Goal: Information Seeking & Learning: Learn about a topic

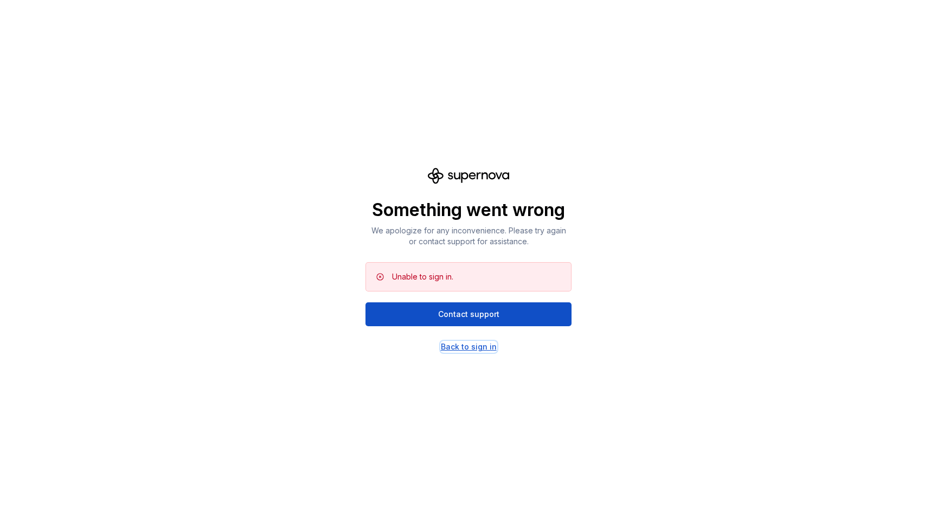
click at [478, 344] on div "Back to sign in" at bounding box center [469, 346] width 56 height 11
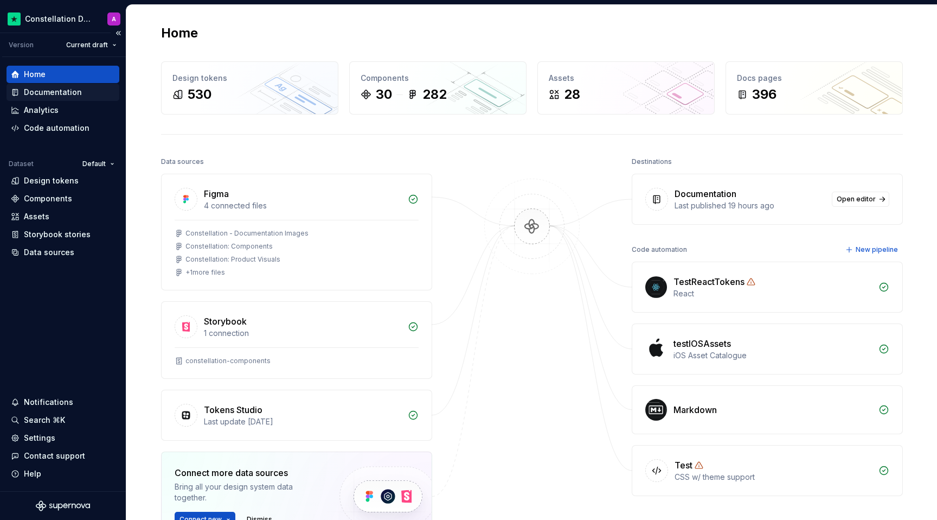
click at [79, 93] on div "Documentation" at bounding box center [53, 92] width 58 height 11
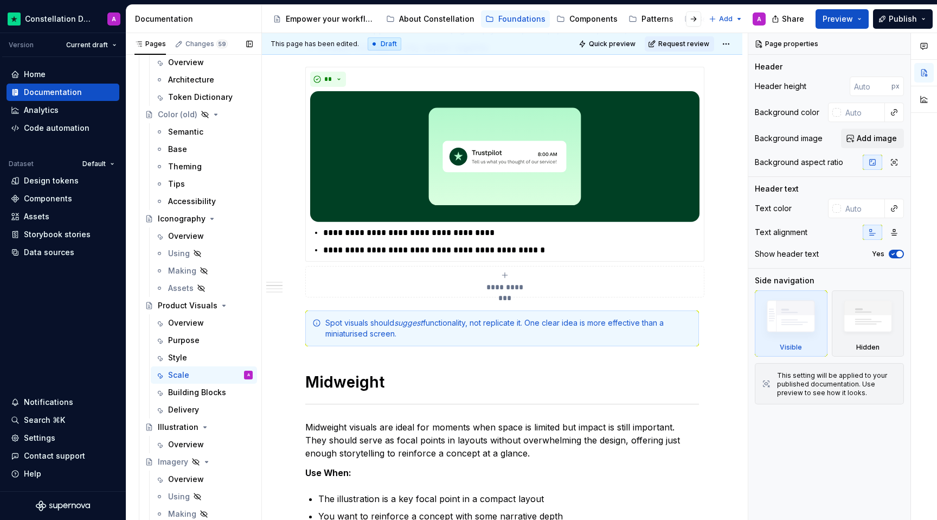
scroll to position [1158, 0]
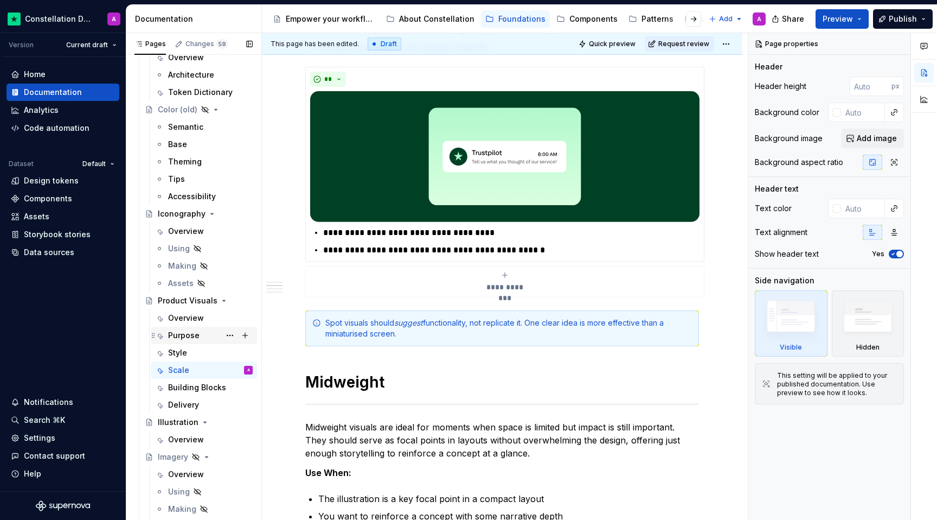
click at [194, 338] on div "Purpose" at bounding box center [183, 335] width 31 height 11
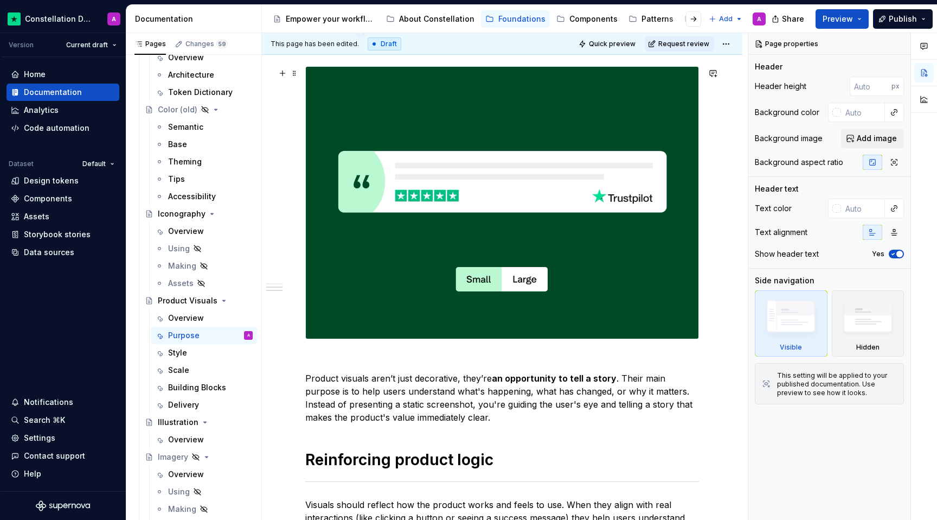
scroll to position [554, 0]
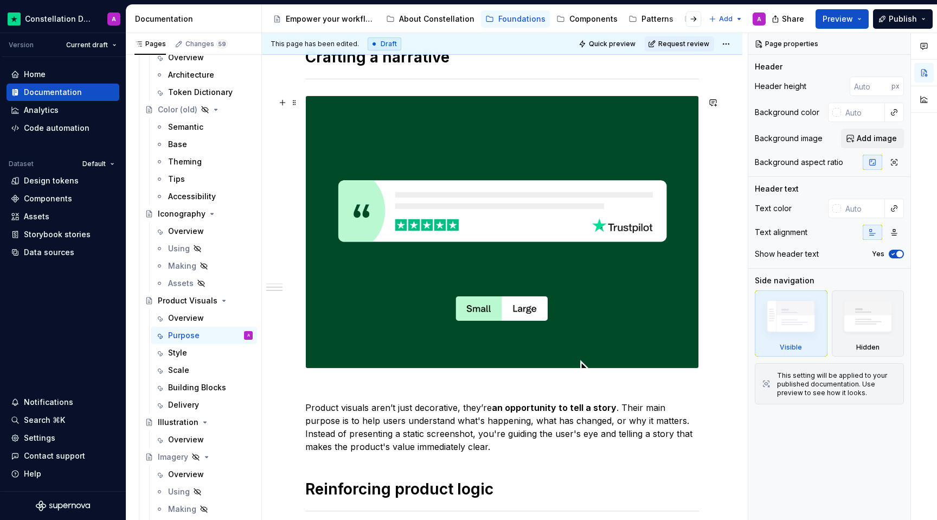
click at [513, 318] on img at bounding box center [502, 232] width 393 height 272
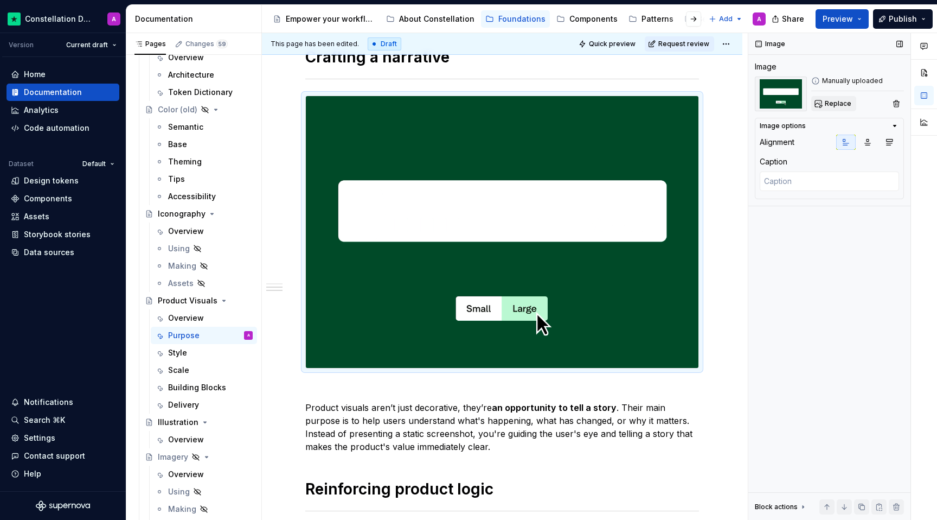
click at [821, 106] on button "Replace" at bounding box center [833, 103] width 45 height 15
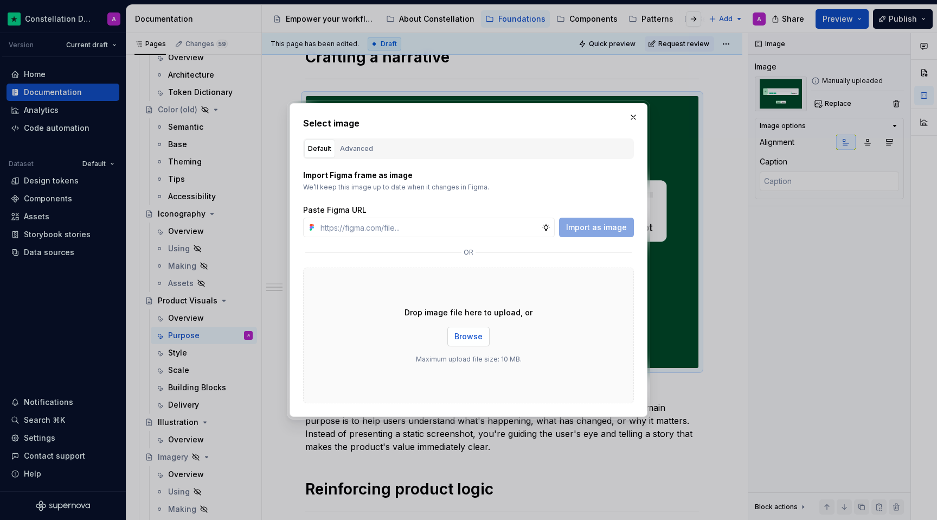
click at [449, 345] on div "Drop image file here to upload, or Browse Maximum upload file size: 10 MB." at bounding box center [468, 335] width 331 height 136
click at [468, 338] on span "Browse" at bounding box center [469, 336] width 28 height 11
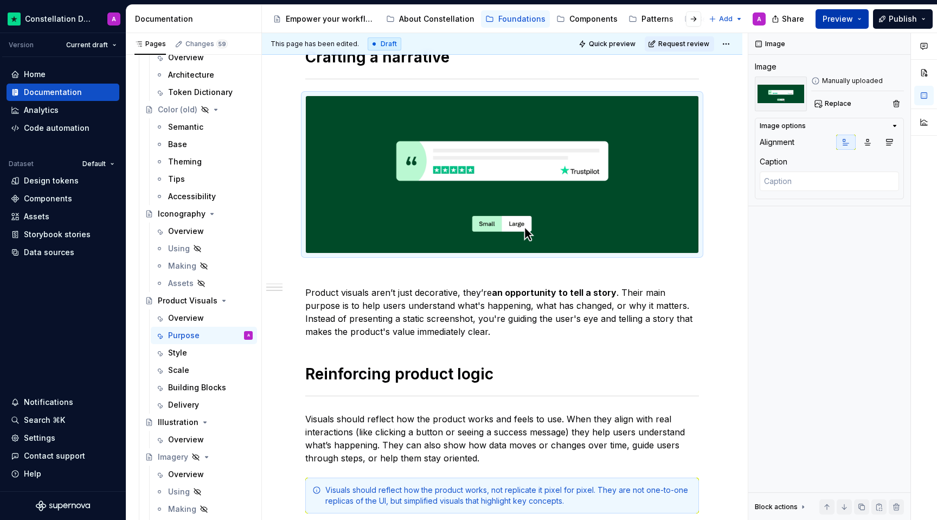
click at [849, 18] on span "Preview" at bounding box center [838, 19] width 30 height 11
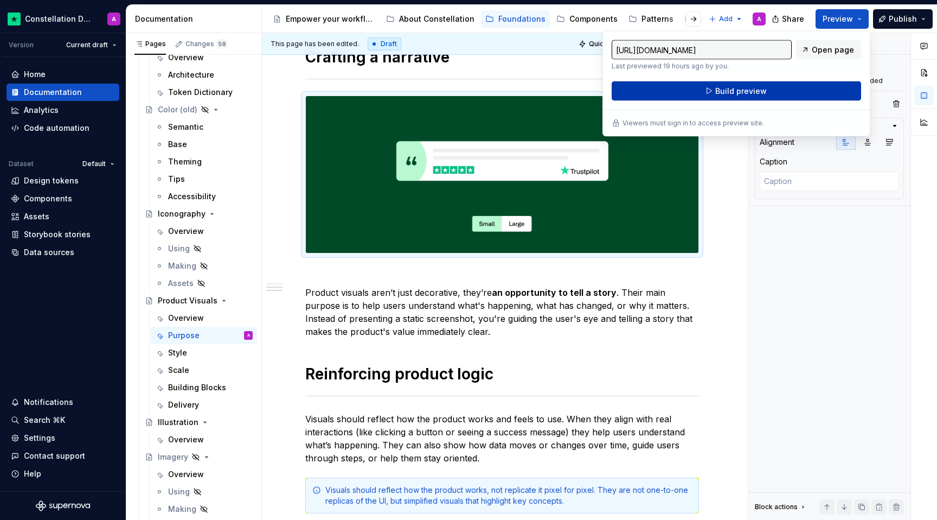
click at [752, 99] on button "Build preview" at bounding box center [737, 91] width 250 height 20
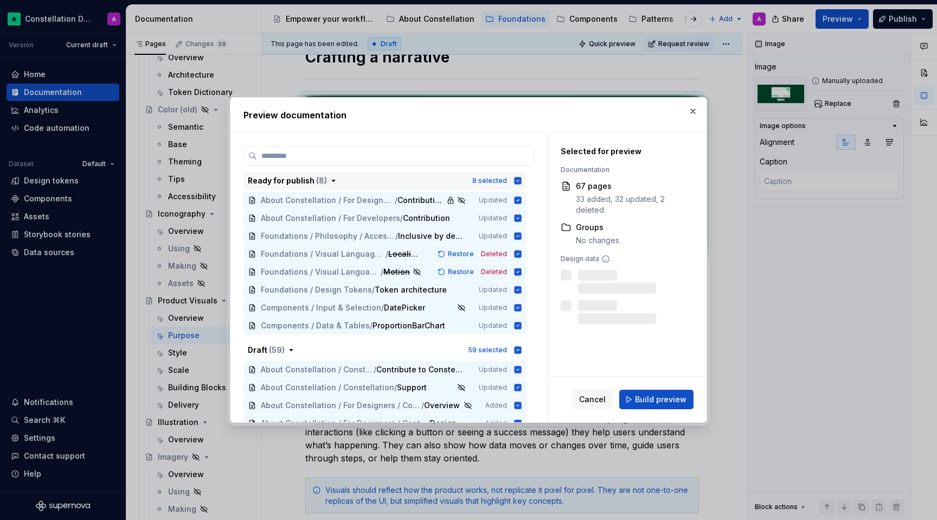
click at [522, 180] on icon "button" at bounding box center [518, 180] width 9 height 9
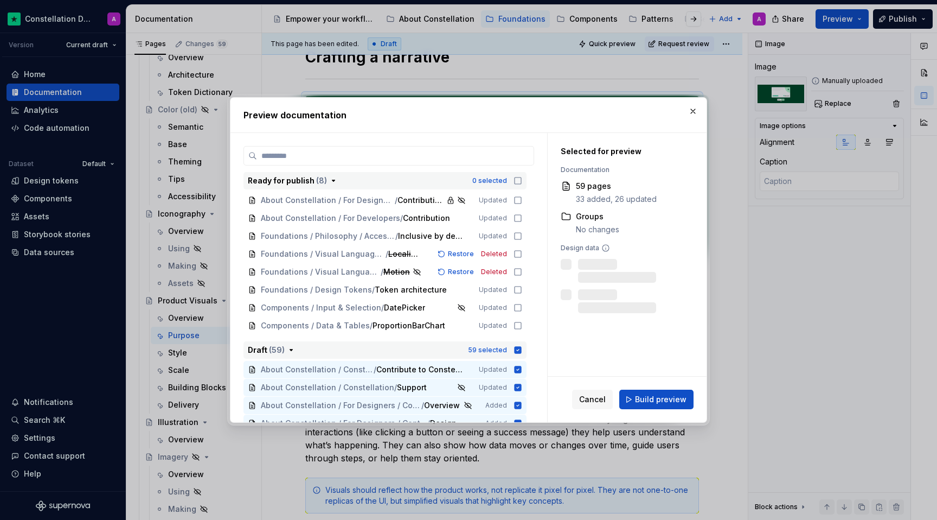
click at [520, 353] on icon "button" at bounding box center [518, 350] width 9 height 9
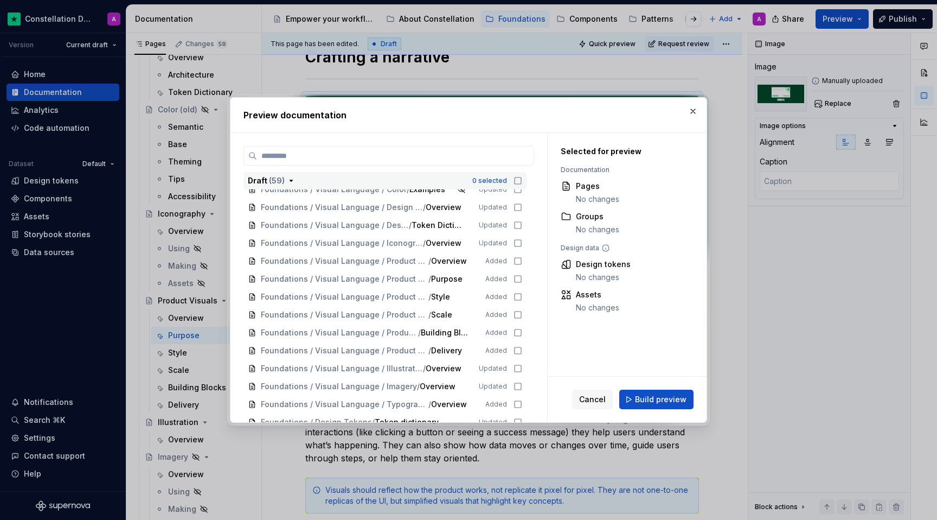
scroll to position [457, 0]
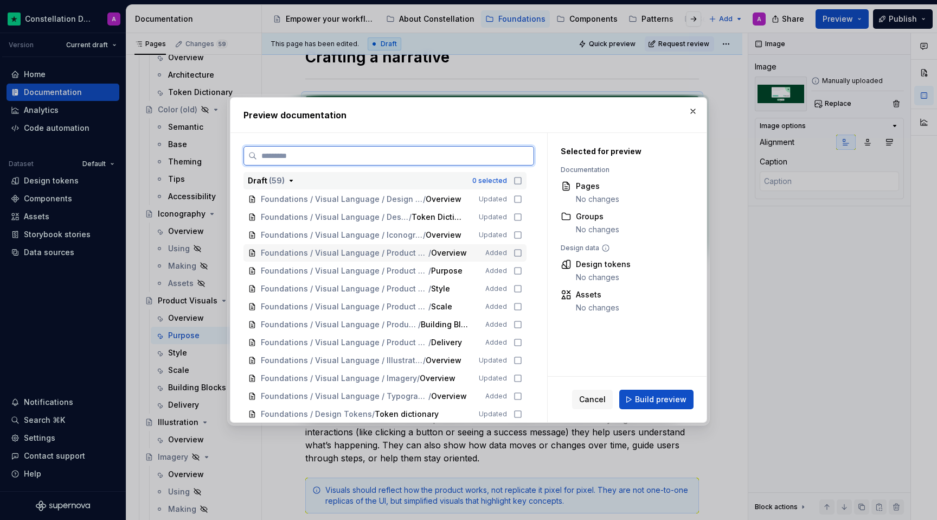
click at [522, 253] on icon at bounding box center [518, 252] width 9 height 9
click at [527, 269] on div "Foundations / Visual Language / Product Visuals / Purpose Added" at bounding box center [385, 270] width 283 height 17
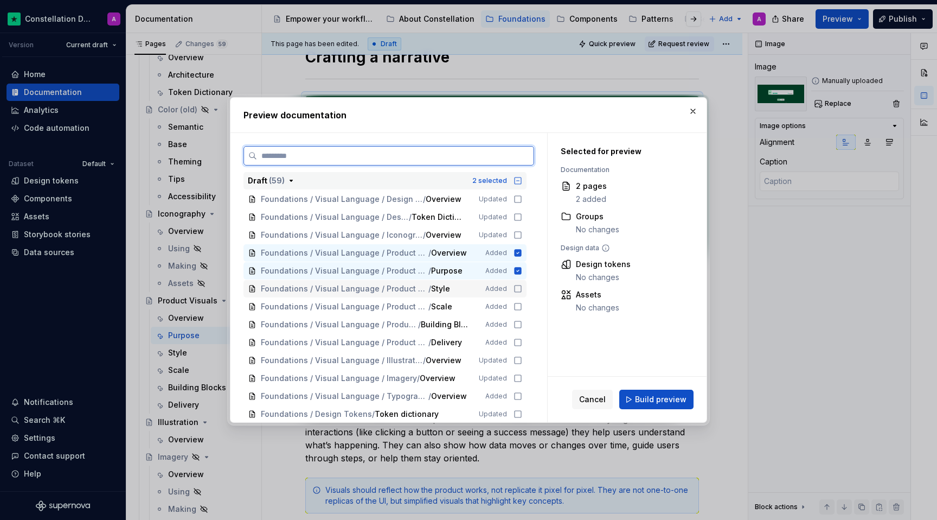
click at [521, 290] on icon at bounding box center [518, 288] width 9 height 9
click at [522, 308] on icon at bounding box center [518, 306] width 9 height 9
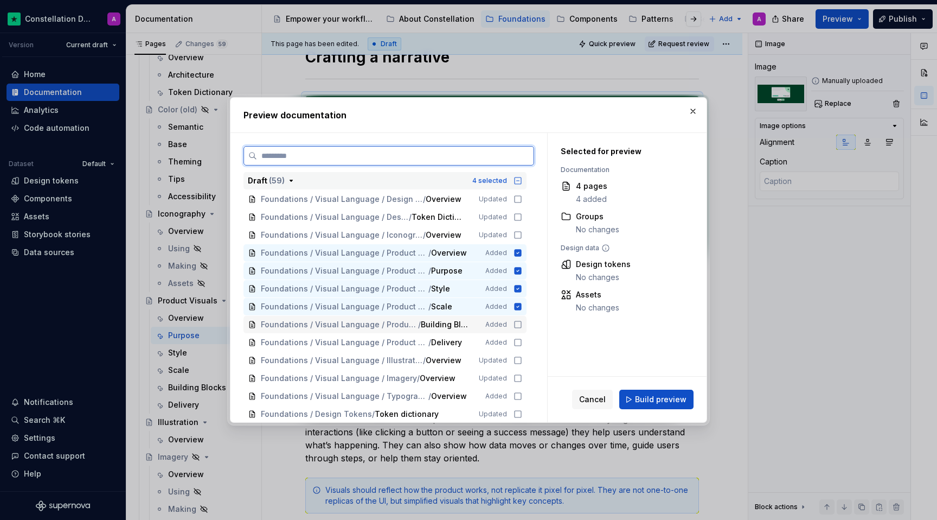
click at [522, 324] on icon at bounding box center [518, 324] width 9 height 9
click at [522, 341] on icon at bounding box center [518, 342] width 9 height 9
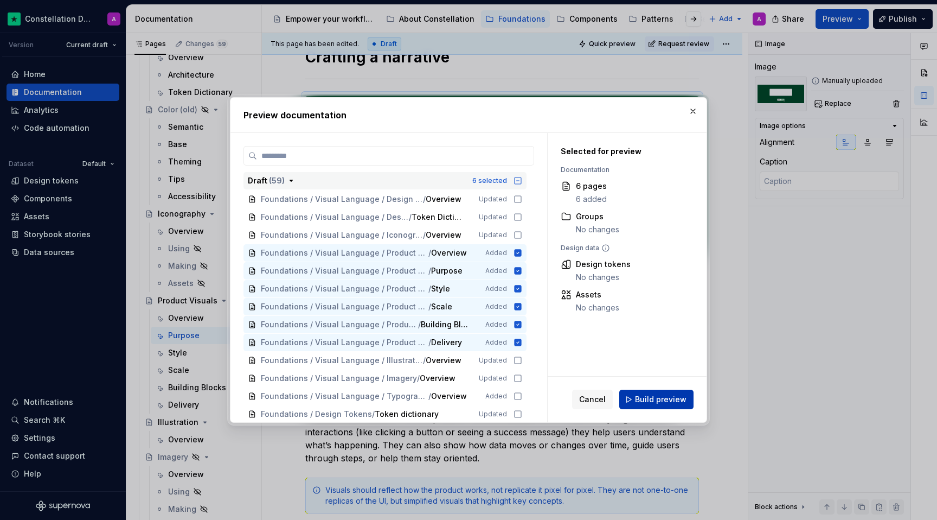
click at [661, 405] on button "Build preview" at bounding box center [656, 399] width 74 height 20
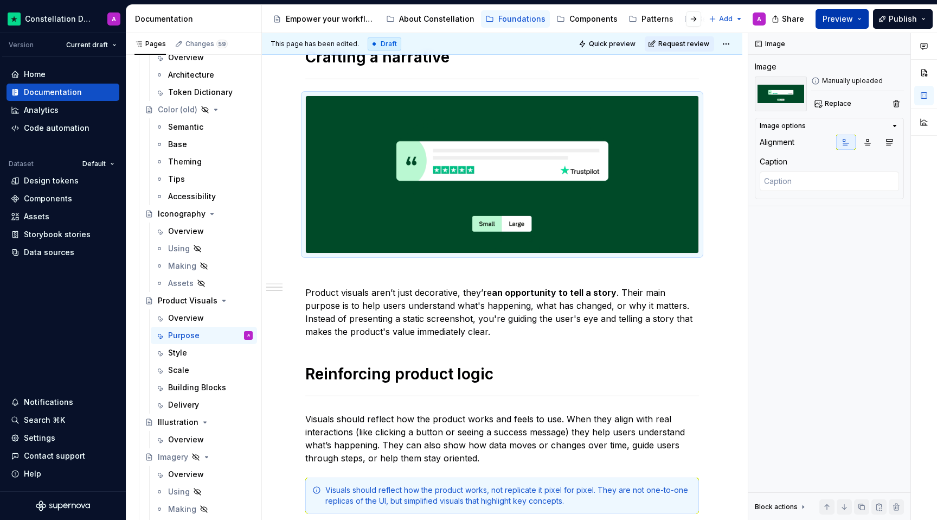
click at [835, 16] on span "Preview" at bounding box center [838, 19] width 30 height 11
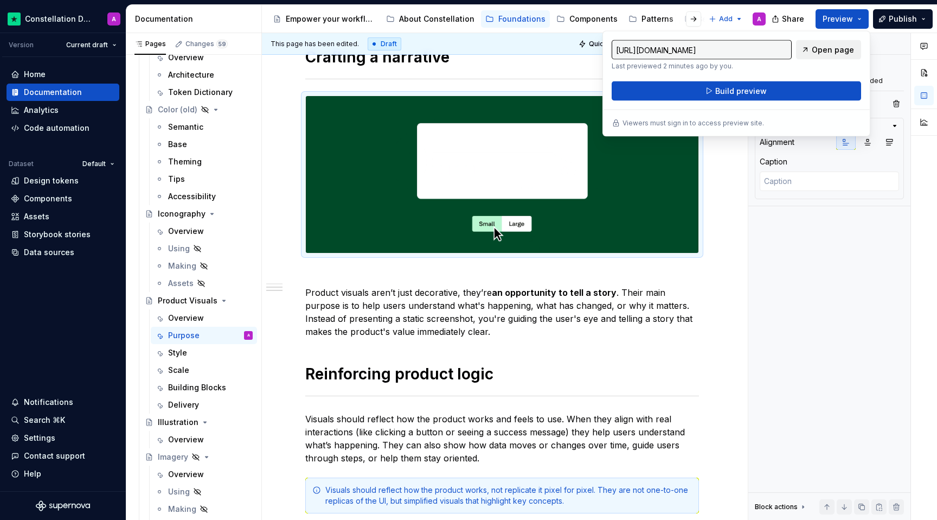
click at [826, 48] on span "Open page" at bounding box center [833, 49] width 42 height 11
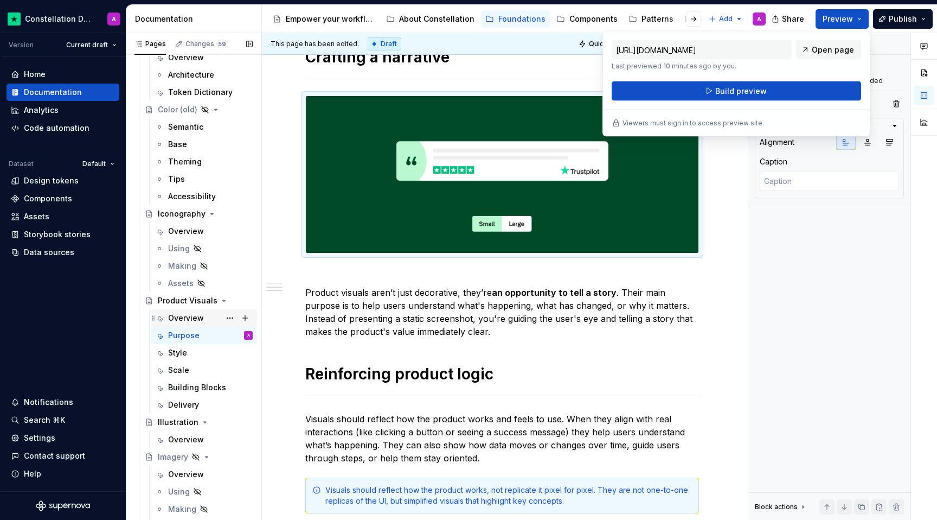
click at [193, 320] on div "Overview" at bounding box center [186, 317] width 36 height 11
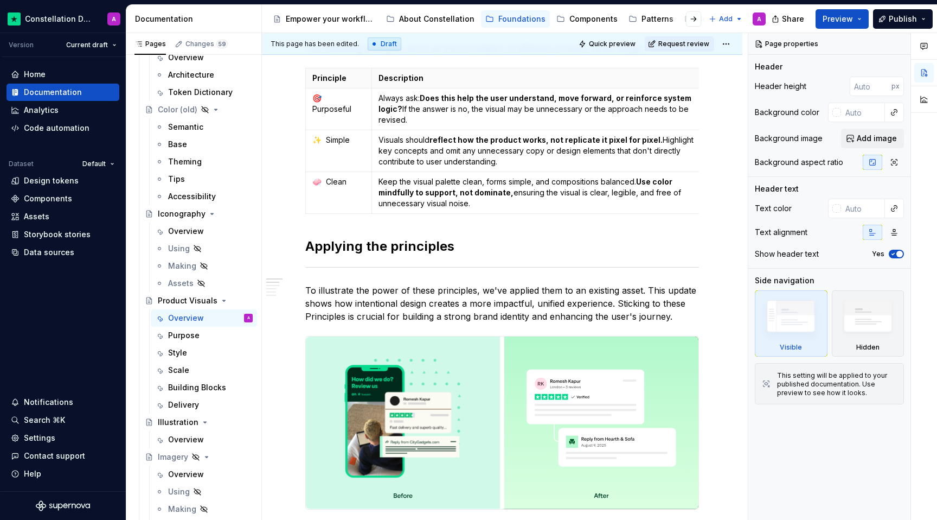
scroll to position [50, 0]
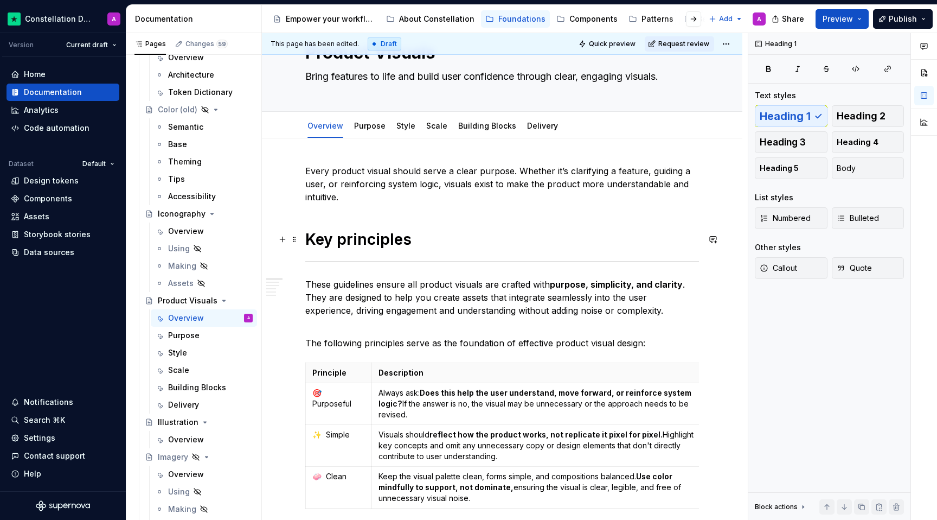
click at [338, 244] on h1 "Key principles" at bounding box center [502, 239] width 394 height 20
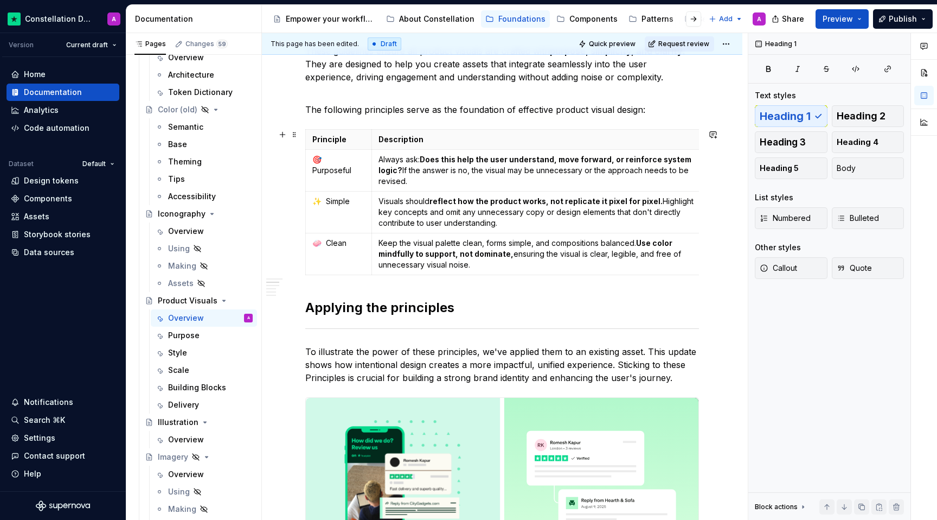
scroll to position [308, 0]
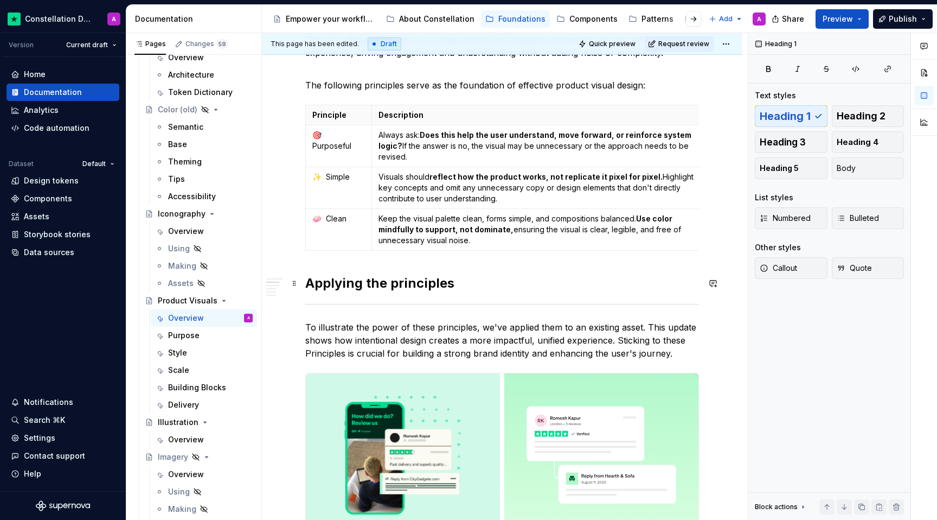
click at [334, 280] on h2 "Applying the principles" at bounding box center [502, 282] width 394 height 17
click at [795, 114] on span "Heading 1" at bounding box center [785, 116] width 51 height 11
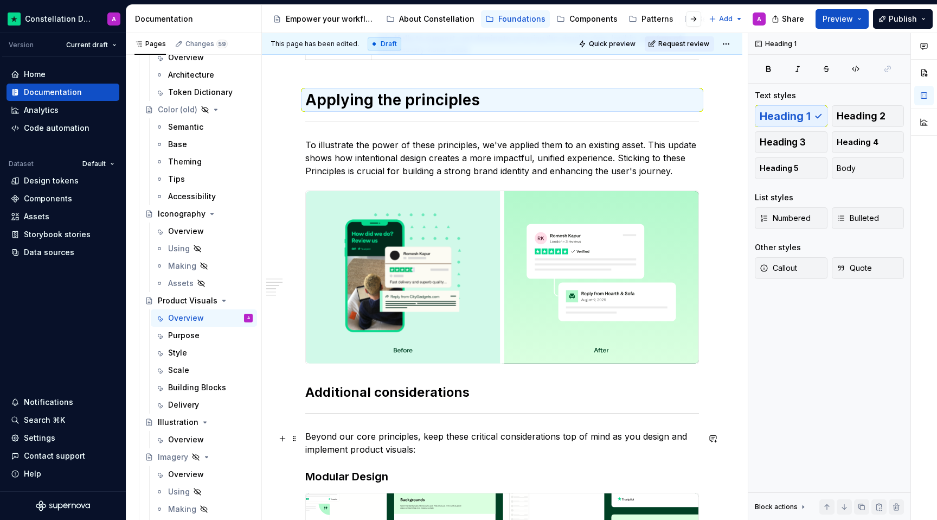
scroll to position [545, 0]
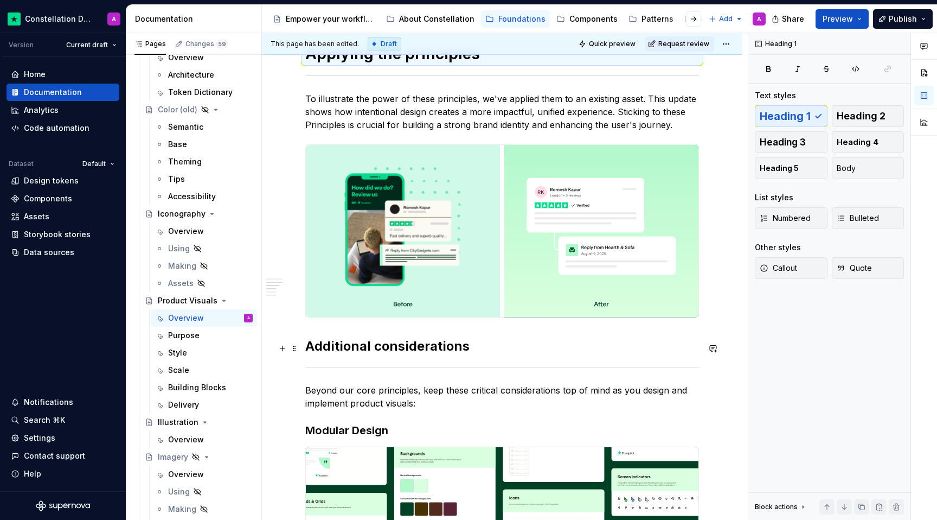
click at [357, 354] on h2 "Additional considerations" at bounding box center [502, 345] width 394 height 17
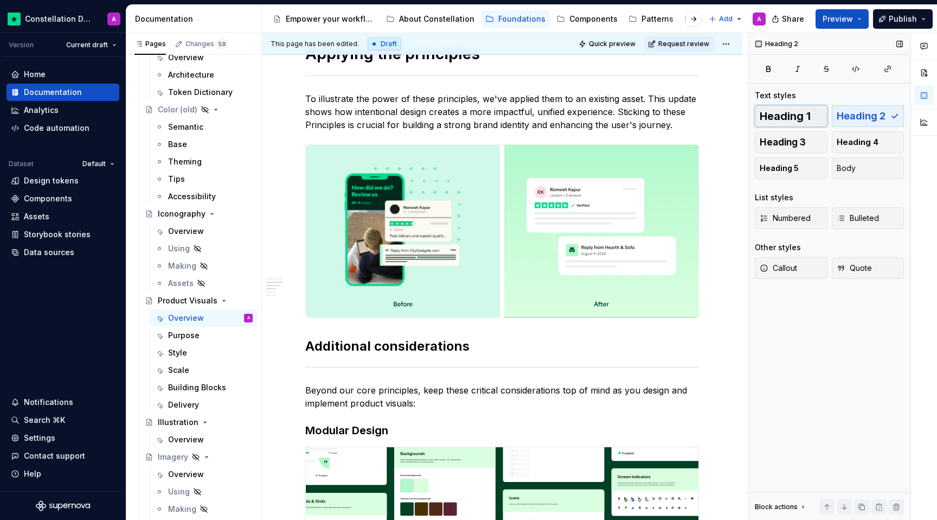
click at [792, 119] on span "Heading 1" at bounding box center [785, 116] width 51 height 11
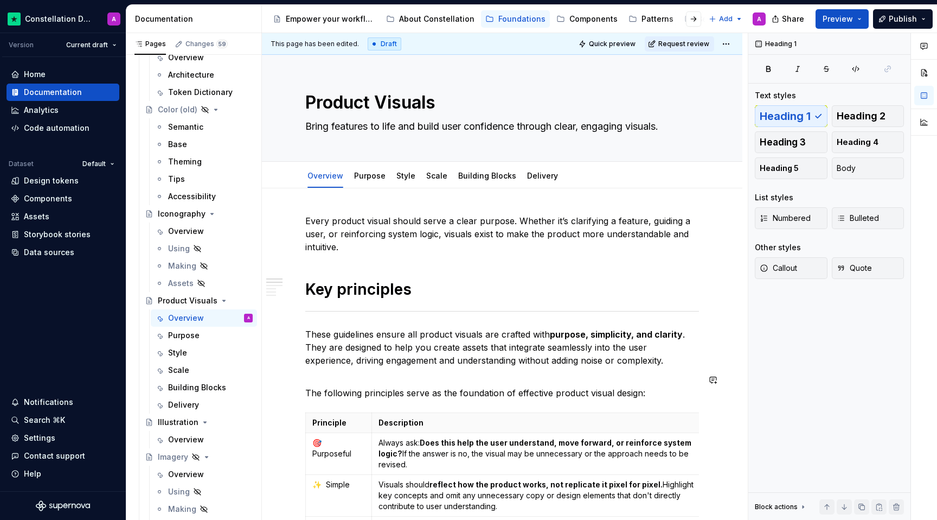
scroll to position [0, 0]
click at [839, 16] on span "Preview" at bounding box center [838, 19] width 30 height 11
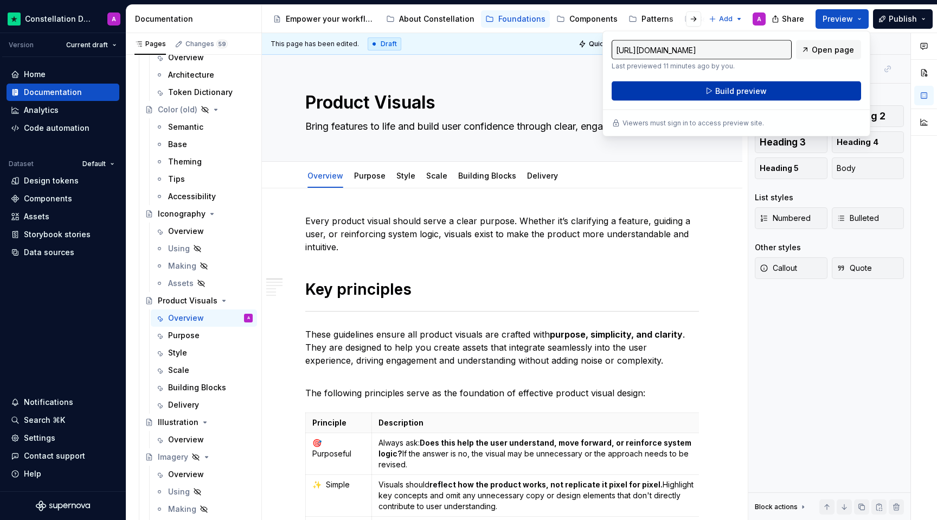
click at [783, 88] on button "Build preview" at bounding box center [737, 91] width 250 height 20
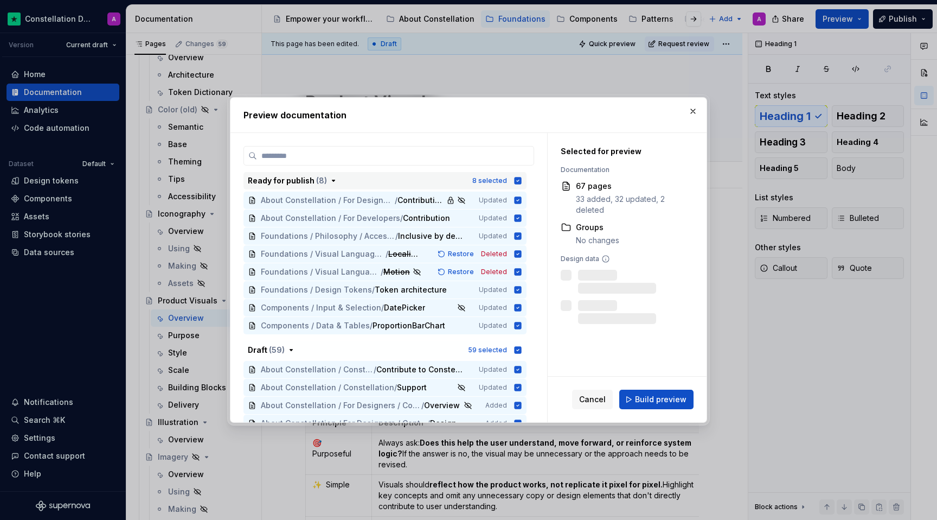
click at [519, 178] on icon "button" at bounding box center [518, 180] width 9 height 9
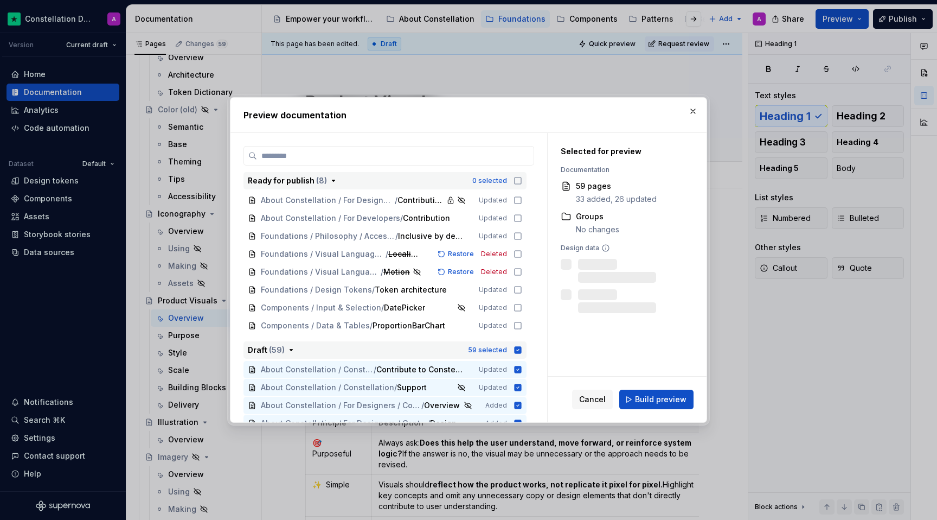
click at [522, 348] on icon "button" at bounding box center [518, 349] width 7 height 7
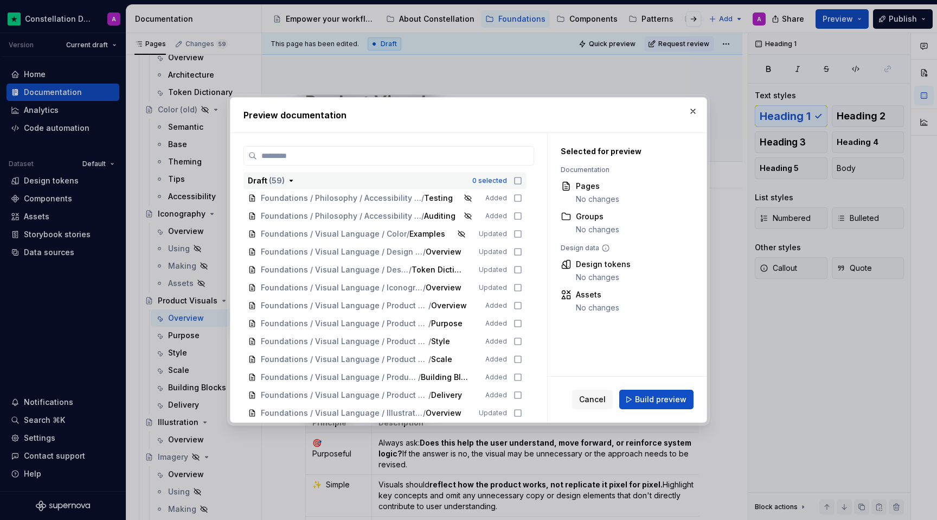
scroll to position [402, 0]
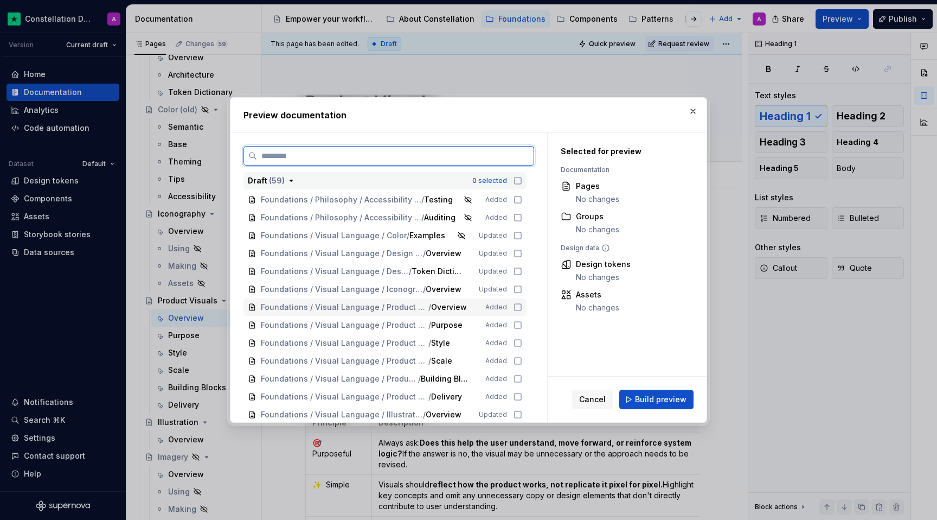
click at [519, 307] on icon at bounding box center [518, 307] width 9 height 9
click at [520, 316] on div "Foundations / Visual Language / Product Visuals / Purpose Added" at bounding box center [385, 324] width 283 height 17
click at [520, 325] on icon at bounding box center [518, 325] width 9 height 9
click at [520, 327] on icon at bounding box center [518, 325] width 7 height 7
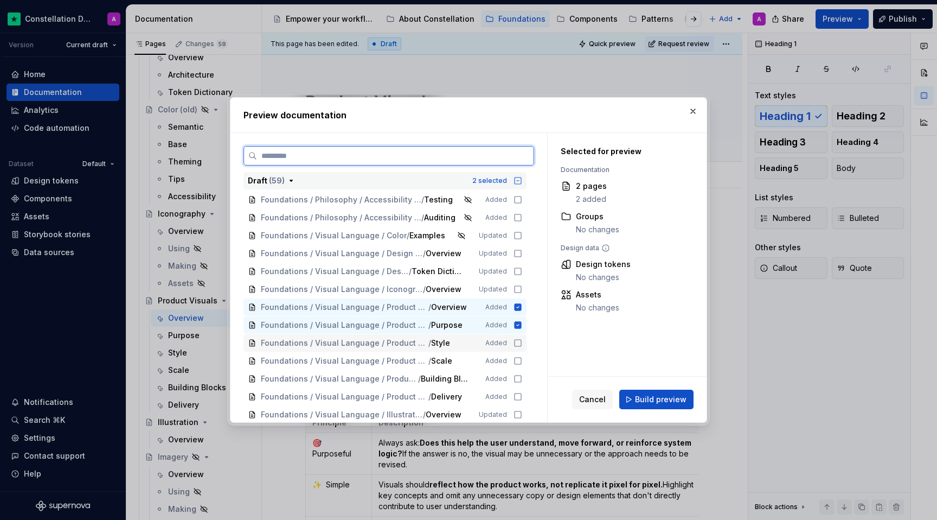
click at [520, 341] on icon at bounding box center [518, 343] width 7 height 7
click at [520, 363] on icon at bounding box center [518, 360] width 7 height 7
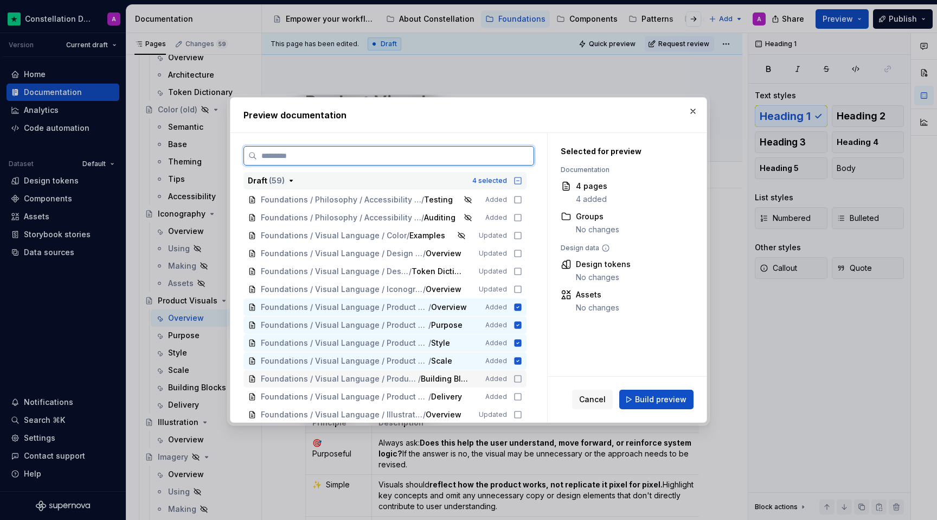
click at [522, 375] on icon at bounding box center [518, 378] width 9 height 9
click at [522, 391] on div "Foundations / Visual Language / Product Visuals / Delivery Added" at bounding box center [385, 396] width 283 height 17
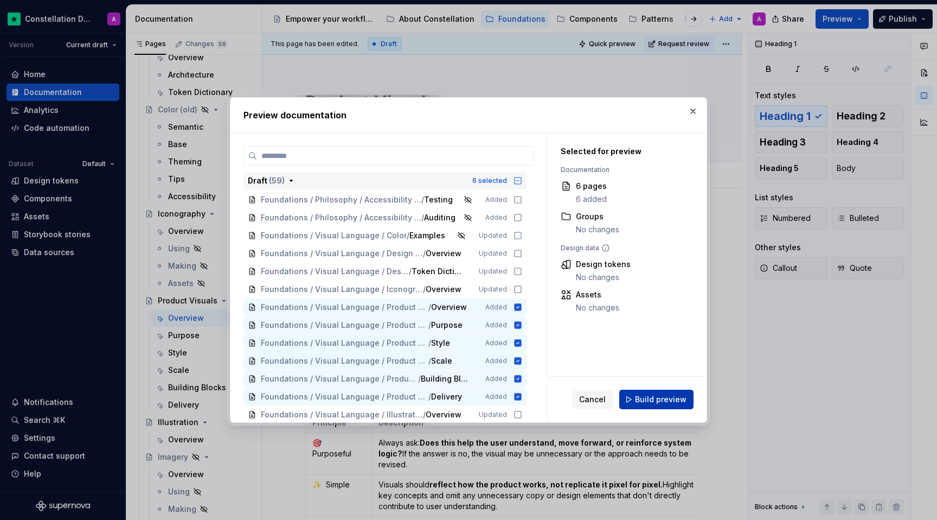
click at [664, 398] on span "Build preview" at bounding box center [661, 399] width 52 height 11
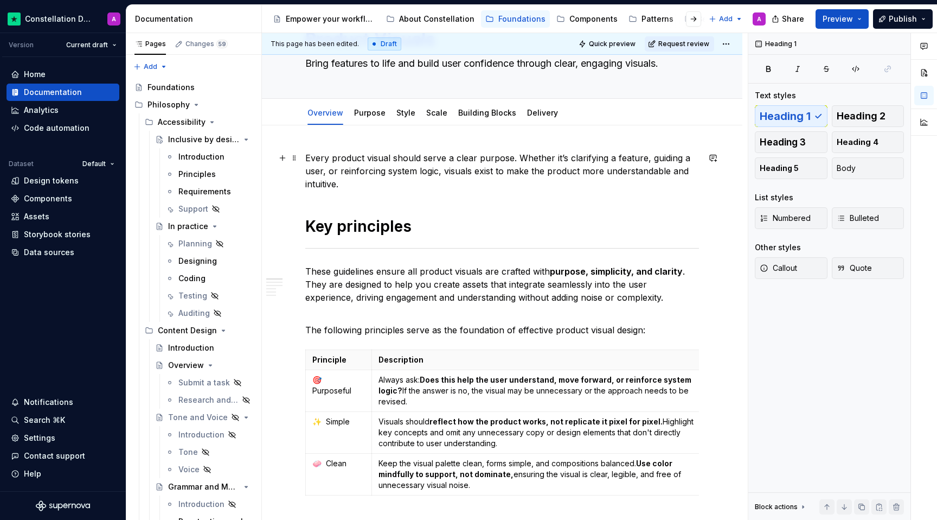
scroll to position [0, 0]
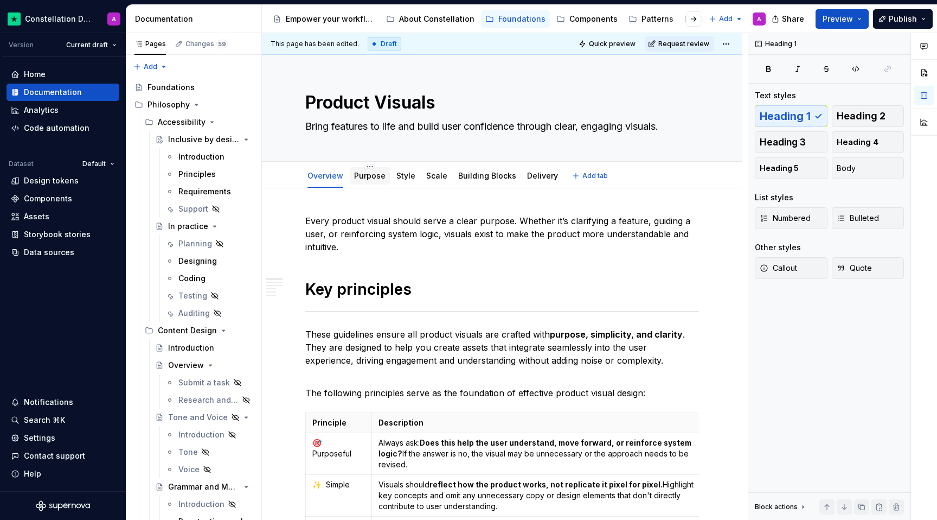
click at [378, 180] on link "Purpose" at bounding box center [369, 175] width 31 height 9
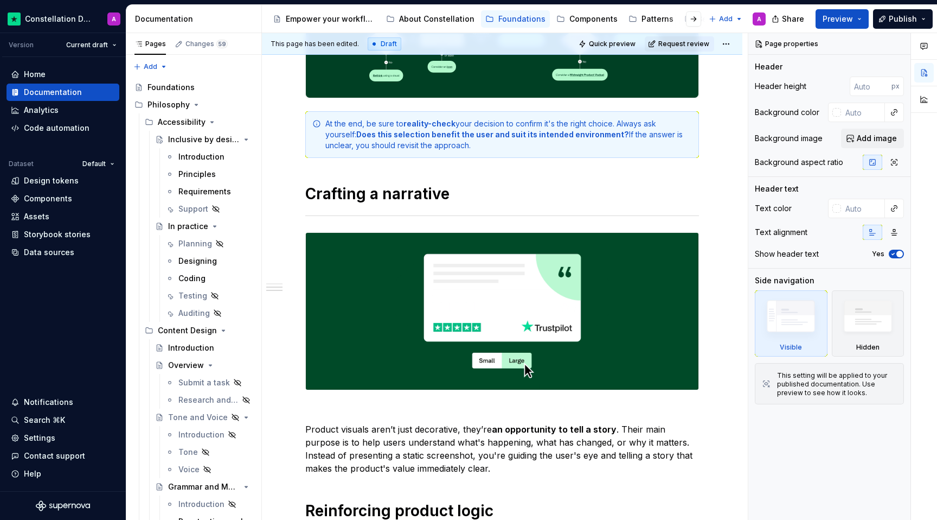
scroll to position [417, 0]
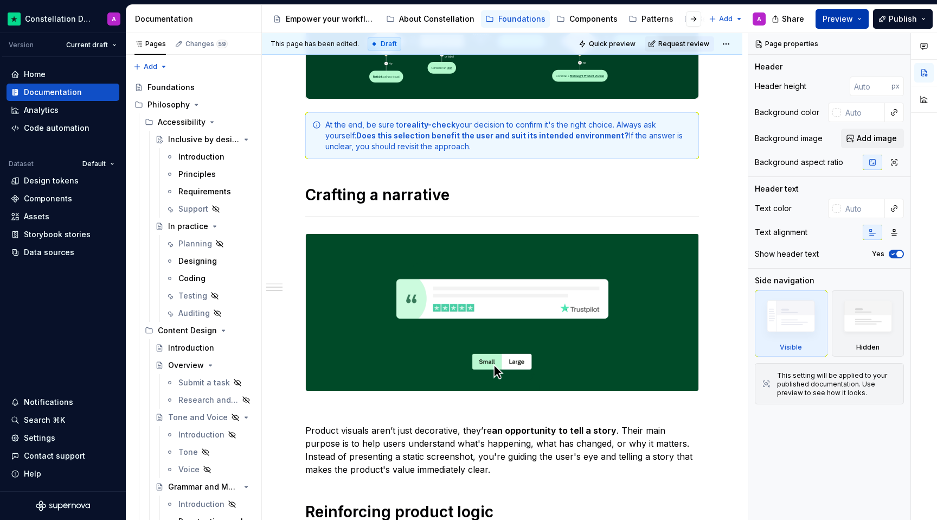
click at [837, 18] on span "Preview" at bounding box center [838, 19] width 30 height 11
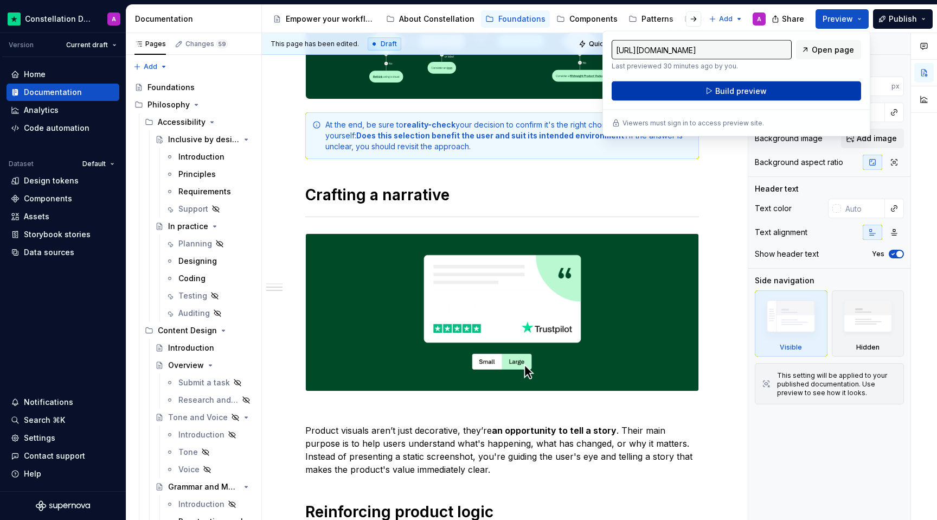
click at [785, 89] on button "Build preview" at bounding box center [737, 91] width 250 height 20
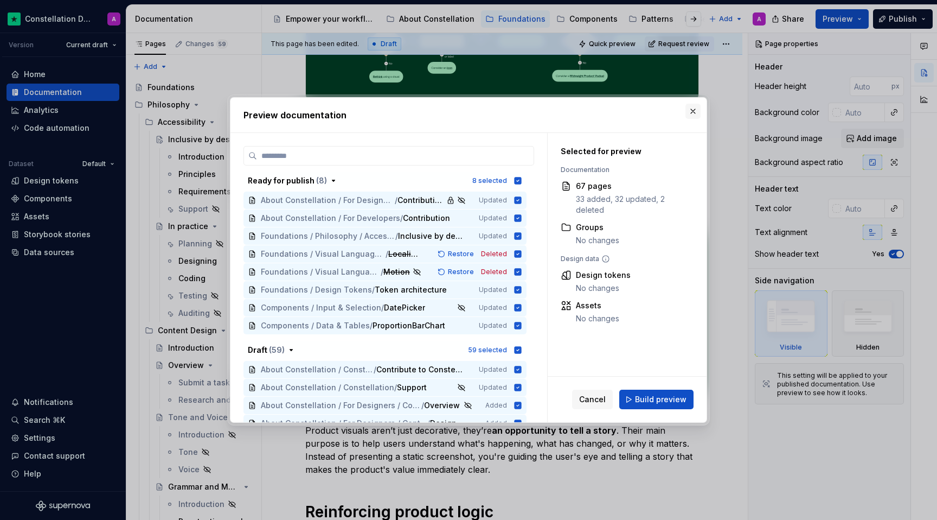
click at [695, 109] on button "button" at bounding box center [693, 111] width 15 height 15
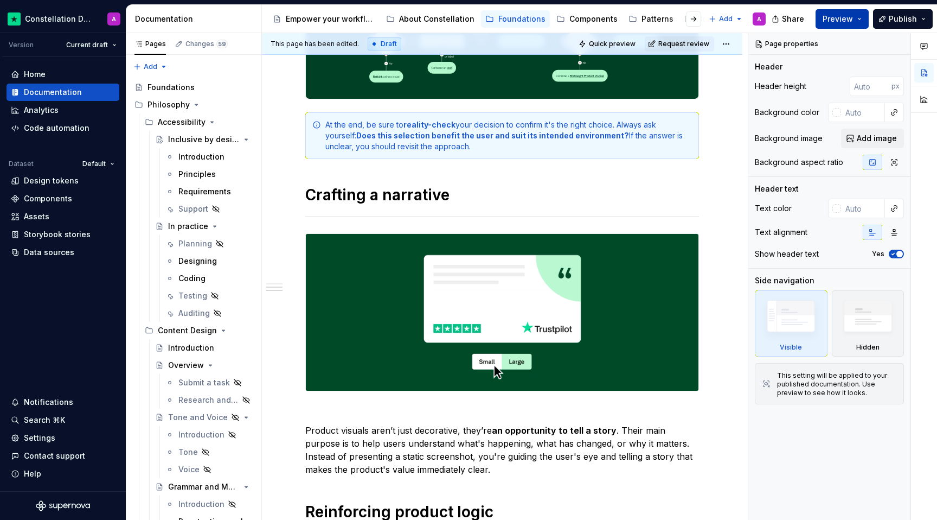
click at [827, 21] on span "Preview" at bounding box center [838, 19] width 30 height 11
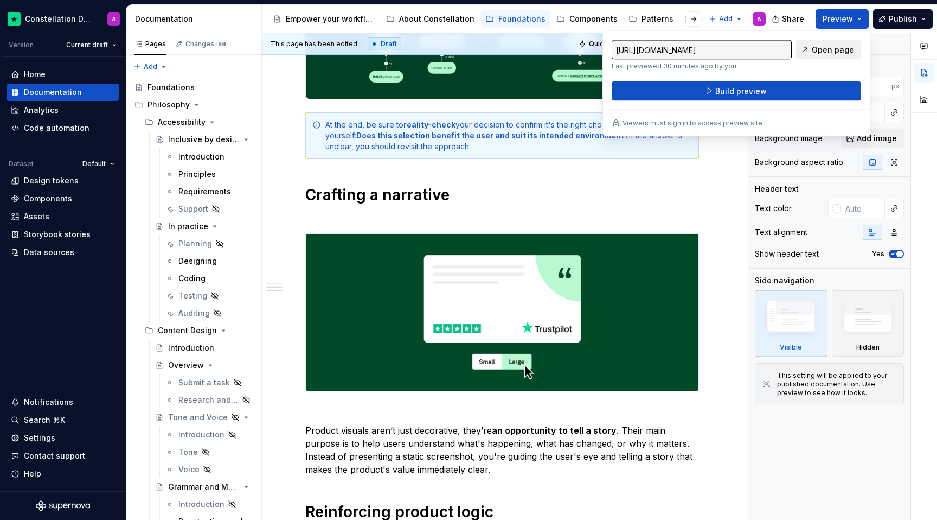
click at [827, 45] on span "Open page" at bounding box center [833, 49] width 42 height 11
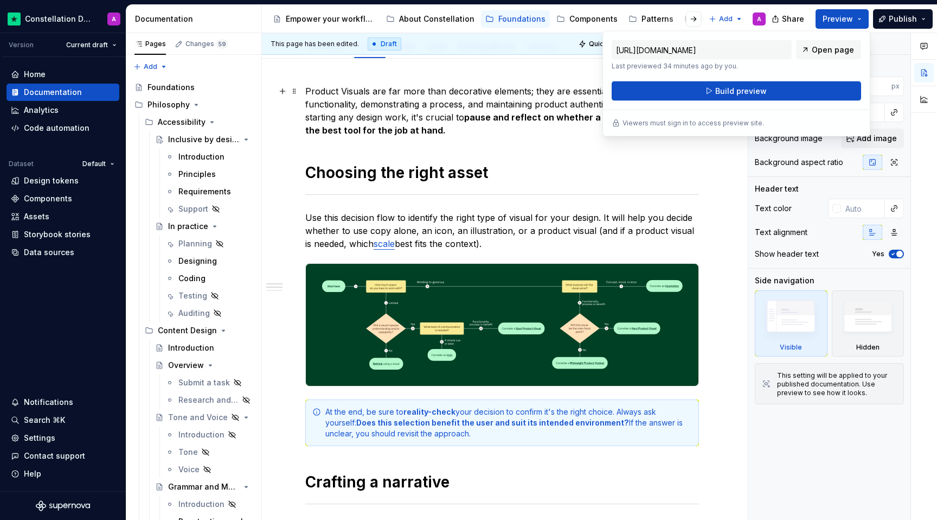
scroll to position [0, 0]
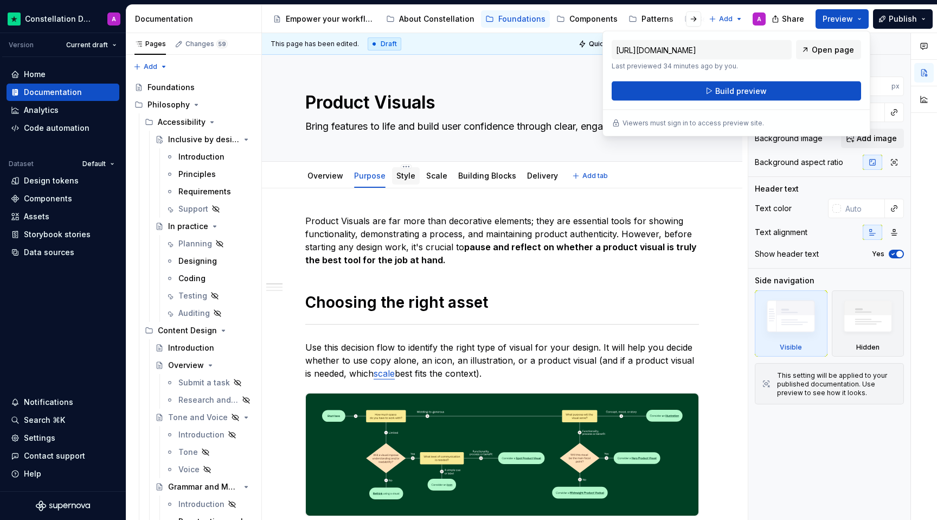
click at [399, 175] on link "Style" at bounding box center [405, 175] width 19 height 9
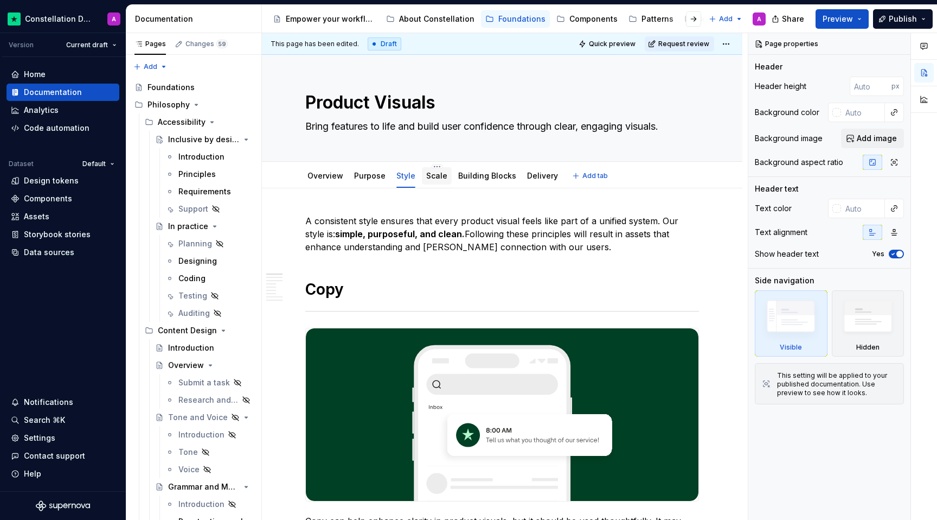
click at [437, 180] on link "Scale" at bounding box center [436, 175] width 21 height 9
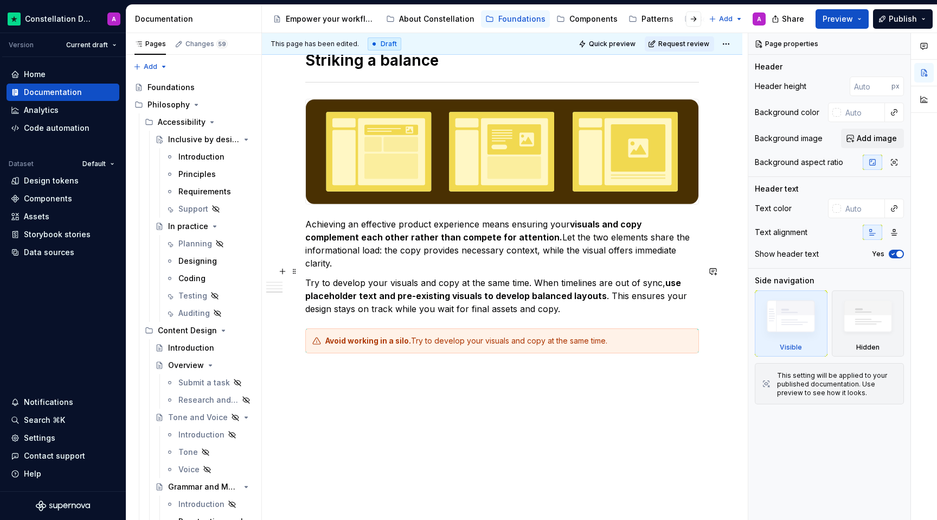
scroll to position [1884, 0]
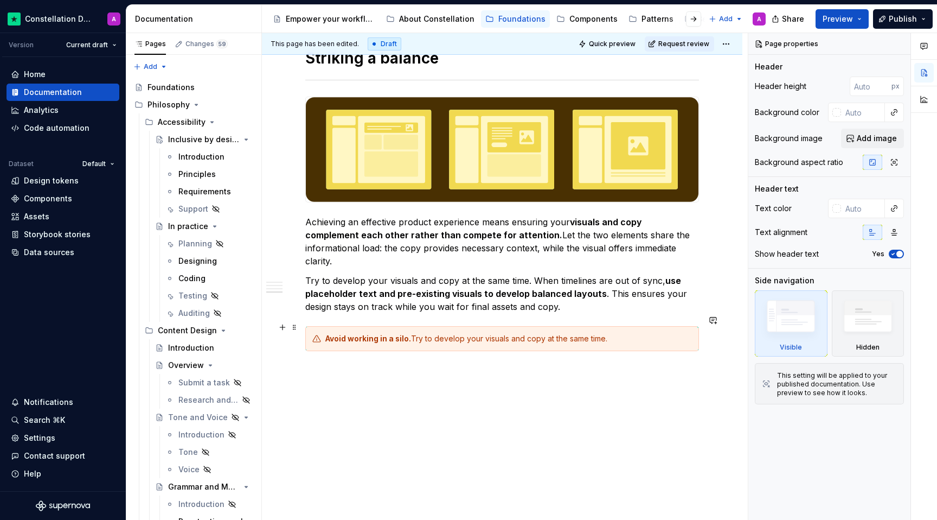
click at [394, 334] on div "Avoid working in a silo. Try to develop your visuals and copy at the same time." at bounding box center [502, 338] width 394 height 25
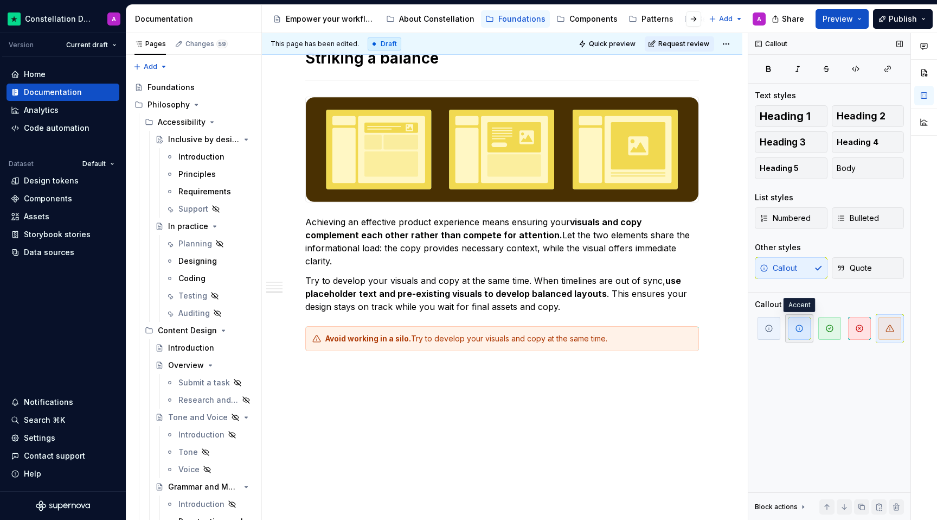
click at [796, 325] on icon "button" at bounding box center [799, 328] width 9 height 9
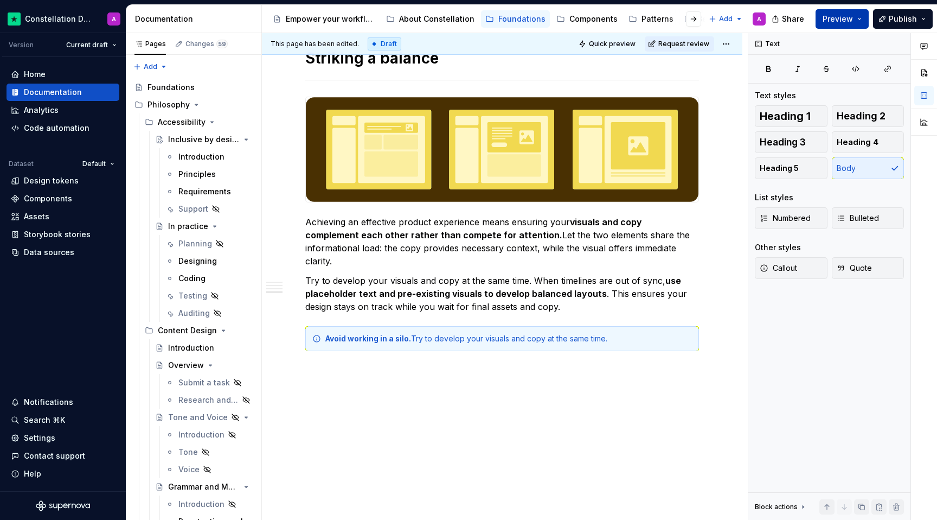
click at [863, 16] on button "Preview" at bounding box center [842, 19] width 53 height 20
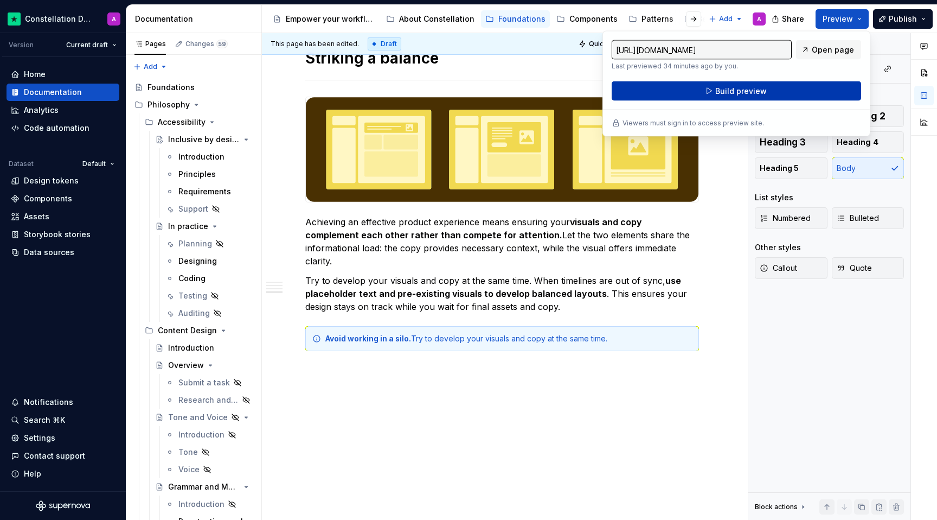
click at [815, 87] on button "Build preview" at bounding box center [737, 91] width 250 height 20
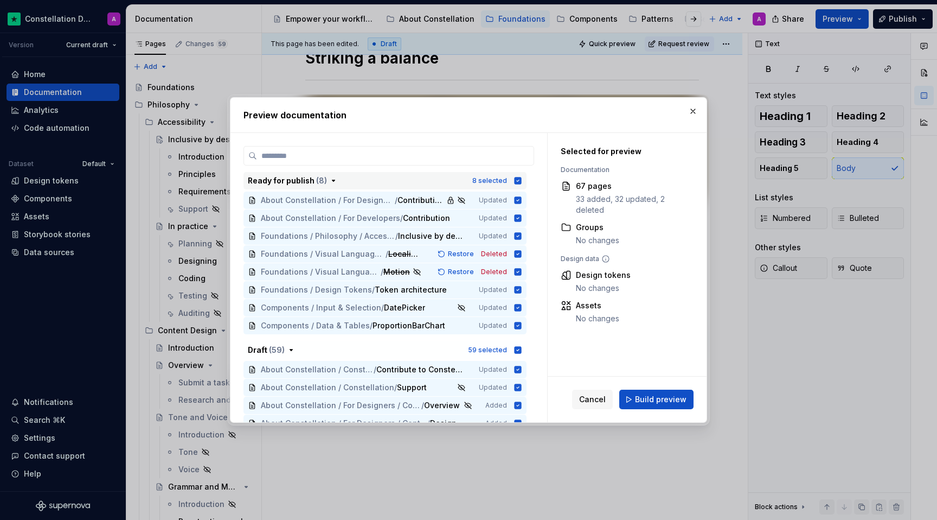
click at [522, 180] on icon "button" at bounding box center [518, 180] width 9 height 9
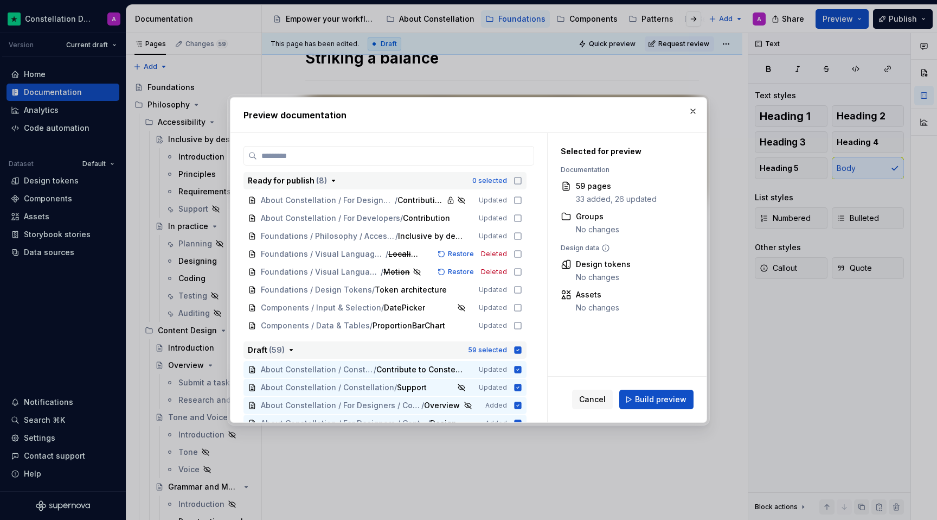
click at [520, 349] on icon "button" at bounding box center [518, 350] width 9 height 9
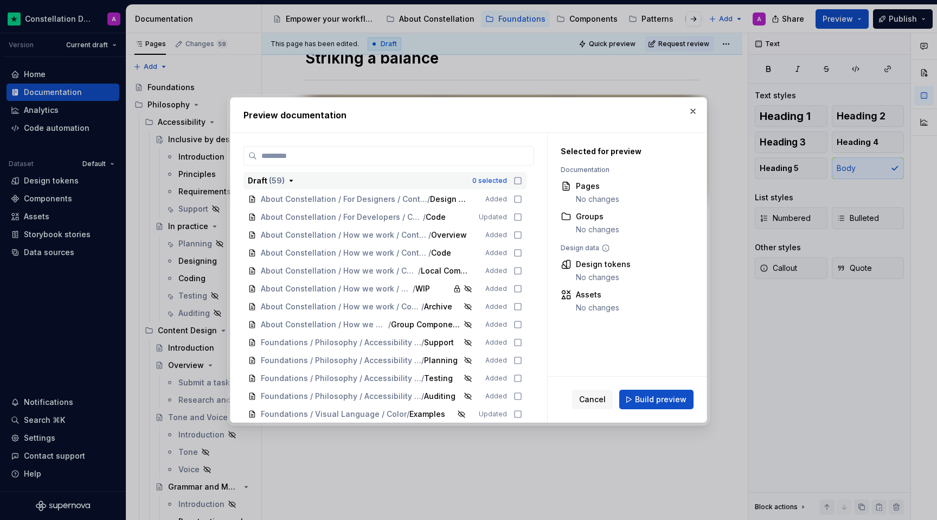
scroll to position [396, 0]
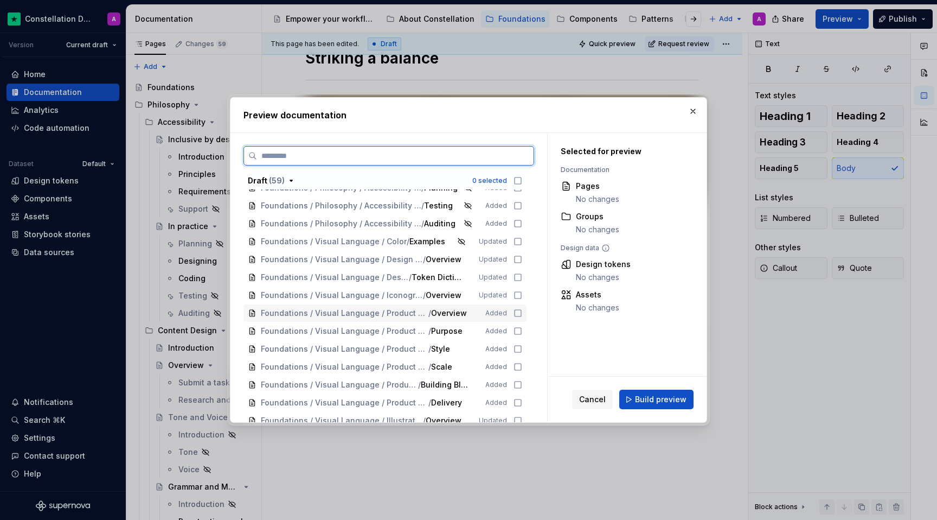
click at [521, 314] on icon at bounding box center [518, 313] width 9 height 9
click at [522, 331] on icon at bounding box center [518, 331] width 9 height 9
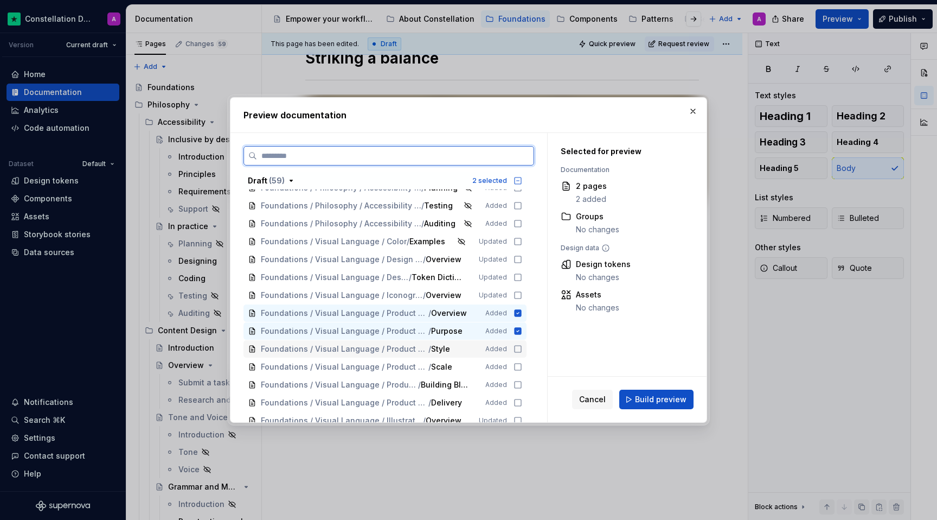
click at [521, 346] on icon at bounding box center [518, 349] width 7 height 7
click at [522, 364] on icon at bounding box center [518, 366] width 9 height 9
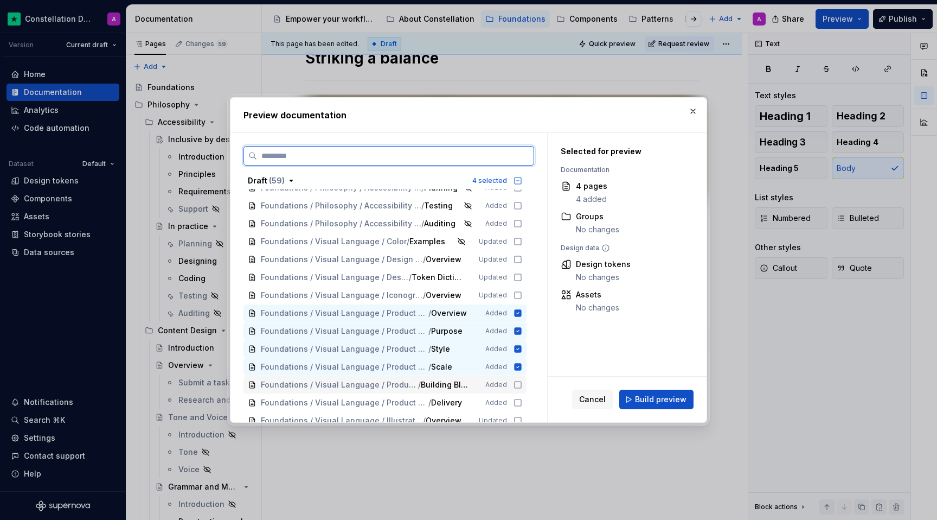
click at [521, 381] on icon at bounding box center [518, 384] width 7 height 7
click at [522, 404] on icon at bounding box center [518, 402] width 9 height 9
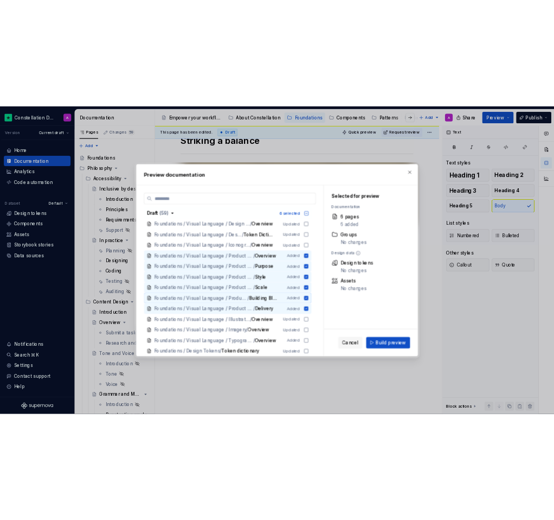
scroll to position [468, 0]
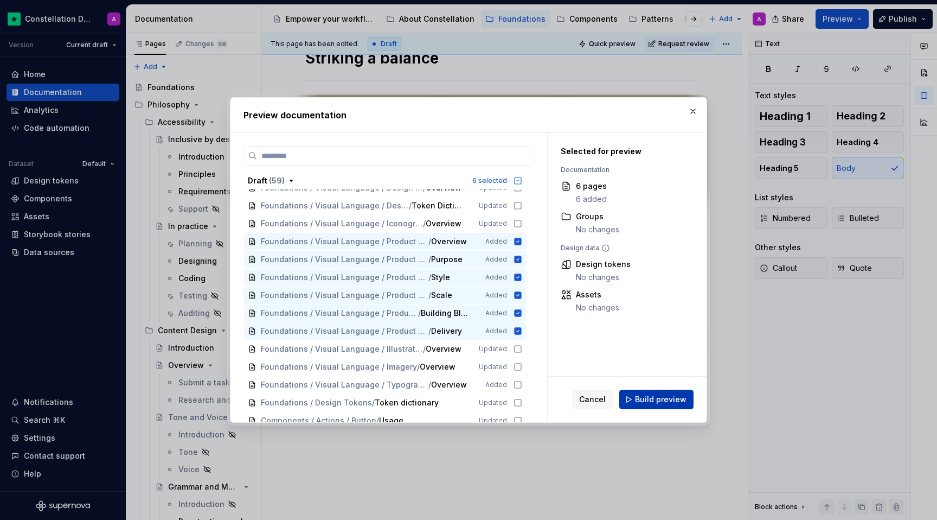
click at [667, 398] on span "Build preview" at bounding box center [661, 399] width 52 height 11
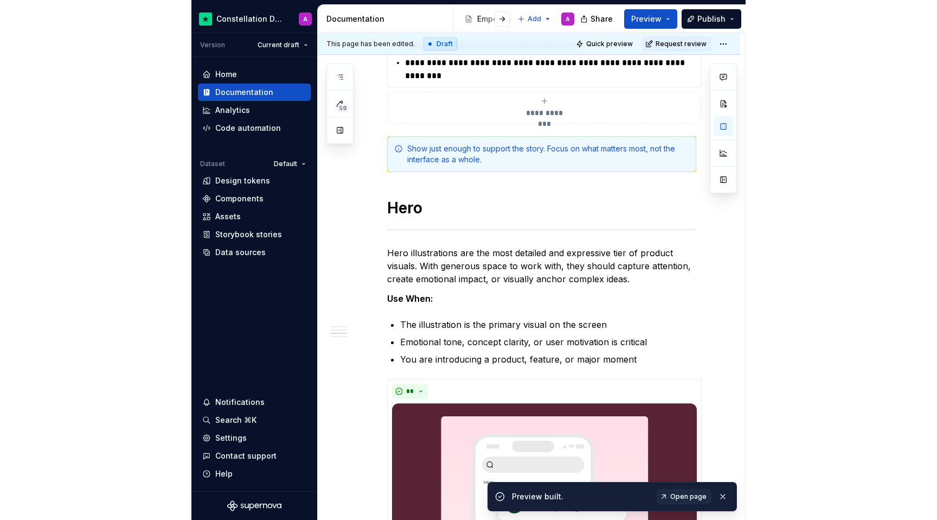
scroll to position [899, 0]
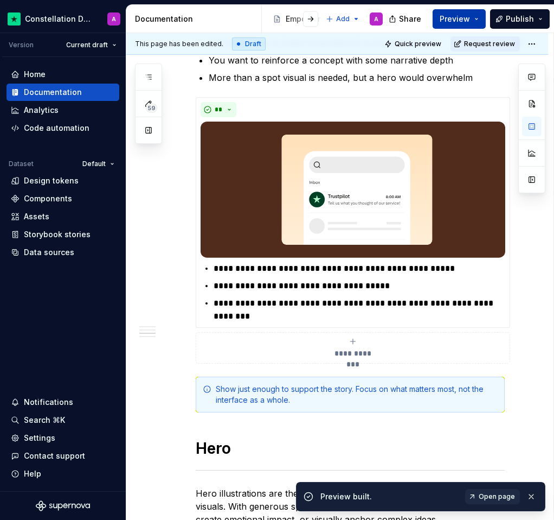
click at [465, 16] on span "Preview" at bounding box center [455, 19] width 30 height 11
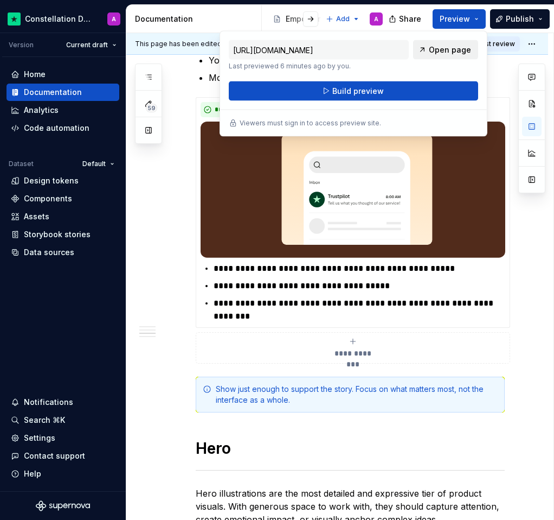
click at [438, 55] on link "Open page" at bounding box center [445, 50] width 65 height 20
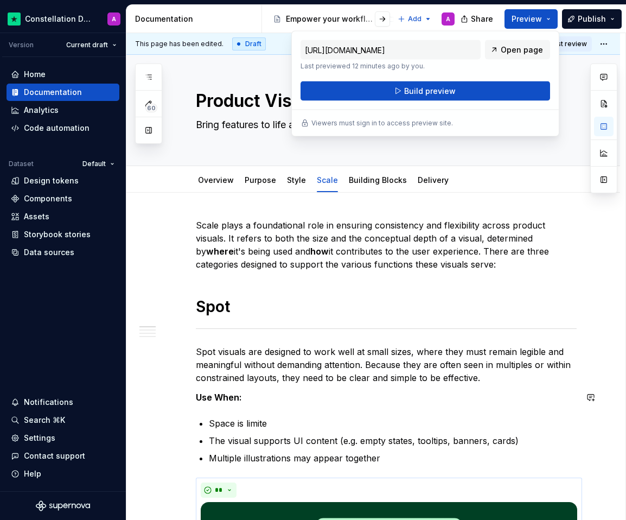
scroll to position [0, 0]
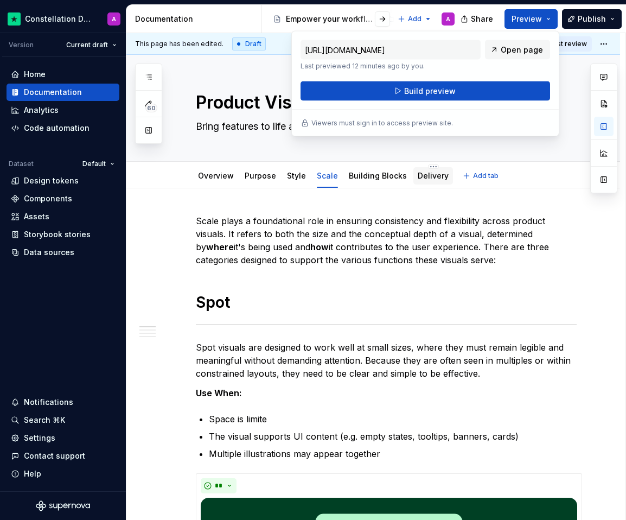
click at [429, 173] on link "Delivery" at bounding box center [433, 175] width 31 height 9
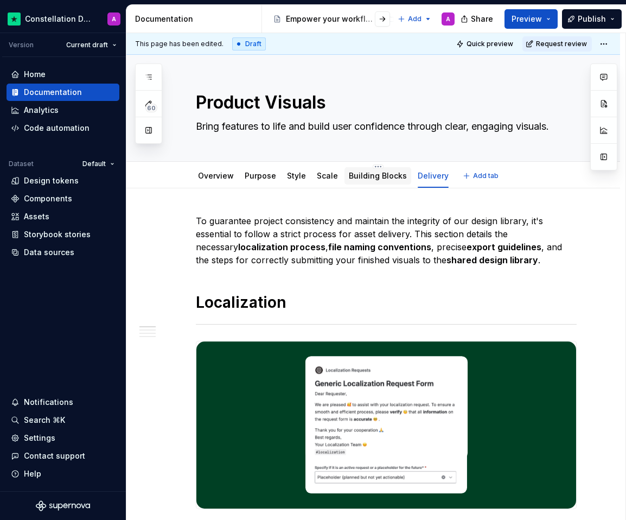
click at [380, 184] on div "Building Blocks" at bounding box center [377, 176] width 67 height 20
click at [371, 178] on link "Building Blocks" at bounding box center [378, 175] width 58 height 9
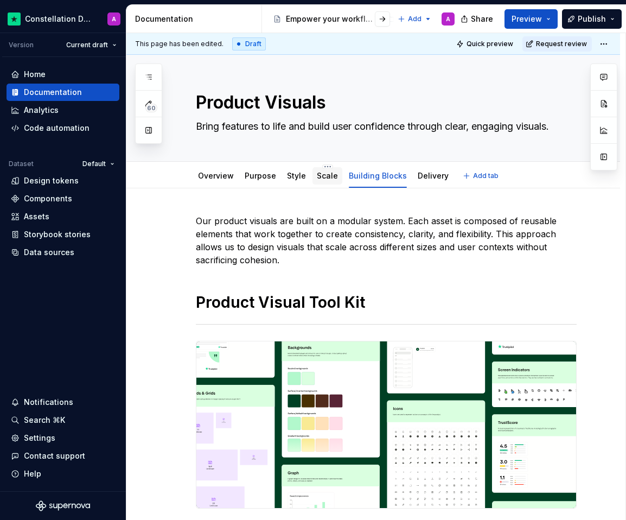
click at [317, 175] on link "Scale" at bounding box center [327, 175] width 21 height 9
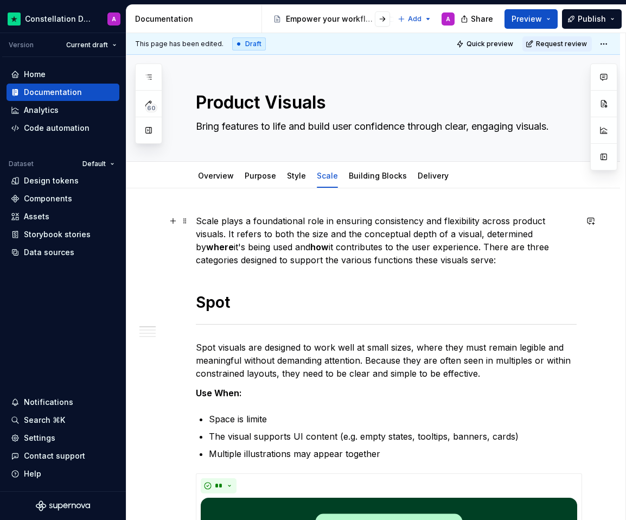
click at [418, 250] on p "Scale plays a foundational role in ensuring consistency and flexibility across …" at bounding box center [386, 240] width 381 height 52
click at [412, 248] on p "Scale plays a foundational role in ensuring consistency and flexibility across …" at bounding box center [386, 240] width 381 height 52
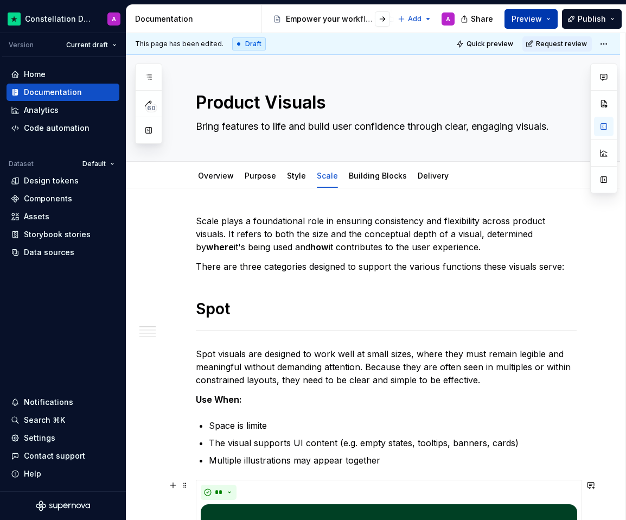
click at [542, 24] on button "Preview" at bounding box center [530, 19] width 53 height 20
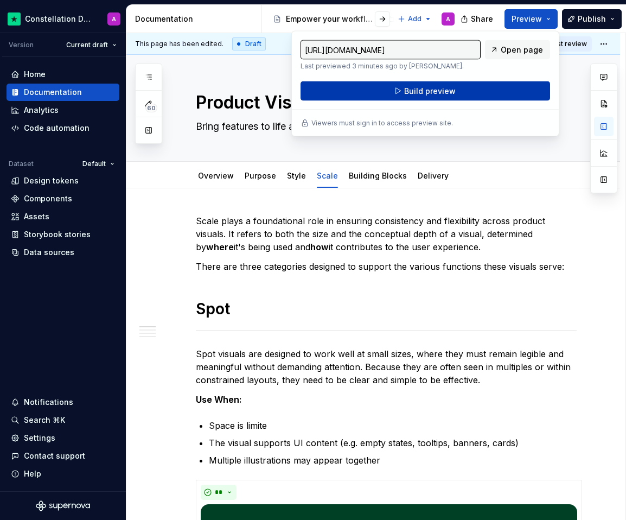
click at [469, 101] on button "Build preview" at bounding box center [425, 91] width 250 height 20
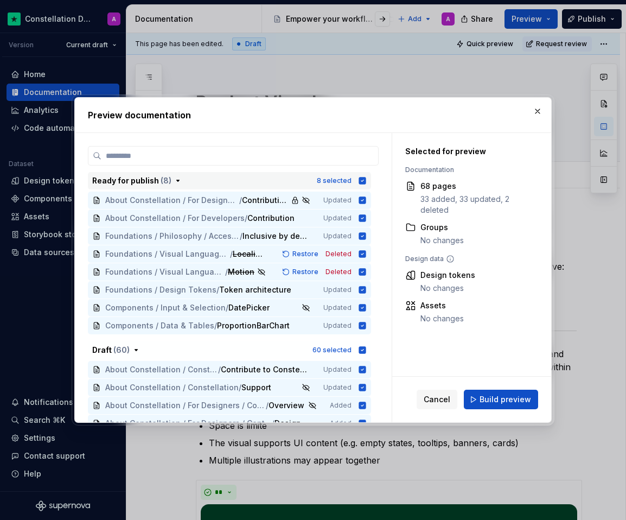
click at [366, 178] on icon "button" at bounding box center [362, 180] width 7 height 7
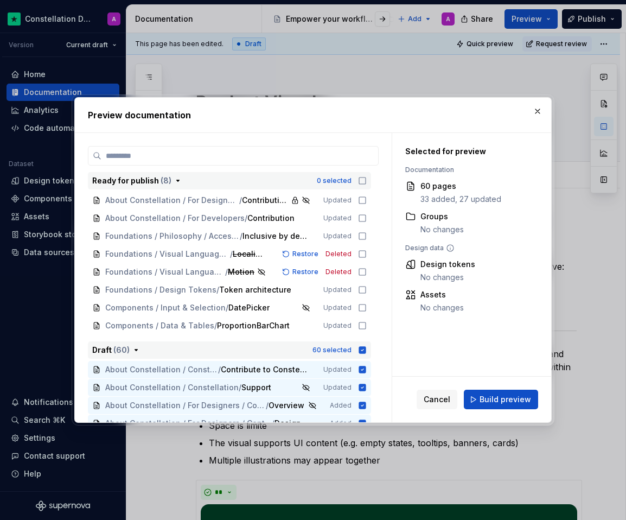
click at [366, 350] on icon "button" at bounding box center [362, 349] width 7 height 7
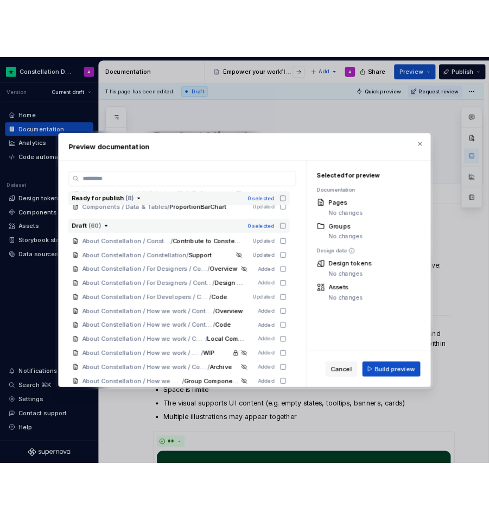
scroll to position [444, 0]
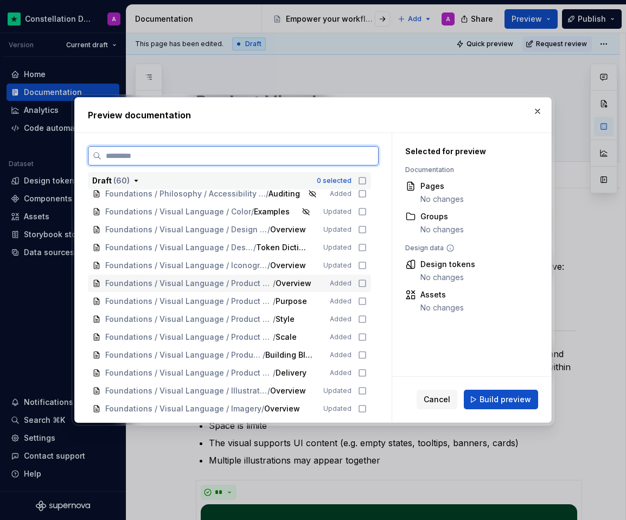
click at [366, 285] on icon at bounding box center [362, 283] width 9 height 9
click at [367, 300] on icon at bounding box center [362, 301] width 9 height 9
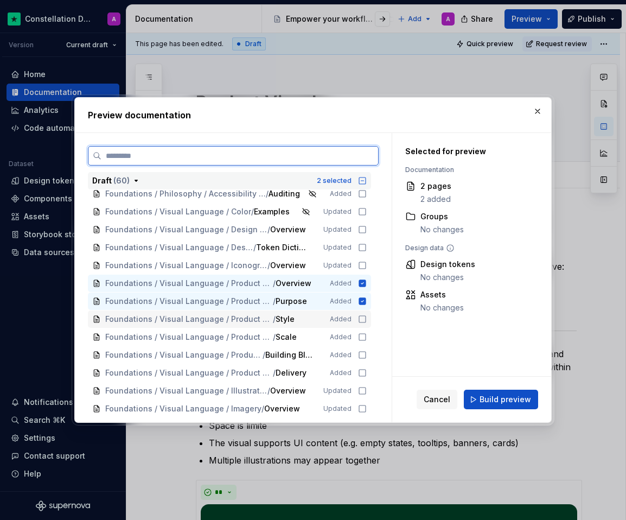
click at [367, 315] on icon at bounding box center [362, 319] width 9 height 9
click at [366, 334] on icon at bounding box center [362, 337] width 7 height 7
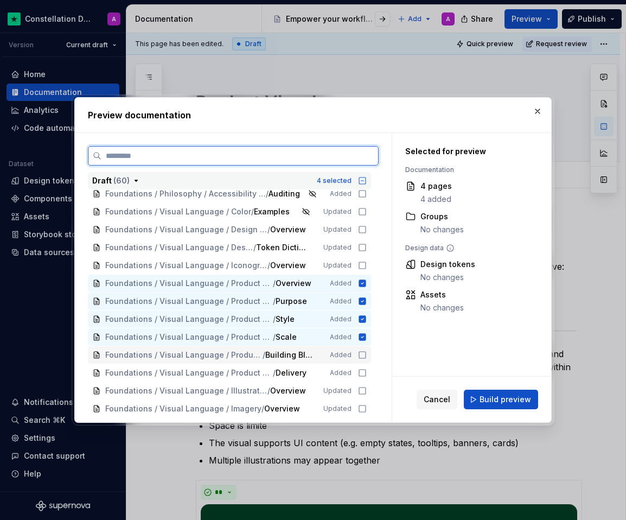
click at [367, 351] on icon at bounding box center [362, 354] width 9 height 9
click at [367, 370] on icon at bounding box center [362, 372] width 9 height 9
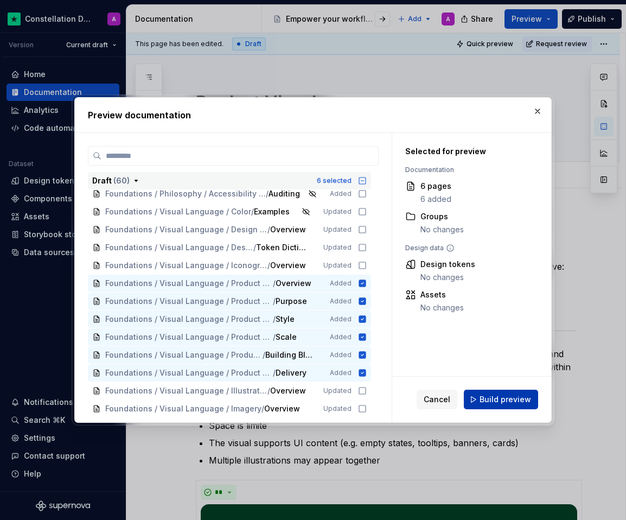
click at [493, 390] on button "Build preview" at bounding box center [501, 399] width 74 height 20
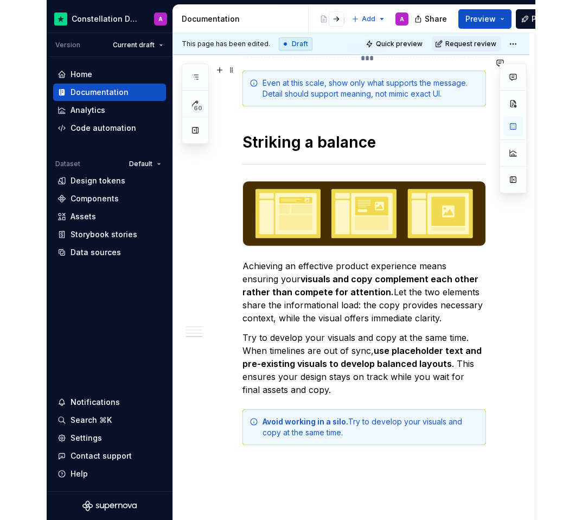
scroll to position [1934, 0]
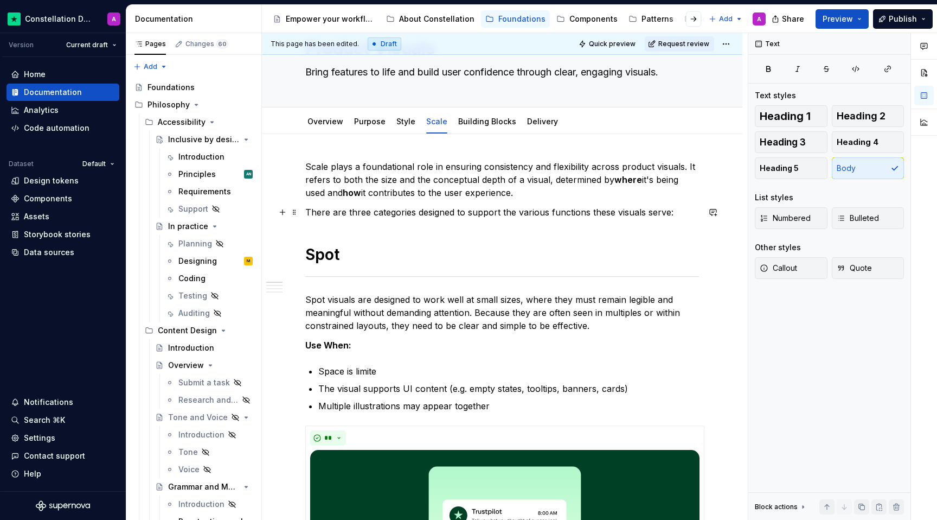
scroll to position [0, 0]
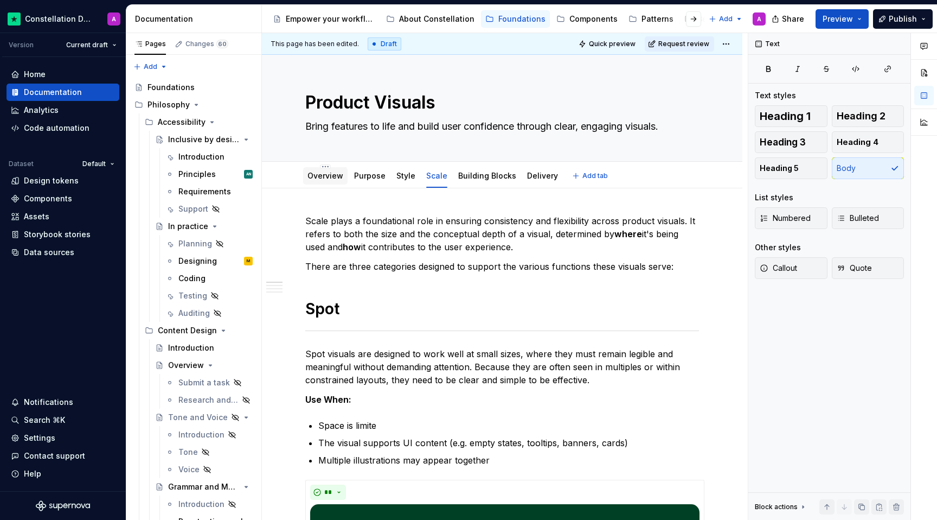
click at [331, 175] on link "Overview" at bounding box center [326, 175] width 36 height 9
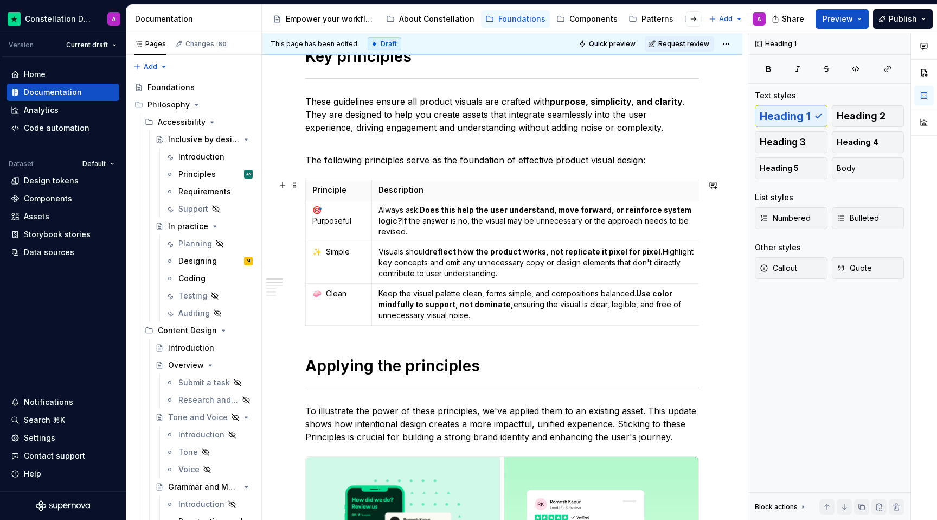
scroll to position [270, 0]
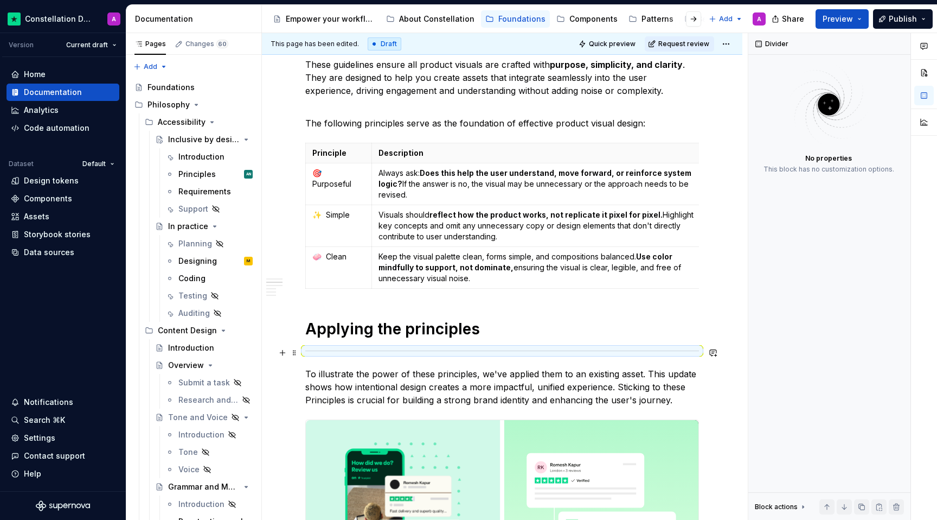
click at [369, 353] on div at bounding box center [502, 350] width 394 height 7
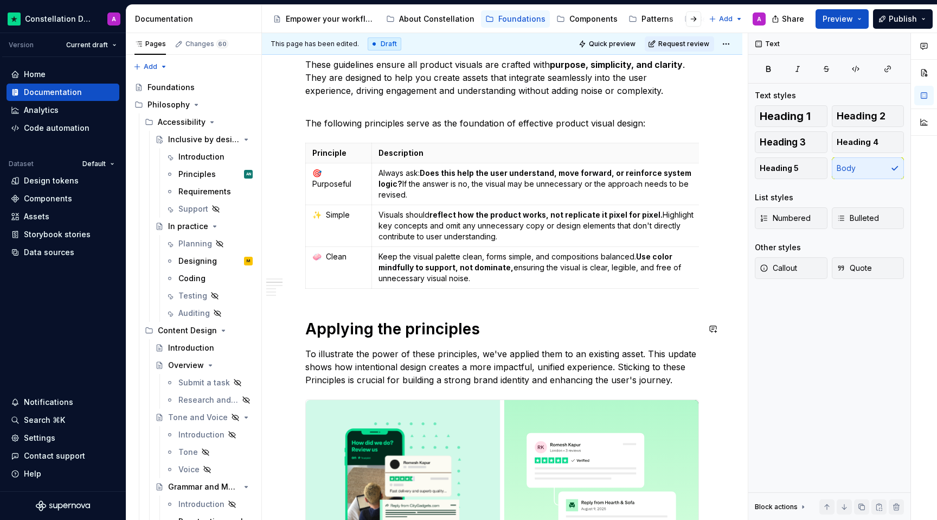
drag, startPoint x: 378, startPoint y: 309, endPoint x: 378, endPoint y: 330, distance: 21.2
click at [380, 336] on h1 "Applying the principles" at bounding box center [502, 329] width 394 height 20
click at [295, 328] on span at bounding box center [294, 328] width 9 height 15
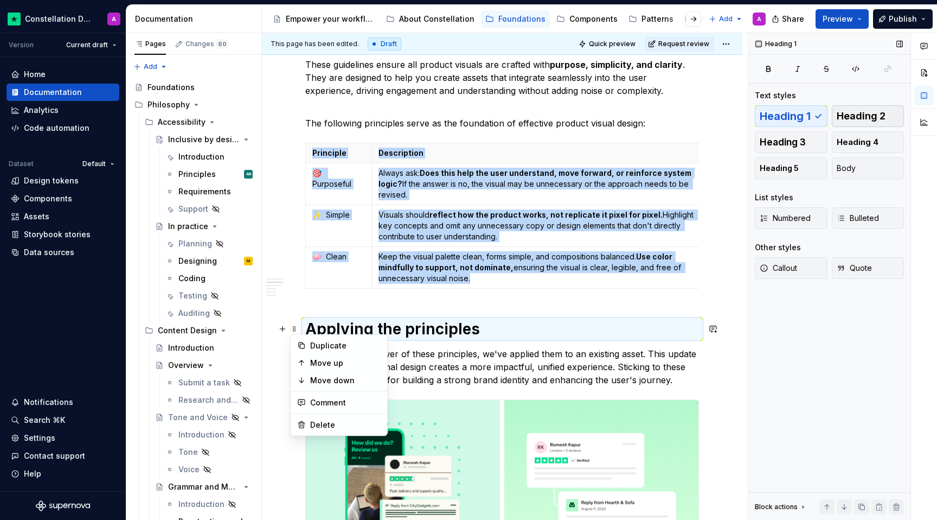
click at [872, 118] on span "Heading 2" at bounding box center [861, 116] width 49 height 11
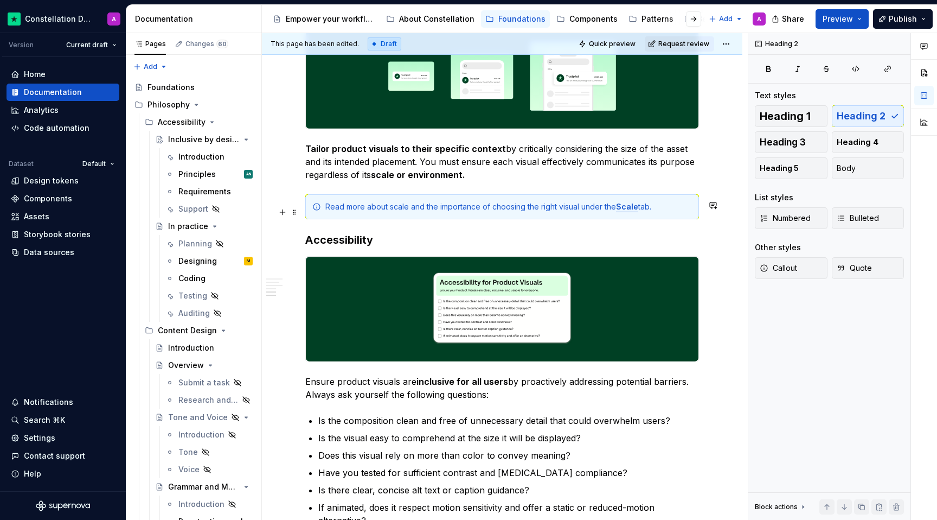
scroll to position [1426, 0]
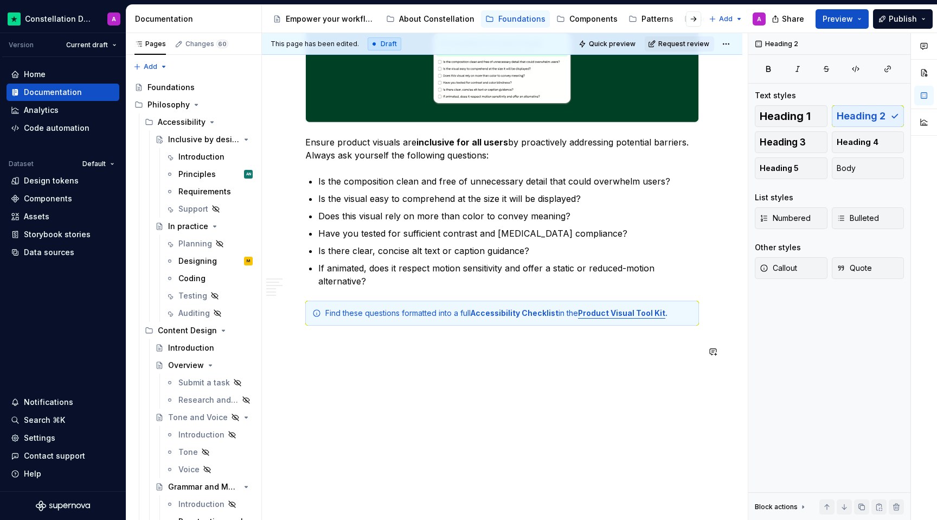
type textarea "*"
click at [764, 120] on span "Heading 1" at bounding box center [785, 116] width 51 height 11
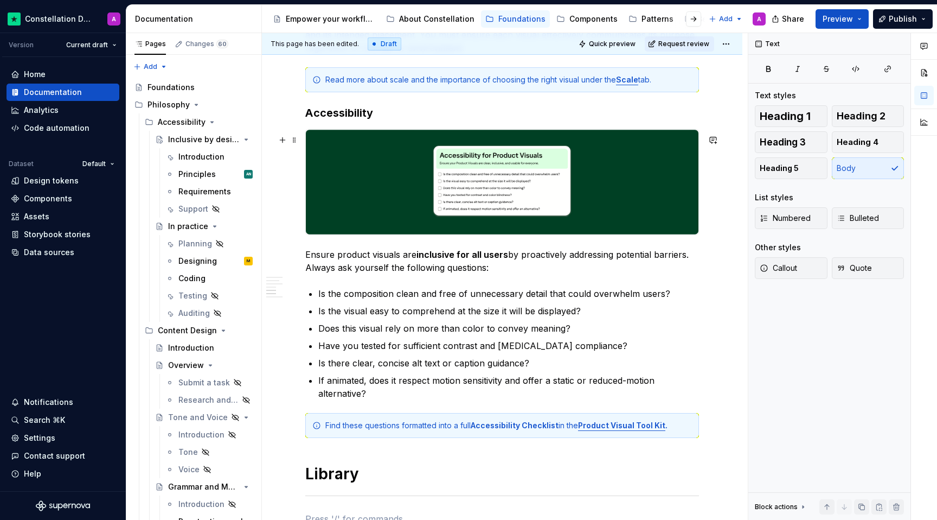
scroll to position [1487, 0]
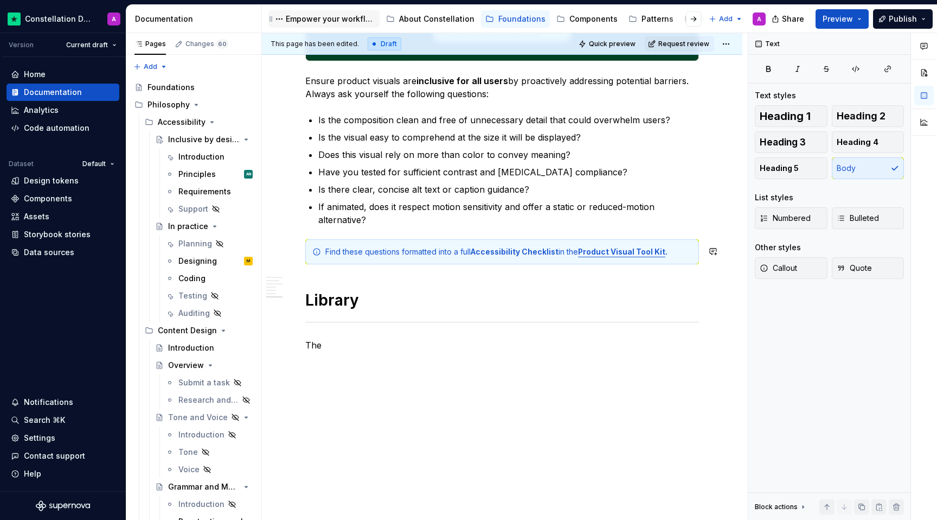
type textarea "*"
drag, startPoint x: 335, startPoint y: 349, endPoint x: 305, endPoint y: 342, distance: 31.2
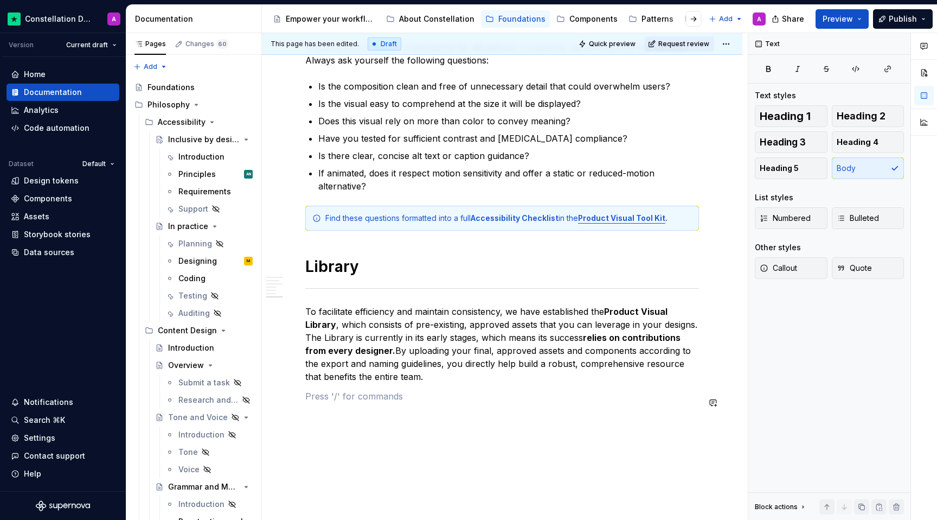
scroll to position [1515, 0]
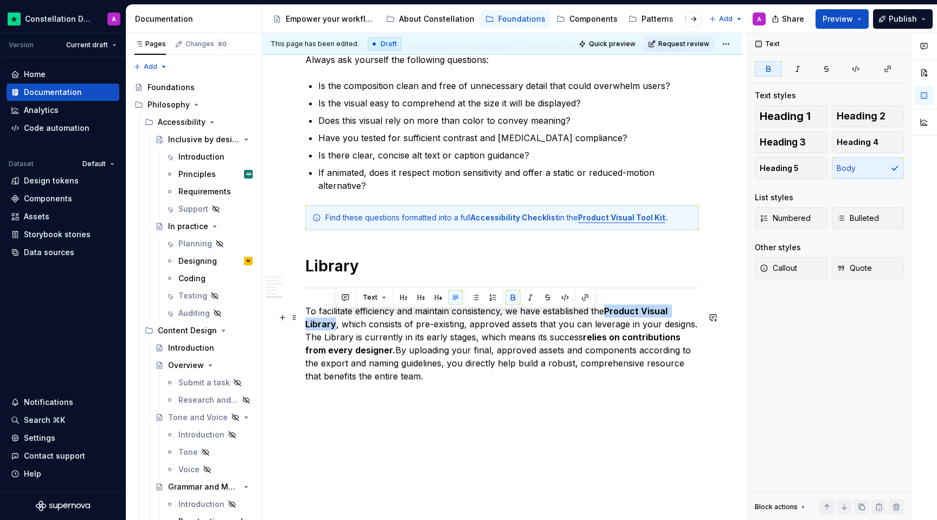
drag, startPoint x: 335, startPoint y: 330, endPoint x: 609, endPoint y: 314, distance: 274.9
click at [609, 314] on strong "Product Visual Library" at bounding box center [487, 317] width 364 height 24
click at [581, 294] on button "button" at bounding box center [585, 297] width 15 height 15
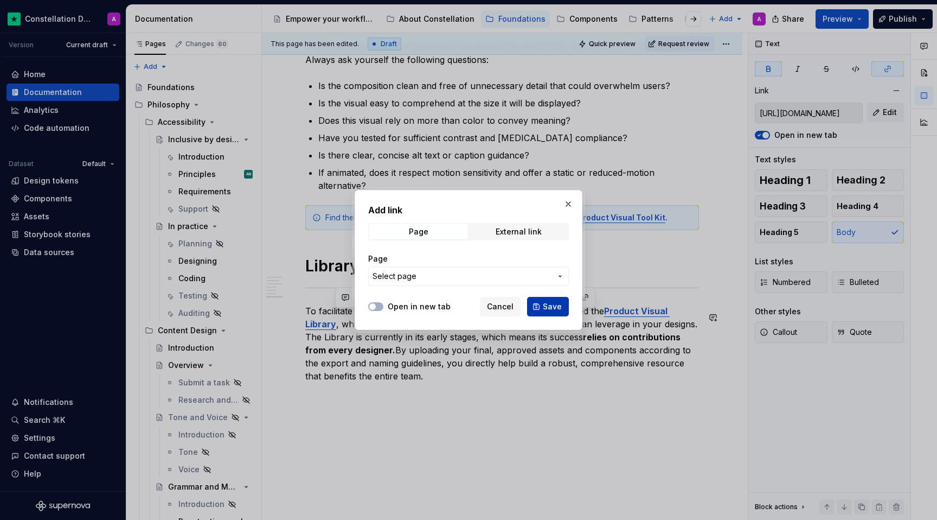
click at [547, 304] on span "Save" at bounding box center [552, 306] width 19 height 11
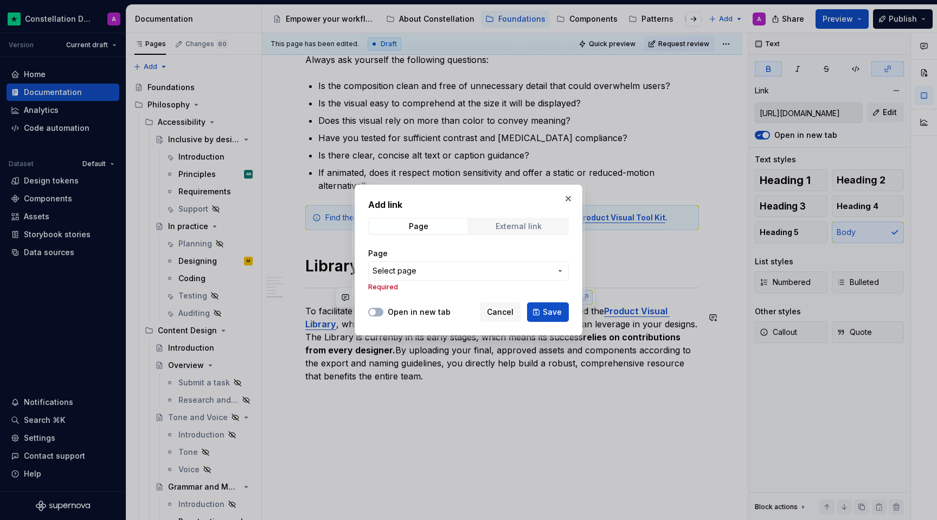
click at [485, 226] on span "External link" at bounding box center [519, 226] width 98 height 15
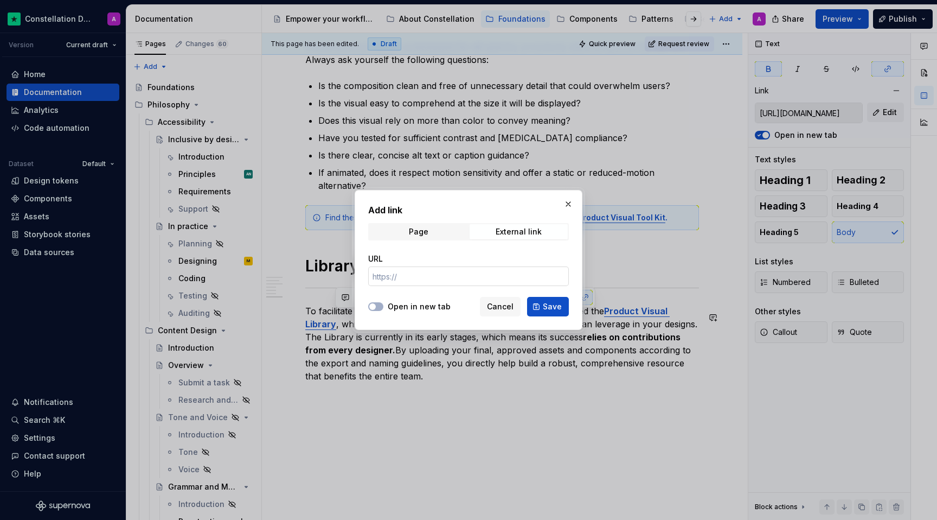
click at [463, 272] on input "URL" at bounding box center [468, 276] width 201 height 20
paste input "[URL][DOMAIN_NAME]"
type input "[URL][DOMAIN_NAME]"
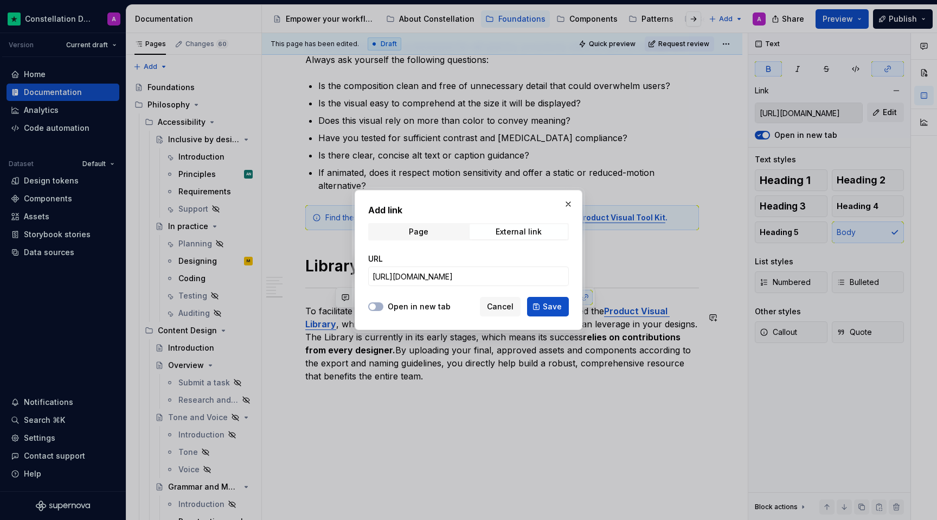
click at [398, 299] on div "Open in new tab Cancel Save" at bounding box center [468, 304] width 201 height 24
click at [399, 306] on label "Open in new tab" at bounding box center [419, 306] width 63 height 11
click at [383, 306] on button "Open in new tab" at bounding box center [375, 306] width 15 height 9
click at [550, 306] on span "Save" at bounding box center [552, 306] width 19 height 11
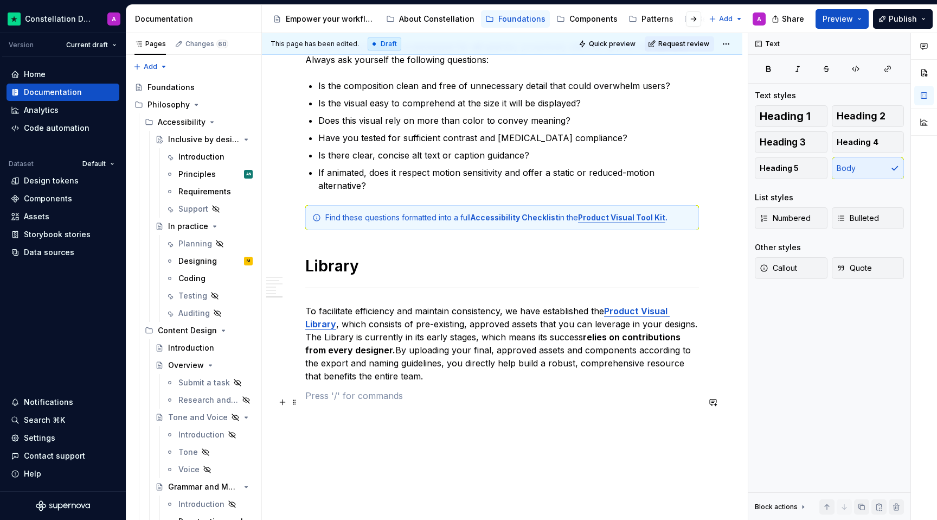
click at [481, 399] on p at bounding box center [502, 395] width 394 height 13
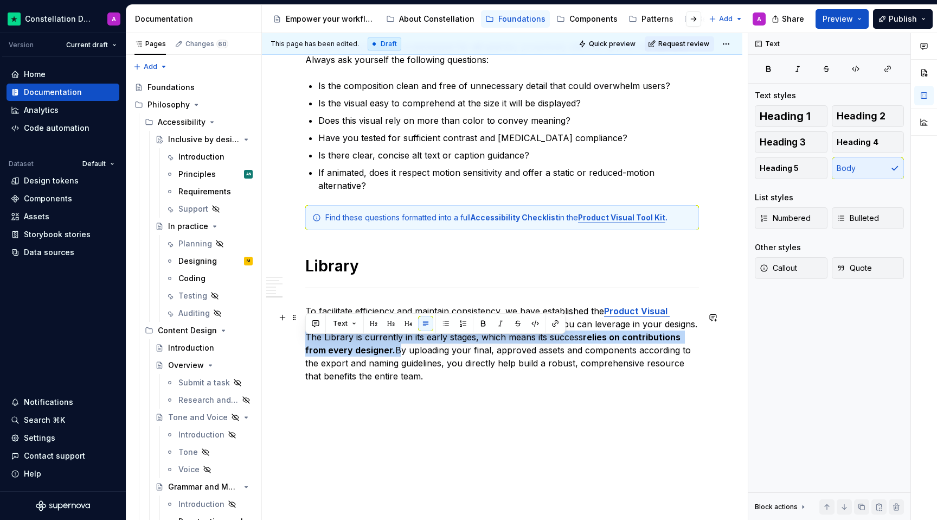
drag, startPoint x: 375, startPoint y: 356, endPoint x: 300, endPoint y: 342, distance: 76.1
copy p "The Library is currently in its early stages, which means its success relies on…"
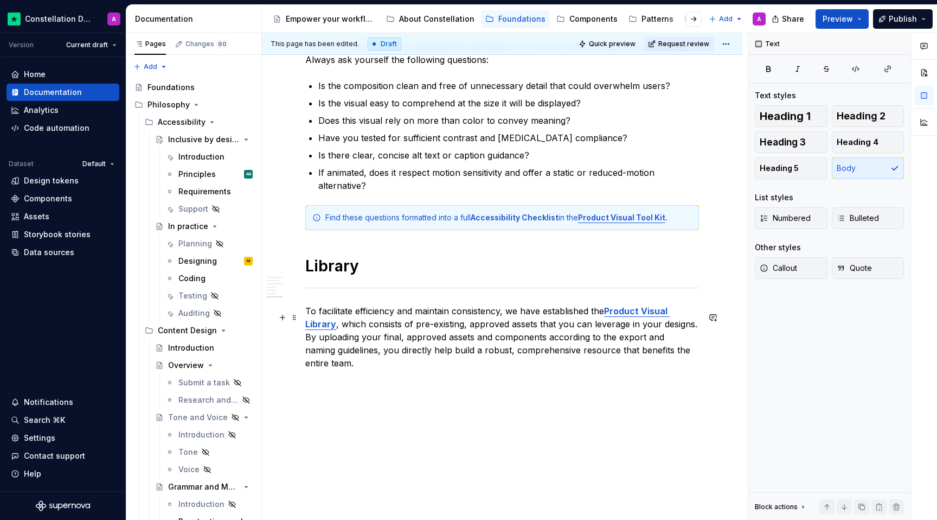
click at [369, 369] on p "To facilitate efficiency and maintain consistency, we have established the Prod…" at bounding box center [502, 336] width 394 height 65
click at [794, 271] on span "Callout" at bounding box center [778, 268] width 37 height 11
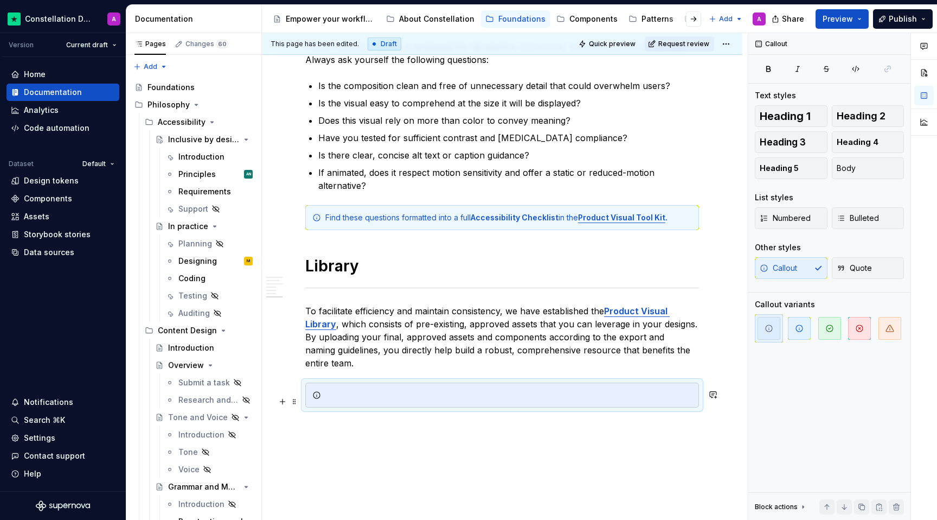
click at [399, 400] on div at bounding box center [508, 394] width 367 height 11
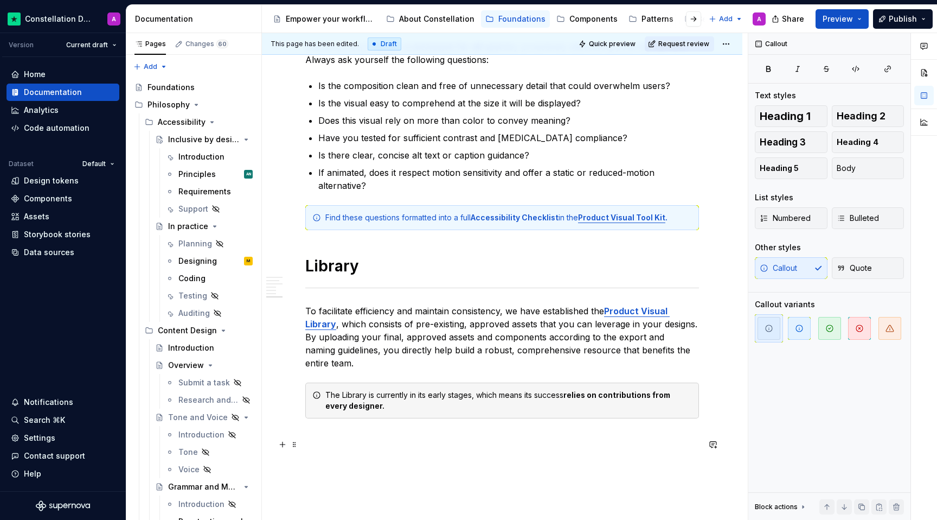
click at [419, 443] on p at bounding box center [502, 437] width 394 height 13
click at [519, 418] on div "The Library is currently in its early stages, which means its success relies on…" at bounding box center [502, 400] width 394 height 36
click at [802, 328] on icon "button" at bounding box center [799, 328] width 7 height 7
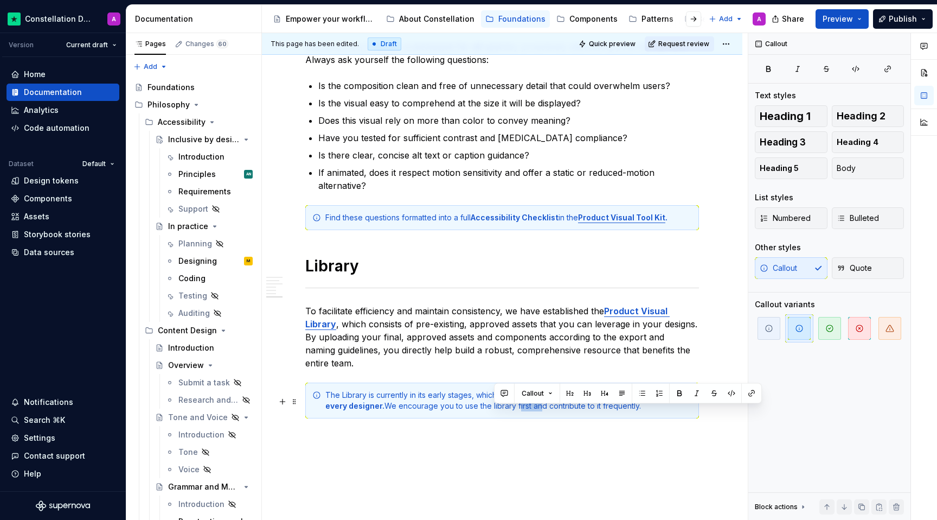
drag, startPoint x: 510, startPoint y: 411, endPoint x: 493, endPoint y: 410, distance: 16.9
click at [493, 410] on div "The Library is currently in its early stages, which means its success relies on…" at bounding box center [508, 400] width 367 height 22
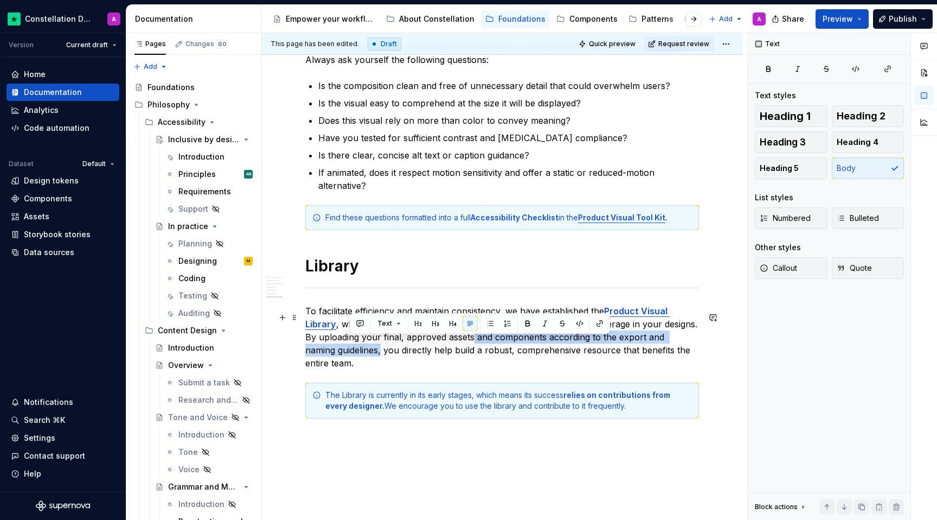
drag, startPoint x: 349, startPoint y: 355, endPoint x: 471, endPoint y: 338, distance: 123.2
click at [471, 338] on p "To facilitate efficiency and maintain consistency, we have established the Prod…" at bounding box center [502, 336] width 394 height 65
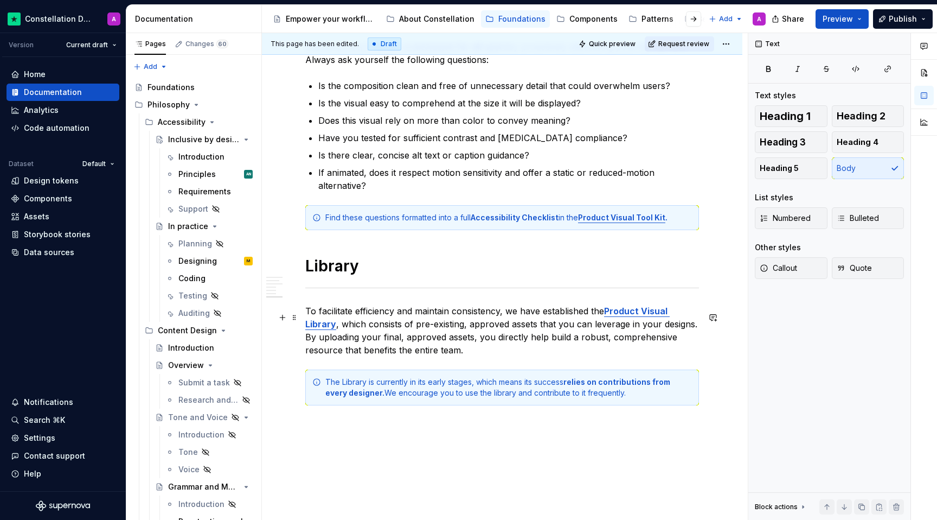
click at [544, 356] on p "To facilitate efficiency and maintain consistency, we have established the Prod…" at bounding box center [502, 330] width 394 height 52
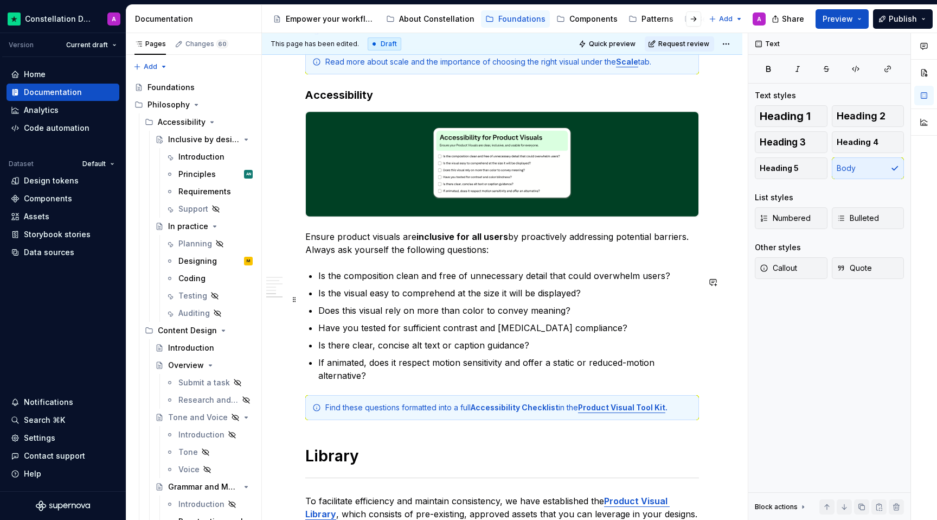
scroll to position [1601, 0]
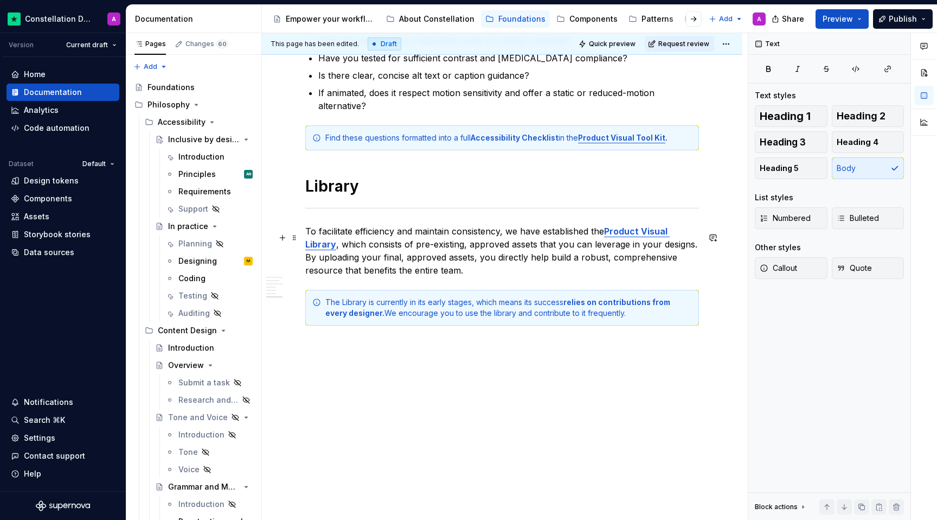
click at [306, 228] on p "To facilitate efficiency and maintain consistency, we have established the Prod…" at bounding box center [502, 251] width 394 height 52
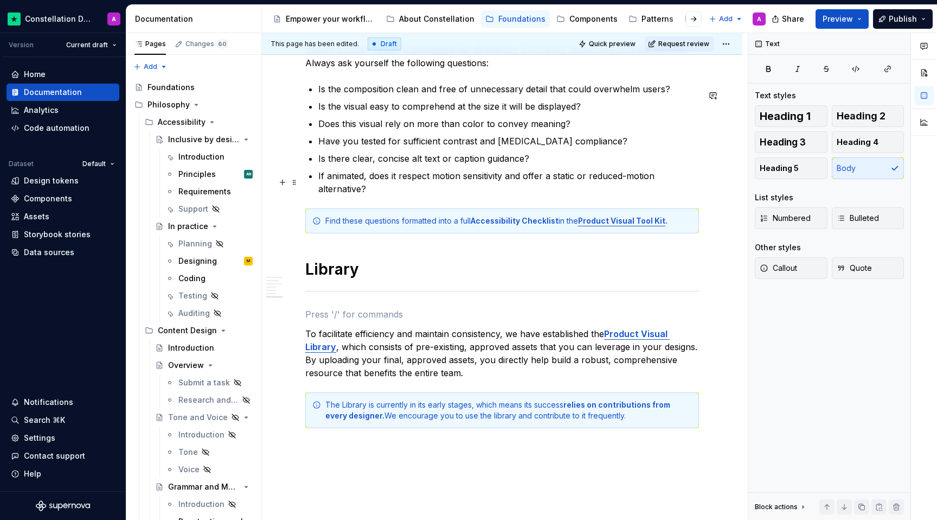
scroll to position [1514, 0]
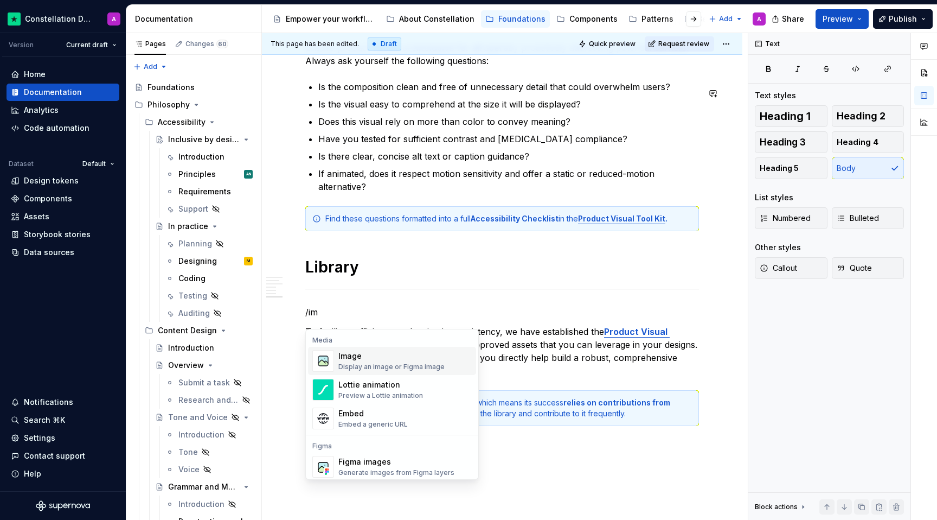
click at [344, 364] on div "Display an image or Figma image" at bounding box center [391, 366] width 106 height 9
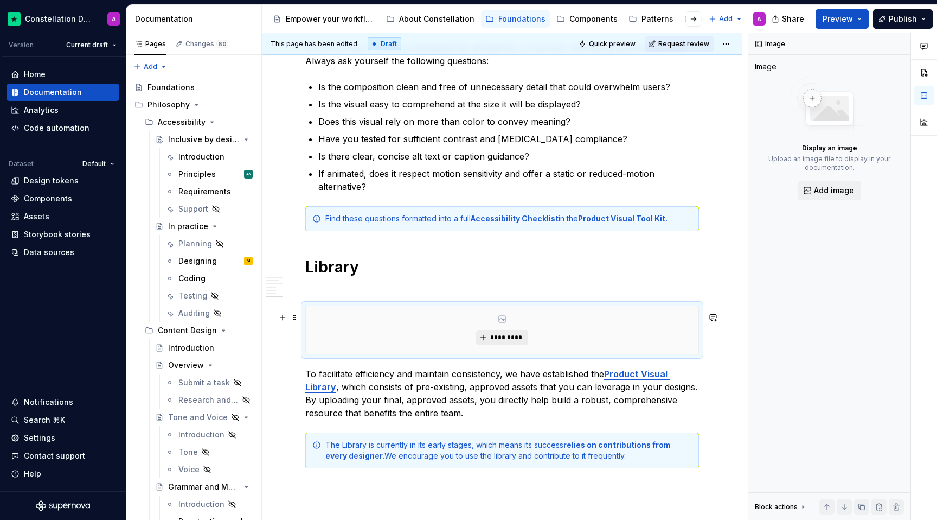
click at [515, 337] on button "*********" at bounding box center [502, 337] width 52 height 15
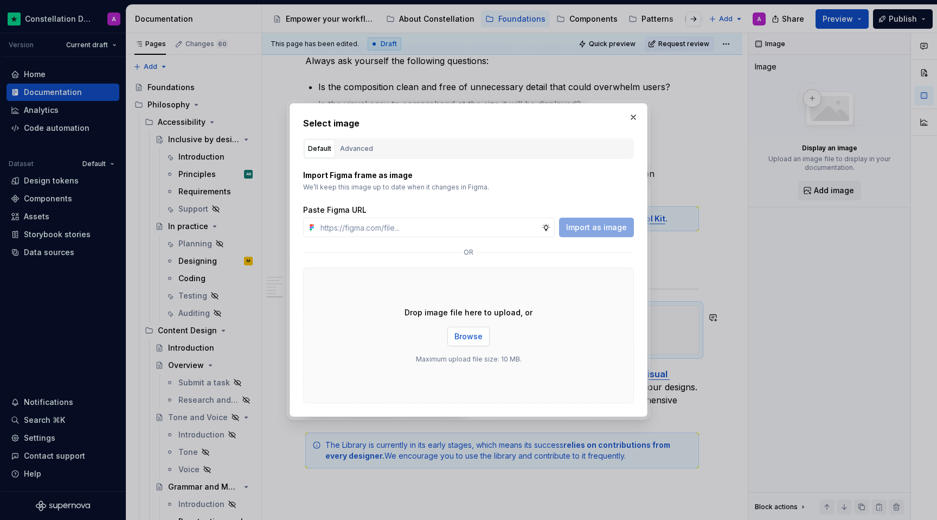
click at [462, 340] on span "Browse" at bounding box center [469, 336] width 28 height 11
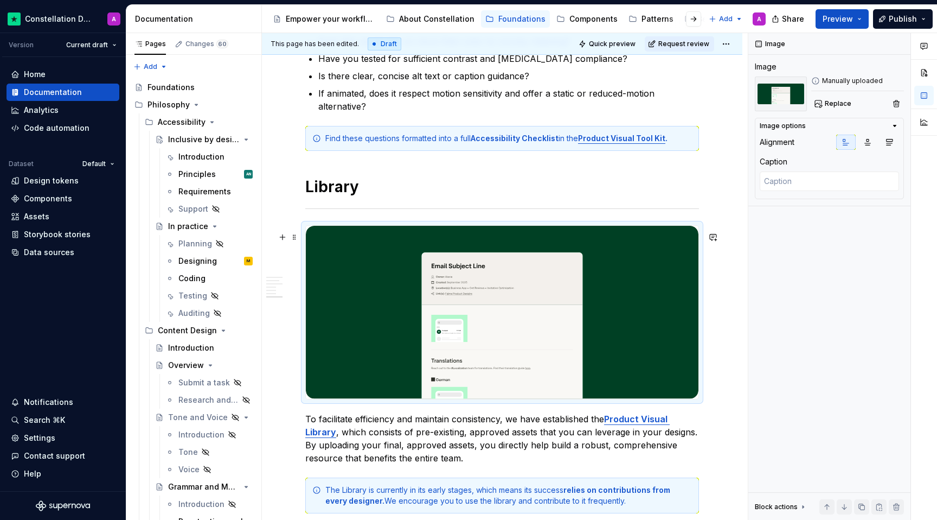
scroll to position [1596, 0]
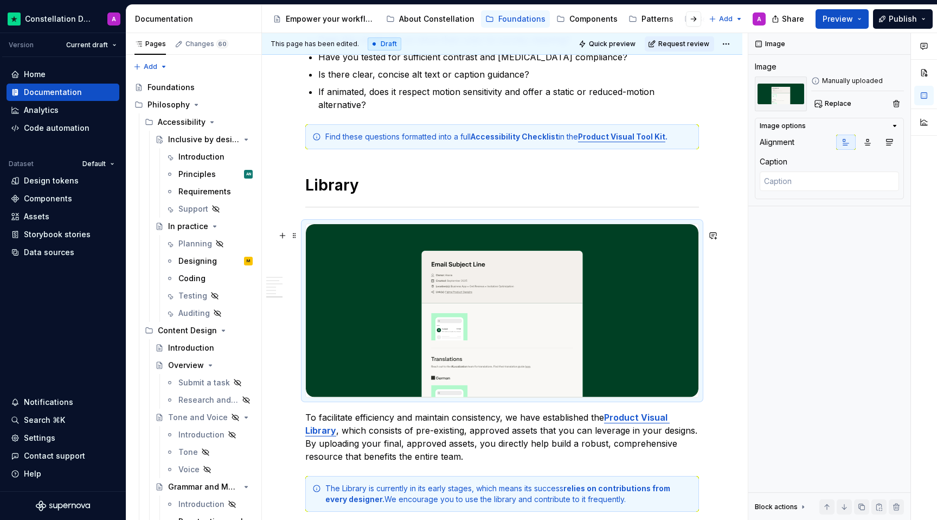
click at [480, 310] on img at bounding box center [502, 310] width 393 height 173
click at [771, 92] on img at bounding box center [781, 93] width 52 height 35
click at [837, 98] on button "Replace" at bounding box center [833, 103] width 45 height 15
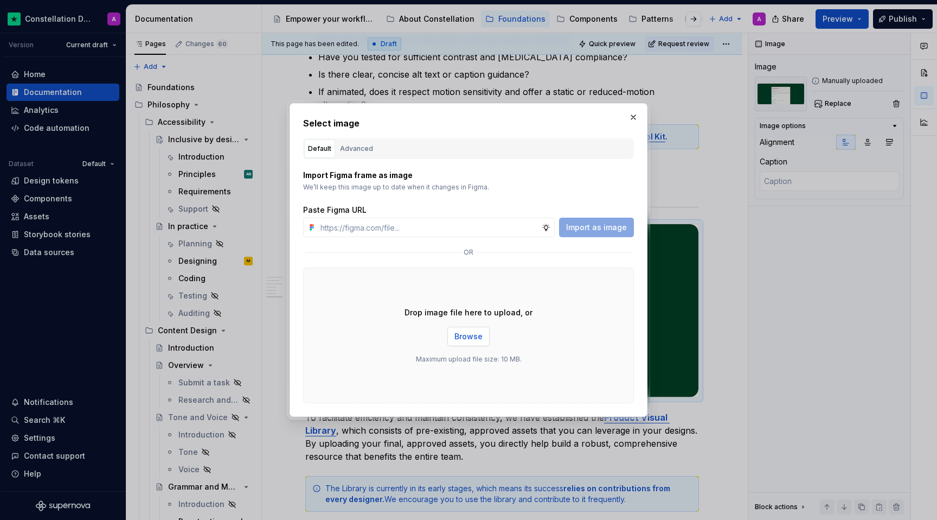
click at [464, 342] on button "Browse" at bounding box center [468, 337] width 42 height 20
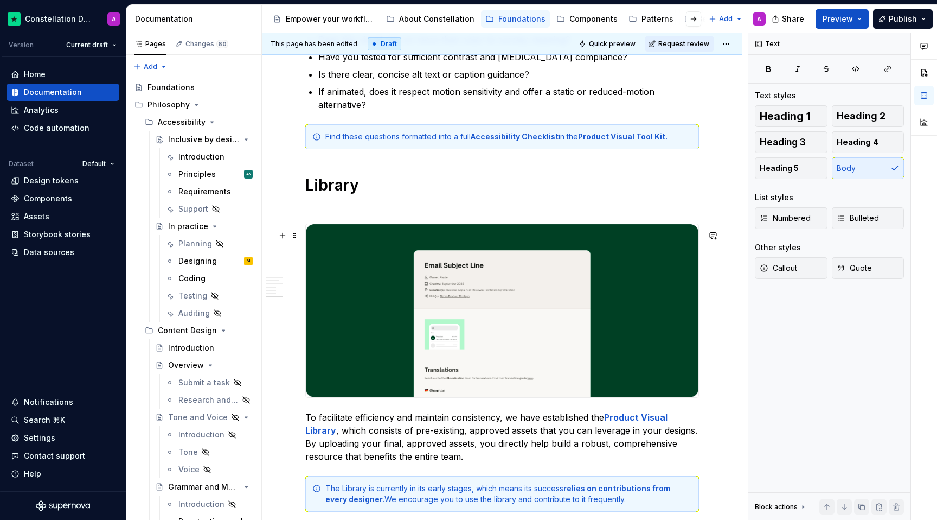
click at [474, 312] on img at bounding box center [502, 310] width 393 height 173
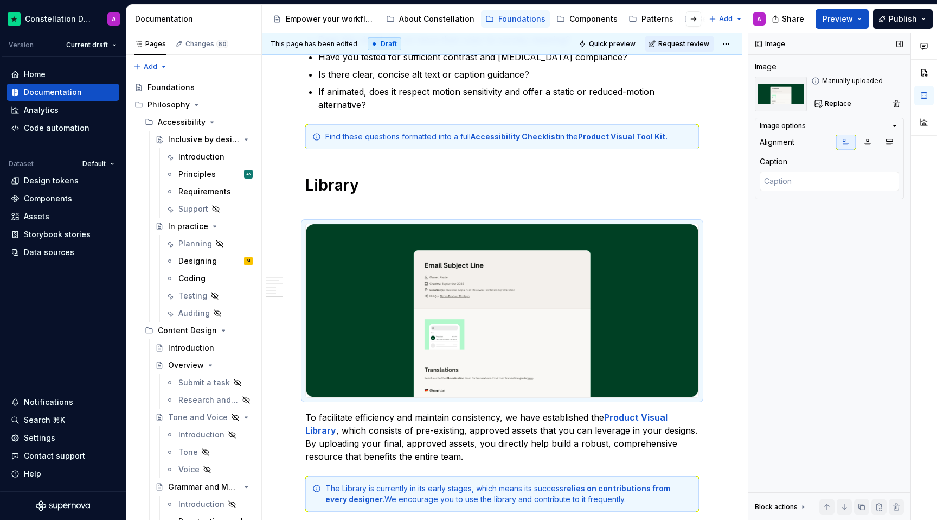
click at [837, 81] on div "Manually uploaded" at bounding box center [857, 80] width 93 height 9
click at [841, 99] on span "Replace" at bounding box center [838, 103] width 27 height 9
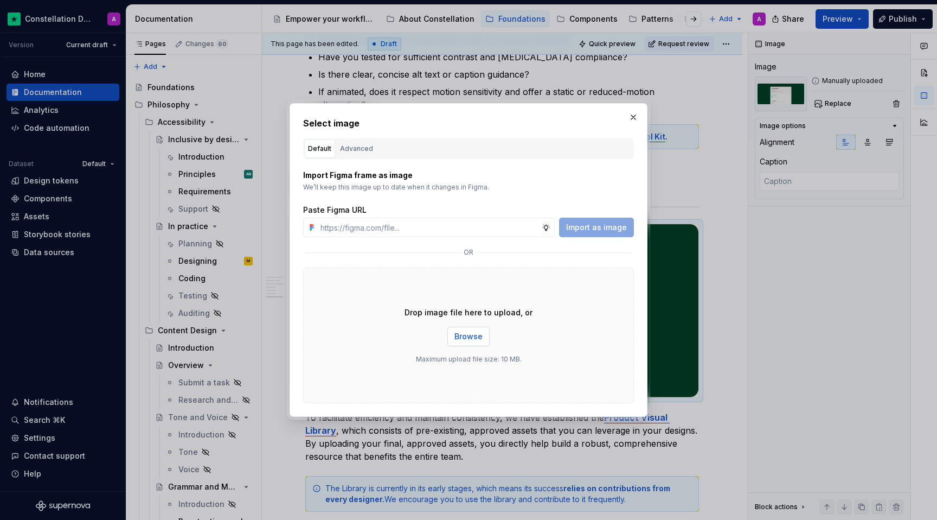
click at [472, 334] on span "Browse" at bounding box center [469, 336] width 28 height 11
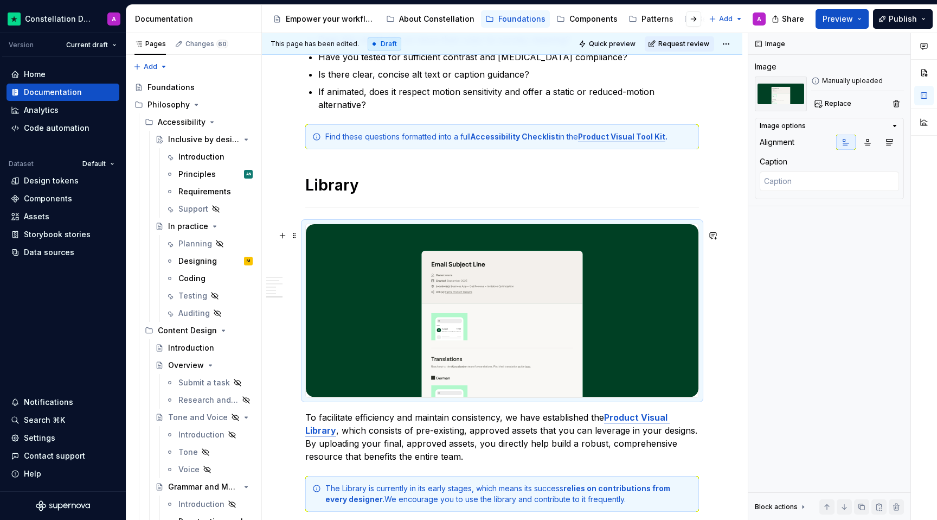
click at [527, 255] on img at bounding box center [502, 310] width 393 height 173
click at [826, 107] on span "Replace" at bounding box center [838, 103] width 27 height 9
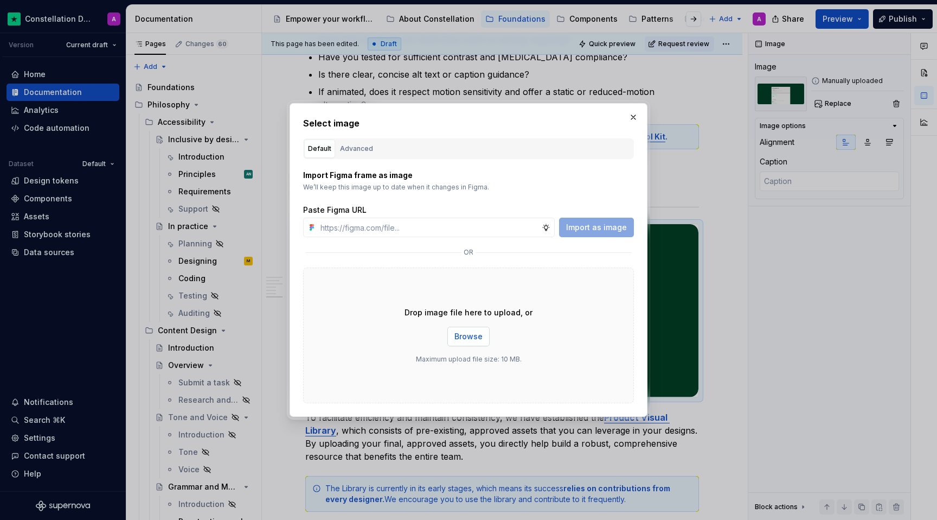
click at [459, 339] on span "Browse" at bounding box center [469, 336] width 28 height 11
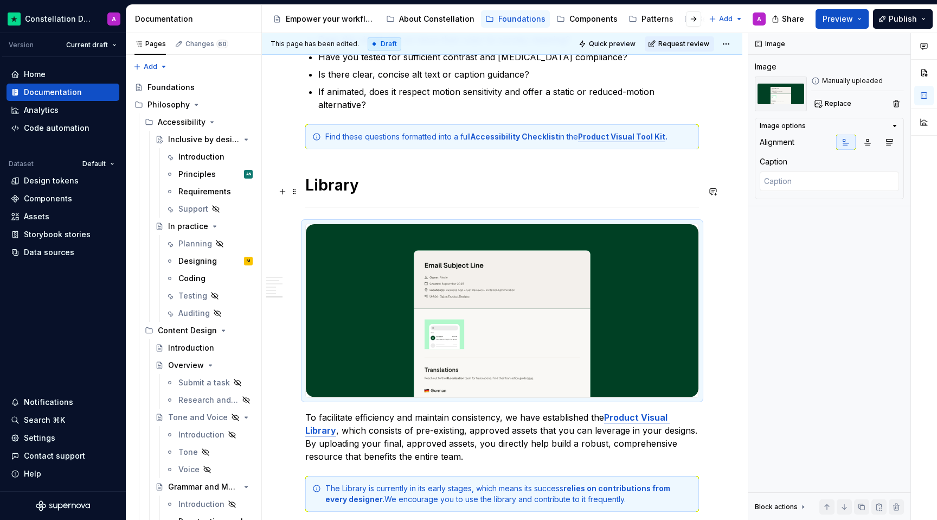
click at [458, 188] on h1 "Library" at bounding box center [502, 185] width 394 height 20
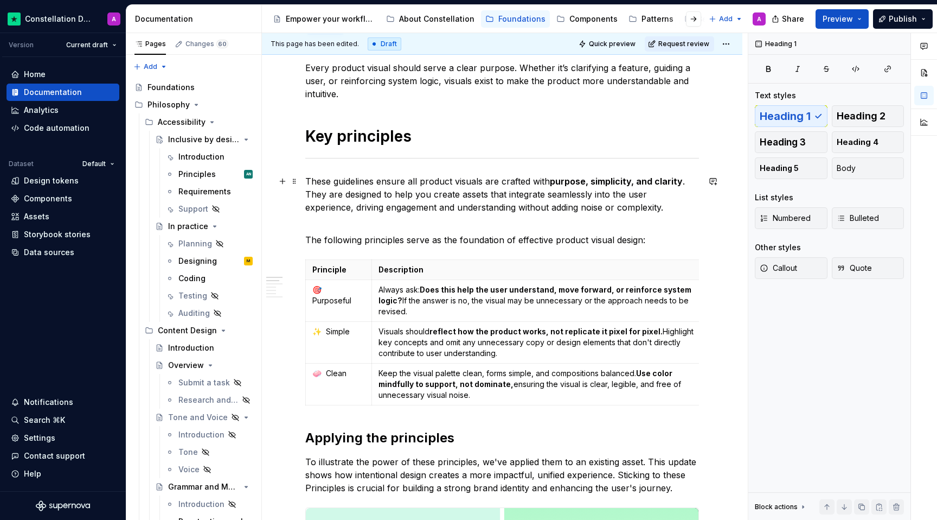
scroll to position [151, 0]
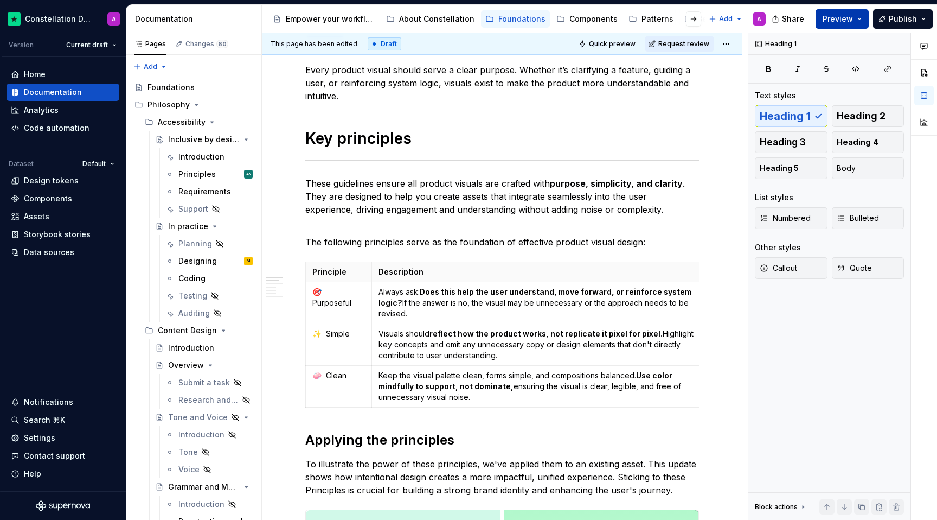
click at [848, 16] on span "Preview" at bounding box center [838, 19] width 30 height 11
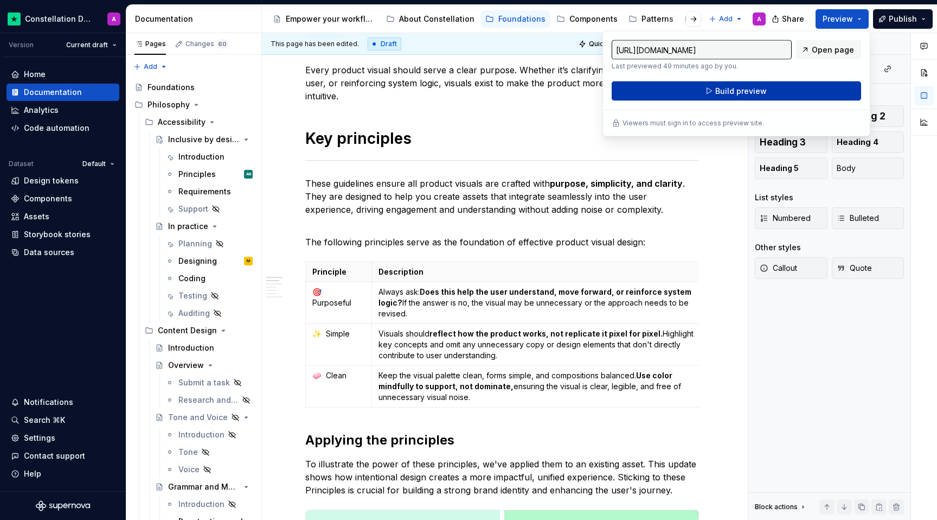
click at [785, 89] on button "Build preview" at bounding box center [737, 91] width 250 height 20
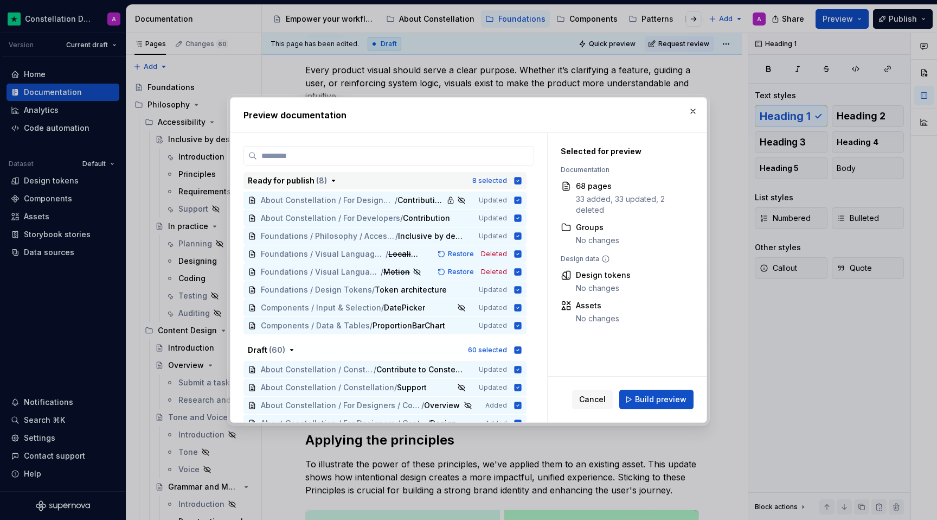
click at [520, 182] on icon "button" at bounding box center [518, 180] width 9 height 9
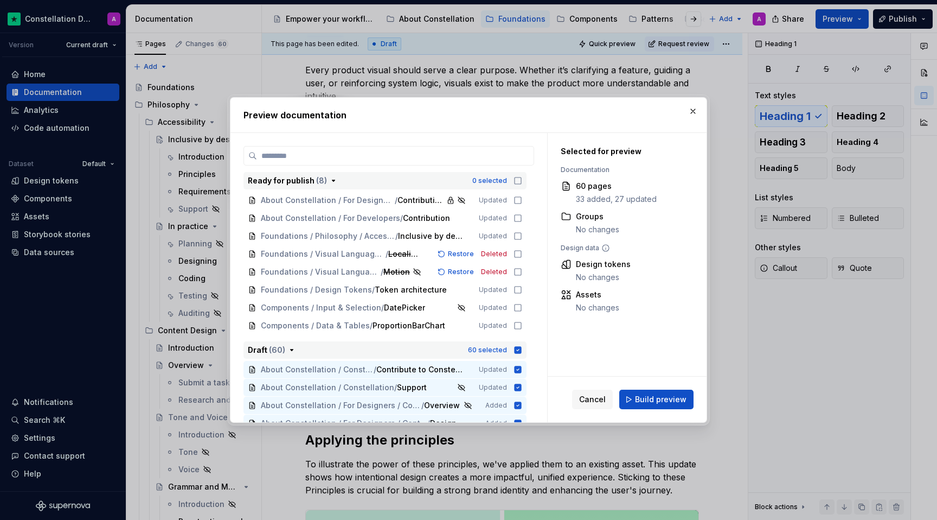
click at [520, 347] on icon "button" at bounding box center [518, 349] width 7 height 7
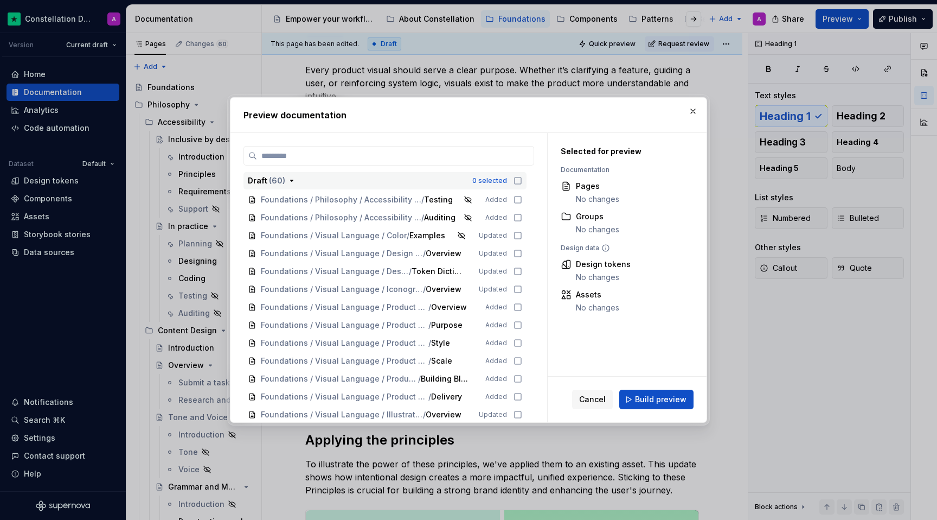
scroll to position [414, 0]
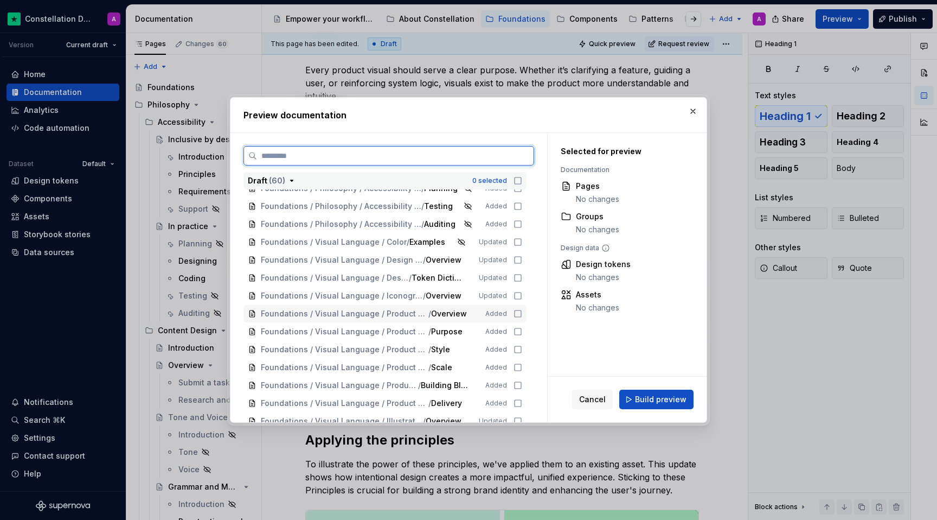
click at [521, 316] on icon at bounding box center [518, 313] width 9 height 9
click at [522, 333] on icon at bounding box center [518, 331] width 9 height 9
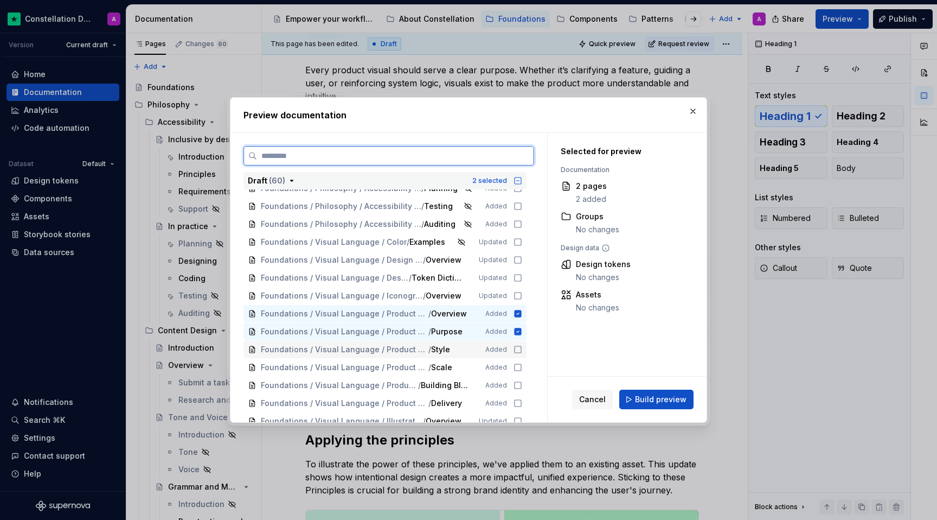
click at [522, 351] on icon at bounding box center [518, 349] width 9 height 9
click at [522, 361] on div "Foundations / Visual Language / Product Visuals / Scale Added" at bounding box center [385, 367] width 283 height 17
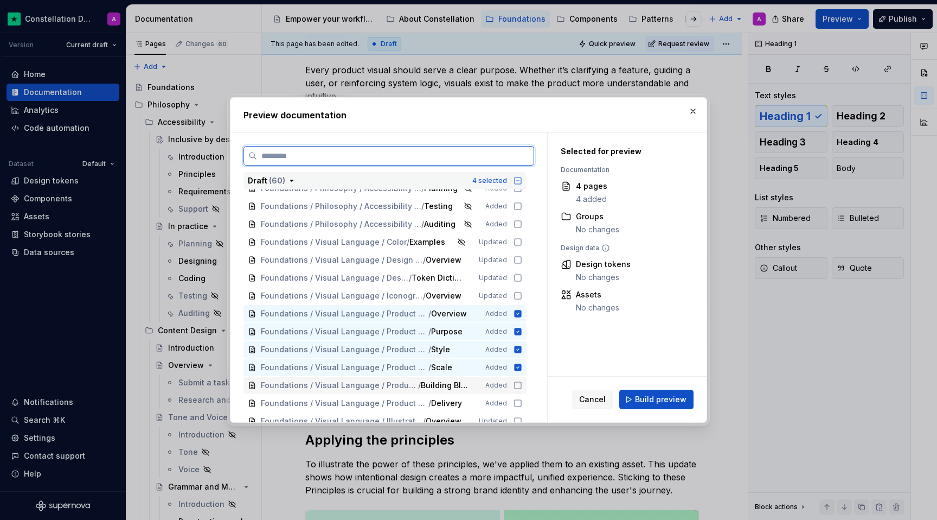
click at [522, 388] on icon at bounding box center [518, 385] width 9 height 9
click at [526, 398] on div "Foundations / Visual Language / Product Visuals / Delivery Added" at bounding box center [385, 402] width 283 height 17
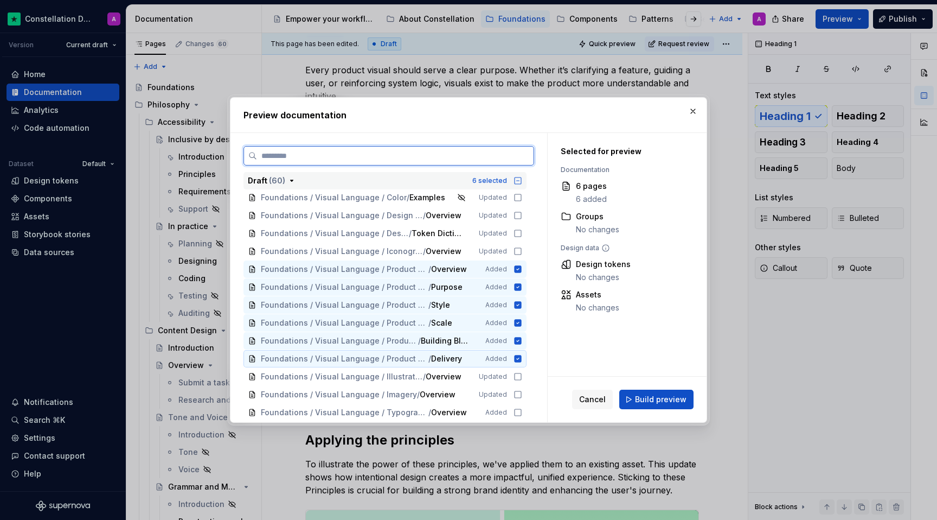
scroll to position [463, 0]
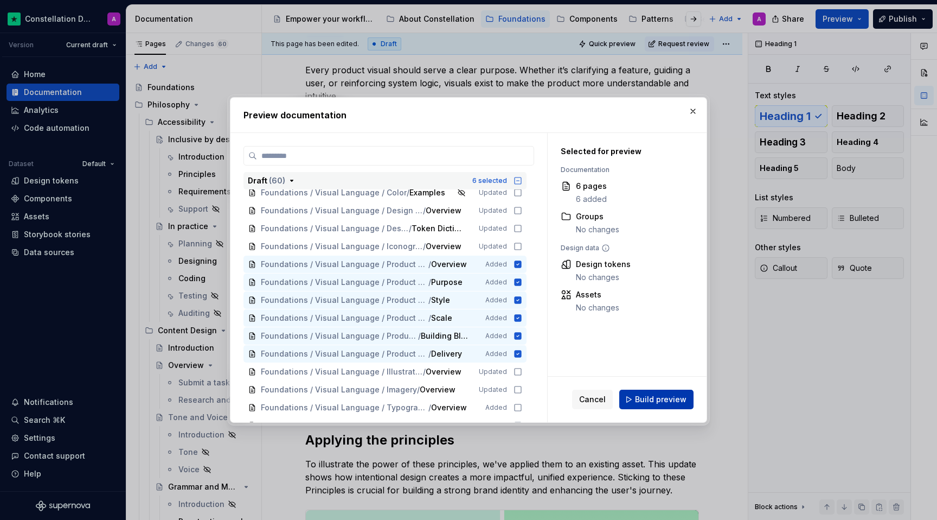
click at [668, 400] on span "Build preview" at bounding box center [661, 399] width 52 height 11
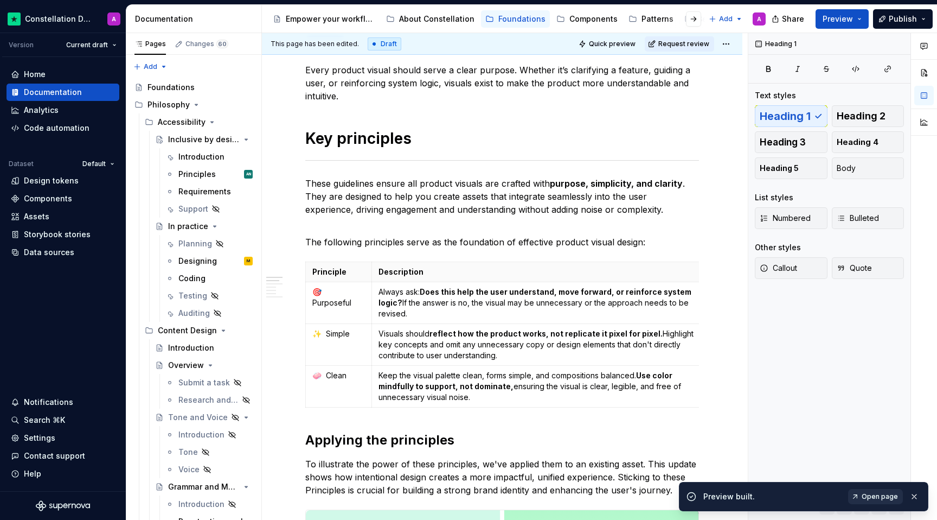
click at [897, 497] on span "Open page" at bounding box center [880, 496] width 36 height 9
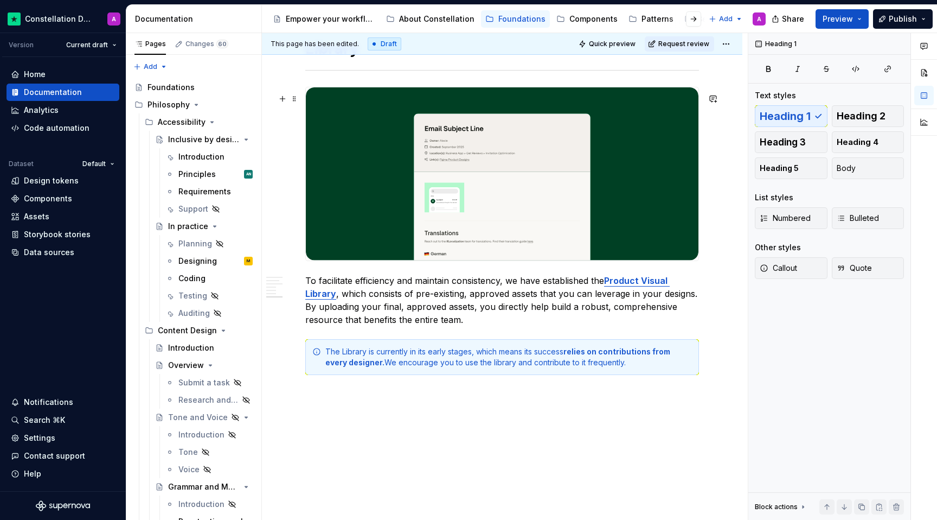
scroll to position [1791, 0]
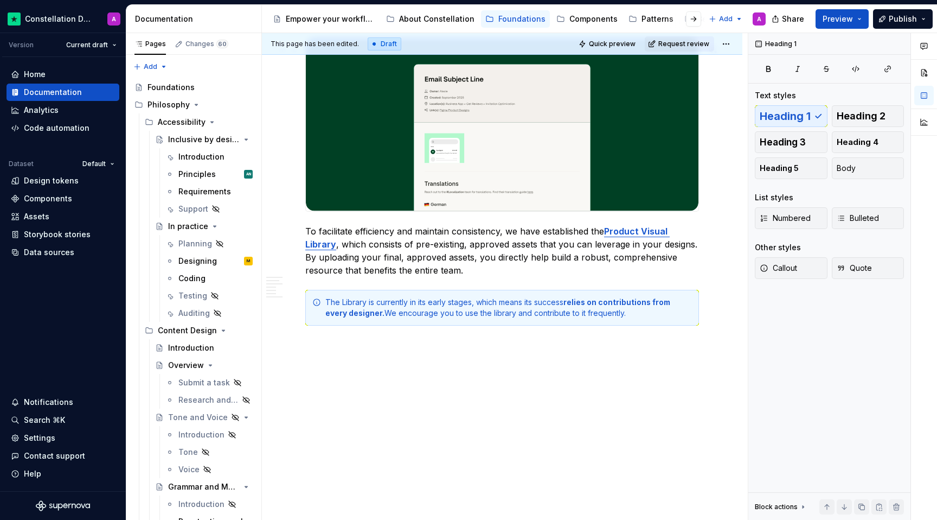
click at [381, 152] on img at bounding box center [502, 124] width 393 height 173
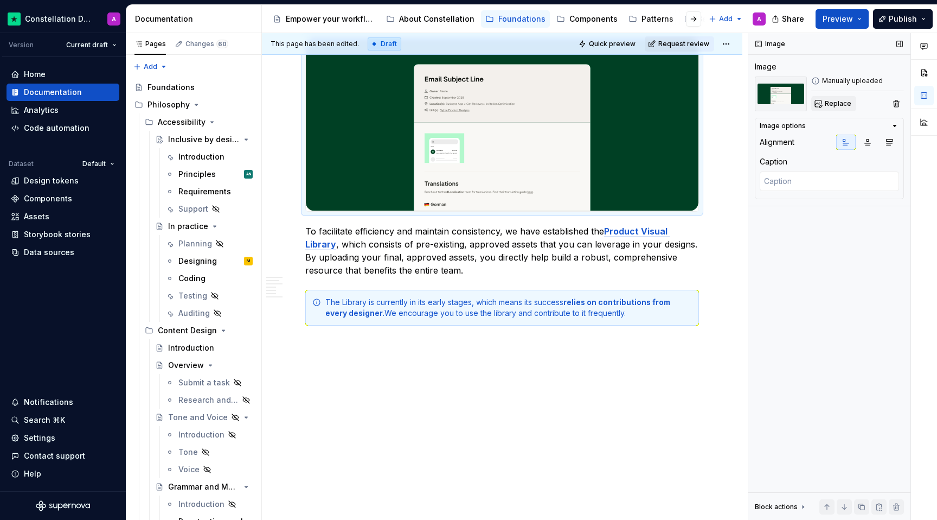
click at [826, 106] on span "Replace" at bounding box center [838, 103] width 27 height 9
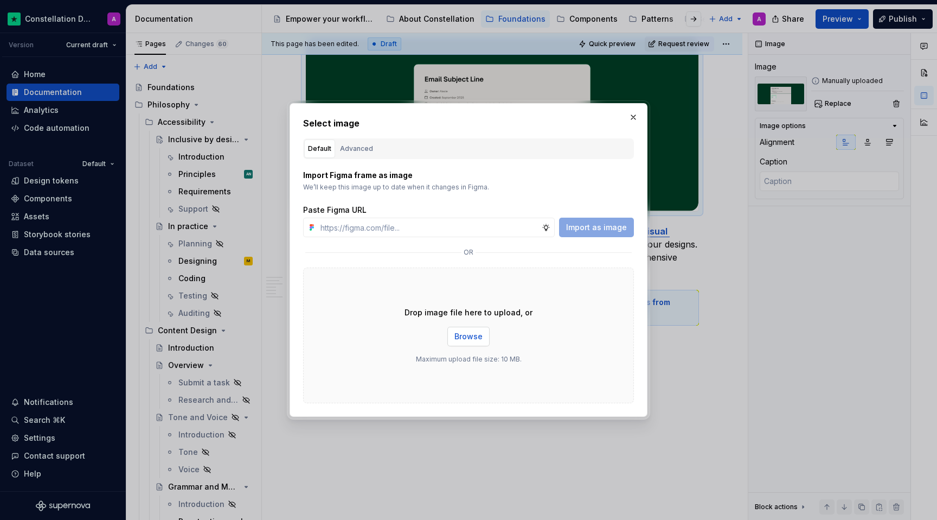
click at [456, 335] on span "Browse" at bounding box center [469, 336] width 28 height 11
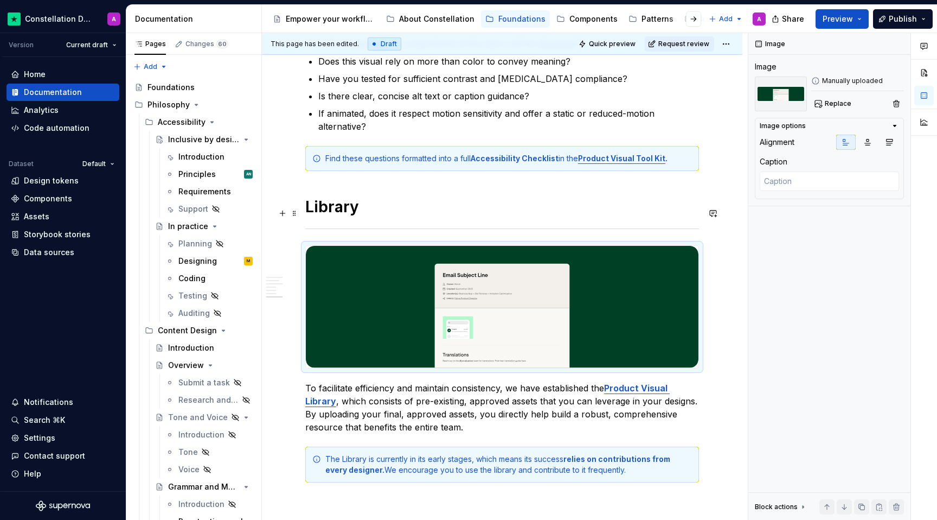
scroll to position [1571, 0]
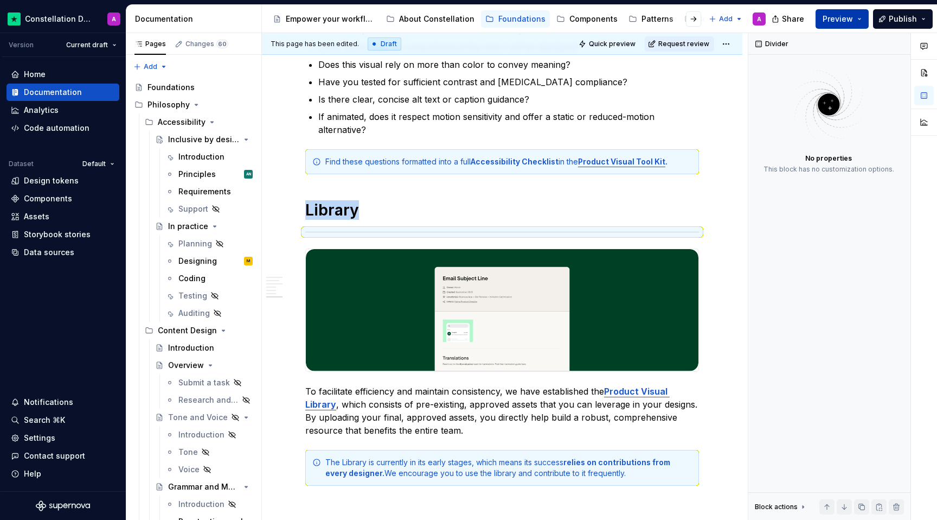
click at [848, 17] on span "Preview" at bounding box center [838, 19] width 30 height 11
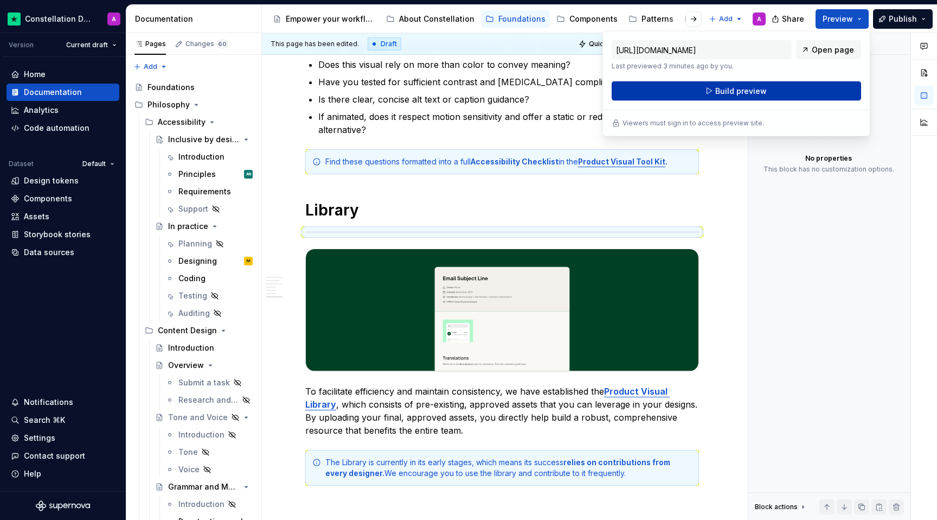
click at [797, 96] on button "Build preview" at bounding box center [737, 91] width 250 height 20
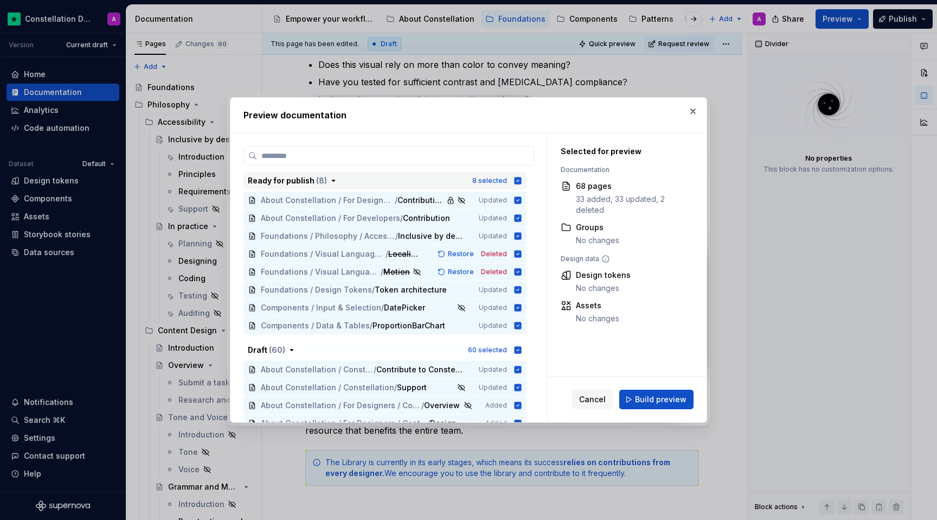
click at [522, 179] on icon "button" at bounding box center [518, 180] width 7 height 7
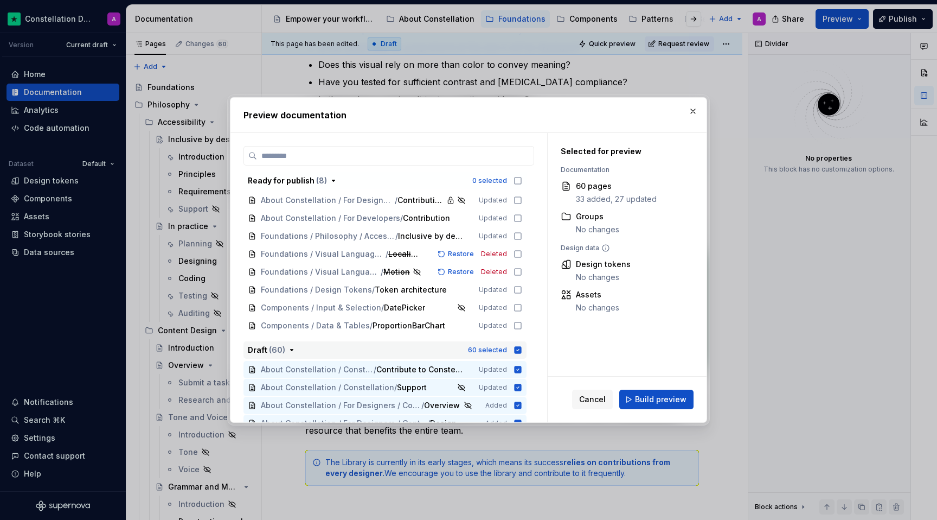
click at [522, 346] on icon "button" at bounding box center [518, 350] width 9 height 9
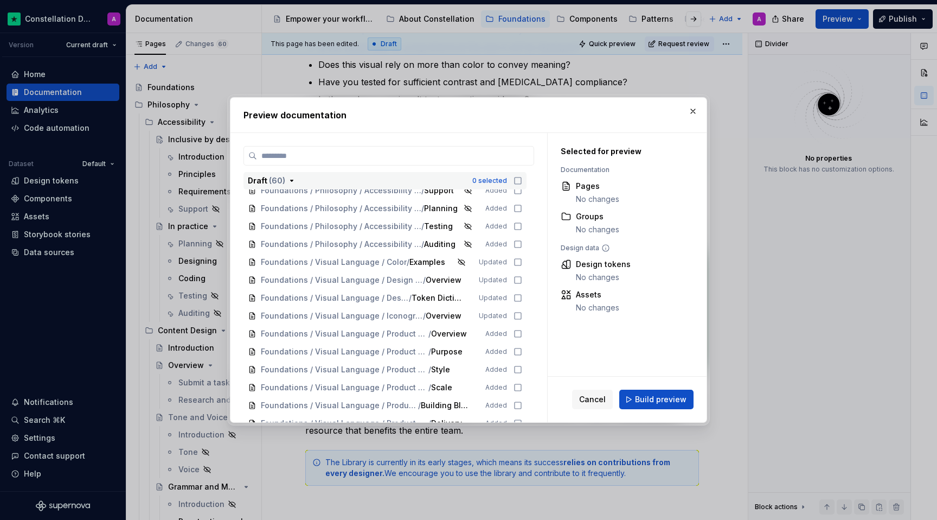
scroll to position [418, 0]
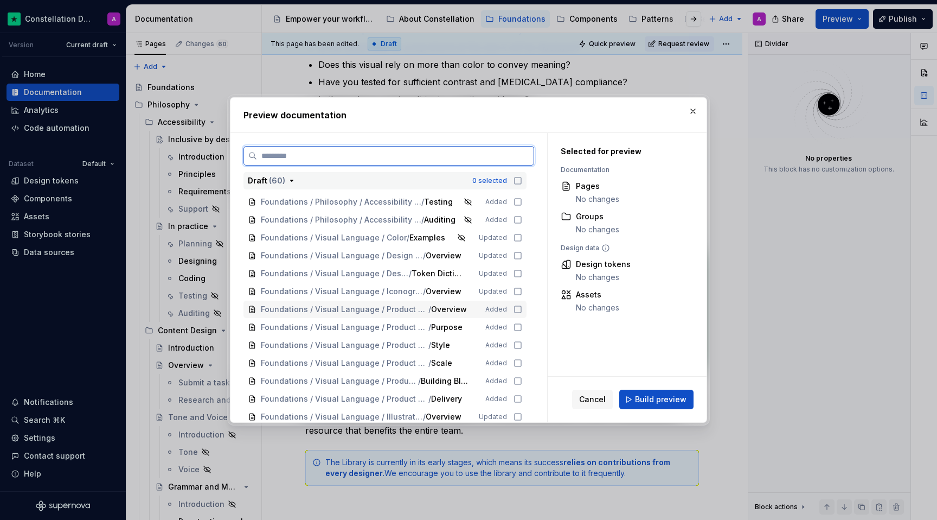
click at [520, 309] on icon at bounding box center [518, 309] width 7 height 7
click at [522, 324] on icon at bounding box center [518, 327] width 9 height 9
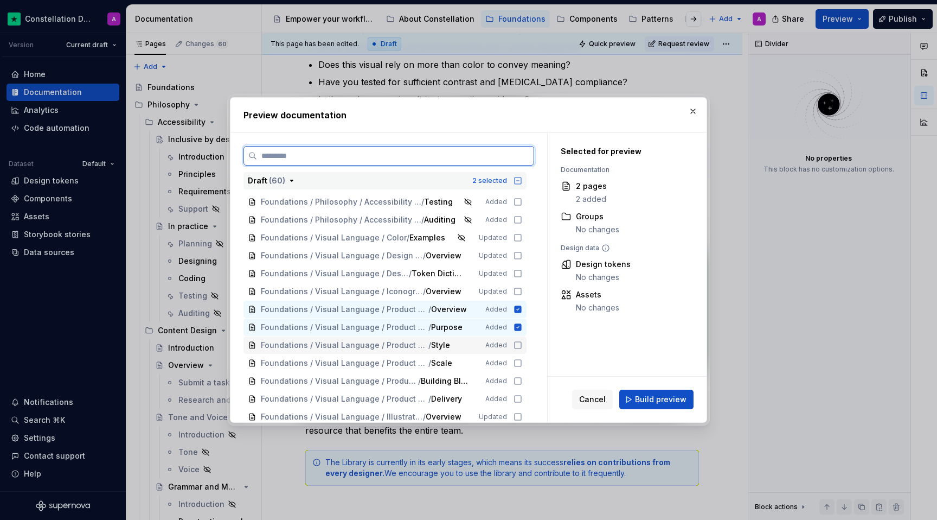
click at [522, 346] on icon at bounding box center [518, 345] width 9 height 9
click at [522, 364] on icon at bounding box center [518, 363] width 9 height 9
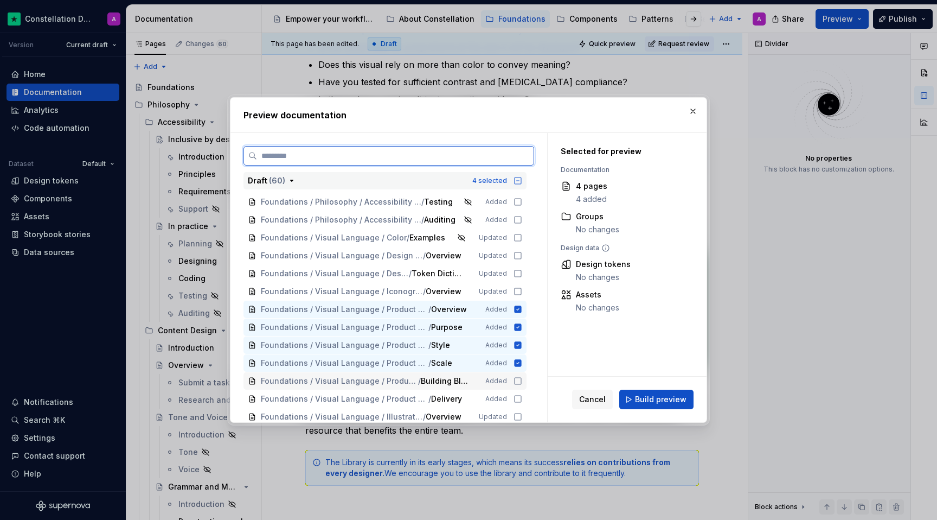
click at [522, 385] on icon at bounding box center [518, 380] width 9 height 9
click at [522, 397] on icon at bounding box center [518, 398] width 9 height 9
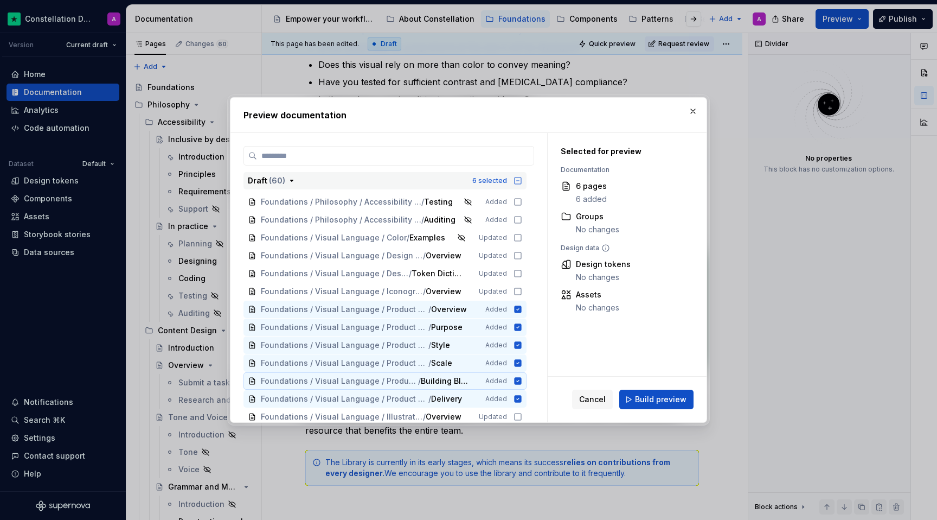
scroll to position [462, 0]
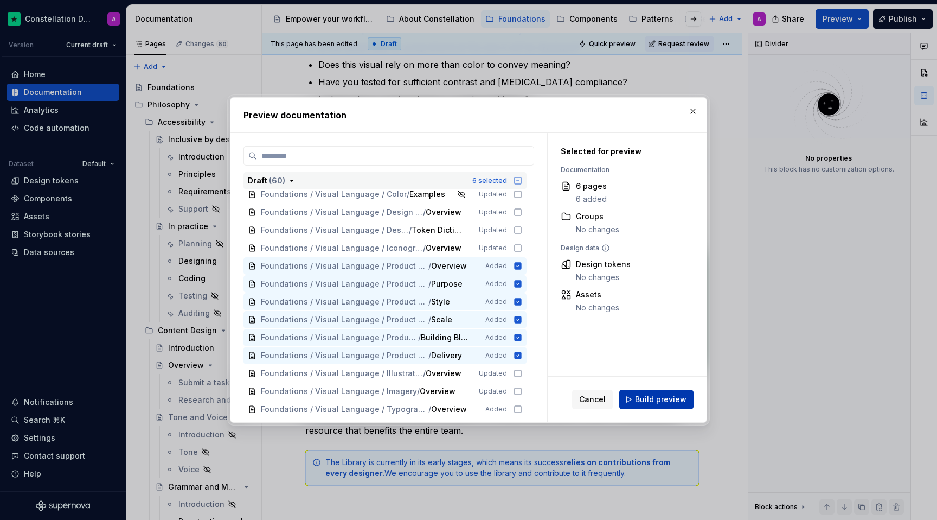
click at [668, 400] on span "Build preview" at bounding box center [661, 399] width 52 height 11
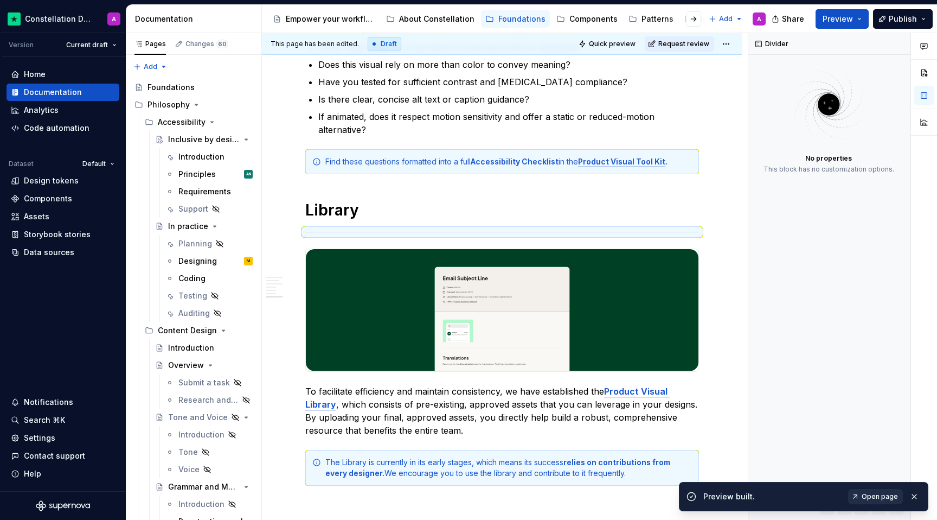
click at [874, 492] on span "Open page" at bounding box center [880, 496] width 36 height 9
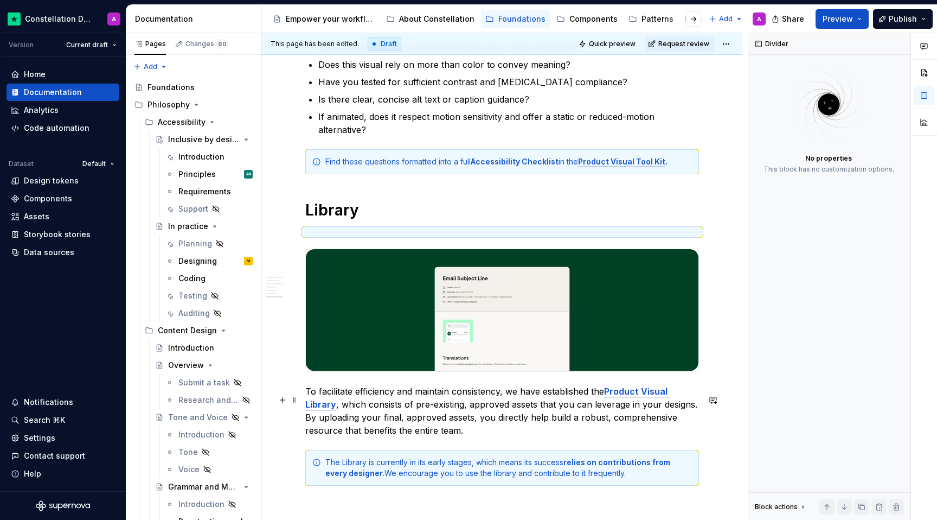
click at [438, 411] on p "To facilitate efficiency and maintain consistency, we have established the Prod…" at bounding box center [502, 411] width 394 height 52
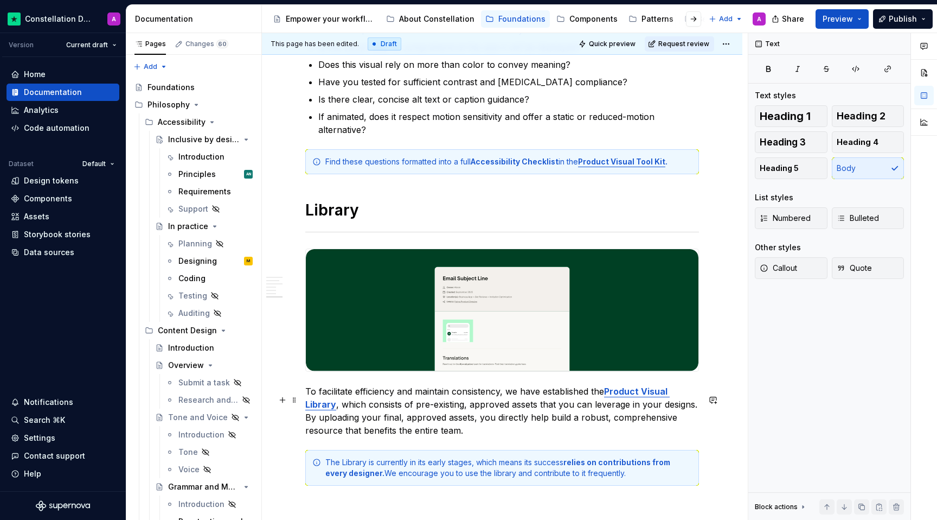
click at [305, 425] on p "To facilitate efficiency and maintain consistency, we have established the Prod…" at bounding box center [502, 411] width 394 height 52
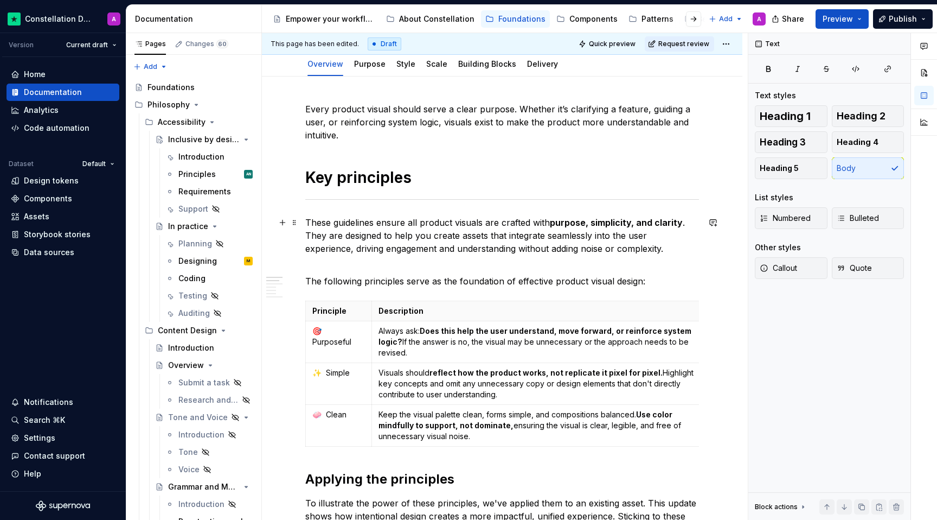
scroll to position [0, 0]
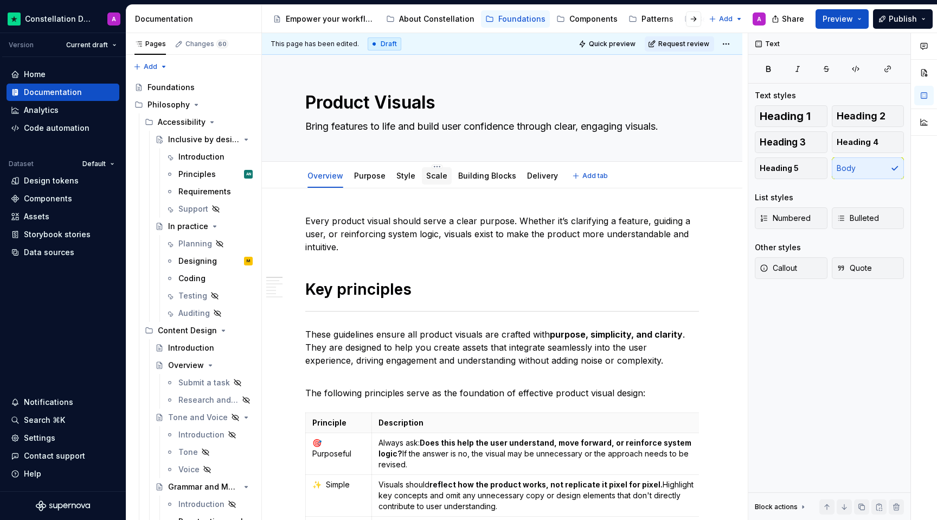
click at [442, 176] on link "Scale" at bounding box center [436, 175] width 21 height 9
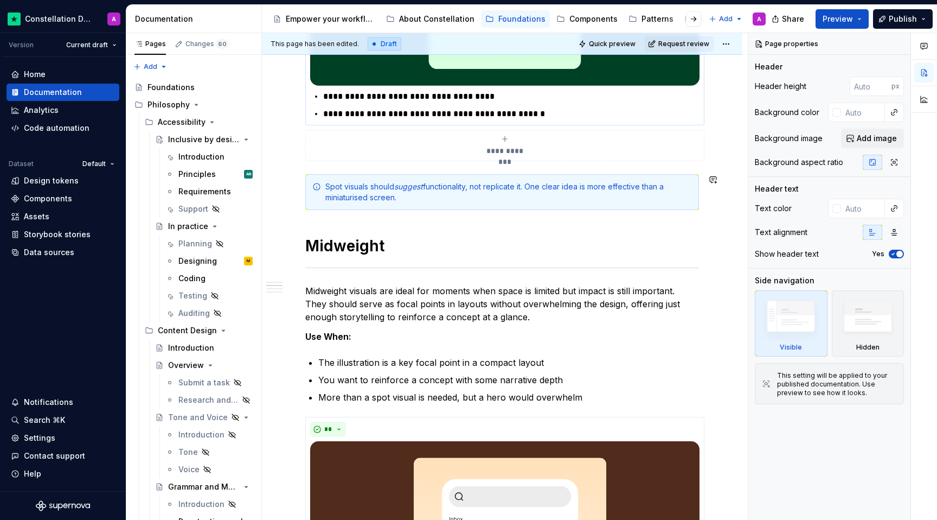
scroll to position [557, 0]
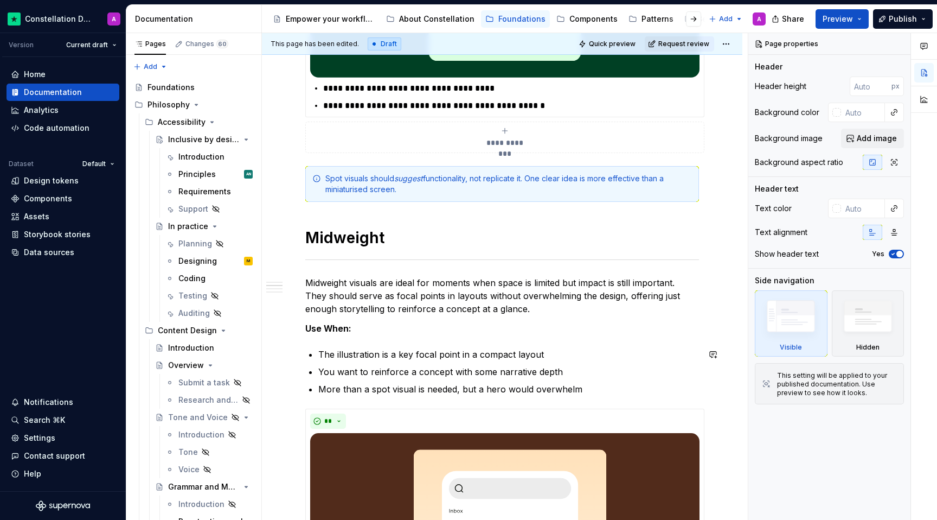
type textarea "*"
click at [300, 332] on div "**********" at bounding box center [505, 276] width 486 height 487
click at [291, 325] on span at bounding box center [294, 328] width 9 height 15
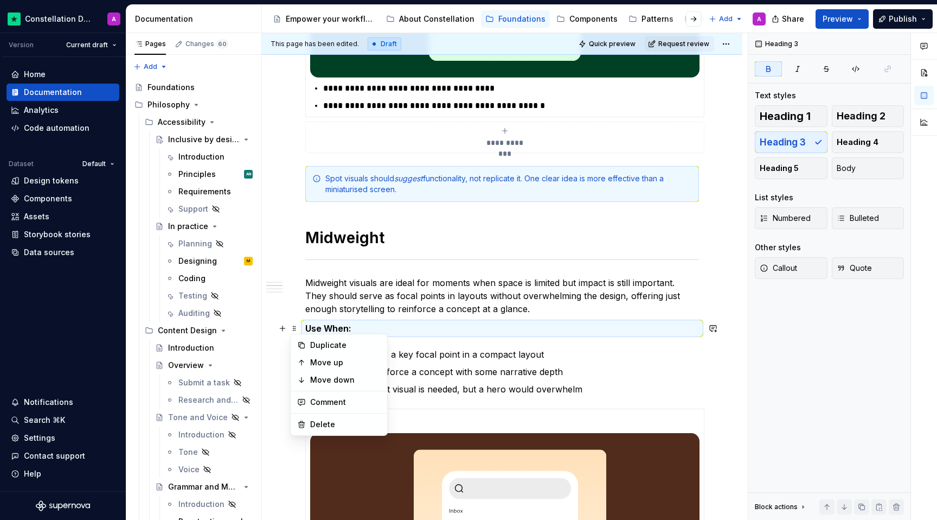
click at [452, 372] on p "You want to reinforce a concept with some narrative depth" at bounding box center [508, 371] width 381 height 13
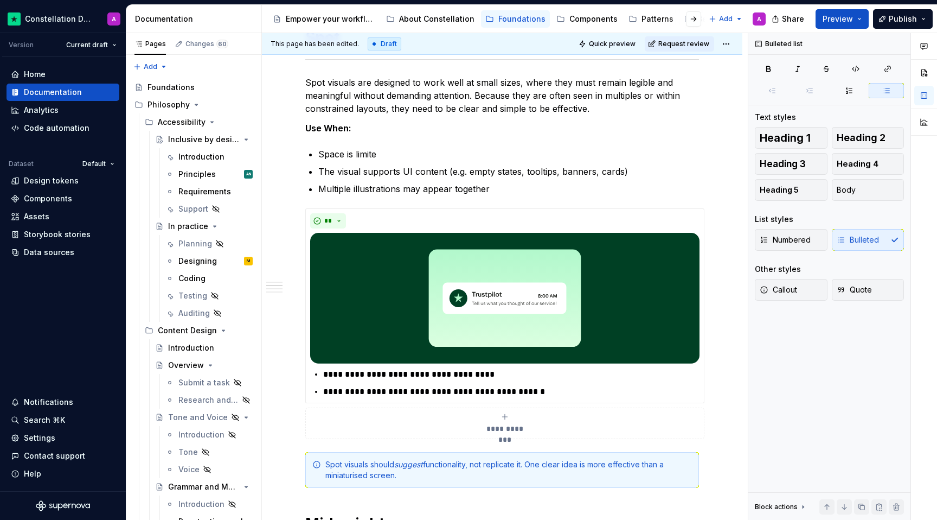
scroll to position [66, 0]
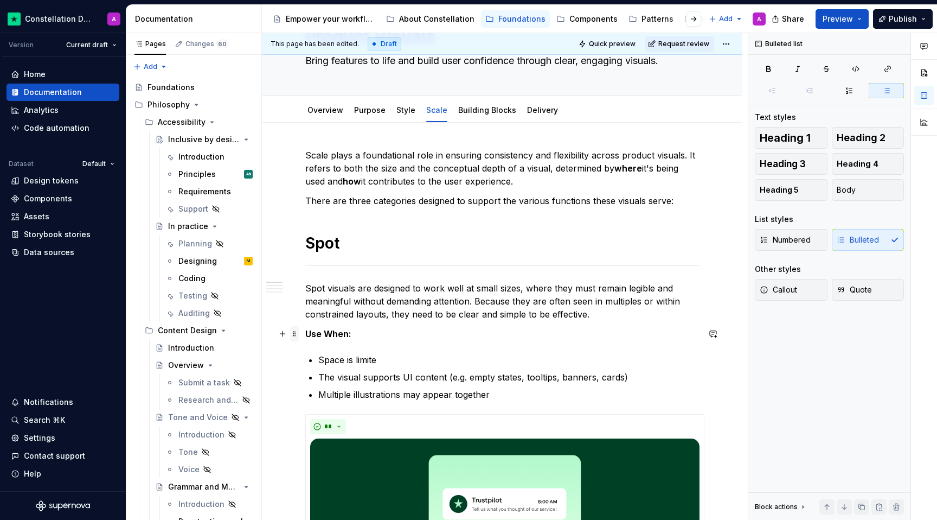
click at [295, 335] on span at bounding box center [294, 333] width 9 height 15
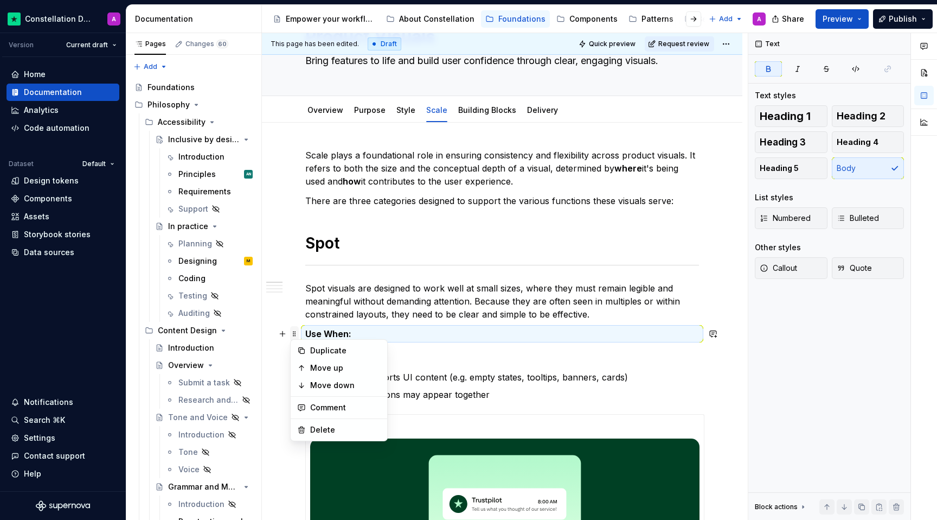
click at [295, 335] on span at bounding box center [294, 333] width 9 height 15
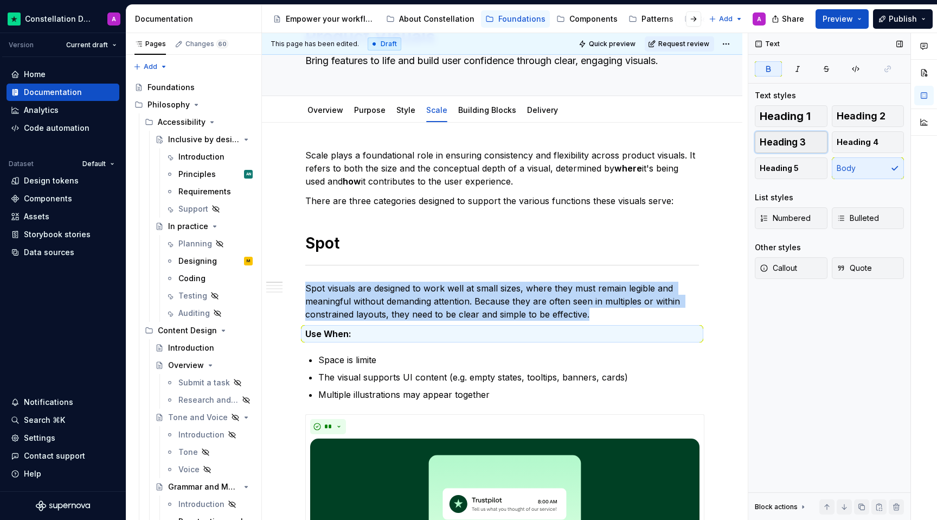
click at [779, 140] on span "Heading 3" at bounding box center [783, 142] width 46 height 11
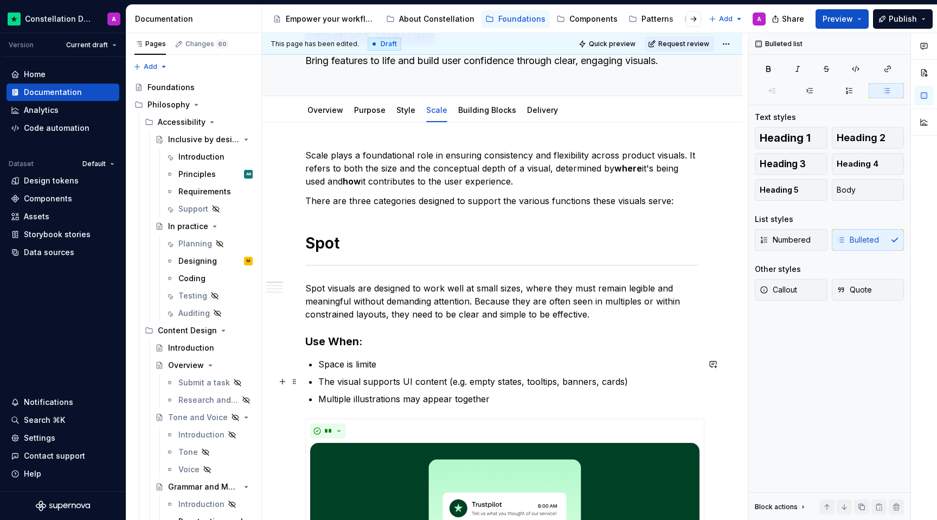
click at [438, 387] on p "The visual supports UI content (e.g. empty states, tooltips, banners, cards)" at bounding box center [508, 381] width 381 height 13
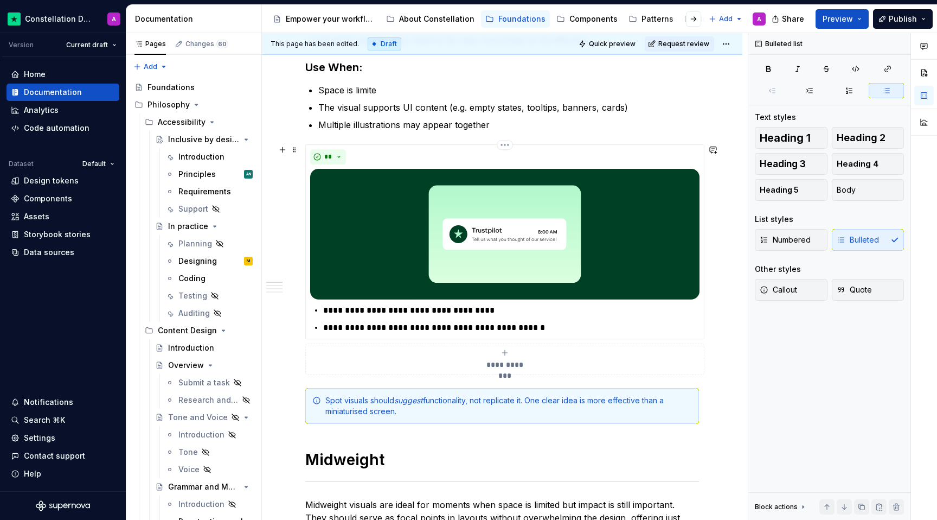
scroll to position [538, 0]
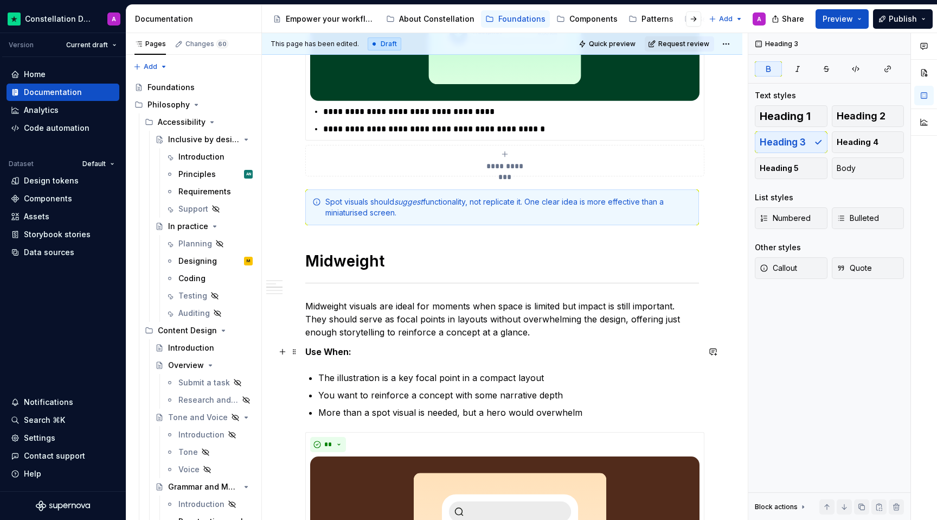
click at [338, 355] on strong "Use When:" at bounding box center [328, 351] width 46 height 11
click at [314, 353] on strong "Use When:" at bounding box center [328, 351] width 46 height 11
click at [289, 353] on button "button" at bounding box center [282, 351] width 15 height 15
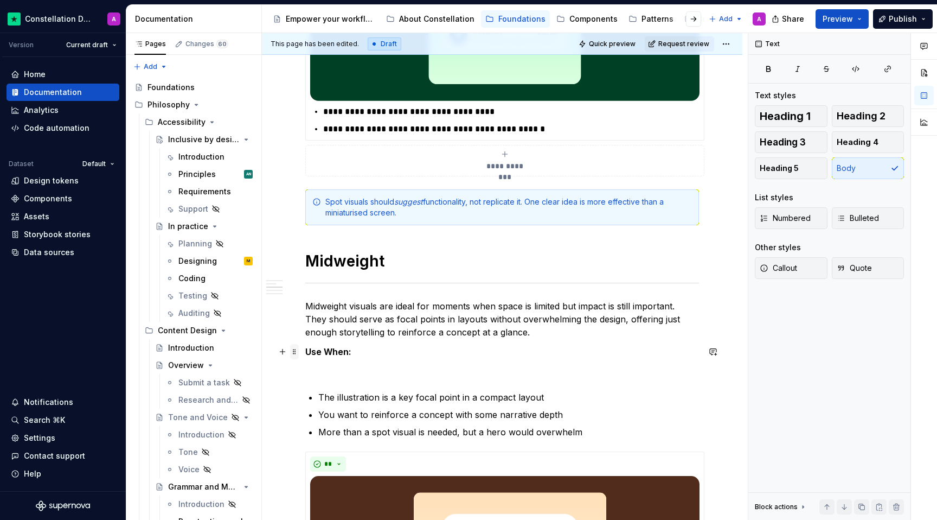
click at [295, 352] on span at bounding box center [294, 351] width 9 height 15
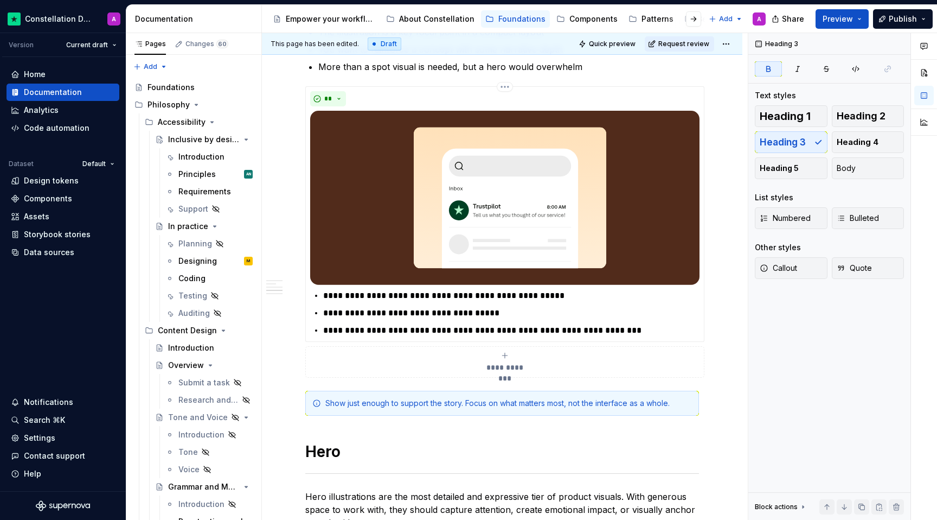
scroll to position [1067, 0]
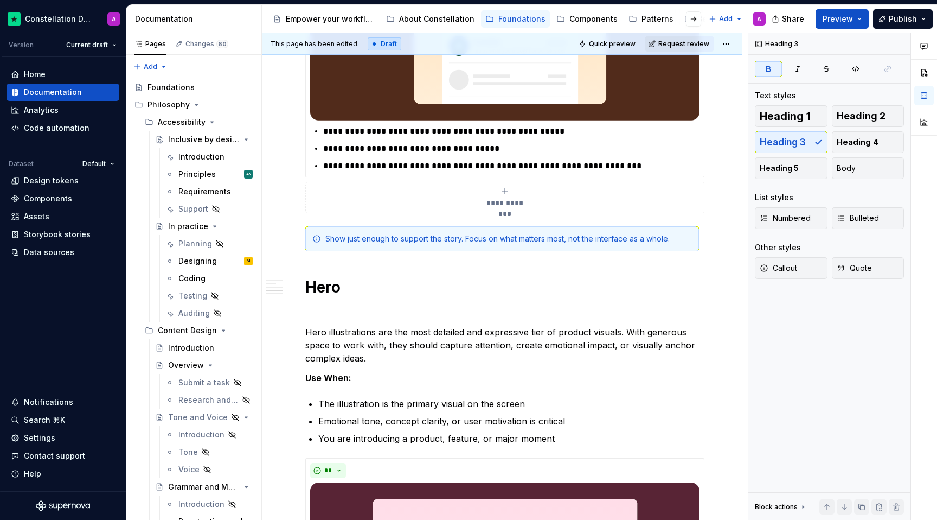
click at [314, 375] on strong "Use When:" at bounding box center [328, 377] width 46 height 11
click at [301, 375] on div "**********" at bounding box center [502, 257] width 481 height 2272
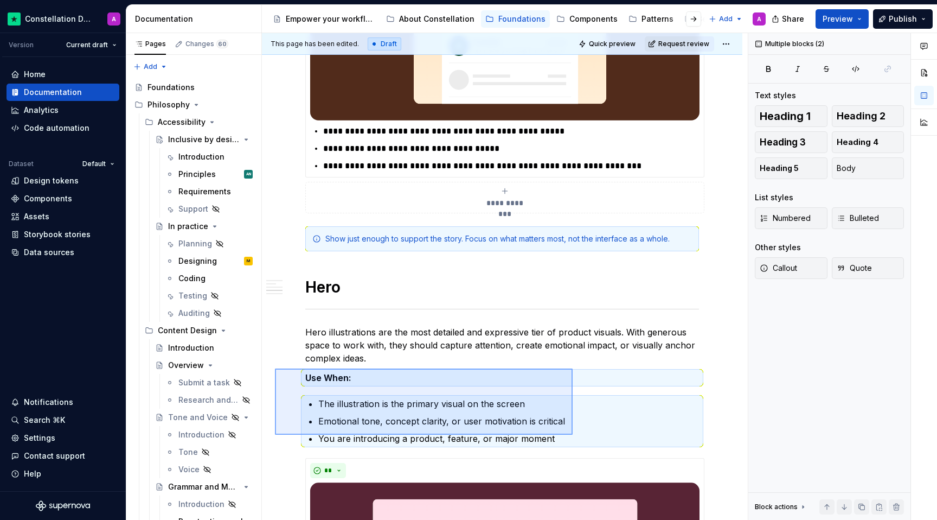
drag, startPoint x: 275, startPoint y: 368, endPoint x: 573, endPoint y: 435, distance: 305.2
click at [573, 435] on div "This page has been edited. Draft Quick preview Request review Product Visuals B…" at bounding box center [505, 276] width 486 height 487
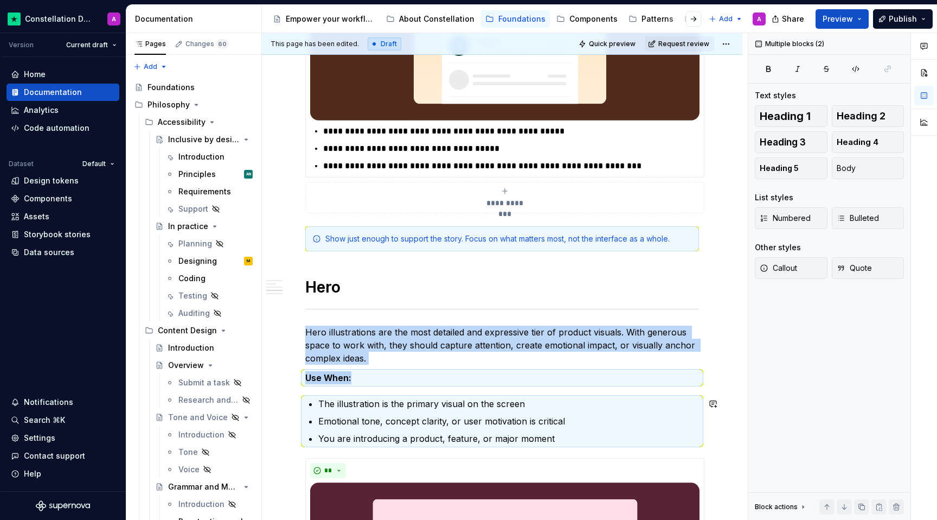
copy div "Hero illustrations are the most detailed and expressive tier of product visuals…"
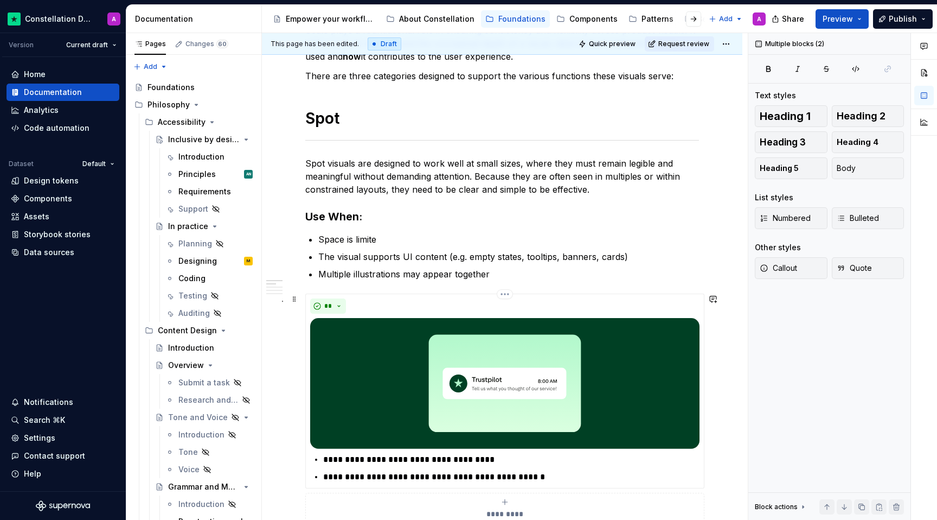
scroll to position [148, 0]
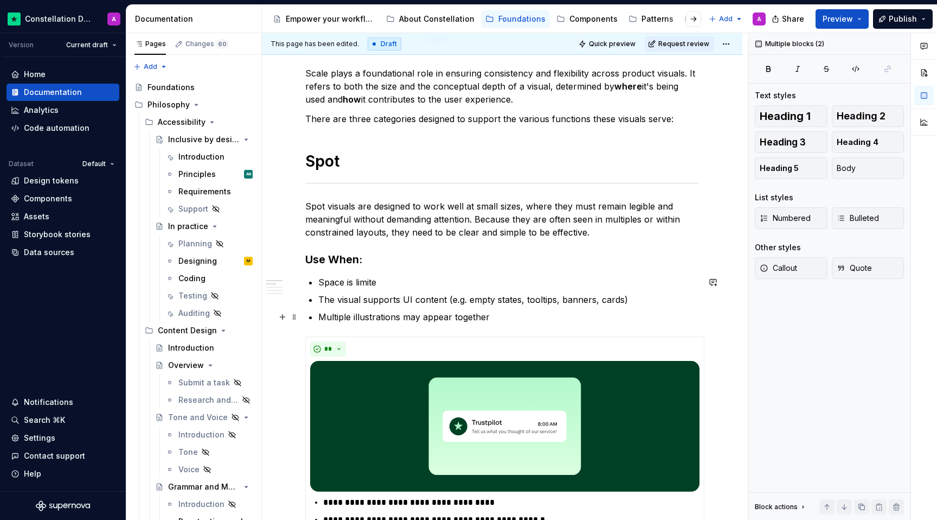
click at [536, 320] on p "Multiple illustrations may appear together" at bounding box center [508, 316] width 381 height 13
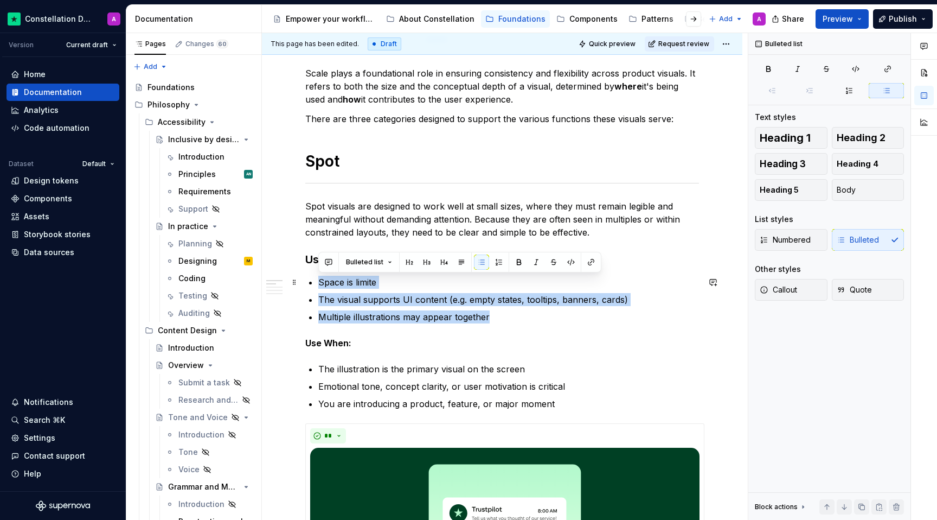
drag, startPoint x: 509, startPoint y: 320, endPoint x: 316, endPoint y: 279, distance: 197.3
copy ul "Space is limite The visual supports UI content (e.g. empty states, tooltips, ba…"
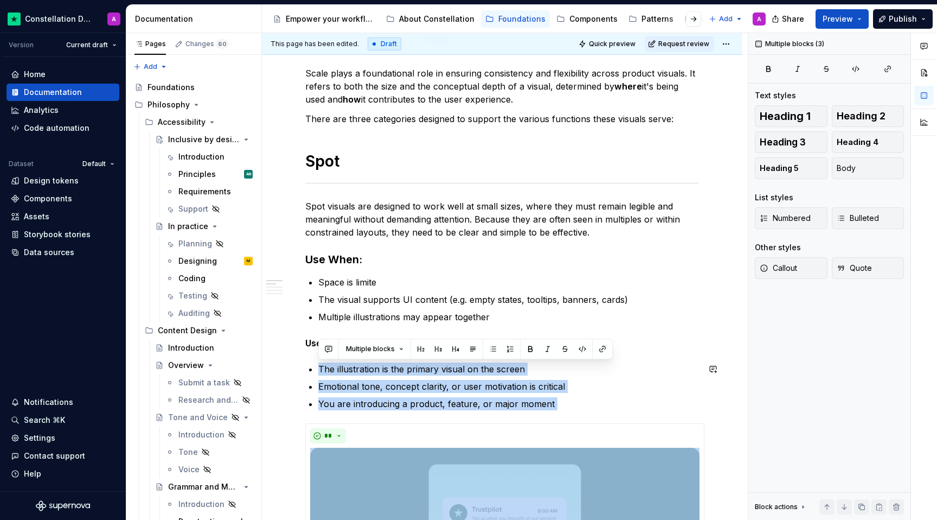
drag, startPoint x: 343, startPoint y: 366, endPoint x: 623, endPoint y: 412, distance: 283.7
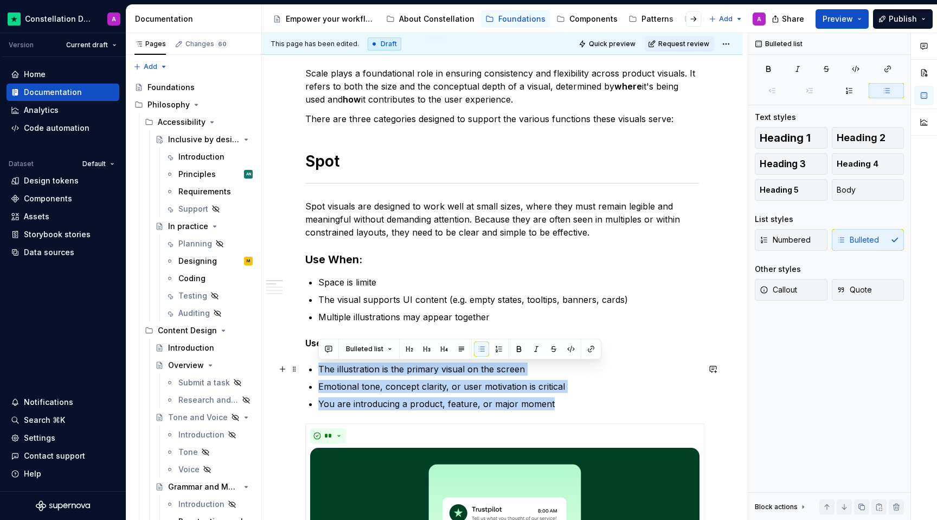
drag, startPoint x: 576, startPoint y: 404, endPoint x: 318, endPoint y: 369, distance: 260.4
click at [318, 369] on ul "The illustration is the primary visual on the screen Emotional tone, concept cl…" at bounding box center [508, 386] width 381 height 48
paste div
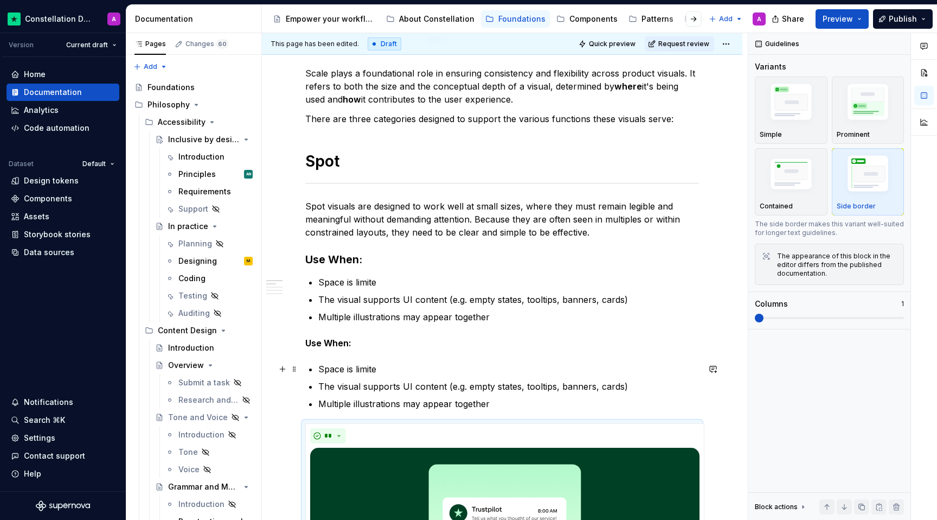
click at [408, 368] on p "Space is limite" at bounding box center [508, 368] width 381 height 13
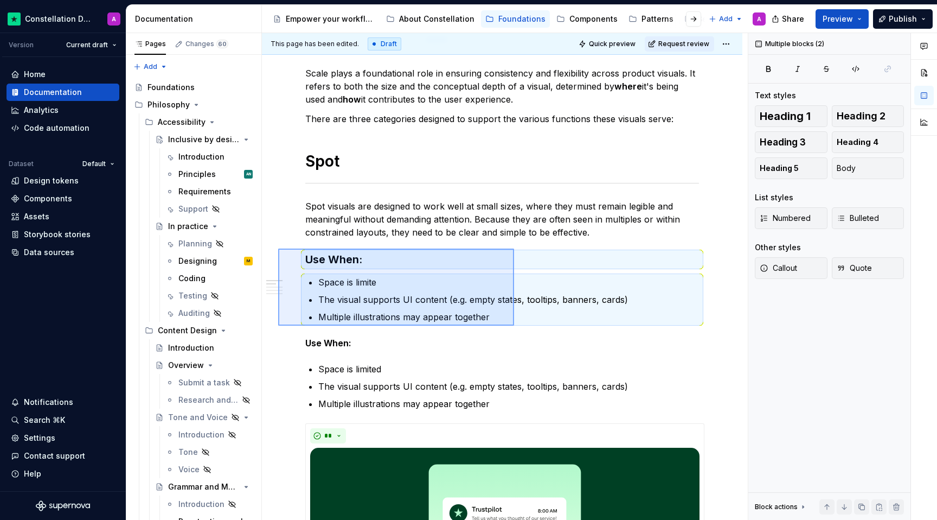
drag, startPoint x: 278, startPoint y: 248, endPoint x: 515, endPoint y: 323, distance: 247.9
click at [515, 324] on div "This page has been edited. Draft Quick preview Request review Product Visuals B…" at bounding box center [505, 276] width 486 height 487
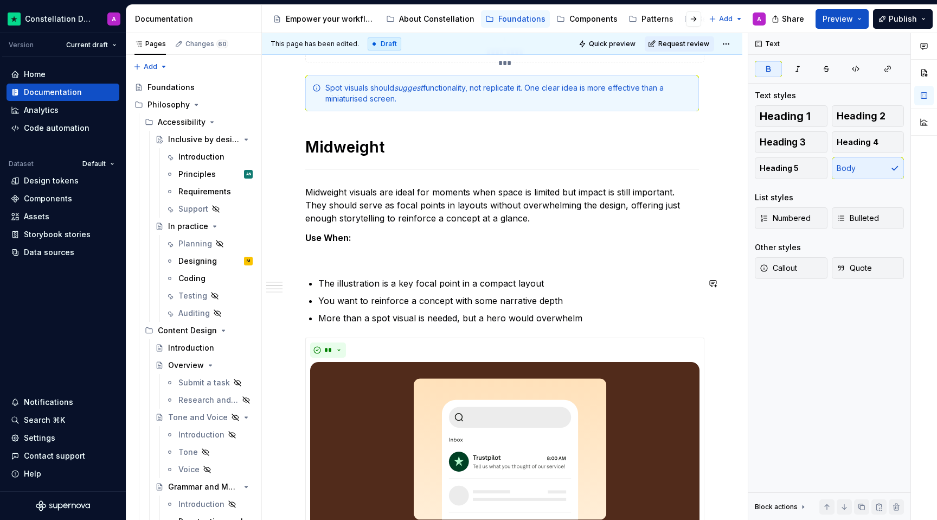
scroll to position [643, 0]
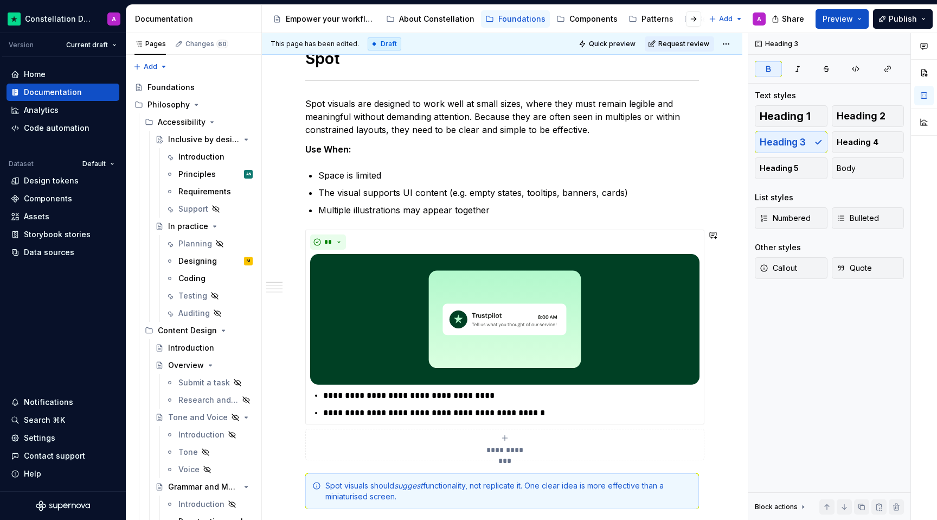
scroll to position [0, 0]
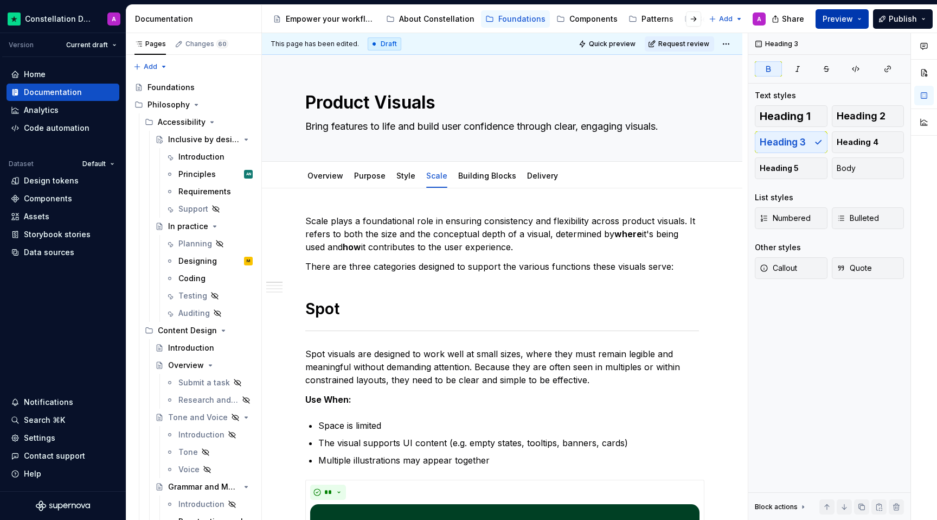
click at [847, 21] on span "Preview" at bounding box center [838, 19] width 30 height 11
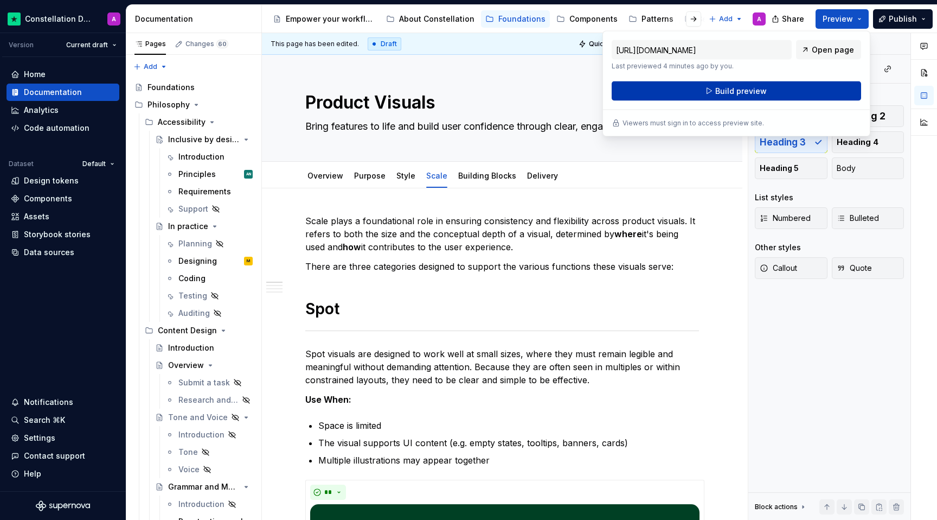
click at [811, 86] on button "Build preview" at bounding box center [737, 91] width 250 height 20
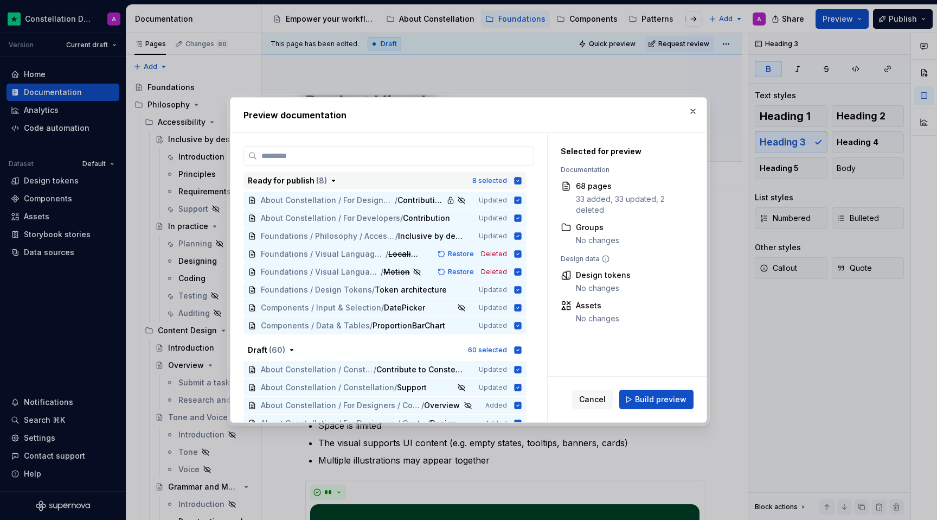
click at [521, 178] on icon "button" at bounding box center [518, 180] width 7 height 7
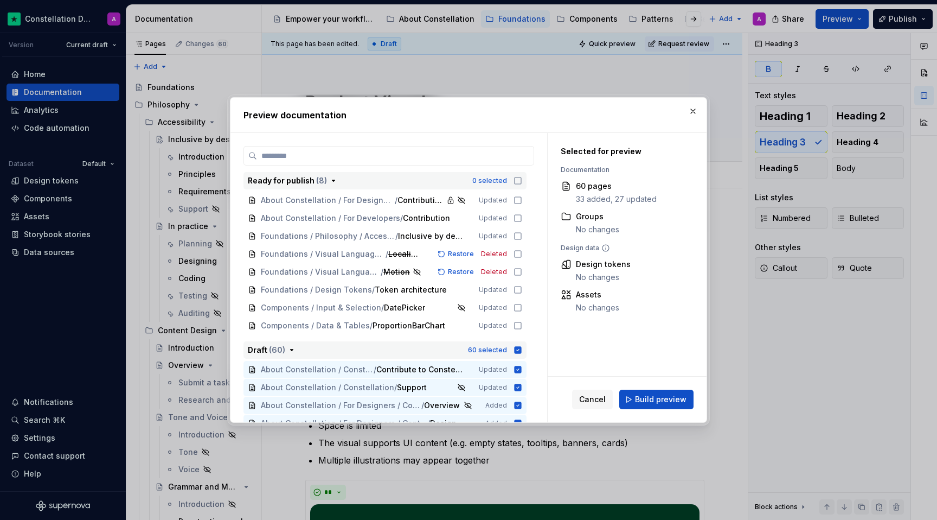
click at [517, 348] on div "60 selected" at bounding box center [495, 349] width 54 height 11
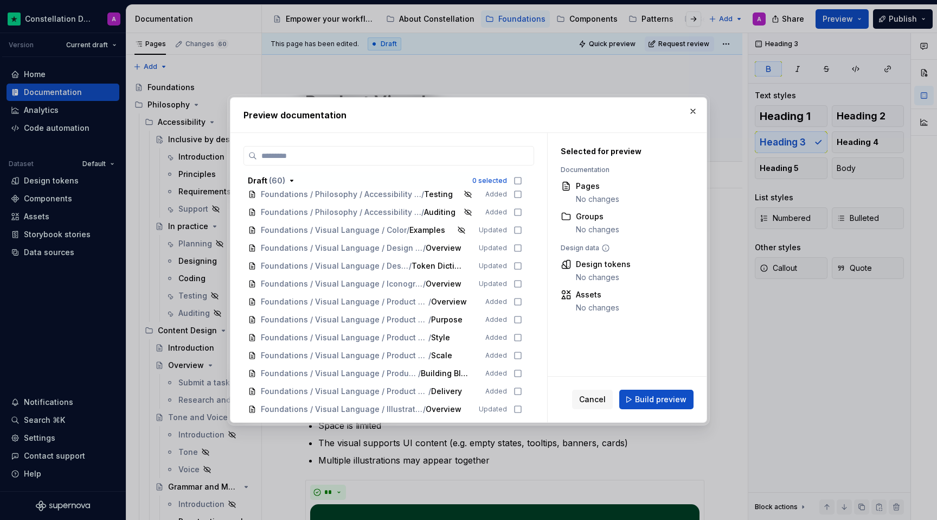
scroll to position [424, 0]
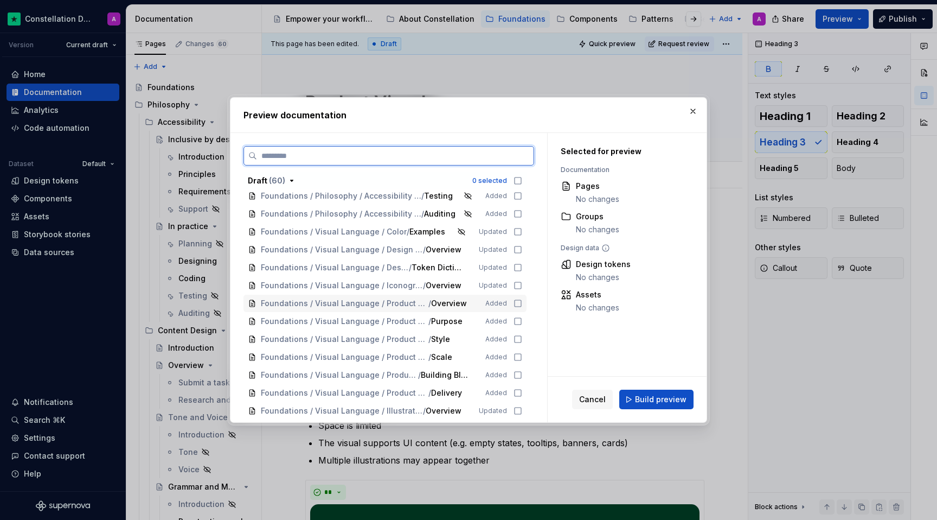
click at [519, 303] on icon at bounding box center [518, 303] width 9 height 9
click at [522, 321] on icon at bounding box center [518, 321] width 9 height 9
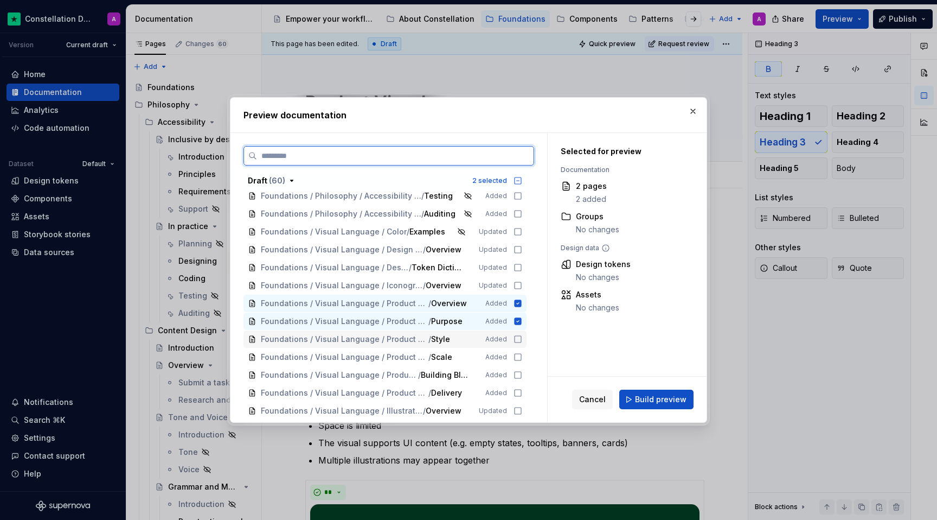
click at [524, 346] on div "Foundations / Visual Language / Product Visuals / Style Added" at bounding box center [385, 338] width 283 height 17
click at [521, 360] on icon at bounding box center [518, 357] width 7 height 7
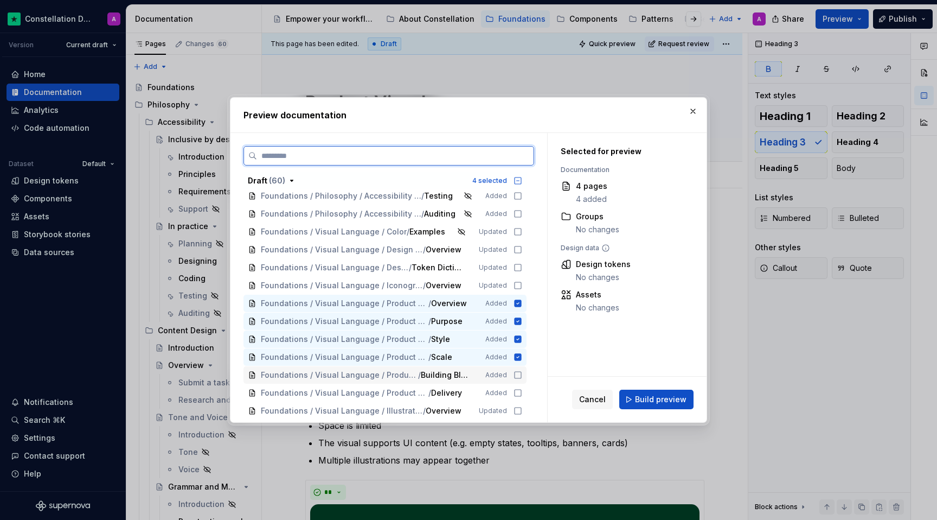
click at [522, 374] on icon at bounding box center [518, 374] width 9 height 9
click at [522, 388] on icon at bounding box center [518, 392] width 9 height 9
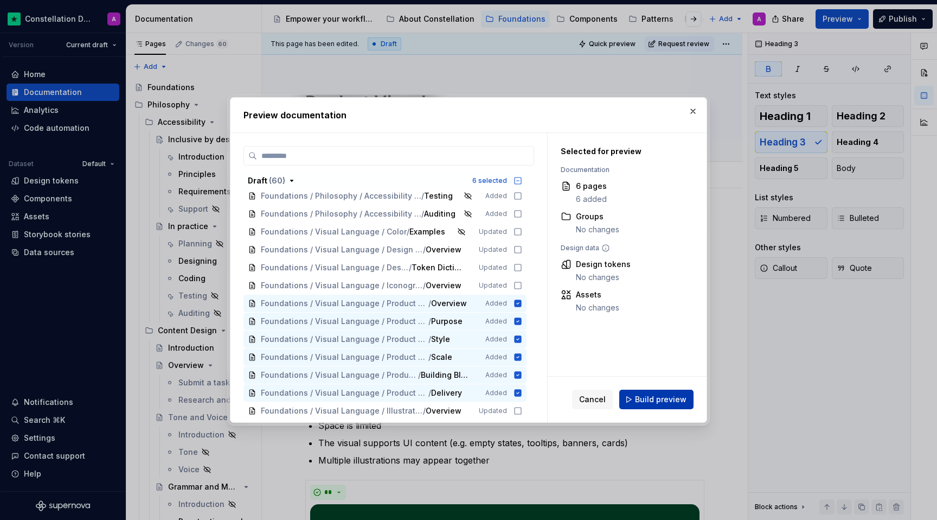
click at [668, 404] on span "Build preview" at bounding box center [661, 399] width 52 height 11
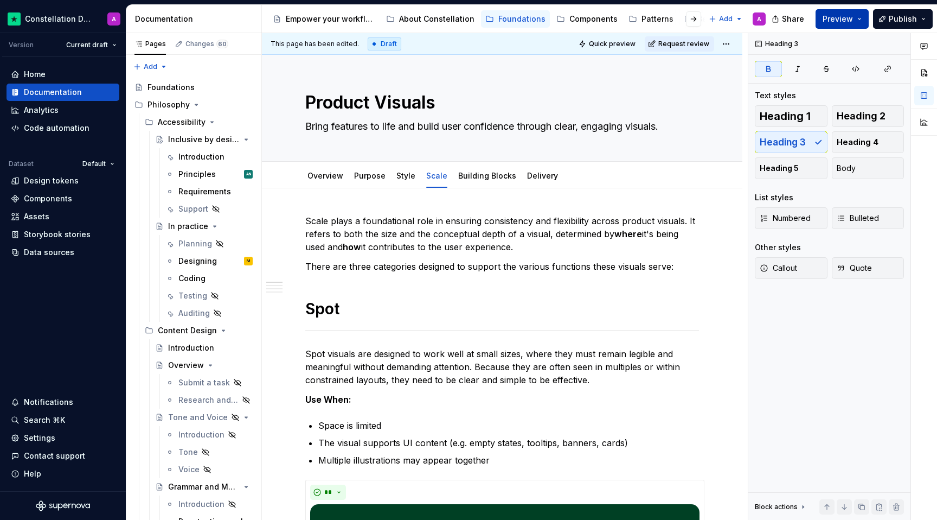
click at [834, 20] on span "Preview" at bounding box center [838, 19] width 30 height 11
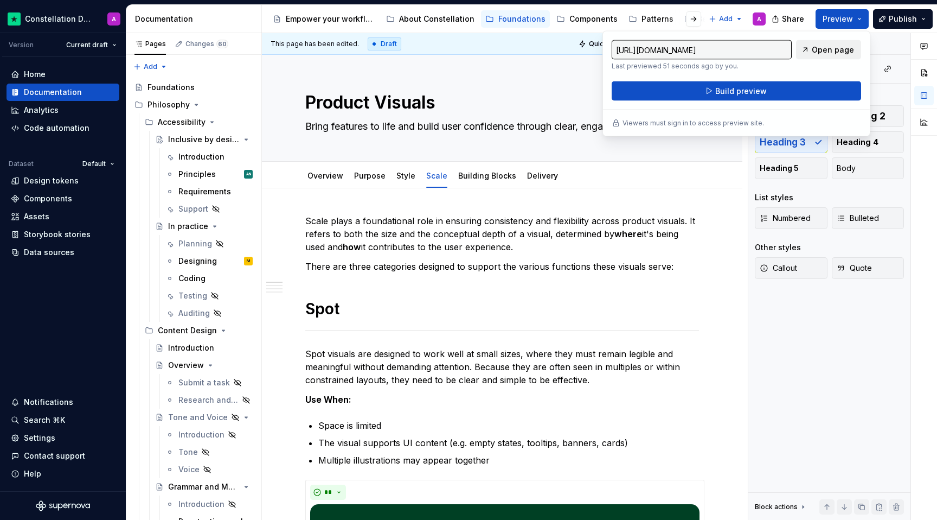
click at [842, 49] on span "Open page" at bounding box center [833, 49] width 42 height 11
click at [597, 375] on p "Spot visuals are designed to work well at small sizes, where they must remain l…" at bounding box center [502, 366] width 394 height 39
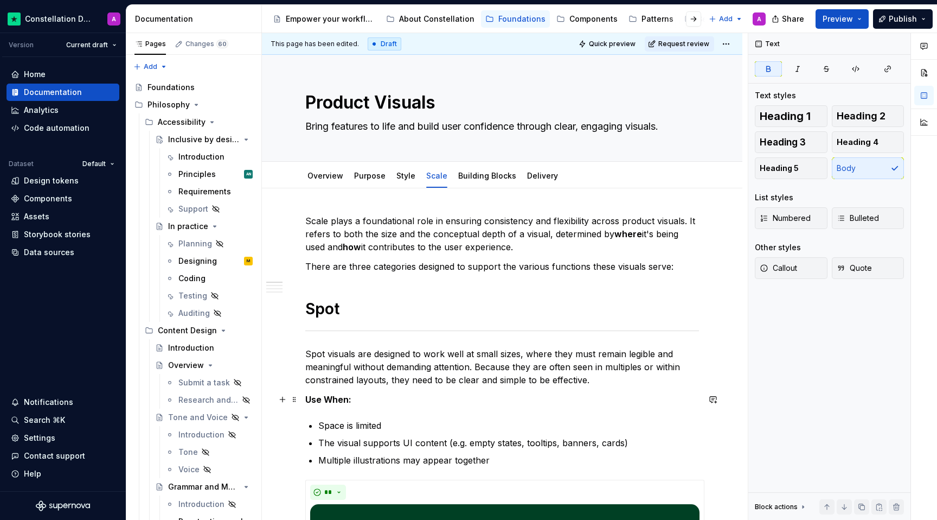
click at [323, 400] on strong "Use When:" at bounding box center [328, 399] width 46 height 11
click at [315, 393] on p "Use When:" at bounding box center [502, 399] width 394 height 13
click at [359, 427] on p "Space is limited" at bounding box center [508, 425] width 381 height 13
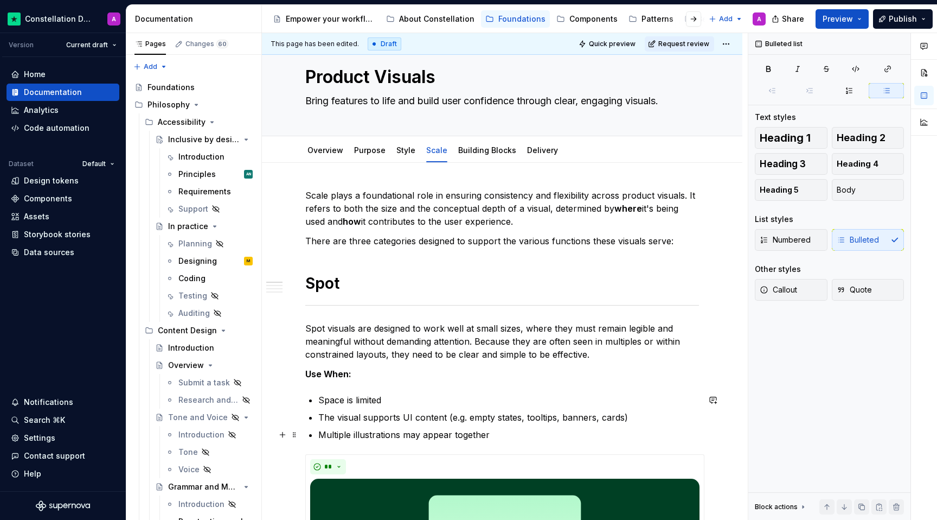
scroll to position [68, 0]
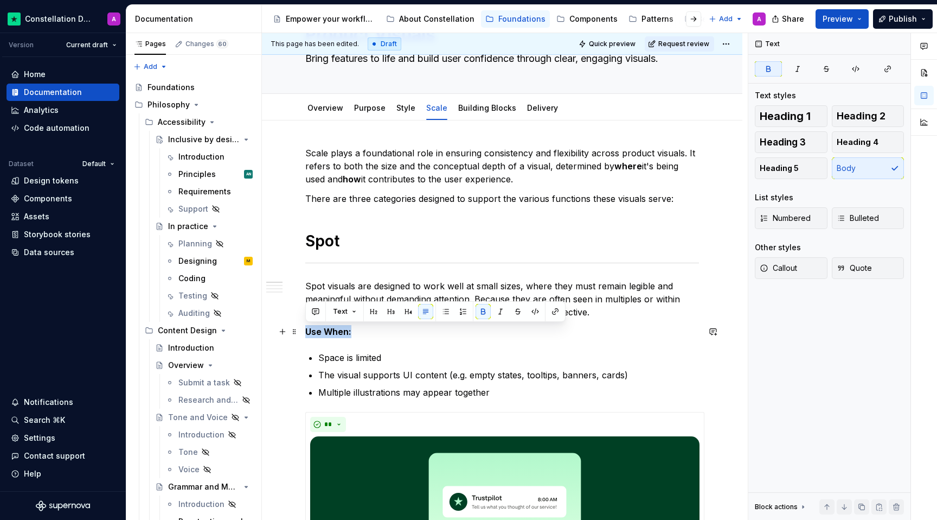
drag, startPoint x: 451, startPoint y: 332, endPoint x: 304, endPoint y: 335, distance: 147.0
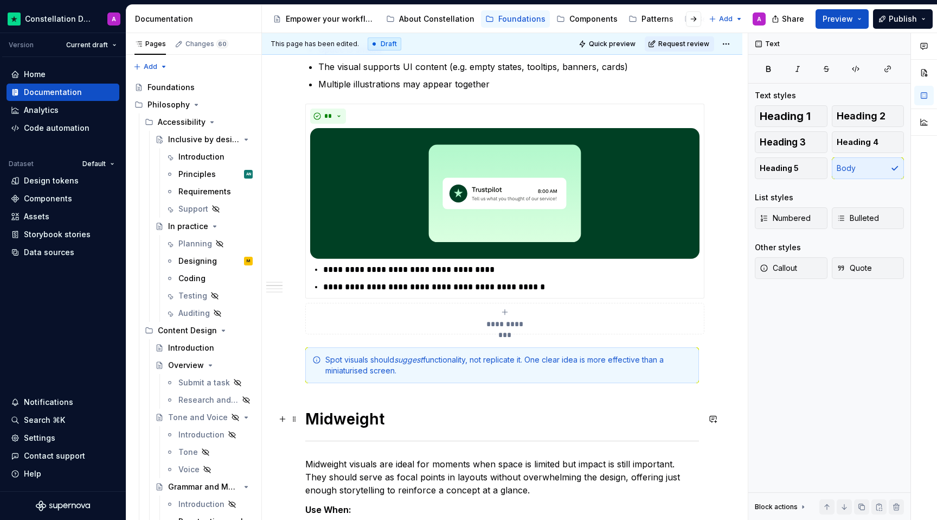
scroll to position [434, 0]
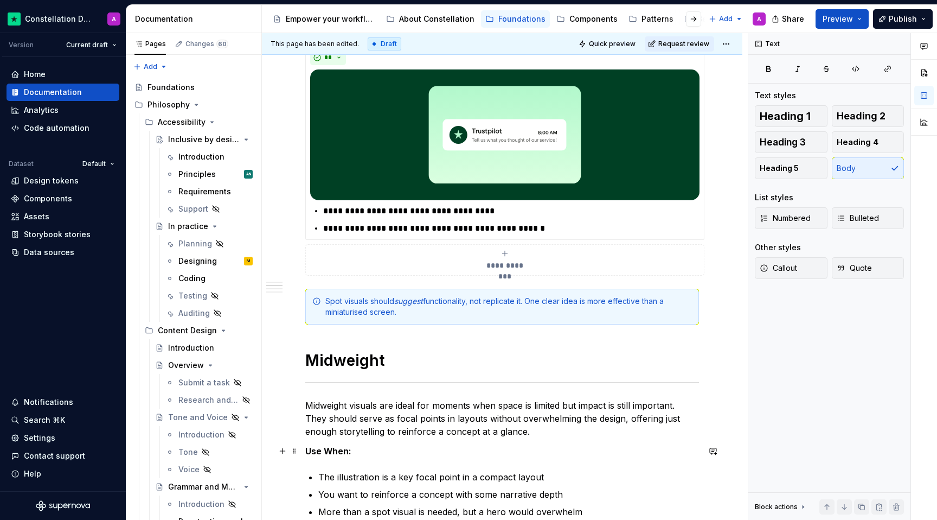
click at [337, 448] on strong "Use When:" at bounding box center [328, 450] width 46 height 11
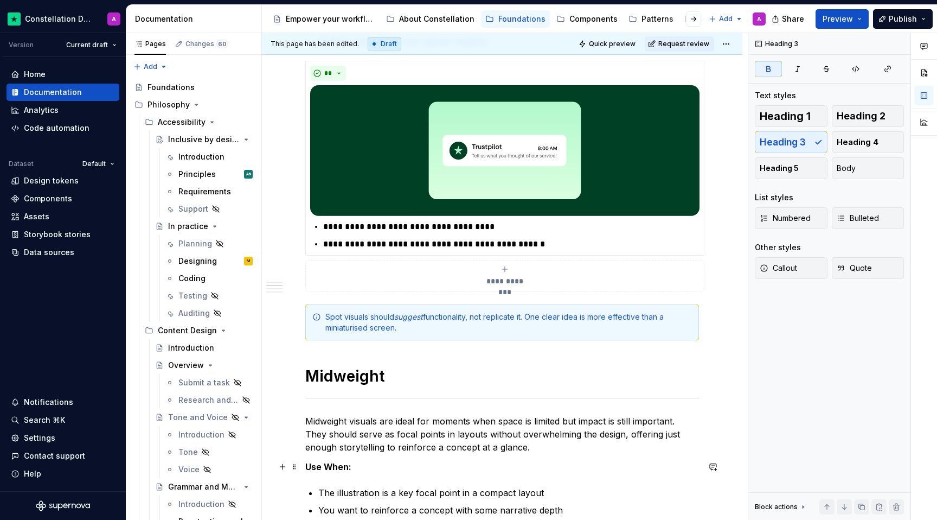
click at [330, 465] on strong "Use When:" at bounding box center [328, 466] width 46 height 11
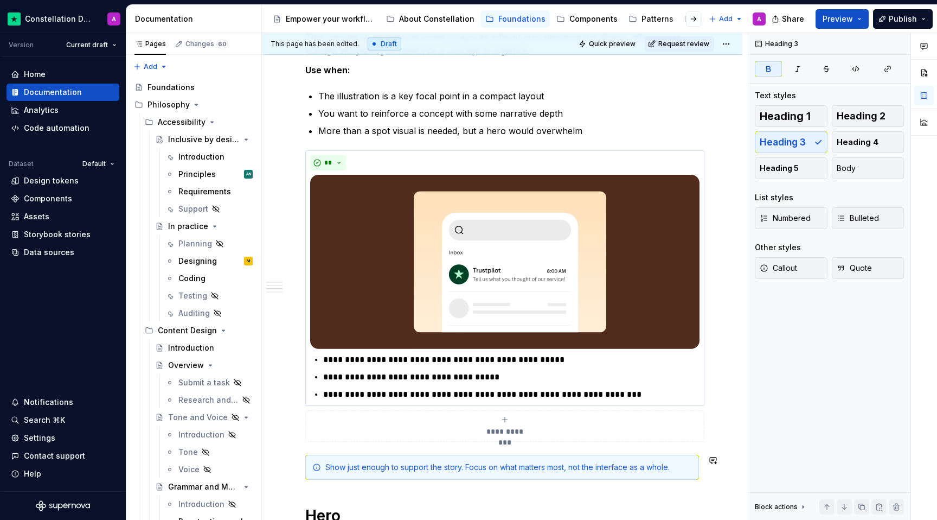
scroll to position [973, 0]
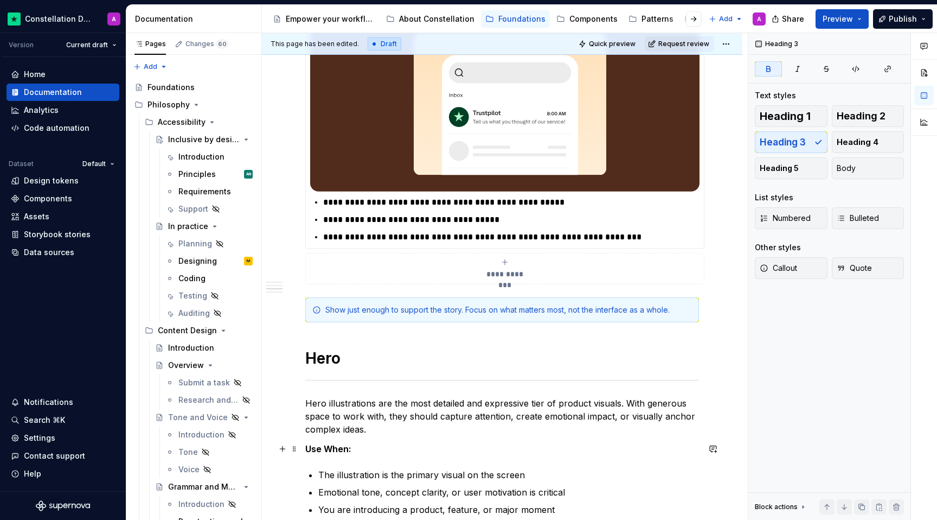
click at [330, 448] on strong "Use When:" at bounding box center [328, 448] width 46 height 11
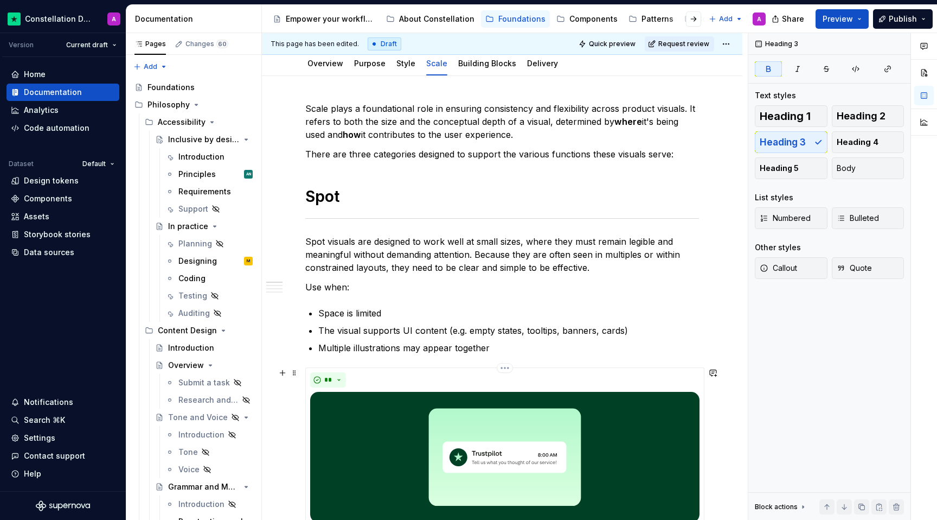
scroll to position [0, 0]
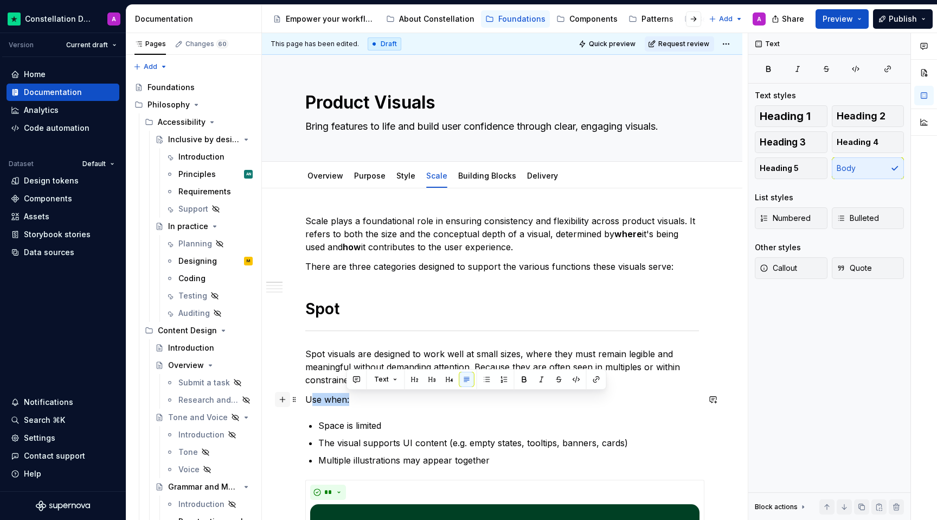
drag, startPoint x: 352, startPoint y: 400, endPoint x: 289, endPoint y: 400, distance: 62.9
click at [354, 403] on p "Use when:" at bounding box center [502, 399] width 394 height 13
drag, startPoint x: 362, startPoint y: 403, endPoint x: 306, endPoint y: 402, distance: 56.4
click at [306, 402] on p "Use when:" at bounding box center [502, 399] width 394 height 13
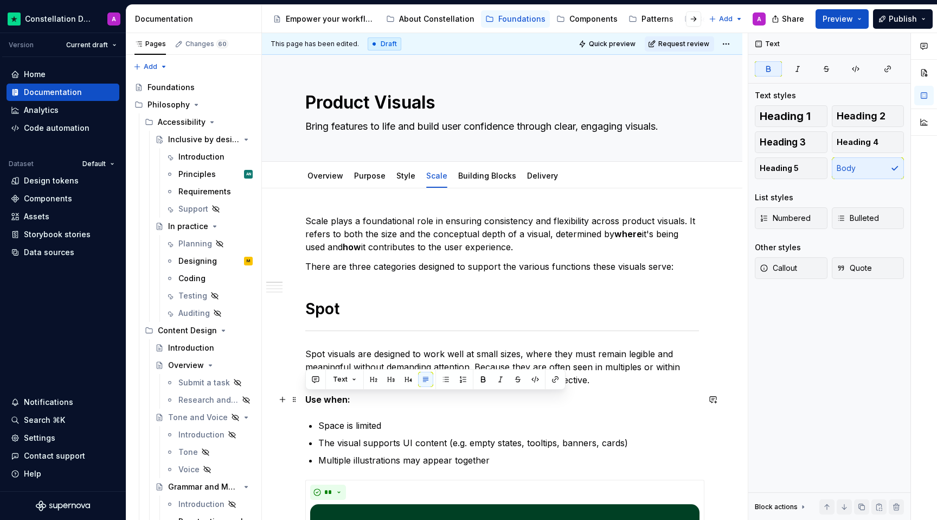
click at [377, 402] on p "Use when:" at bounding box center [502, 399] width 394 height 13
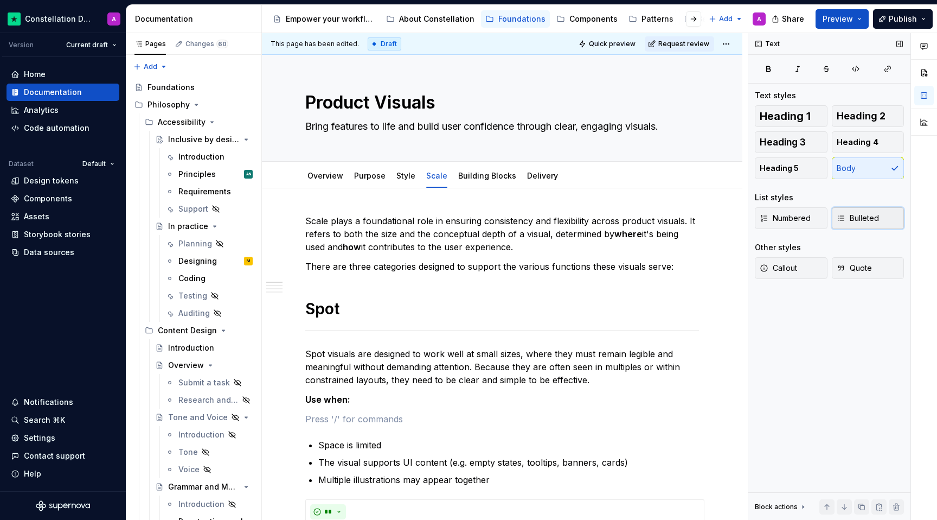
click at [858, 216] on span "Bulleted" at bounding box center [858, 218] width 42 height 11
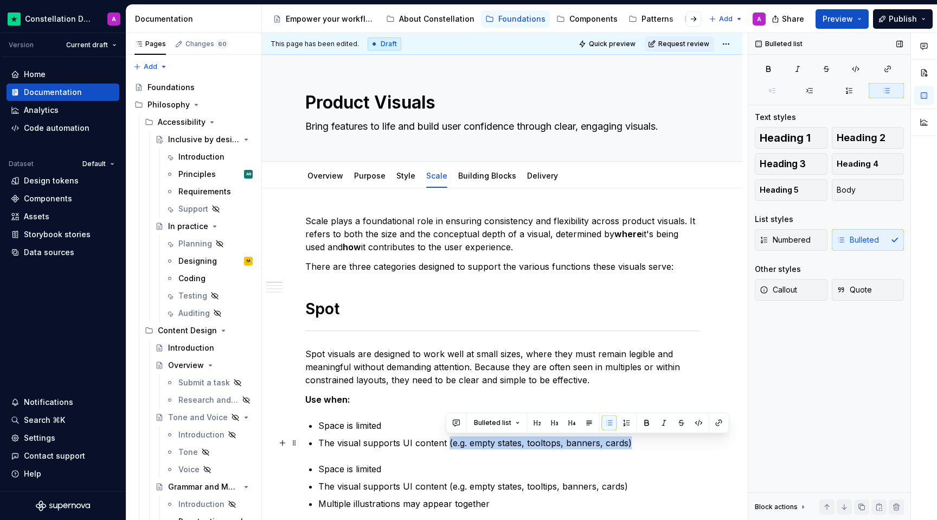
drag, startPoint x: 643, startPoint y: 442, endPoint x: 445, endPoint y: 443, distance: 198.5
click at [445, 443] on p "The visual supports UI content (e.g. empty states, tooltops, banners, cards)" at bounding box center [508, 442] width 381 height 13
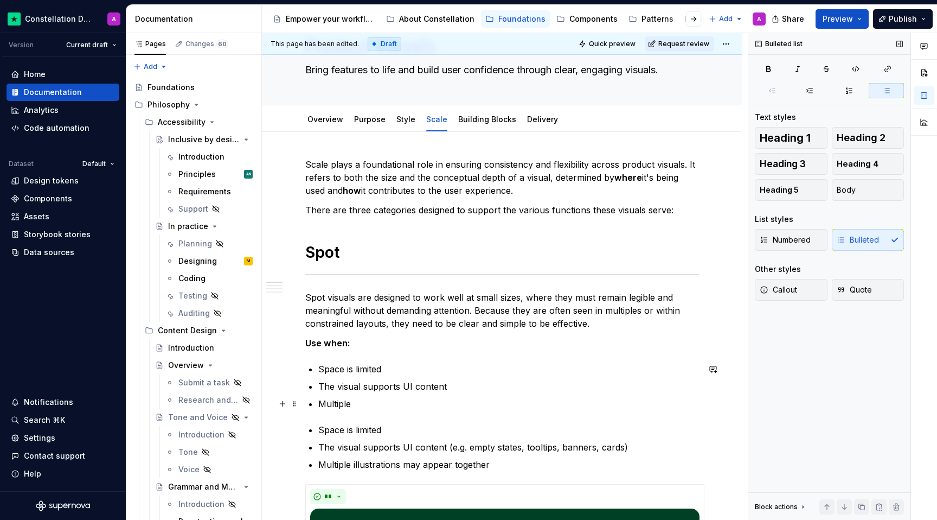
scroll to position [57, 0]
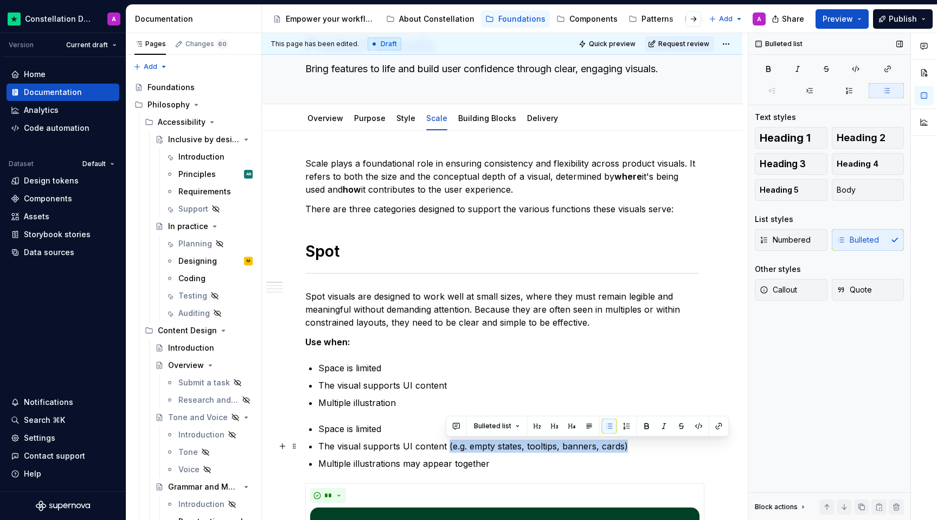
drag, startPoint x: 628, startPoint y: 445, endPoint x: 445, endPoint y: 440, distance: 182.8
click at [445, 440] on p "The visual supports UI content (e.g. empty states, tooltips, banners, cards)" at bounding box center [508, 445] width 381 height 13
copy p "(e.g. empty states, tooltips, banners, cards)"
click at [446, 386] on p "The visual supports UI content" at bounding box center [508, 385] width 381 height 13
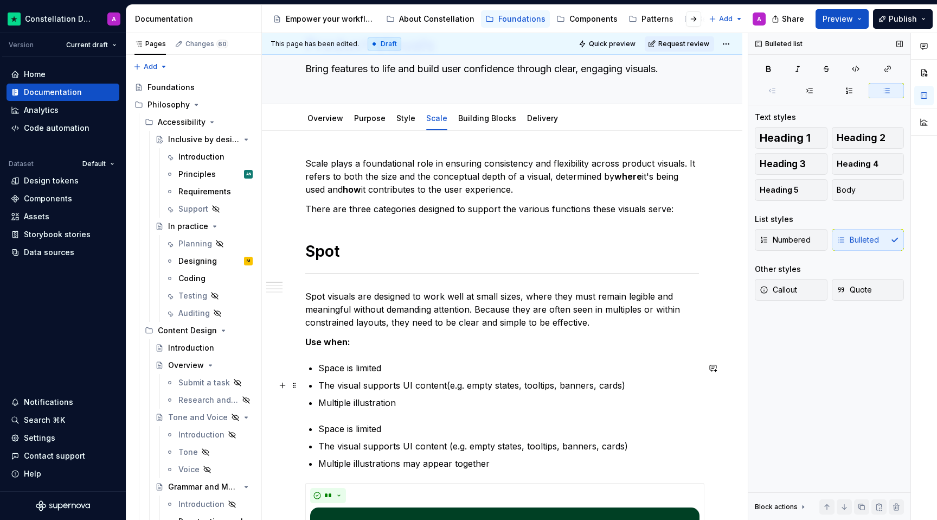
click at [444, 386] on p "The visual supports UI content(e.g. empty states, tooltips, banners, cards)" at bounding box center [508, 385] width 381 height 13
click at [427, 396] on p "Multiple illustration" at bounding box center [508, 402] width 381 height 13
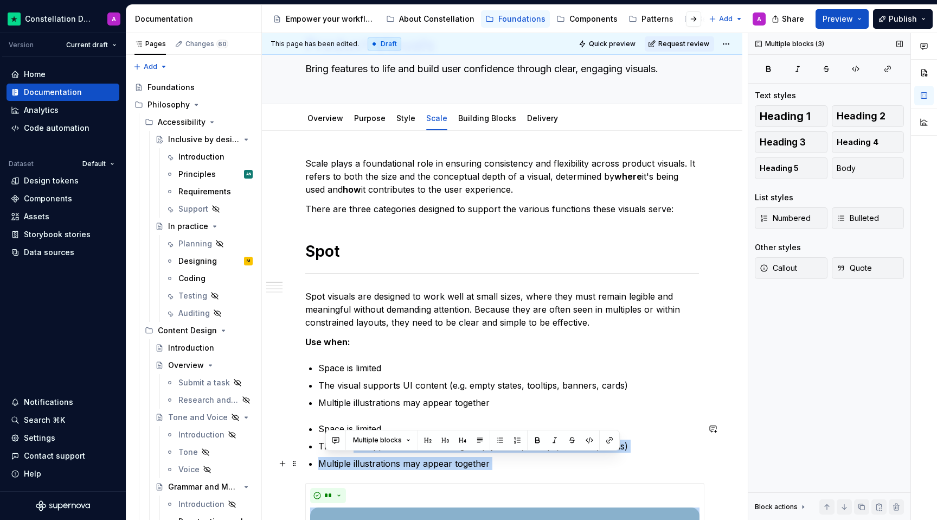
scroll to position [61, 0]
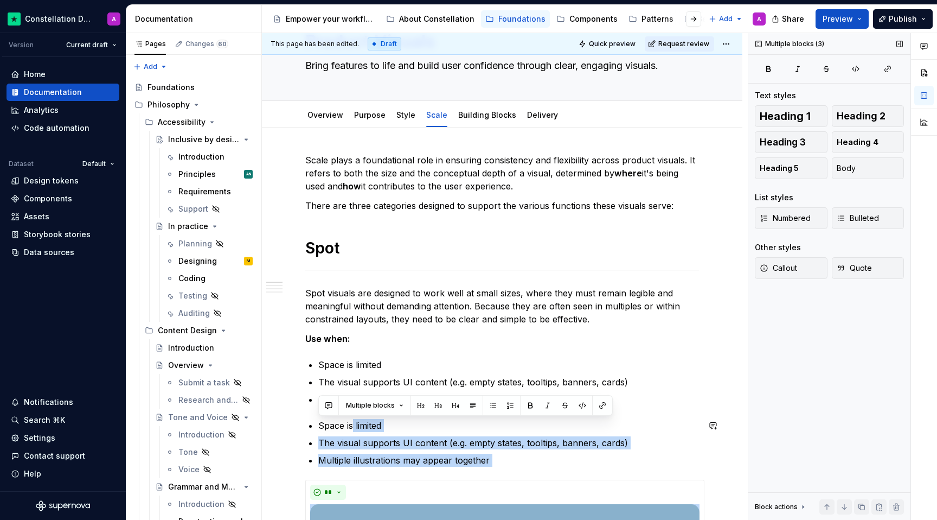
drag, startPoint x: 511, startPoint y: 471, endPoint x: 353, endPoint y: 424, distance: 165.1
click at [377, 434] on ul "Space is limited The visual supports UI content (e.g. empty states, tooltips, b…" at bounding box center [508, 443] width 381 height 48
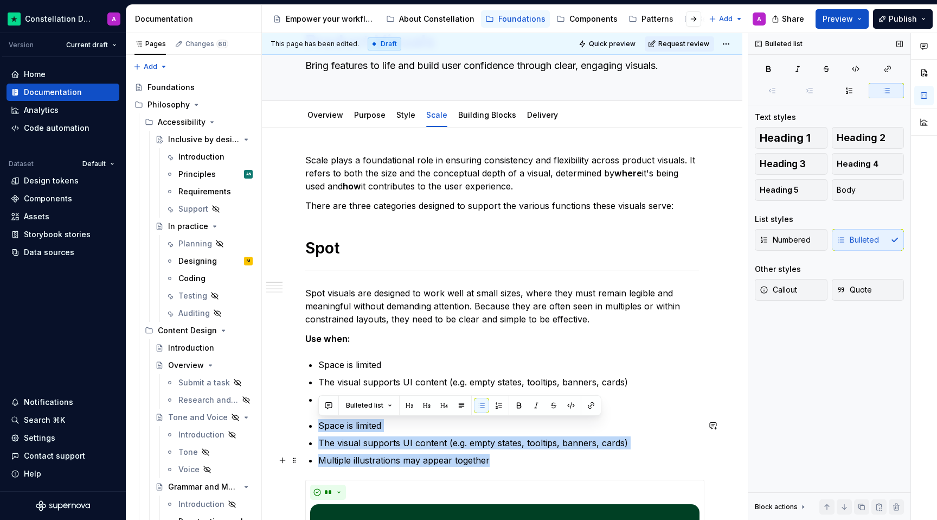
drag, startPoint x: 321, startPoint y: 417, endPoint x: 501, endPoint y: 459, distance: 185.1
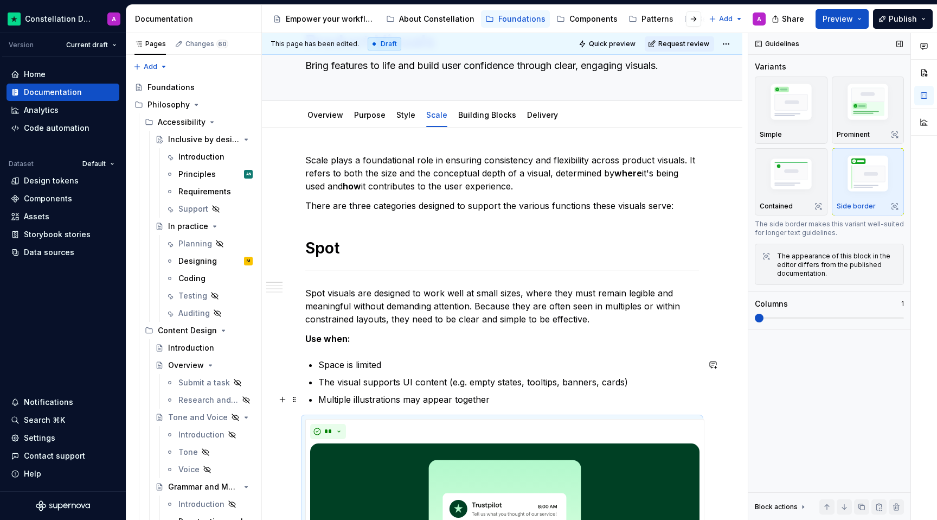
click at [553, 399] on p "Multiple illustrations may appear together" at bounding box center [508, 399] width 381 height 13
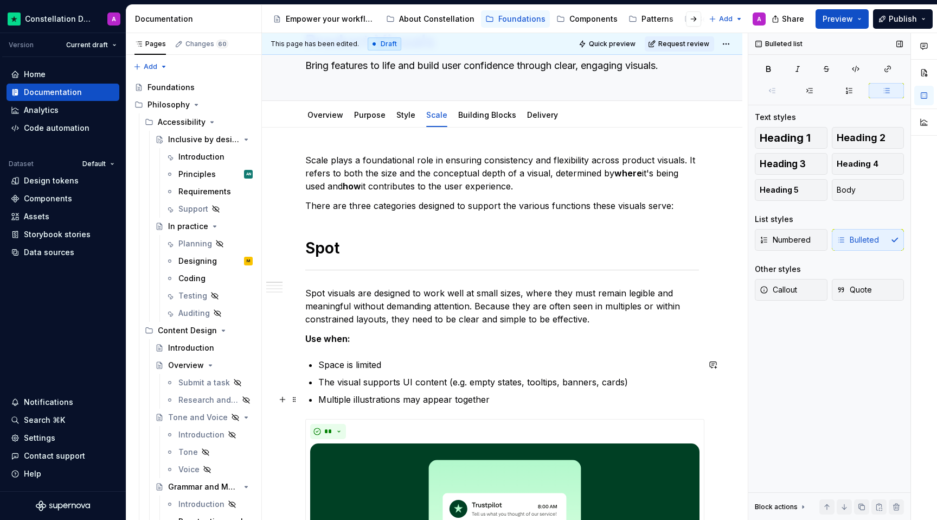
scroll to position [67, 0]
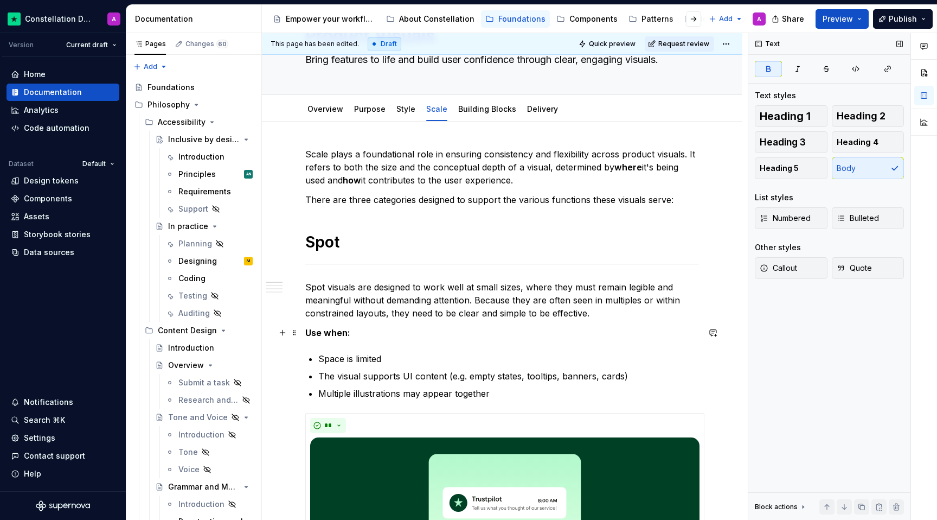
click at [583, 334] on p "Use when:" at bounding box center [502, 332] width 394 height 13
click at [844, 20] on span "Preview" at bounding box center [838, 19] width 30 height 11
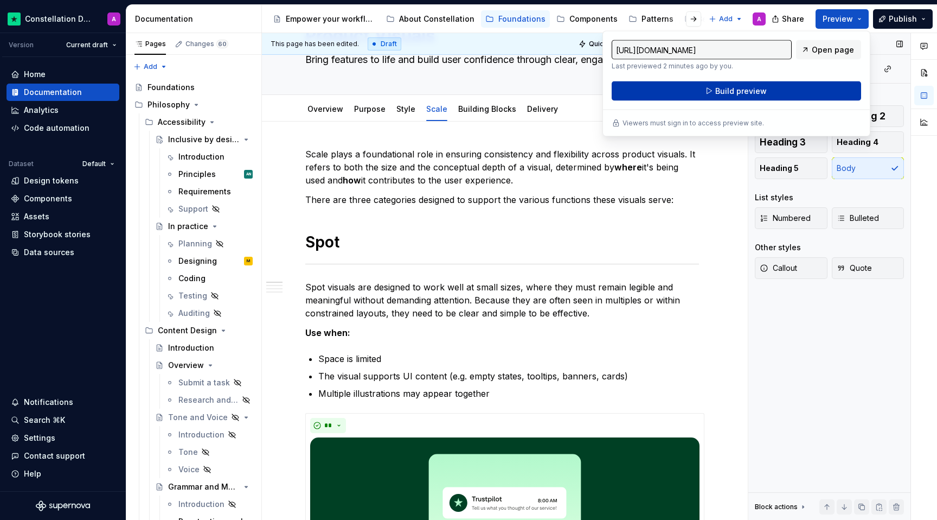
click at [795, 87] on button "Build preview" at bounding box center [737, 91] width 250 height 20
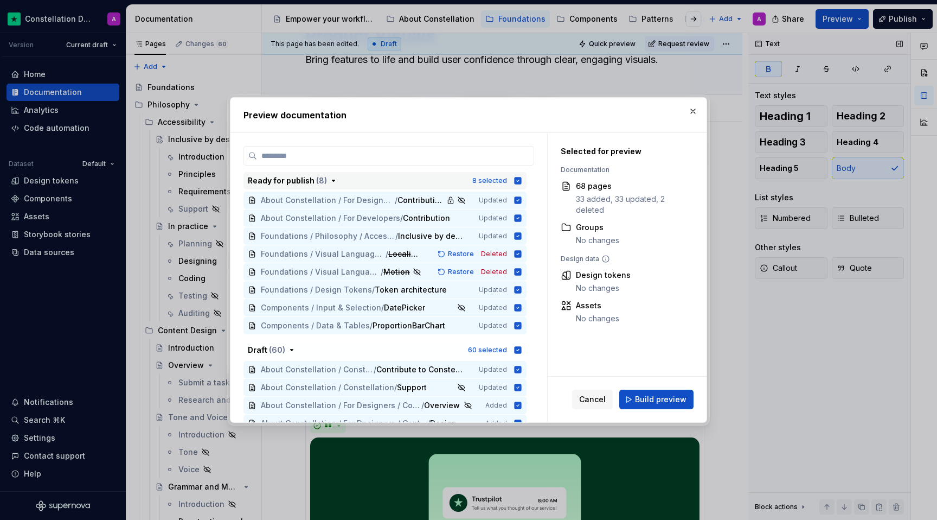
click at [522, 180] on icon "button" at bounding box center [518, 180] width 9 height 9
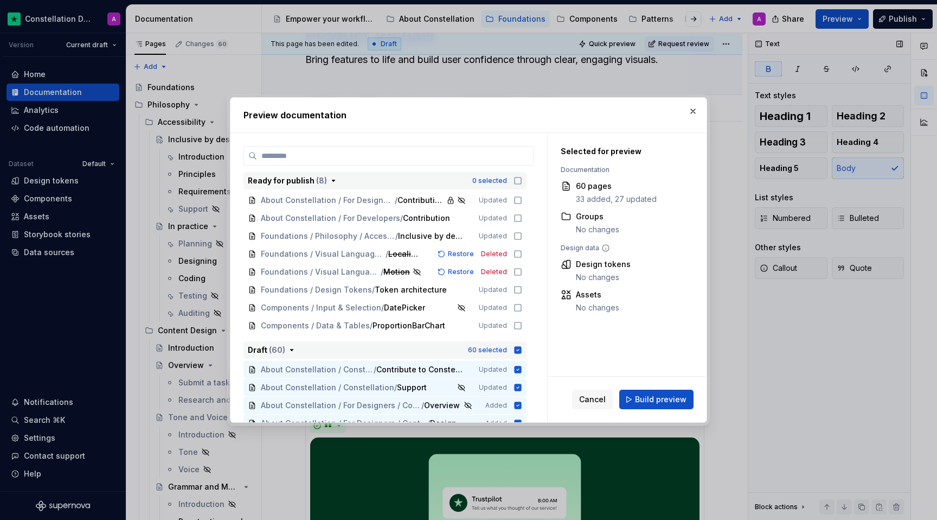
click at [522, 354] on icon "button" at bounding box center [518, 350] width 9 height 9
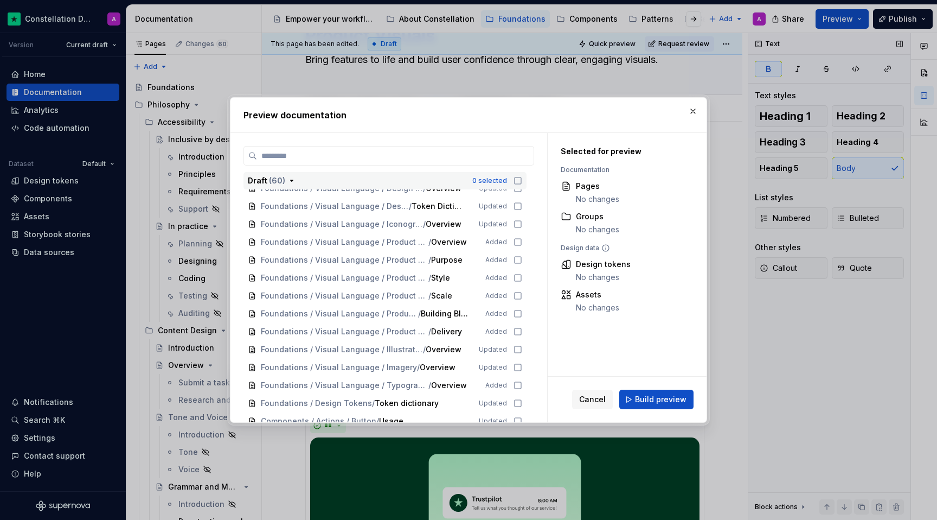
scroll to position [485, 0]
click at [522, 297] on icon at bounding box center [518, 296] width 9 height 9
click at [657, 398] on span "Build preview" at bounding box center [661, 399] width 52 height 11
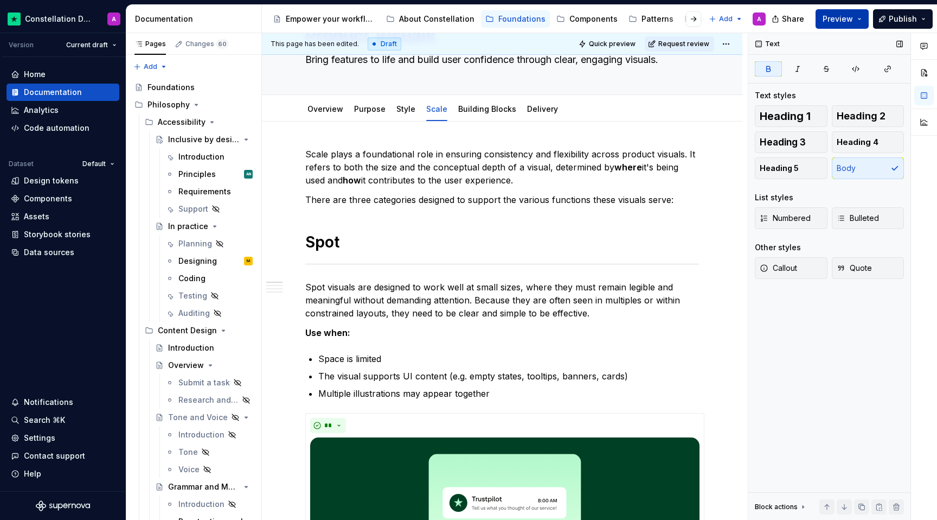
click at [847, 23] on span "Preview" at bounding box center [838, 19] width 30 height 11
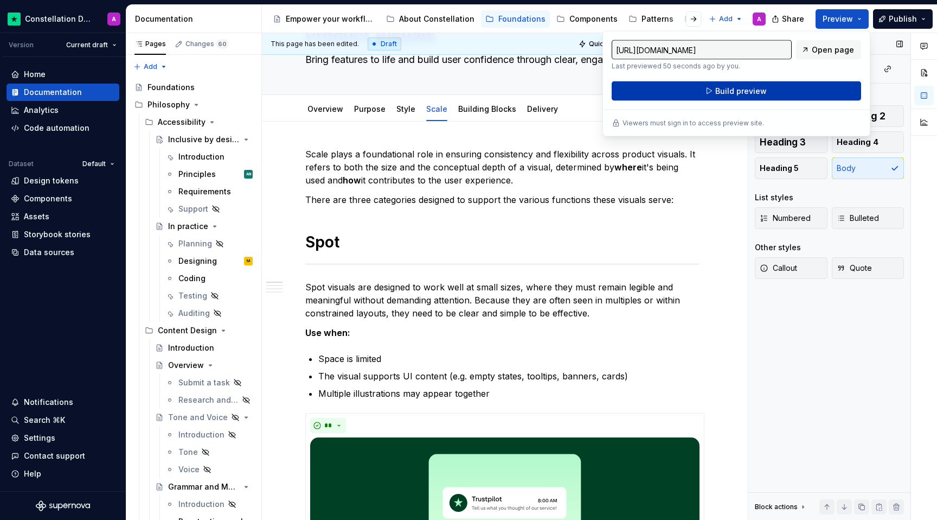
click at [769, 93] on button "Build preview" at bounding box center [737, 91] width 250 height 20
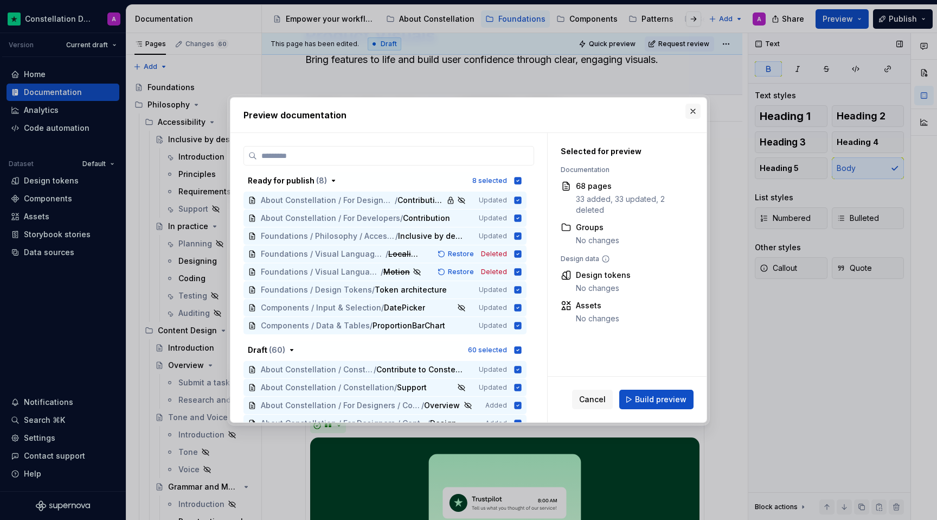
click at [689, 113] on button "button" at bounding box center [693, 111] width 15 height 15
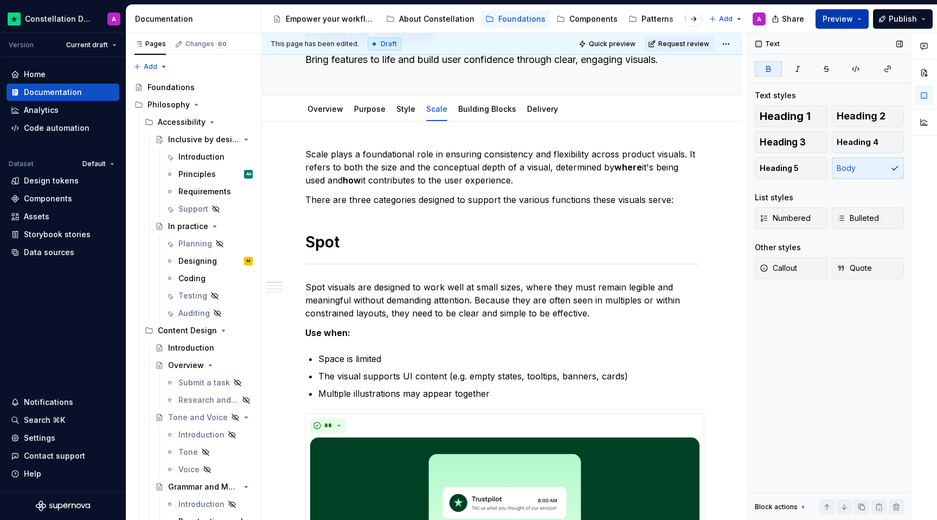
click at [823, 22] on button "Preview" at bounding box center [842, 19] width 53 height 20
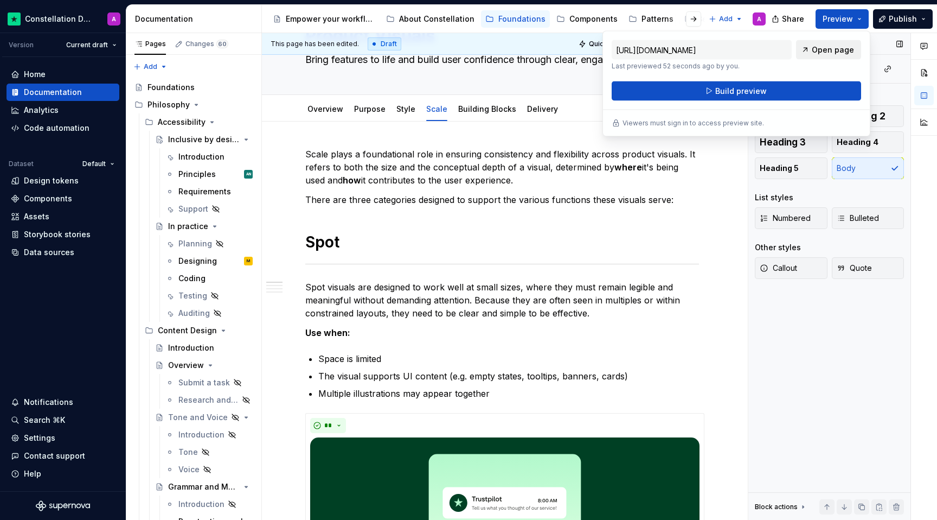
click at [820, 50] on span "Open page" at bounding box center [833, 49] width 42 height 11
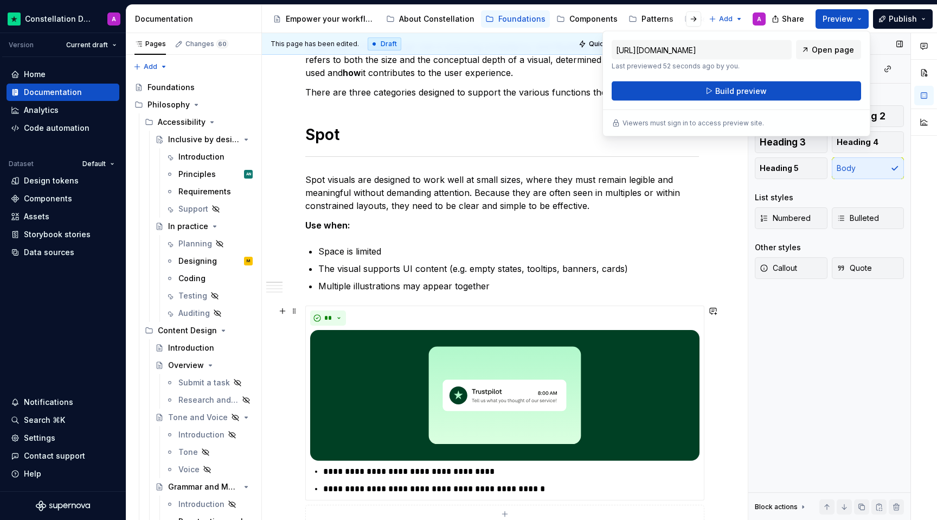
scroll to position [168, 0]
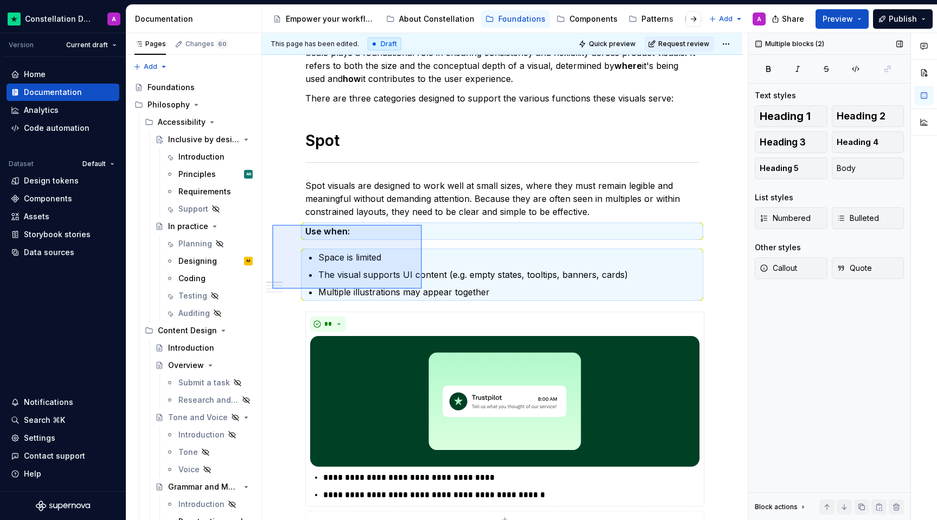
drag, startPoint x: 272, startPoint y: 225, endPoint x: 423, endPoint y: 289, distance: 163.3
click at [423, 289] on div "This page has been edited. Draft Quick preview Request review Product Visuals B…" at bounding box center [505, 276] width 486 height 487
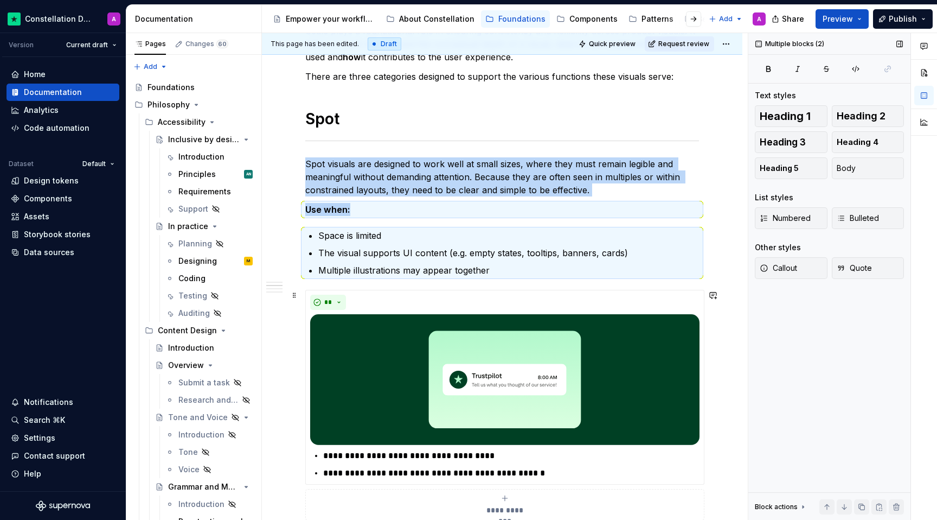
scroll to position [117, 0]
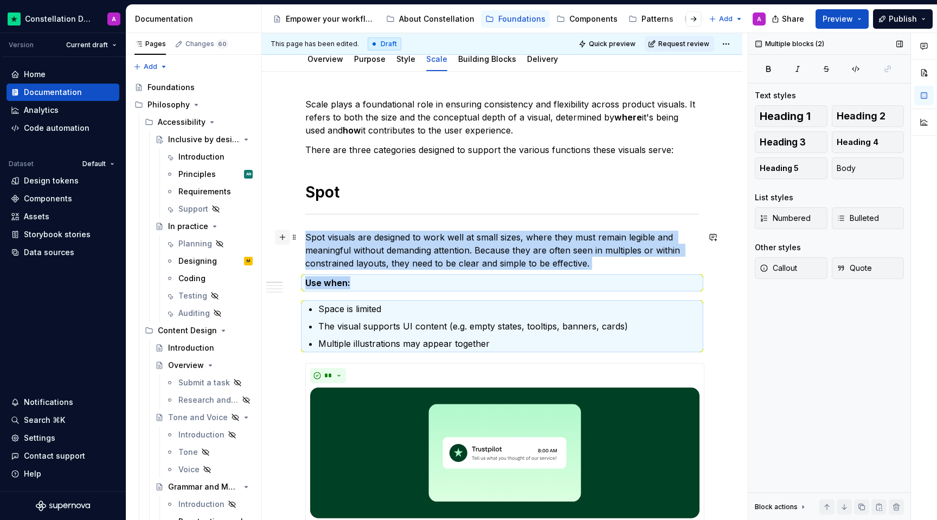
click at [289, 240] on button "button" at bounding box center [282, 236] width 15 height 15
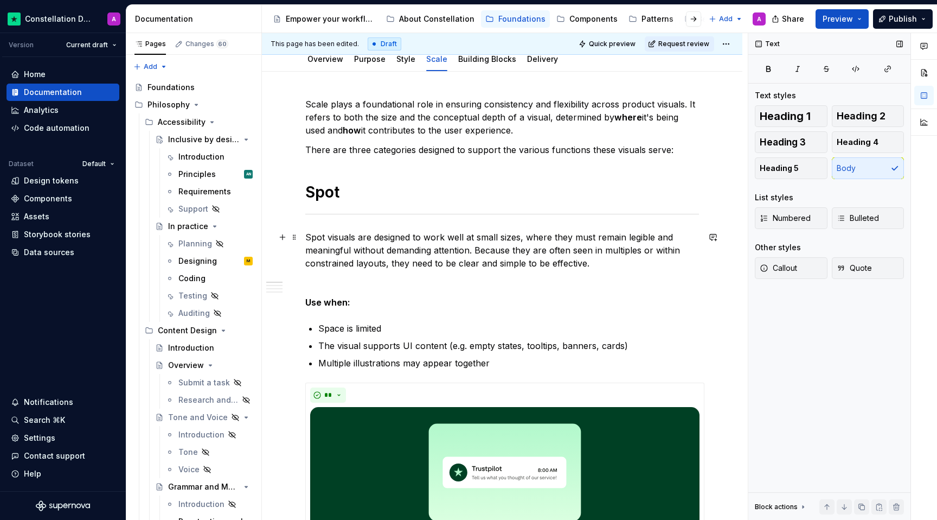
click at [318, 277] on p at bounding box center [502, 282] width 394 height 13
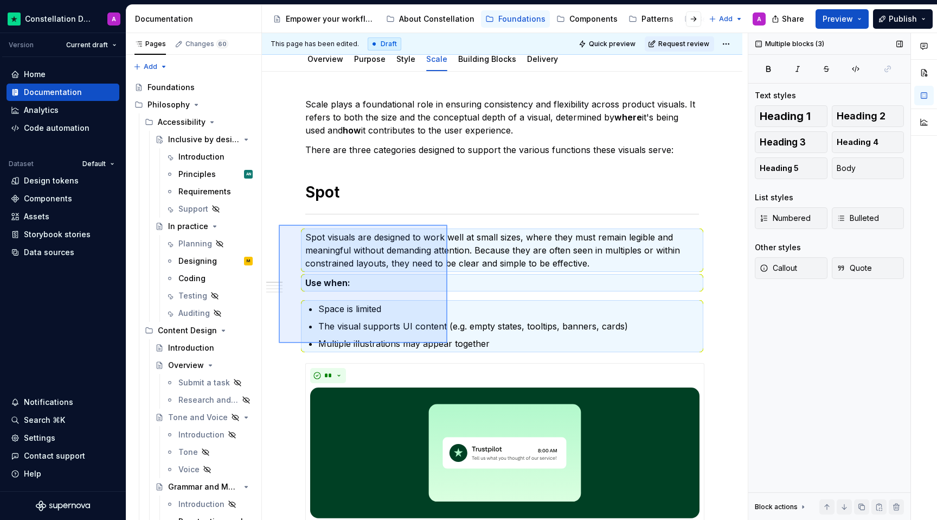
drag, startPoint x: 279, startPoint y: 225, endPoint x: 447, endPoint y: 343, distance: 206.0
click at [447, 343] on div "This page has been edited. Draft Quick preview Request review Product Visuals B…" at bounding box center [505, 276] width 486 height 487
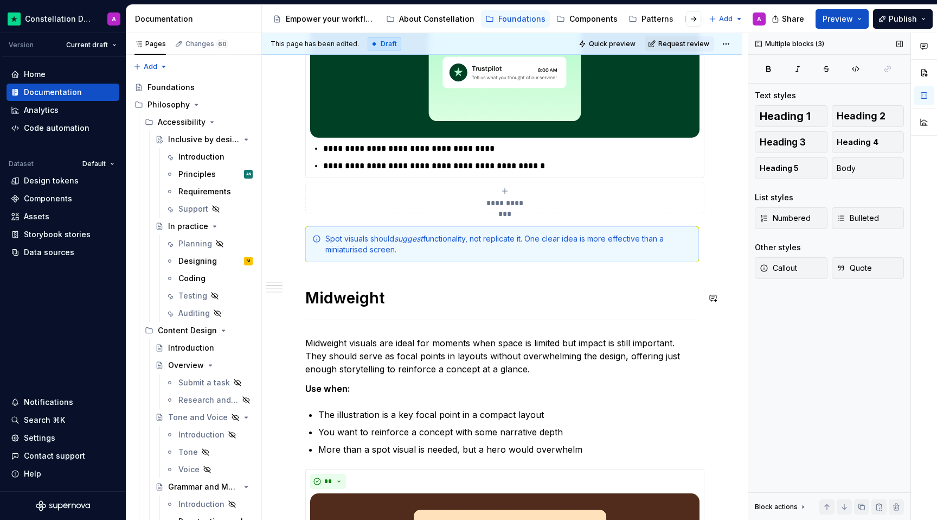
scroll to position [525, 0]
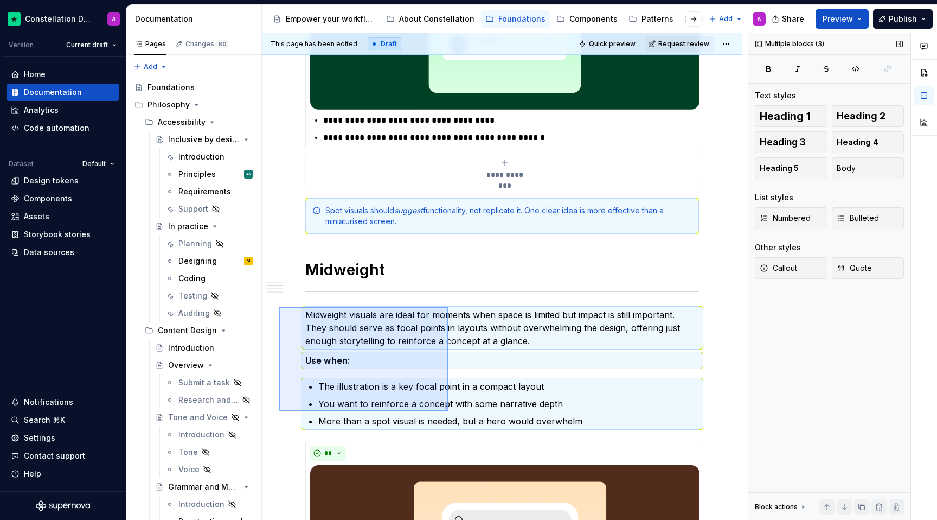
drag, startPoint x: 279, startPoint y: 306, endPoint x: 449, endPoint y: 411, distance: 199.2
click at [449, 411] on div "This page has been edited. Draft Quick preview Request review Product Visuals B…" at bounding box center [505, 276] width 486 height 487
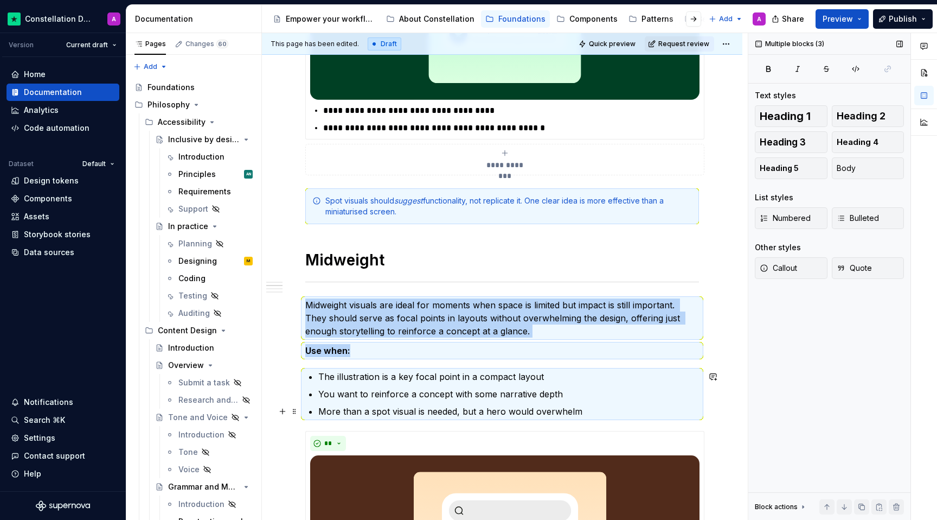
scroll to position [577, 0]
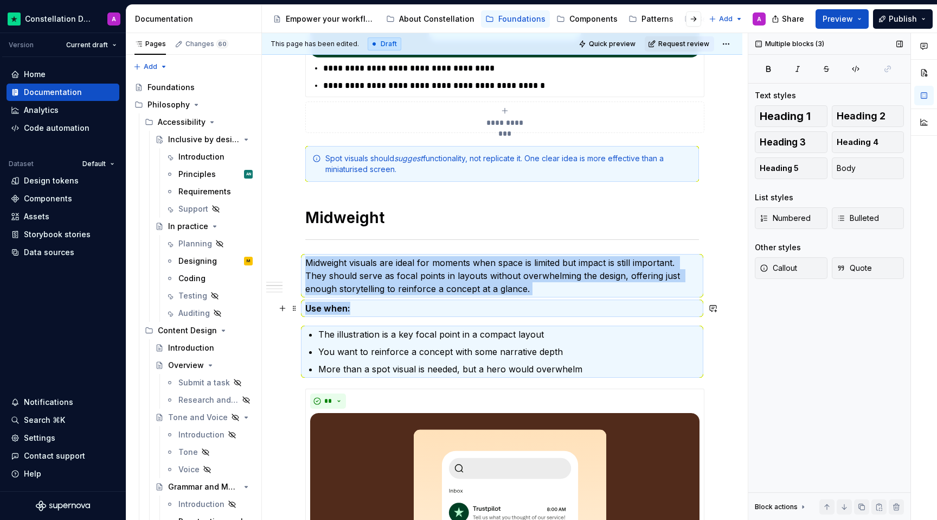
click at [353, 307] on p "Use when:" at bounding box center [502, 308] width 394 height 13
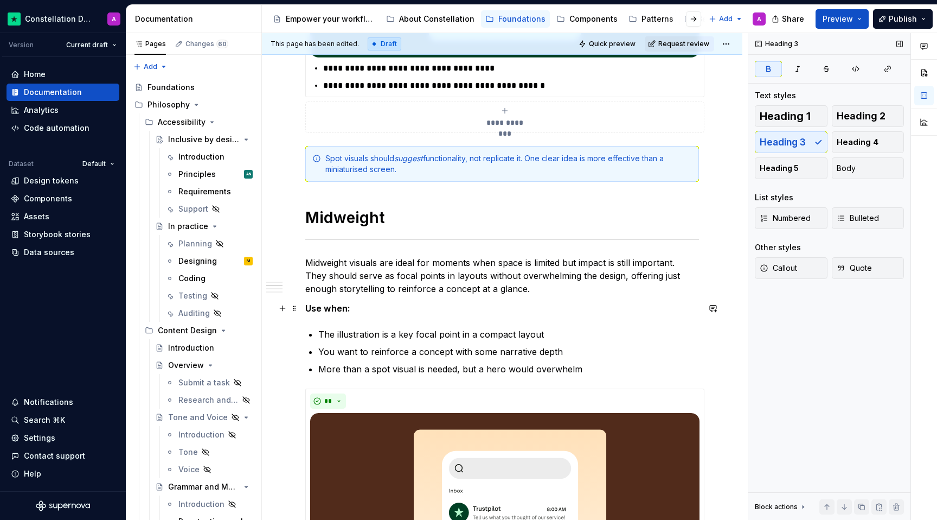
click at [337, 305] on strong "Use when:" at bounding box center [327, 308] width 45 height 11
drag, startPoint x: 360, startPoint y: 314, endPoint x: 269, endPoint y: 314, distance: 91.1
click at [293, 311] on span at bounding box center [294, 307] width 9 height 15
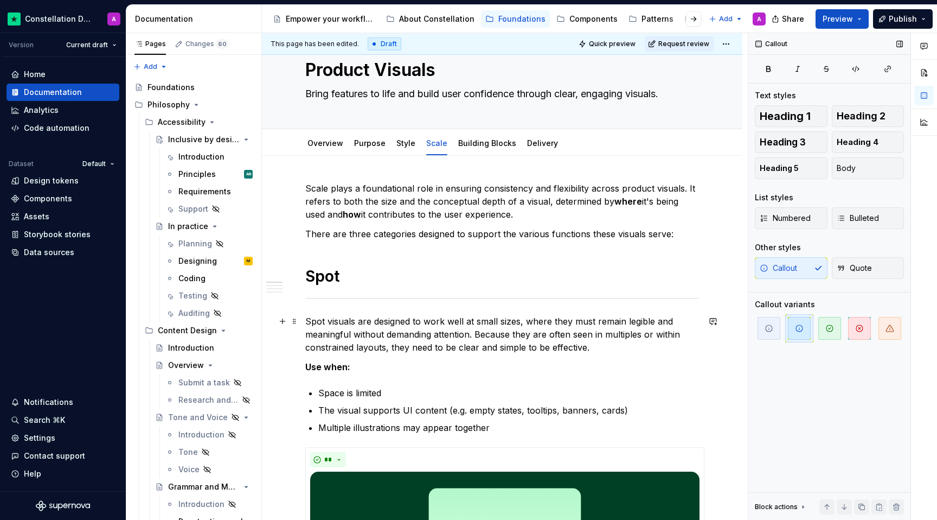
scroll to position [84, 0]
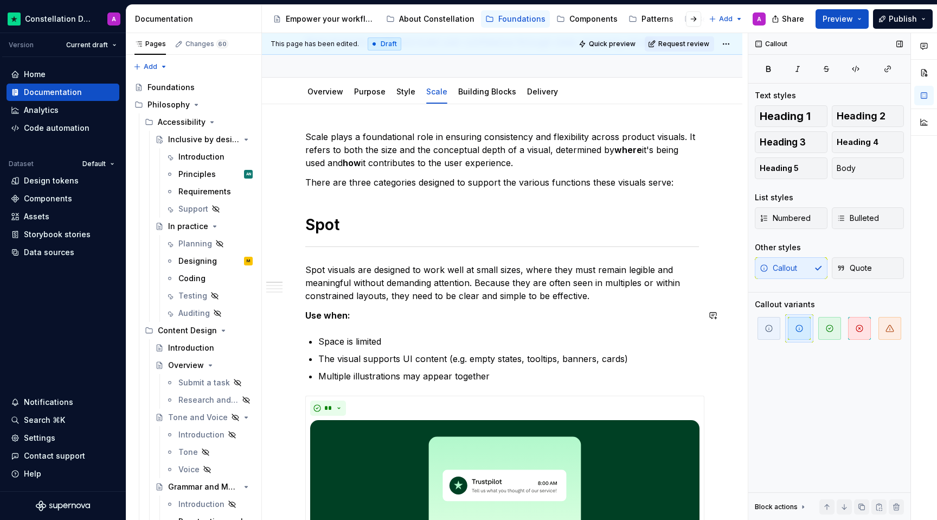
click at [321, 319] on strong "Use when:" at bounding box center [327, 315] width 45 height 11
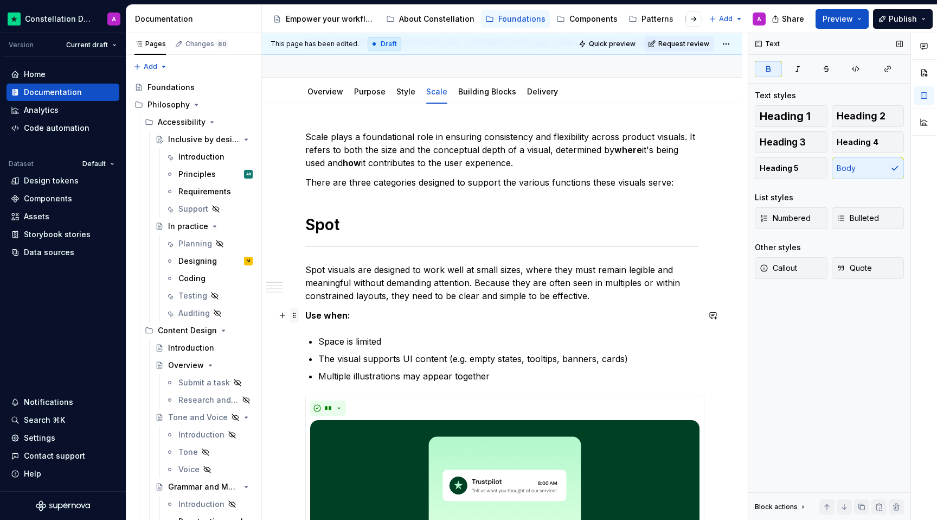
click at [295, 315] on span at bounding box center [294, 315] width 9 height 15
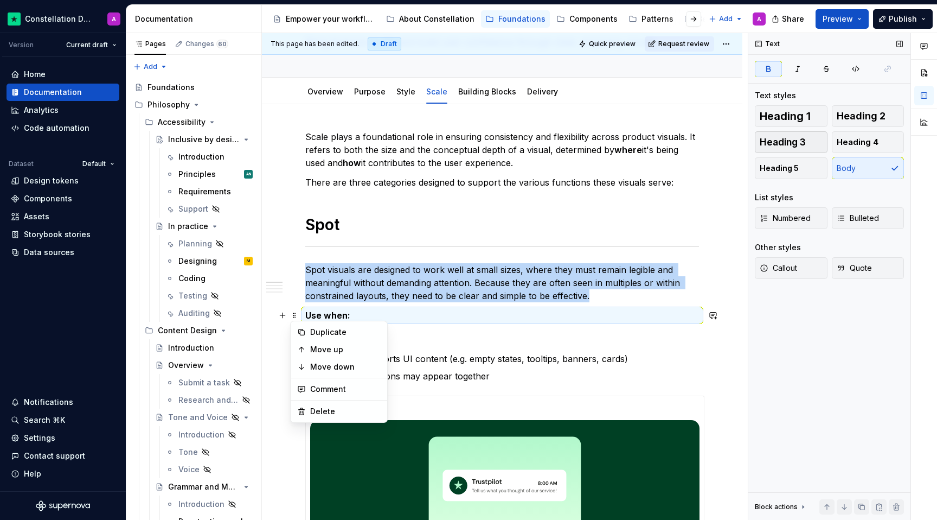
click at [797, 144] on span "Heading 3" at bounding box center [783, 142] width 46 height 11
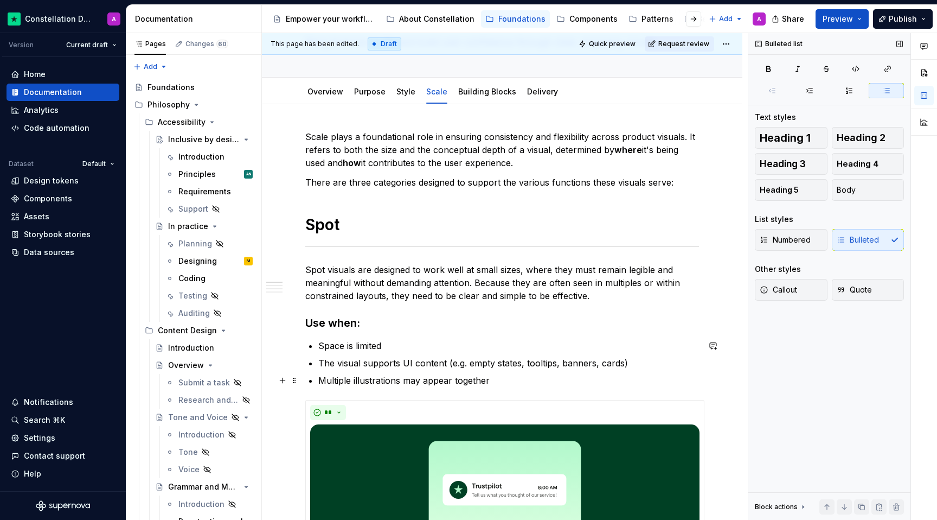
click at [463, 371] on ul "Space is limited The visual supports UI content (e.g. empty states, tooltips, b…" at bounding box center [508, 363] width 381 height 48
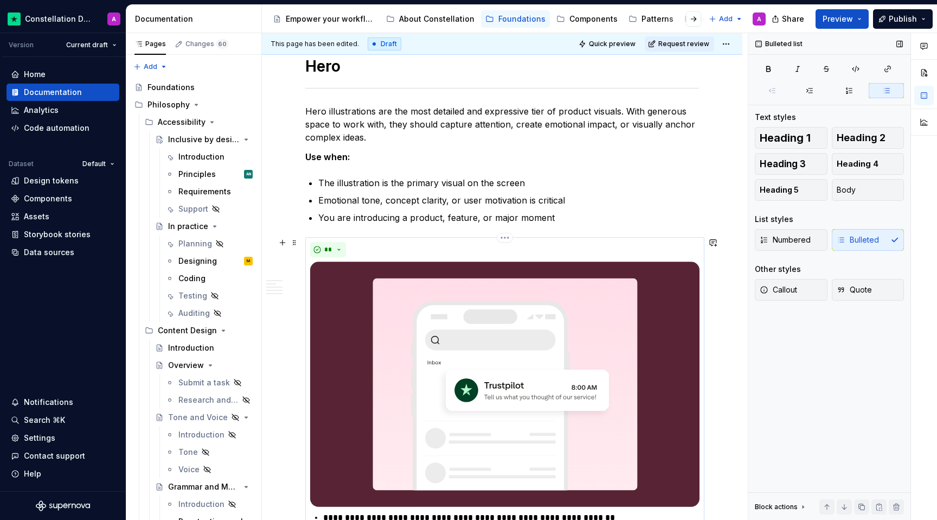
scroll to position [1195, 0]
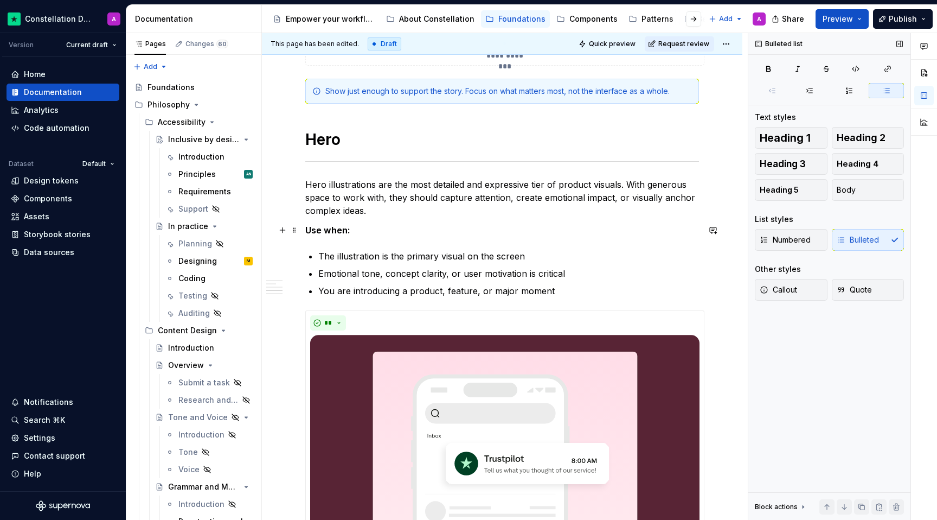
click at [302, 226] on div "**********" at bounding box center [502, 119] width 481 height 2252
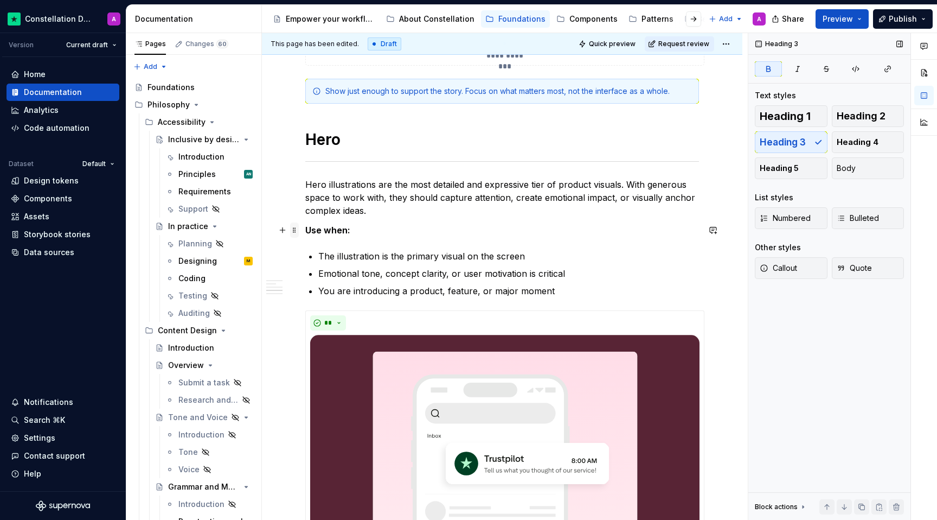
click at [296, 226] on span at bounding box center [294, 229] width 9 height 15
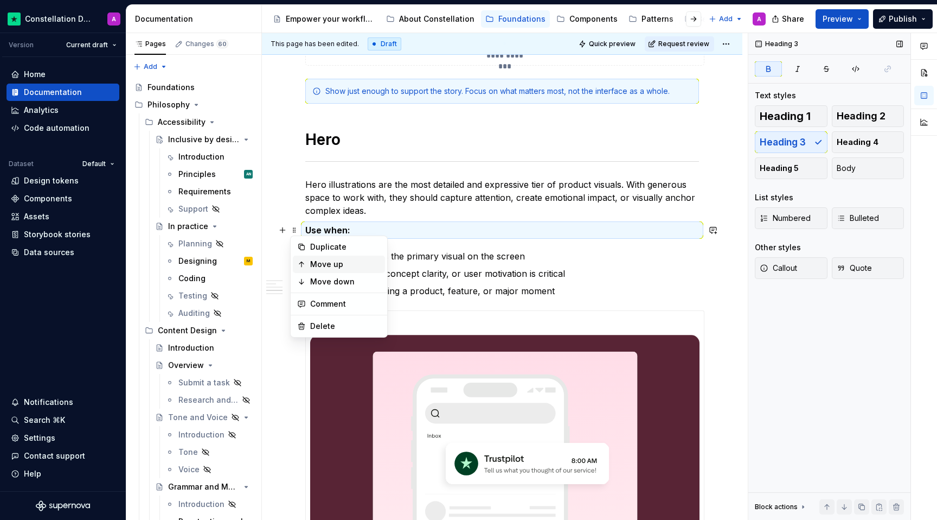
click at [365, 268] on div "Move up" at bounding box center [345, 264] width 71 height 11
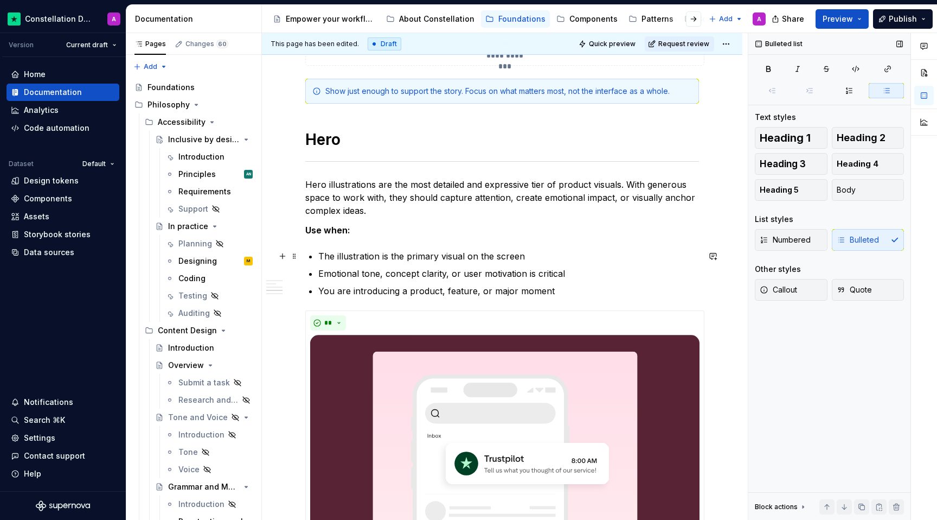
click at [400, 250] on p "The illustration is the primary visual on the screen" at bounding box center [508, 256] width 381 height 13
click at [345, 224] on p "Use when:" at bounding box center [502, 229] width 394 height 13
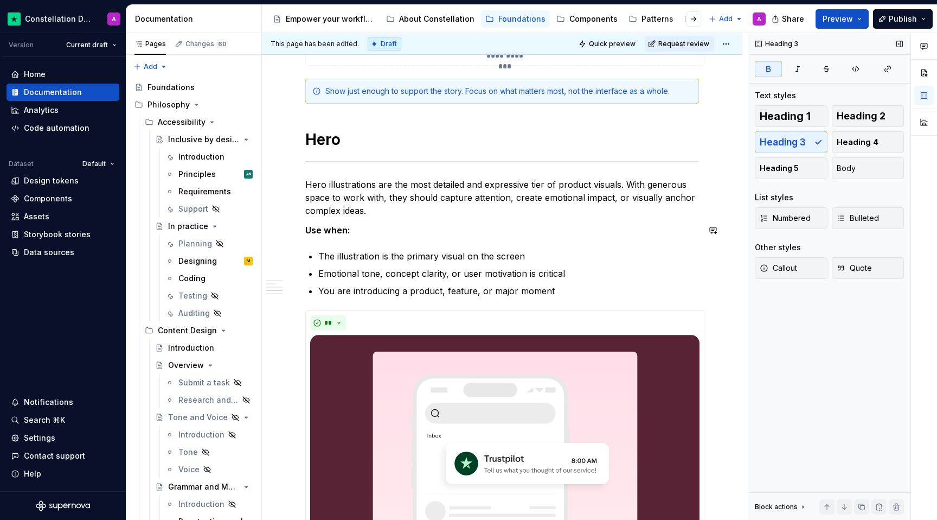
click at [389, 257] on p "The illustration is the primary visual on the screen" at bounding box center [508, 256] width 381 height 13
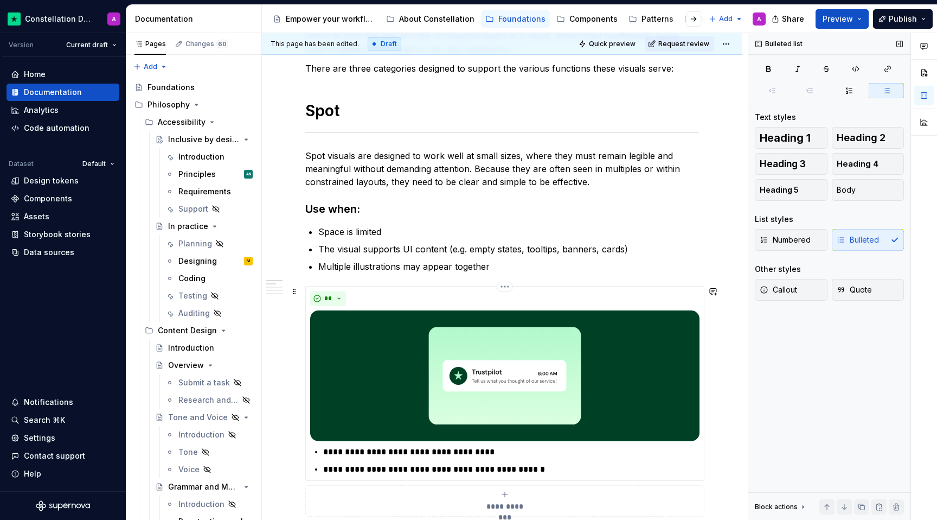
scroll to position [138, 0]
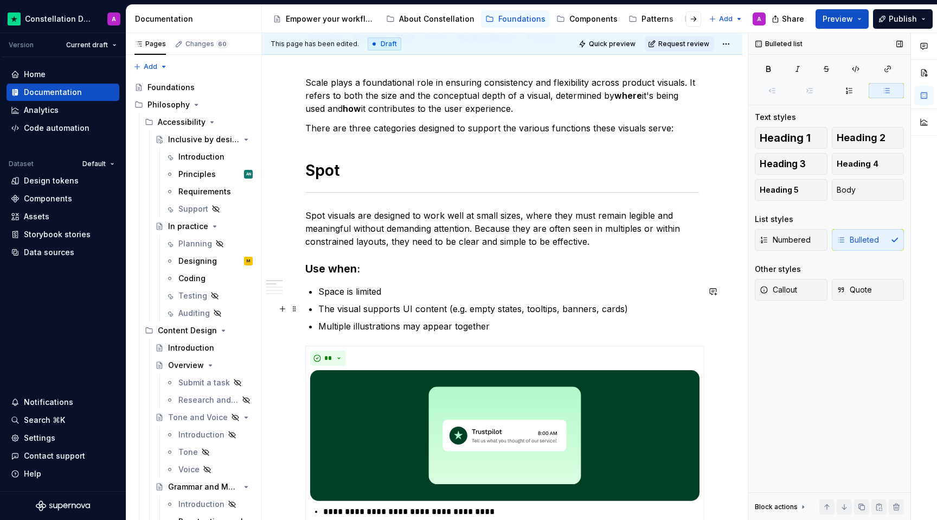
click at [374, 301] on ul "Space is limited The visual supports UI content (e.g. empty states, tooltips, b…" at bounding box center [508, 309] width 381 height 48
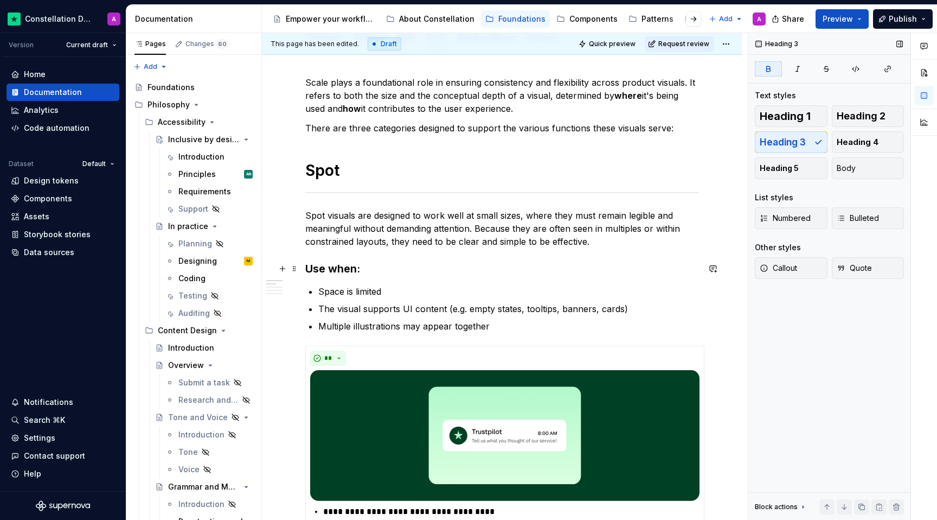
click at [349, 262] on strong "Use when:" at bounding box center [332, 268] width 55 height 13
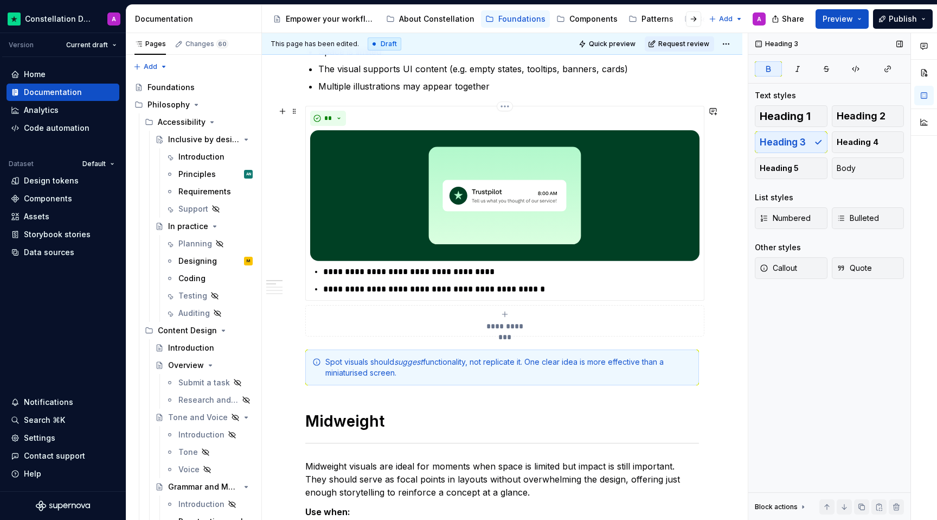
scroll to position [461, 0]
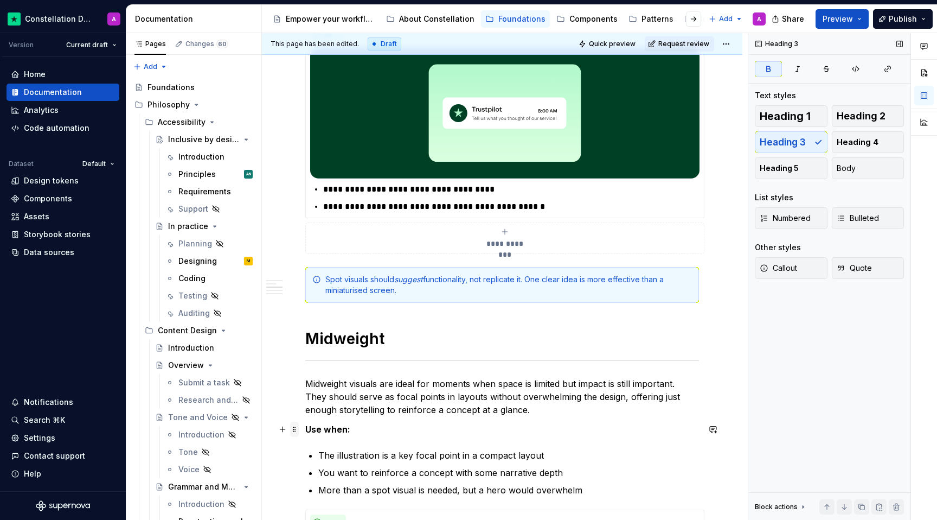
click at [296, 430] on span at bounding box center [294, 428] width 9 height 15
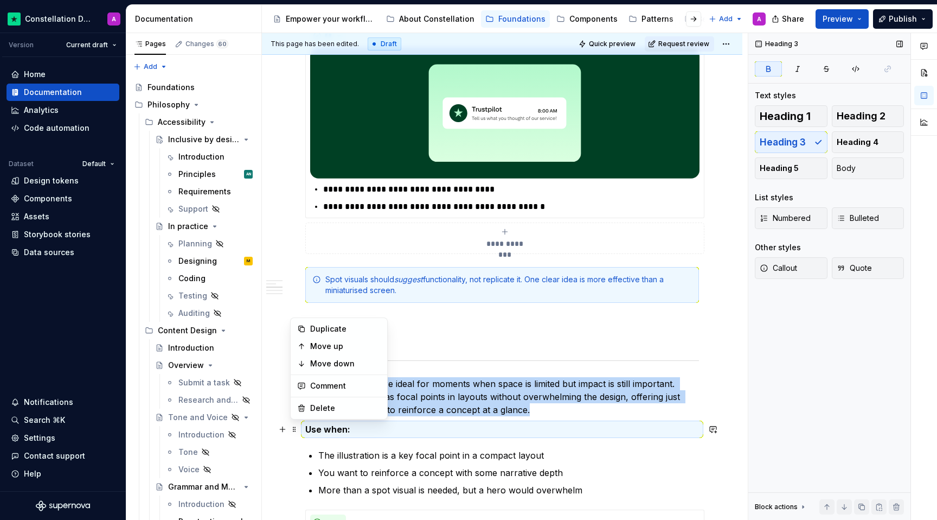
click at [792, 144] on div "Heading 1 Heading 2 Heading 3 Heading 4 Heading 5 Body" at bounding box center [829, 142] width 149 height 74
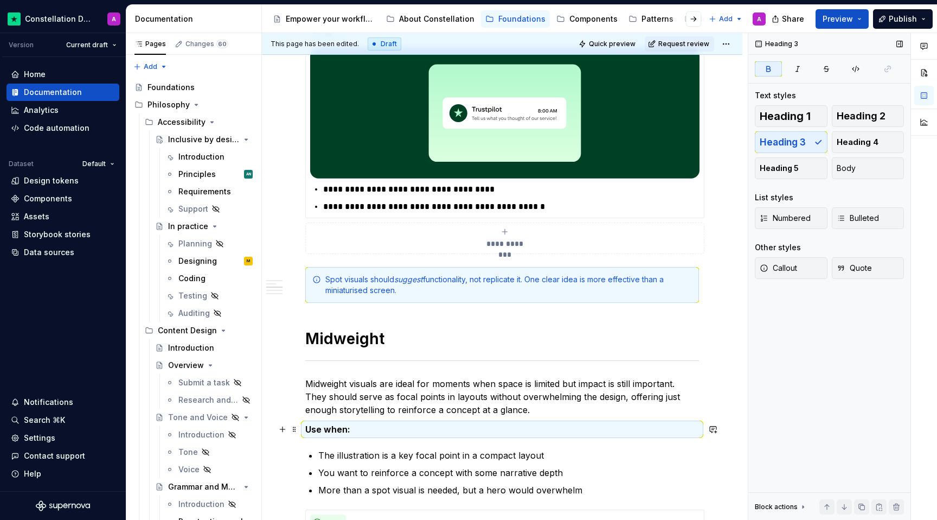
click at [790, 139] on div "Heading 1 Heading 2 Heading 3 Heading 4 Heading 5 Body" at bounding box center [829, 142] width 149 height 74
click at [863, 140] on span "Heading 4" at bounding box center [858, 142] width 42 height 11
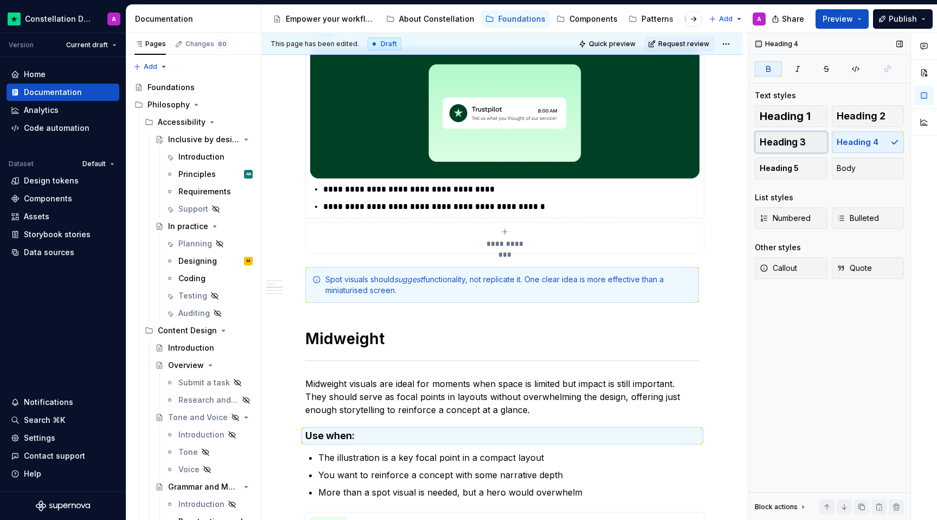
click at [794, 140] on span "Heading 3" at bounding box center [783, 142] width 46 height 11
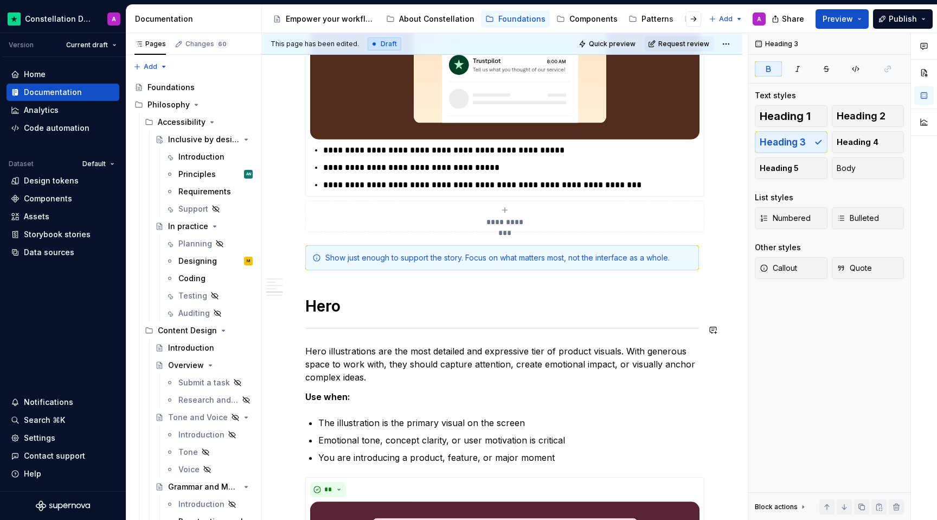
scroll to position [1052, 0]
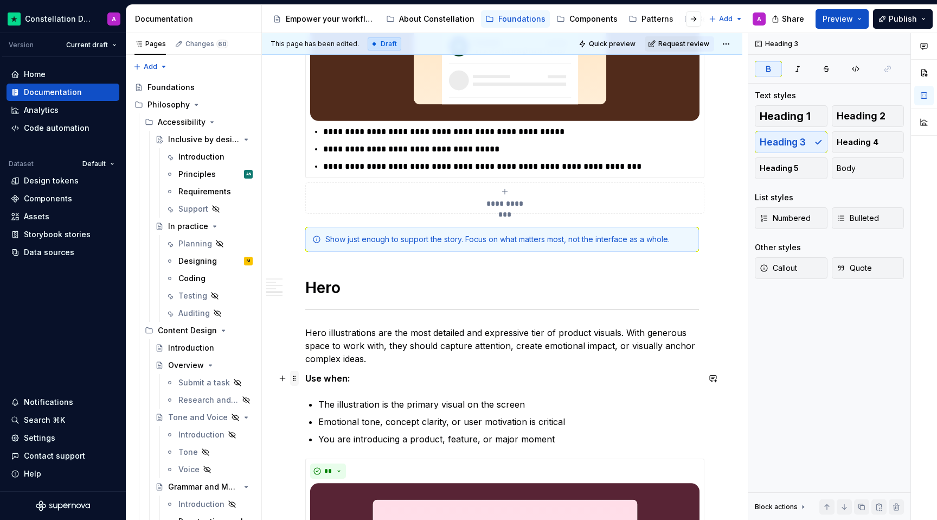
click at [294, 380] on span at bounding box center [294, 377] width 9 height 15
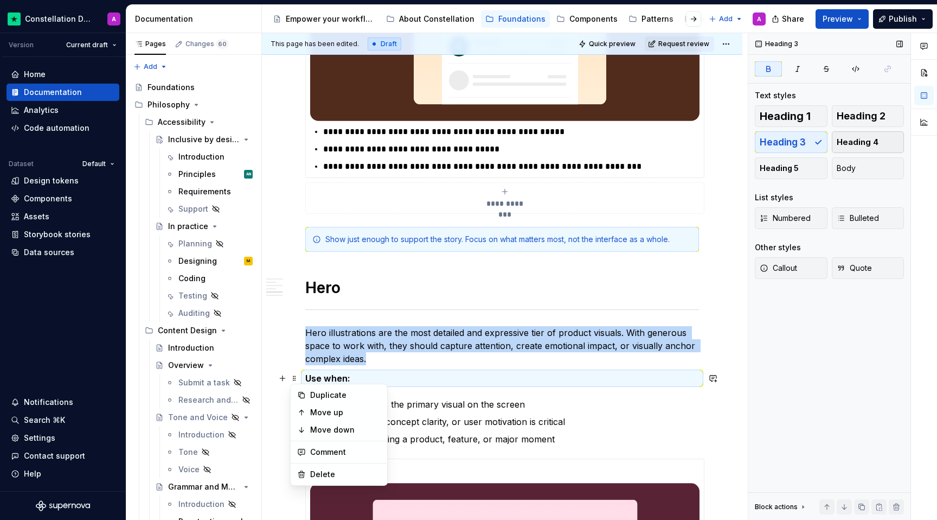
click at [846, 144] on span "Heading 4" at bounding box center [858, 142] width 42 height 11
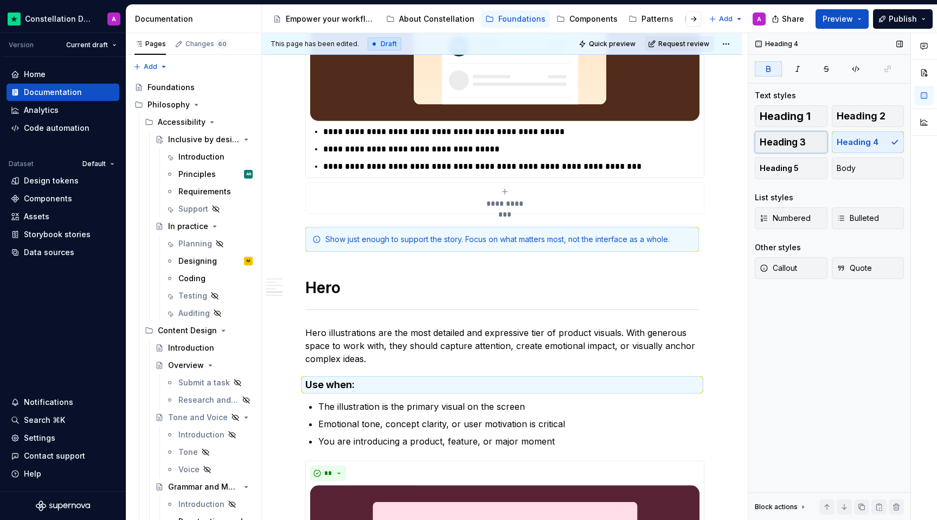
click at [798, 140] on span "Heading 3" at bounding box center [783, 142] width 46 height 11
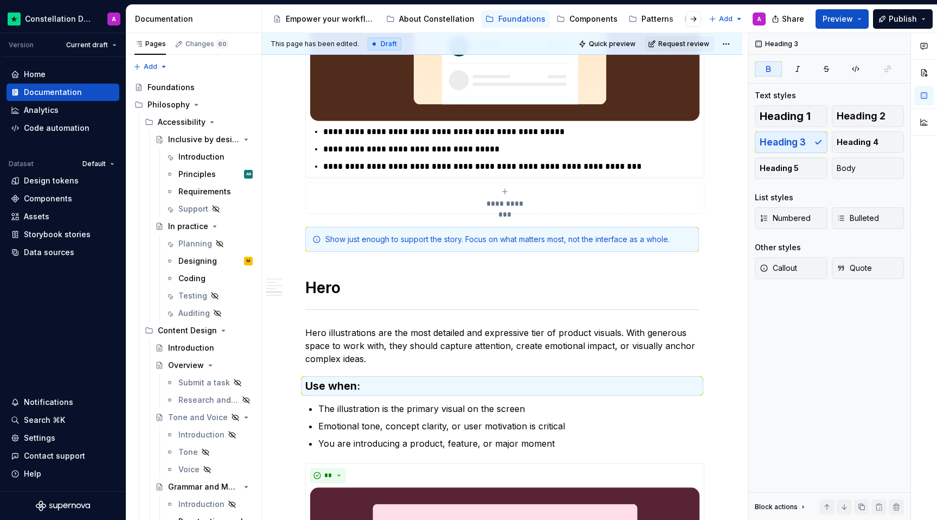
click at [544, 375] on div "**********" at bounding box center [502, 196] width 394 height 2066
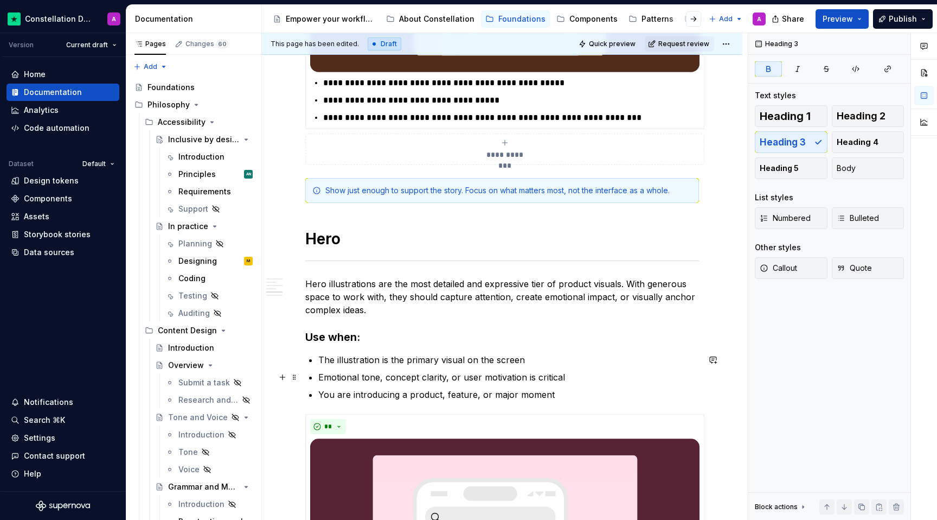
scroll to position [1102, 0]
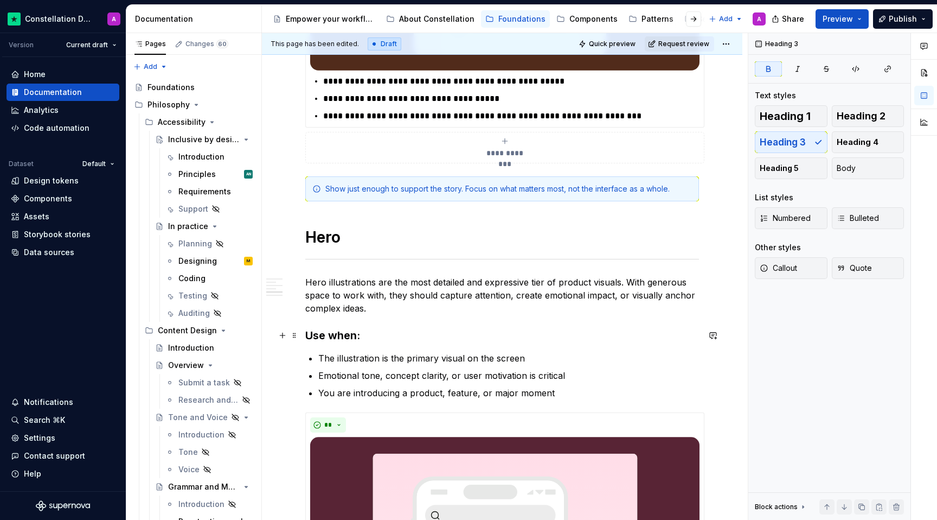
click at [299, 333] on div "**********" at bounding box center [502, 216] width 481 height 2261
click at [293, 333] on span at bounding box center [294, 335] width 9 height 15
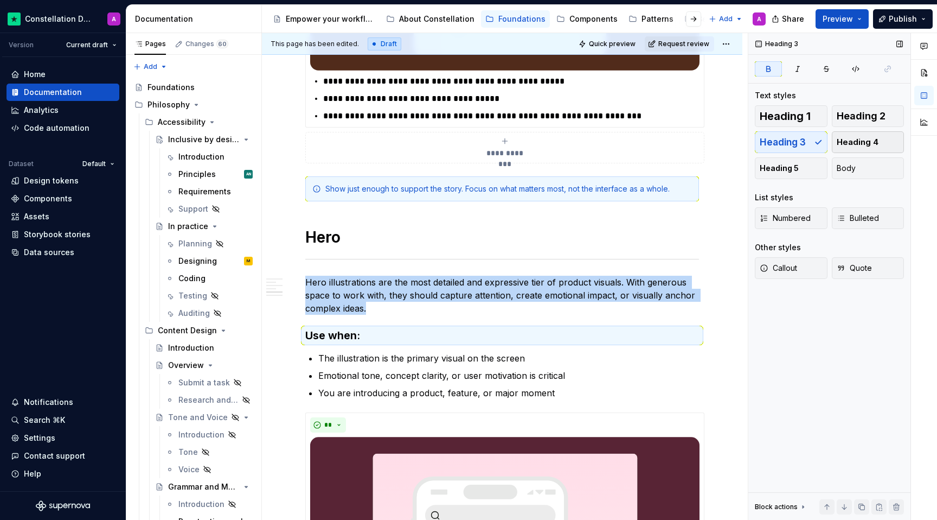
click at [859, 145] on span "Heading 4" at bounding box center [858, 142] width 42 height 11
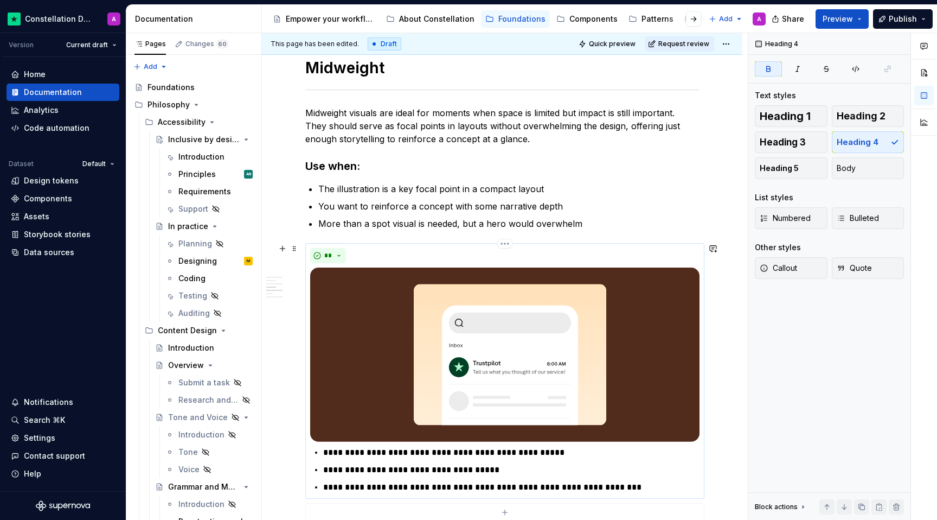
scroll to position [679, 0]
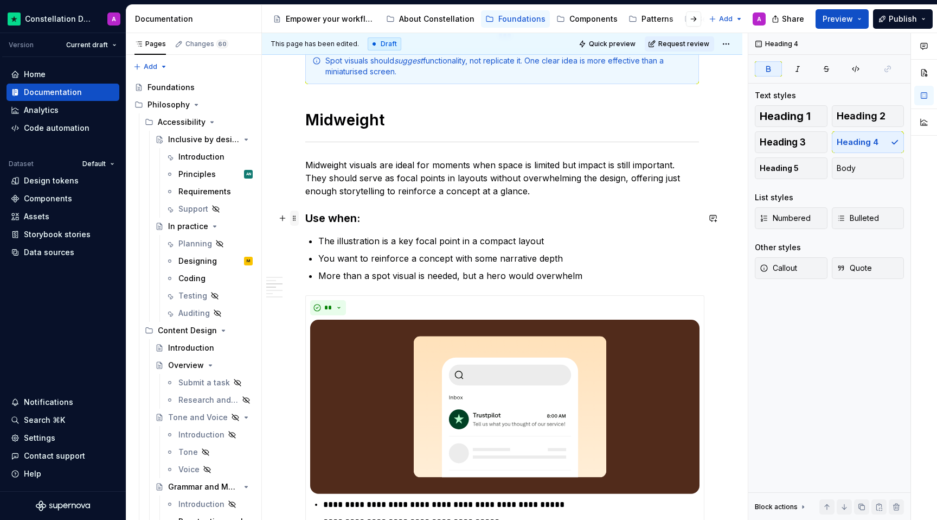
click at [296, 216] on span at bounding box center [294, 217] width 9 height 15
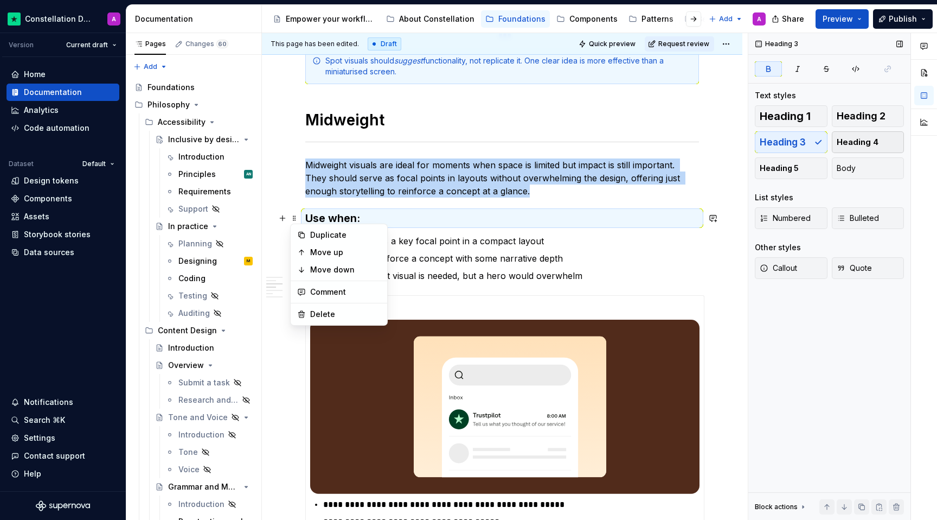
click at [868, 139] on span "Heading 4" at bounding box center [858, 142] width 42 height 11
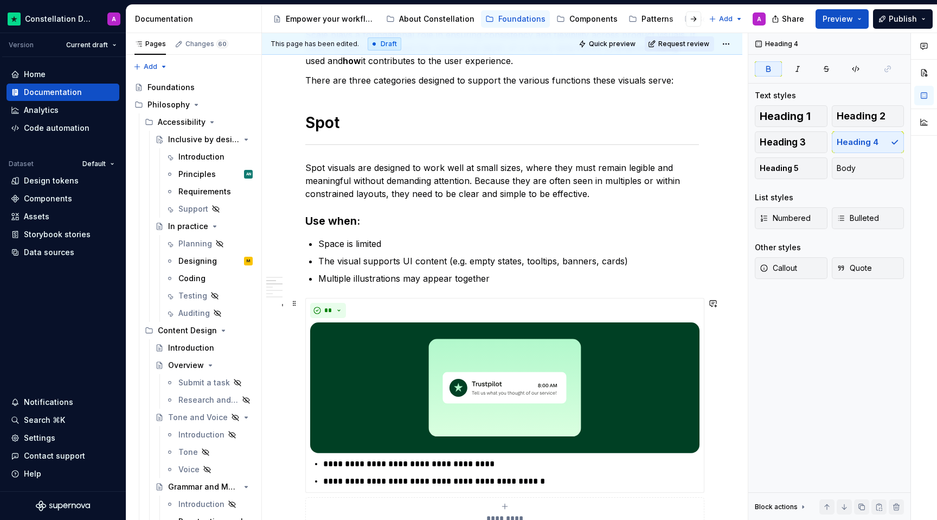
scroll to position [164, 0]
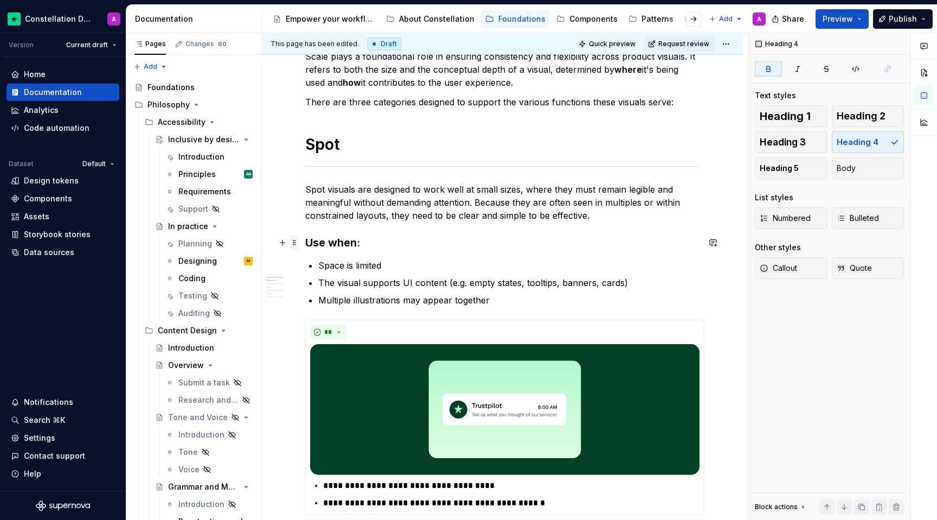
click at [298, 242] on span at bounding box center [294, 242] width 9 height 15
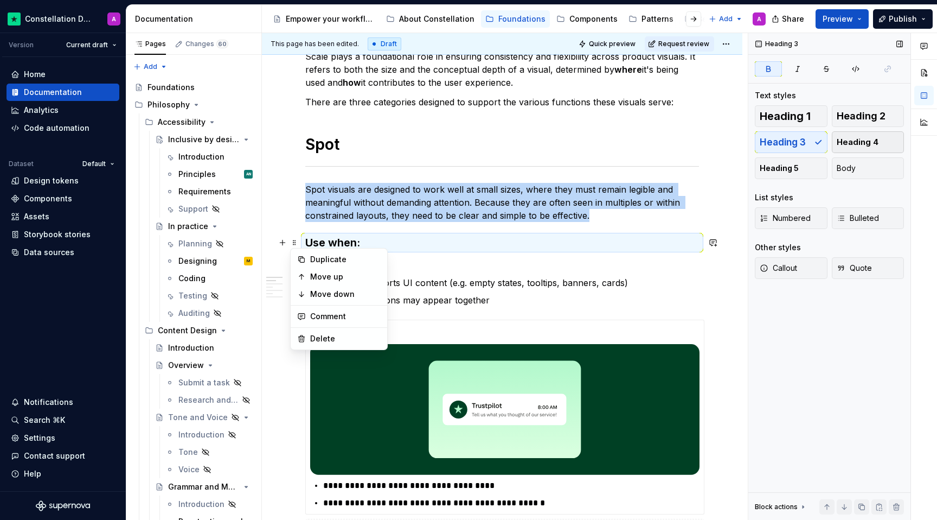
click at [853, 146] on span "Heading 4" at bounding box center [858, 142] width 42 height 11
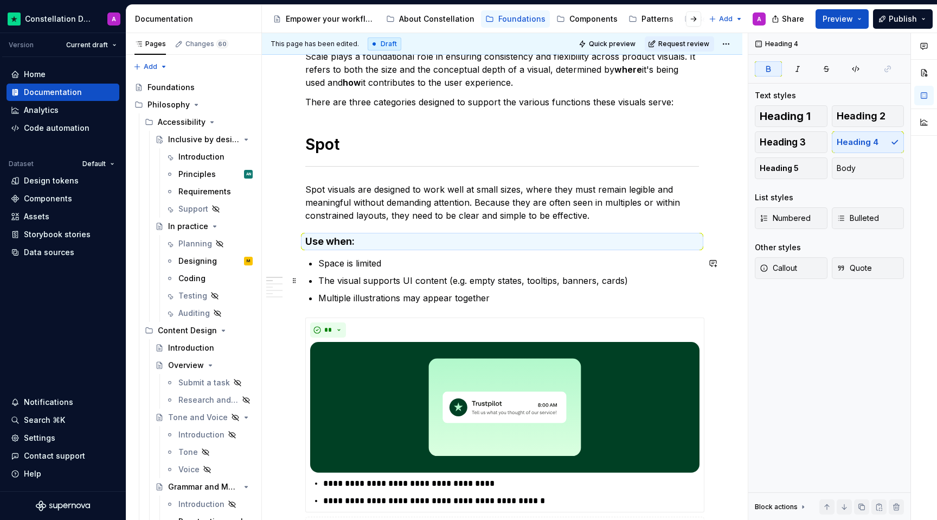
click at [594, 274] on p "The visual supports UI content (e.g. empty states, tooltips, banners, cards)" at bounding box center [508, 280] width 381 height 13
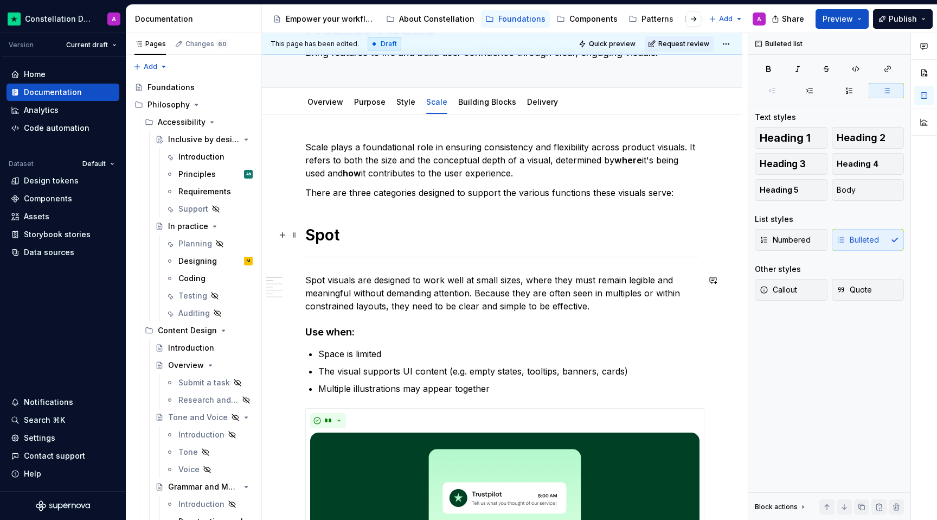
scroll to position [0, 0]
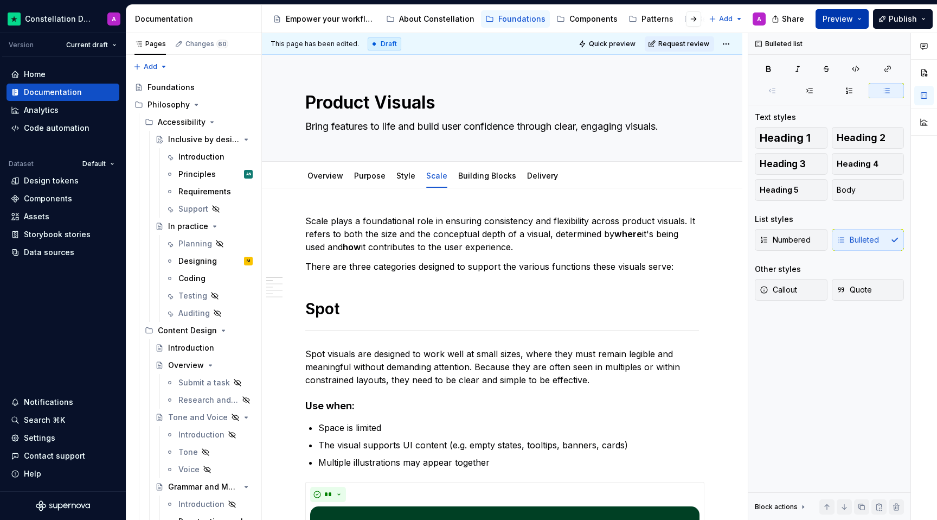
click at [859, 17] on button "Preview" at bounding box center [842, 19] width 53 height 20
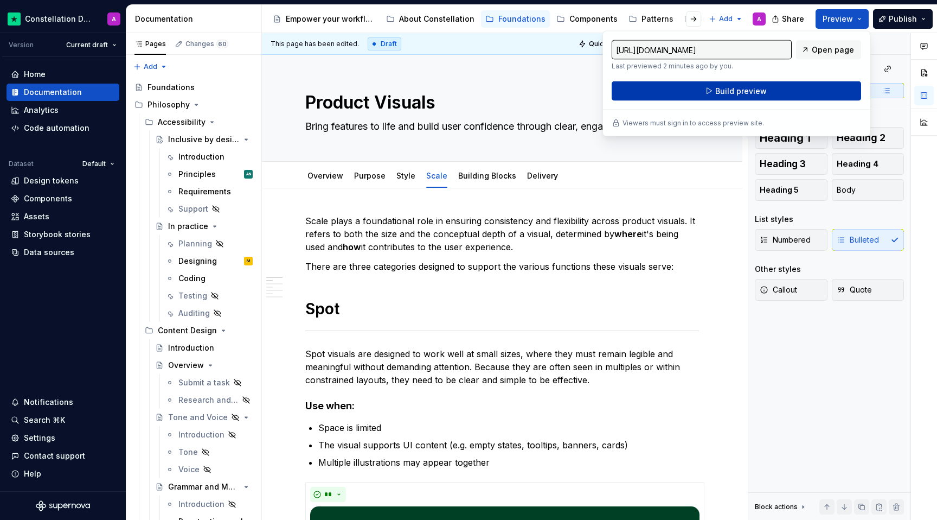
click at [800, 93] on button "Build preview" at bounding box center [737, 91] width 250 height 20
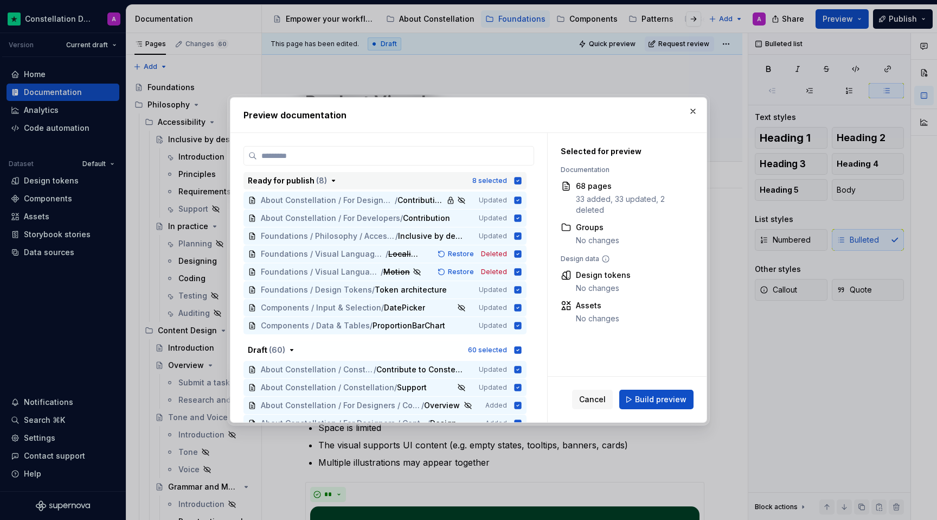
click at [522, 177] on icon "button" at bounding box center [518, 180] width 7 height 7
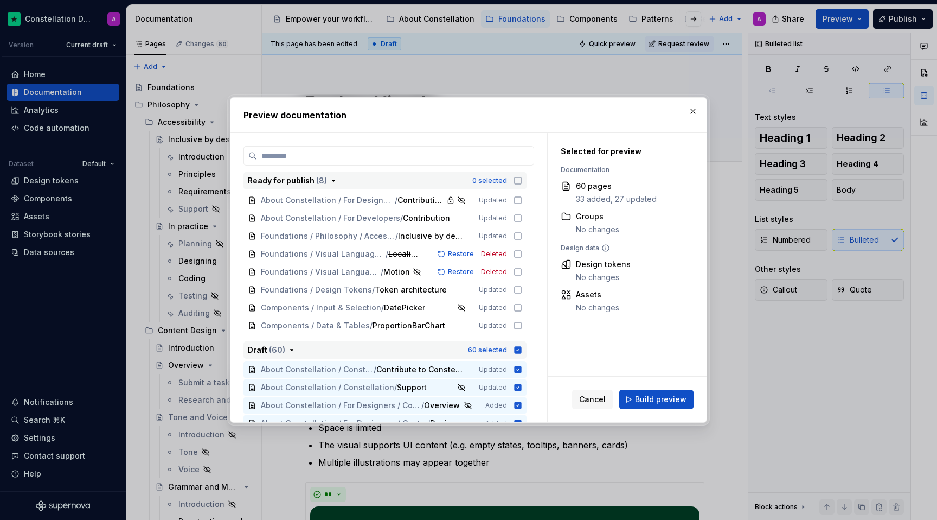
click at [520, 348] on icon "button" at bounding box center [518, 349] width 7 height 7
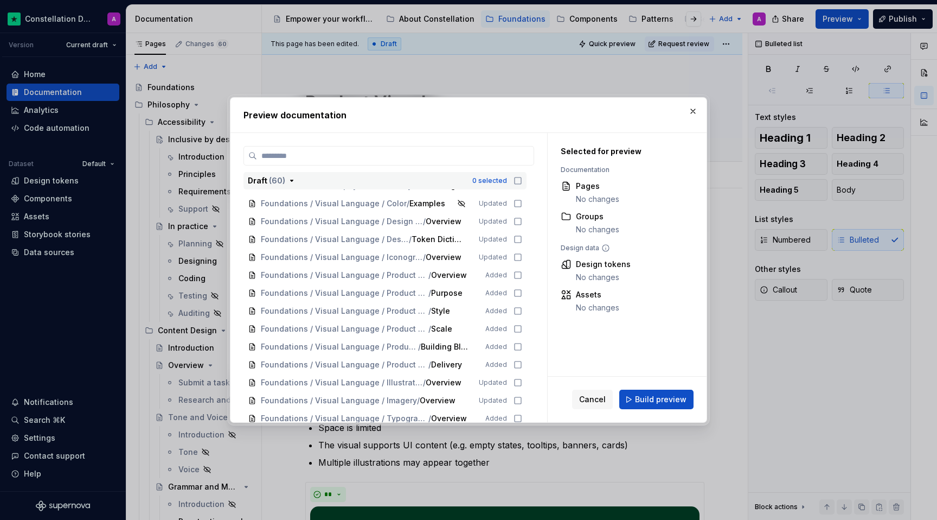
scroll to position [504, 0]
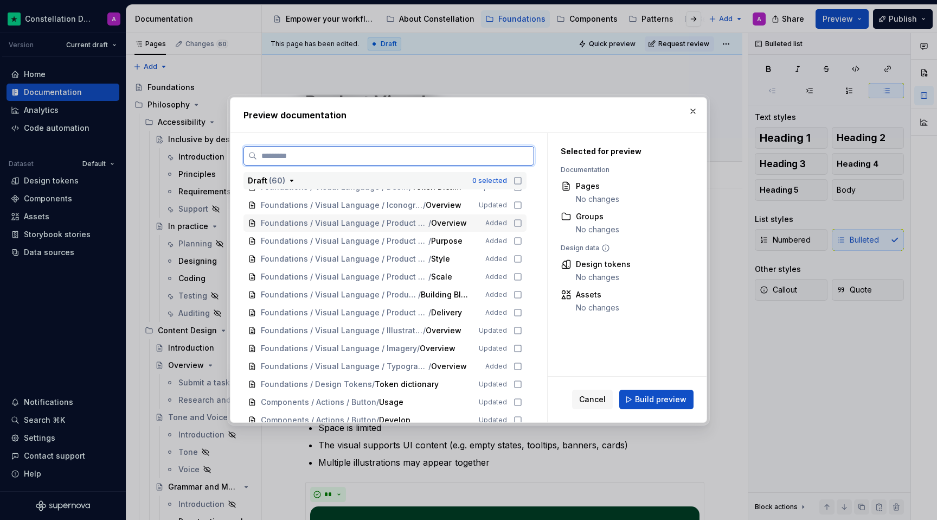
click at [519, 222] on icon at bounding box center [518, 223] width 9 height 9
click at [522, 240] on icon at bounding box center [518, 240] width 9 height 9
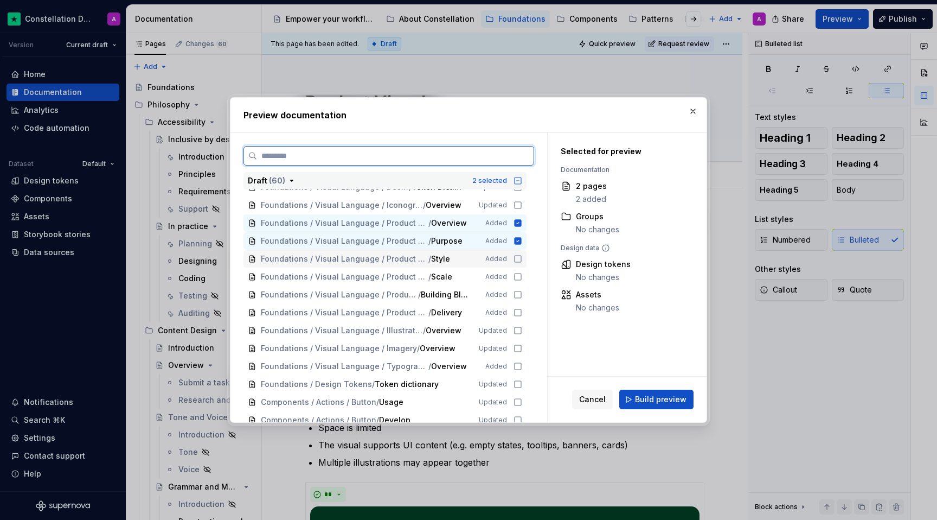
click at [522, 257] on icon at bounding box center [518, 258] width 9 height 9
click at [522, 272] on icon at bounding box center [518, 276] width 9 height 9
click at [522, 280] on icon at bounding box center [518, 276] width 9 height 9
click at [522, 292] on icon at bounding box center [518, 294] width 9 height 9
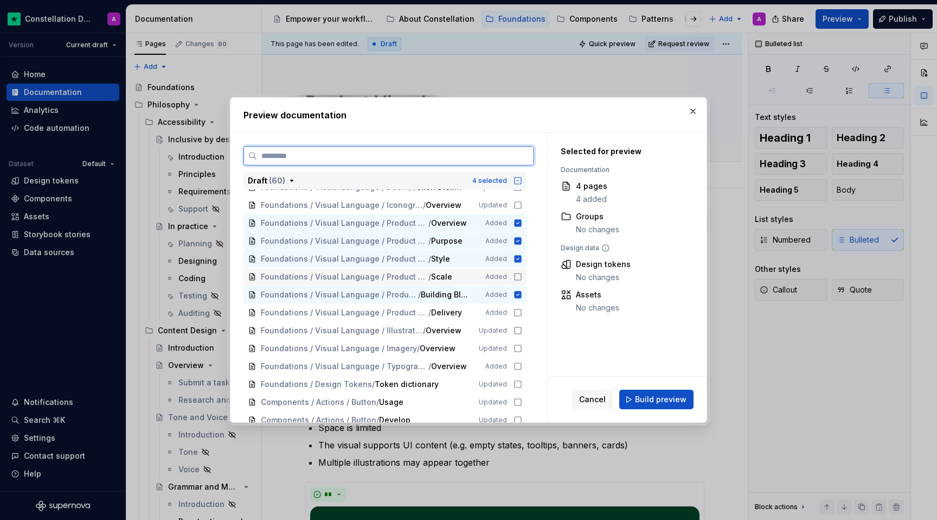
click at [522, 279] on icon at bounding box center [518, 276] width 9 height 9
click at [522, 314] on icon at bounding box center [518, 312] width 9 height 9
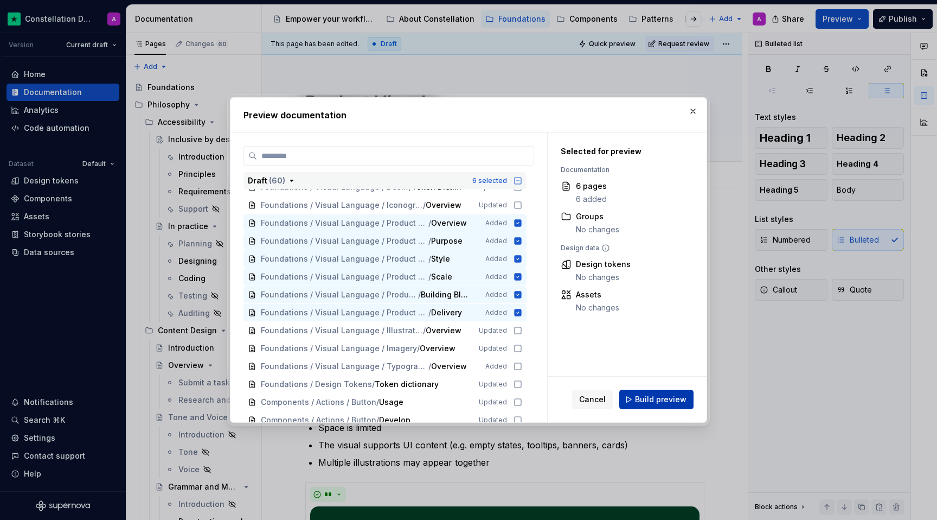
click at [671, 396] on span "Build preview" at bounding box center [661, 399] width 52 height 11
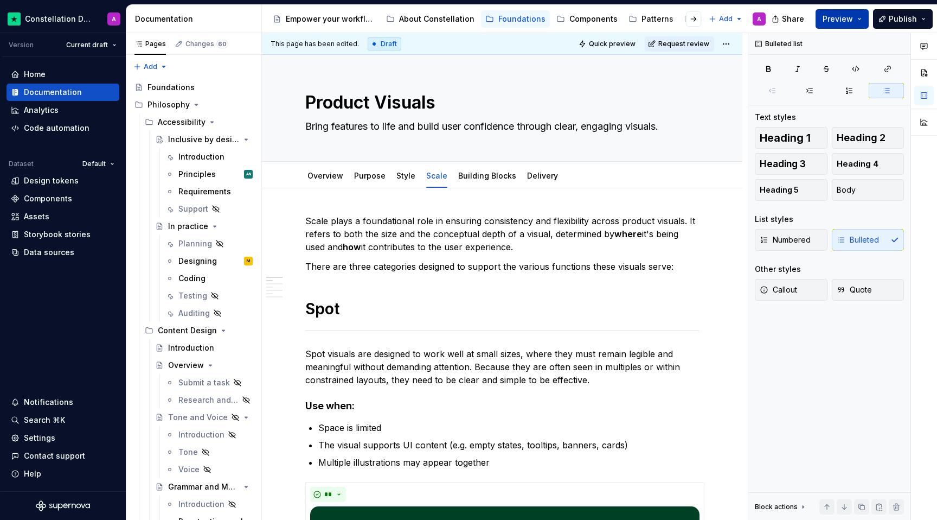
click at [850, 14] on span "Preview" at bounding box center [838, 19] width 30 height 11
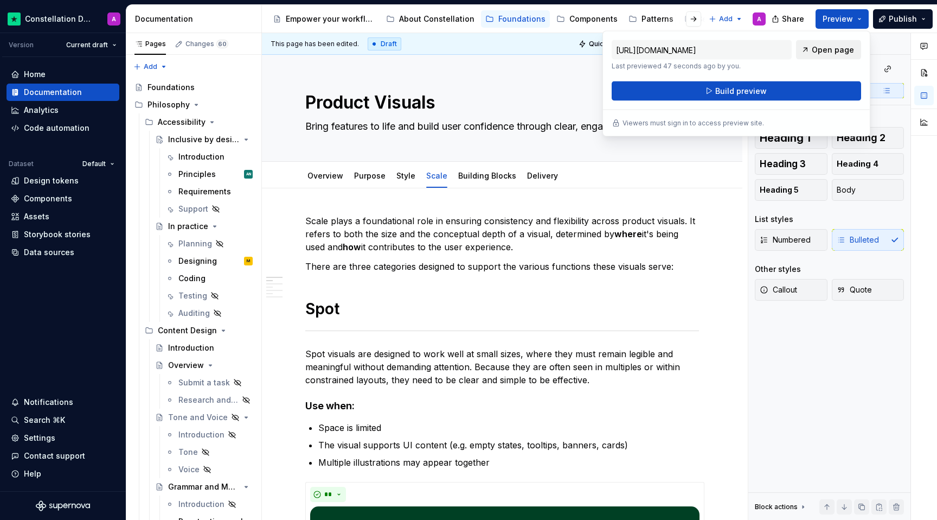
click at [833, 44] on link "Open page" at bounding box center [828, 50] width 65 height 20
click at [747, 86] on span "Build preview" at bounding box center [741, 91] width 52 height 11
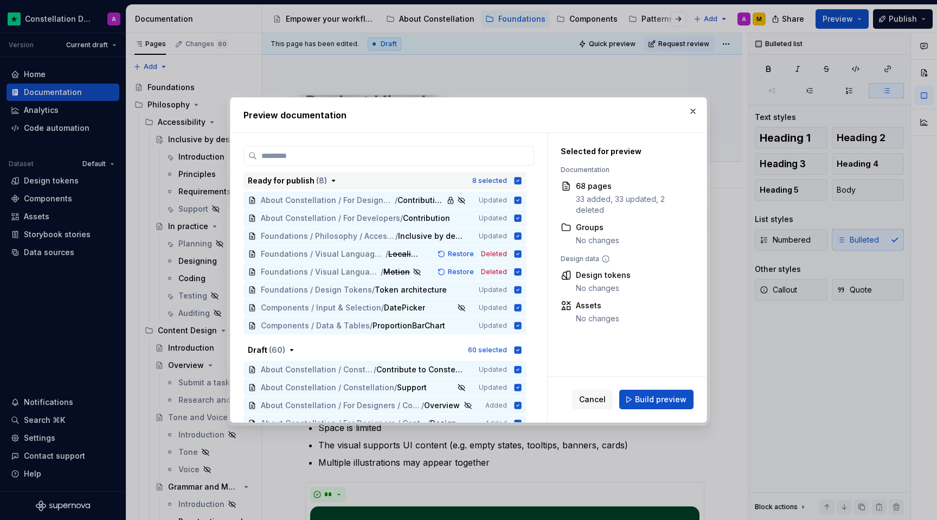
click at [522, 177] on icon "button" at bounding box center [518, 180] width 7 height 7
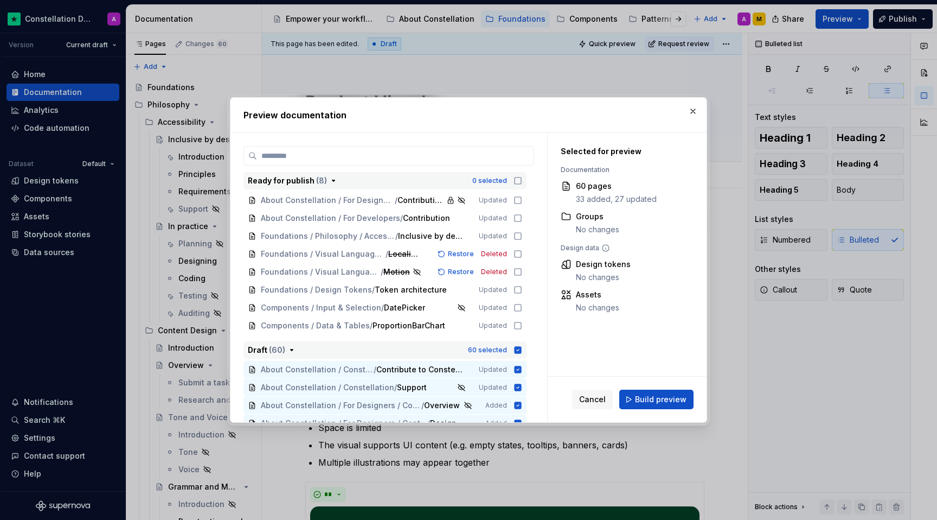
click at [522, 349] on icon "button" at bounding box center [518, 349] width 7 height 7
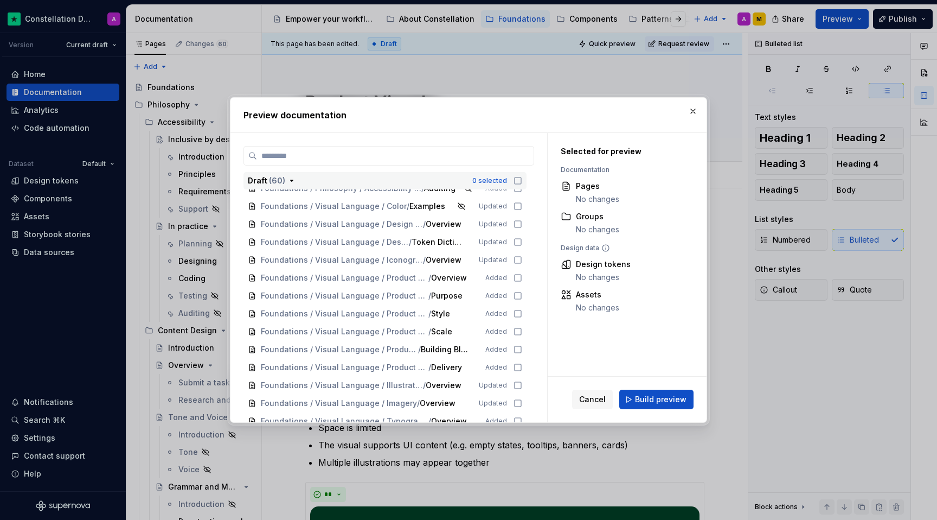
scroll to position [492, 0]
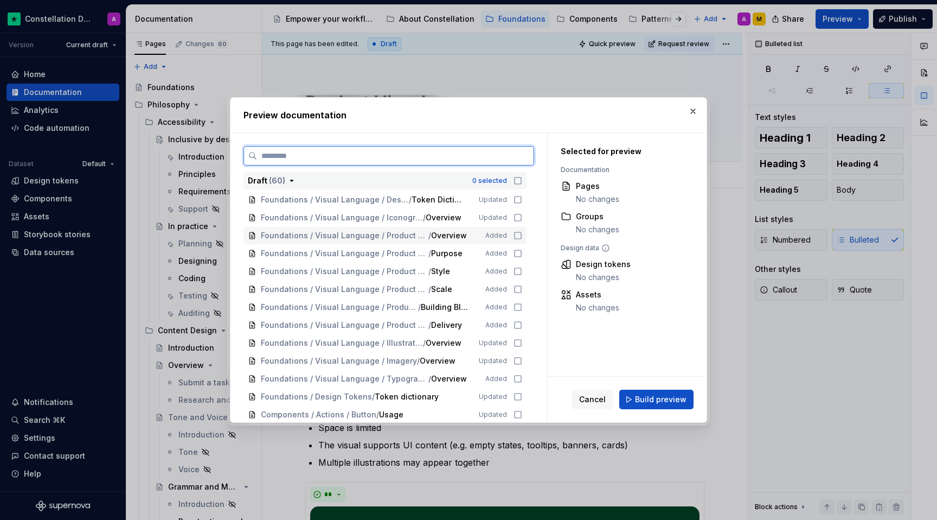
click at [520, 240] on div "Foundations / Visual Language / Product Visuals / Overview Added" at bounding box center [385, 235] width 283 height 17
click at [522, 254] on icon at bounding box center [518, 253] width 9 height 9
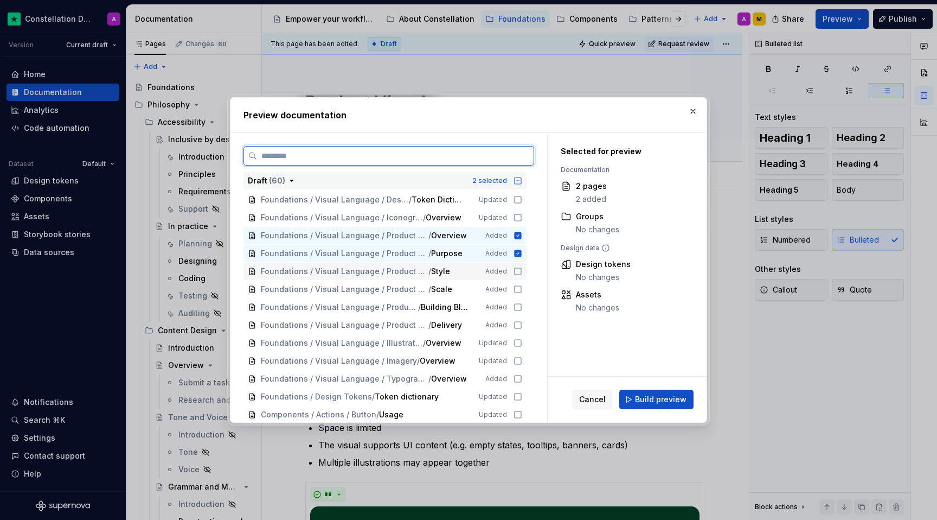
click at [522, 270] on icon at bounding box center [518, 271] width 9 height 9
click at [522, 287] on icon at bounding box center [518, 289] width 9 height 9
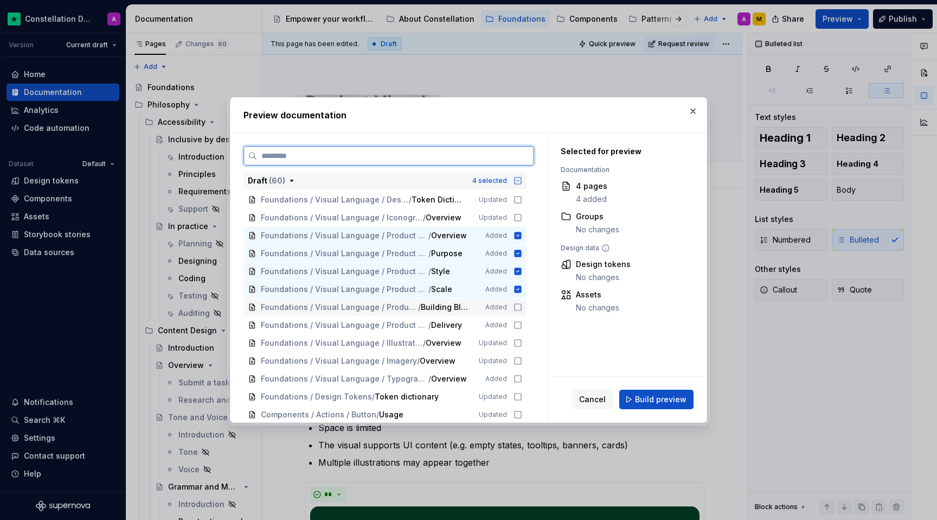
click at [522, 307] on icon at bounding box center [518, 307] width 9 height 9
click at [525, 318] on div "Foundations / Visual Language / Product Visuals / Delivery Added" at bounding box center [385, 324] width 283 height 17
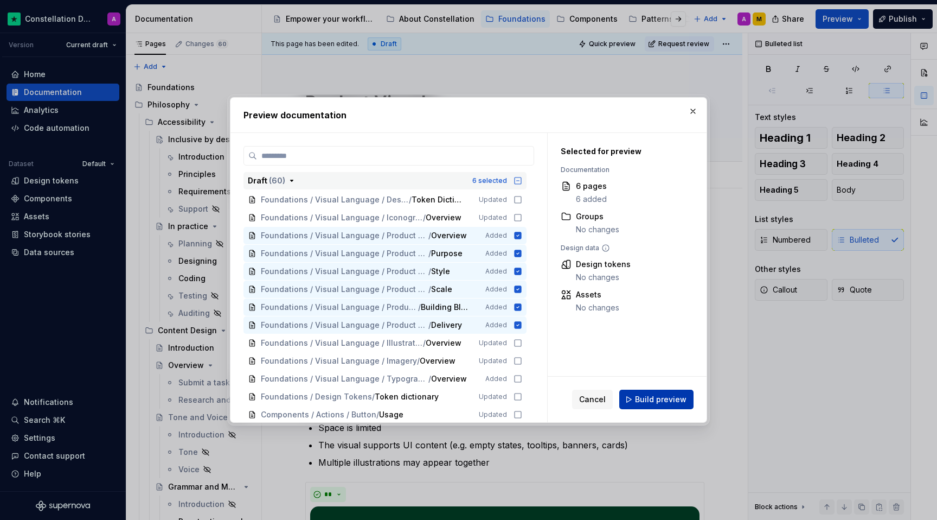
click at [655, 404] on span "Build preview" at bounding box center [661, 399] width 52 height 11
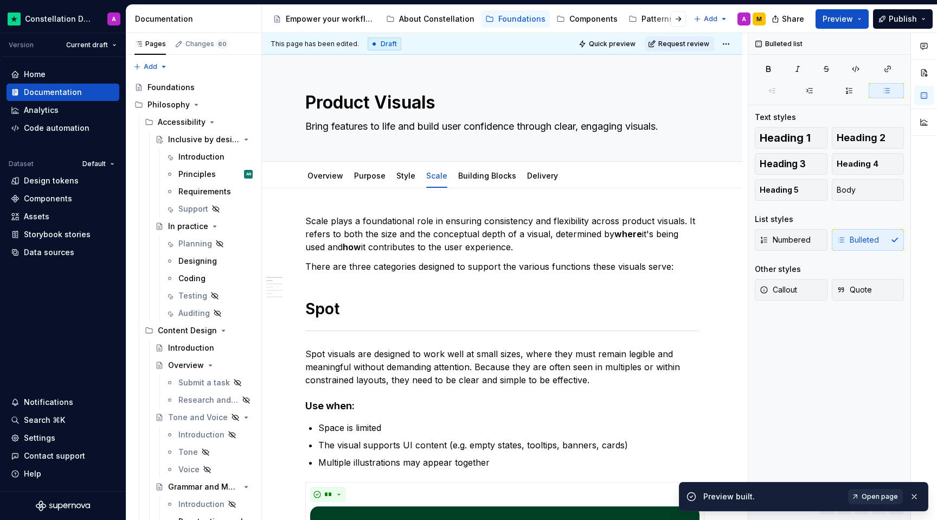
click at [859, 498] on link "Open page" at bounding box center [875, 496] width 55 height 15
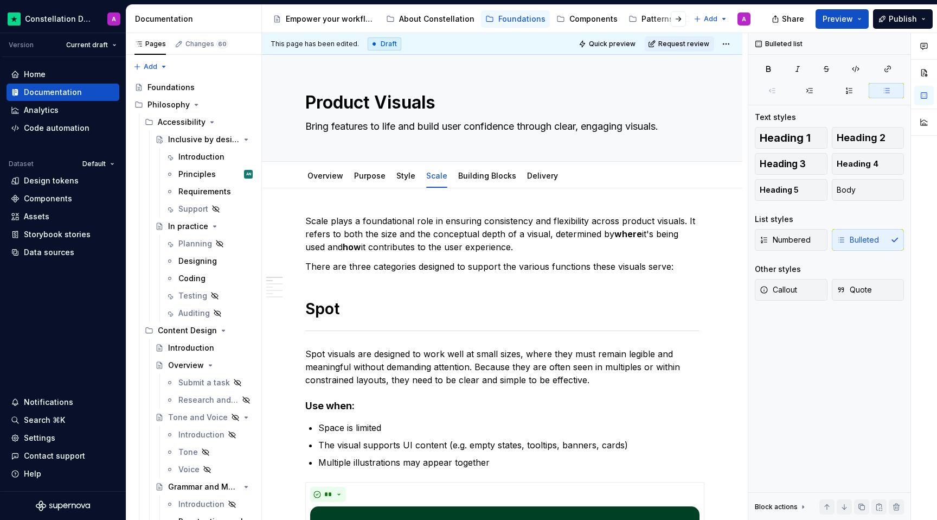
type textarea "*"
